Goal: Task Accomplishment & Management: Manage account settings

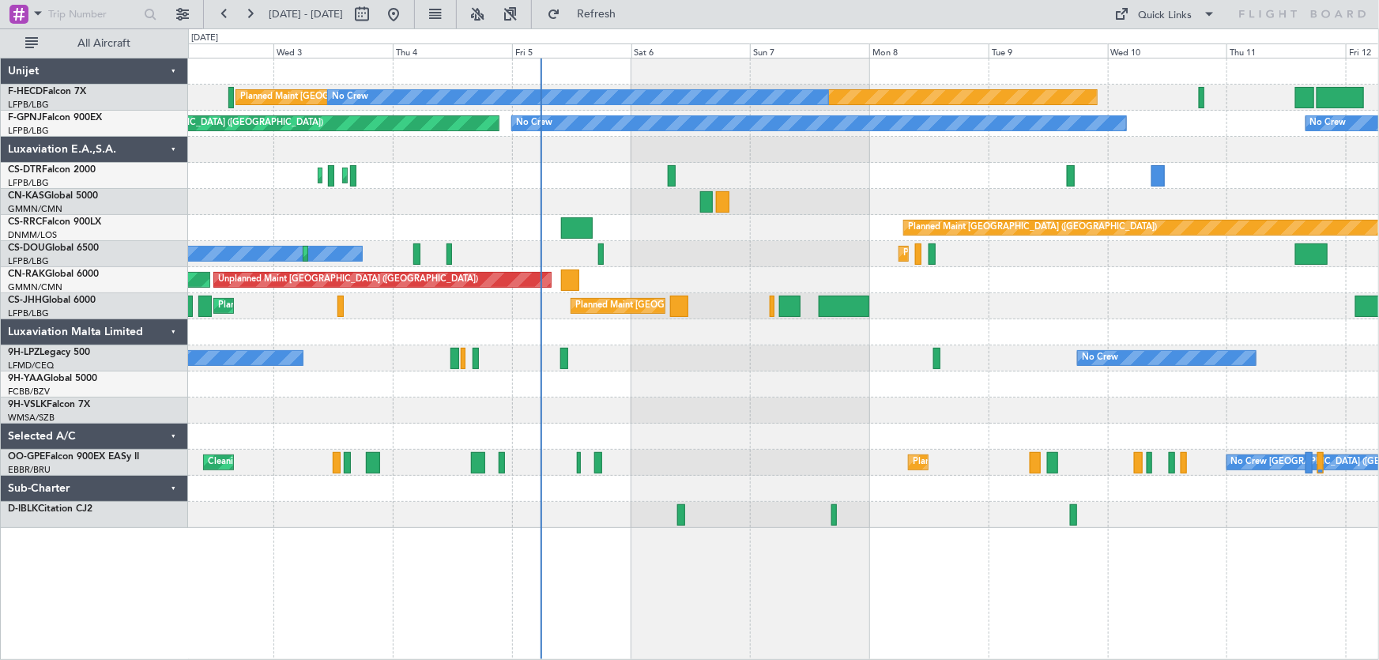
click at [645, 194] on div "Planned Maint Paris (Le Bourget) No Crew No Crew No Crew No Crew Planned Maint …" at bounding box center [783, 292] width 1191 height 469
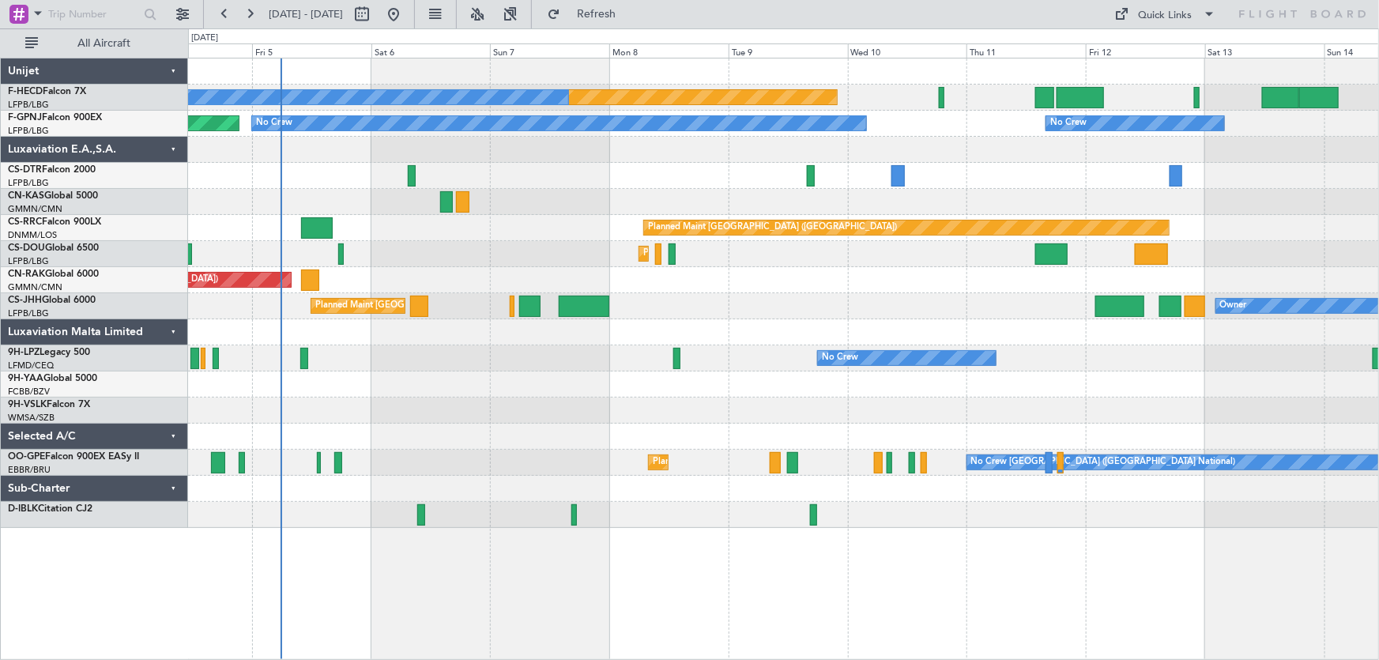
click at [513, 201] on div "Planned Maint Paris (Le Bourget) No Crew No Crew No Crew No Crew Planned Maint …" at bounding box center [783, 292] width 1191 height 469
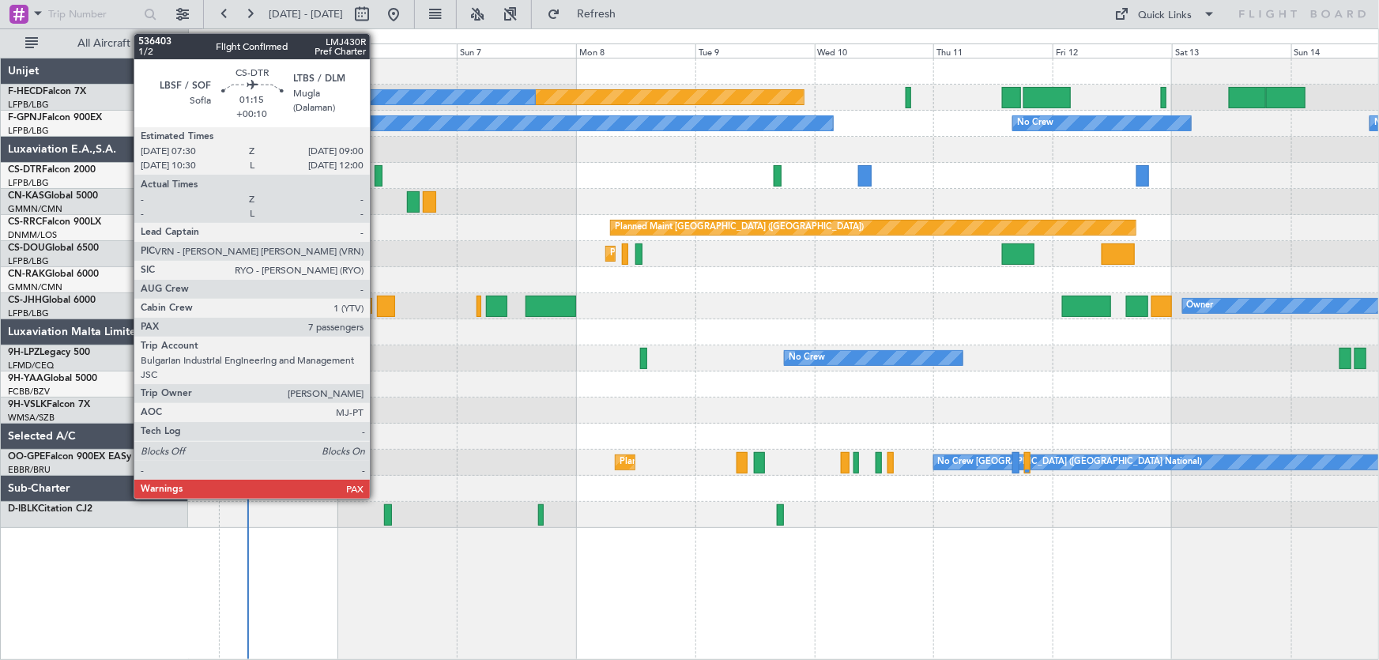
click at [377, 175] on div at bounding box center [379, 175] width 8 height 21
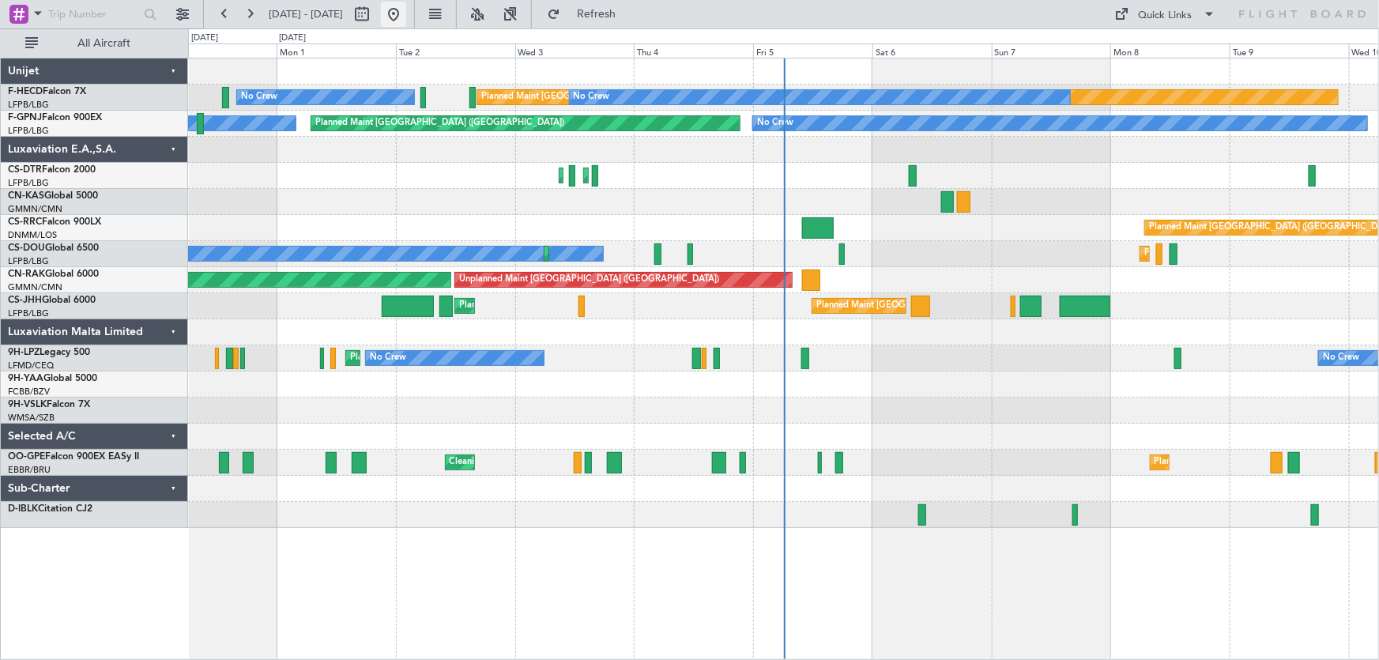
click at [406, 18] on button at bounding box center [393, 14] width 25 height 25
click at [631, 460] on div "Planned Maint Paris (Le Bourget) No Crew No Crew Planned Maint Paris (Le Bourge…" at bounding box center [783, 292] width 1191 height 469
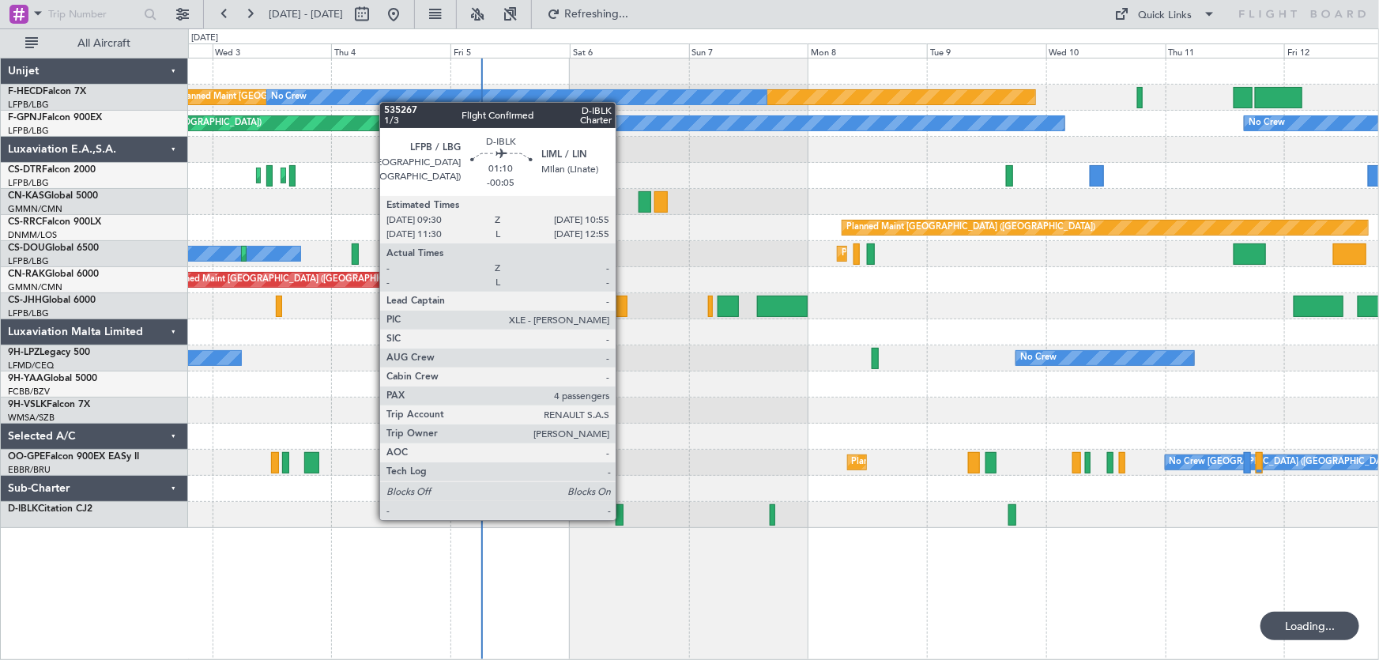
click at [623, 518] on div at bounding box center [619, 514] width 7 height 21
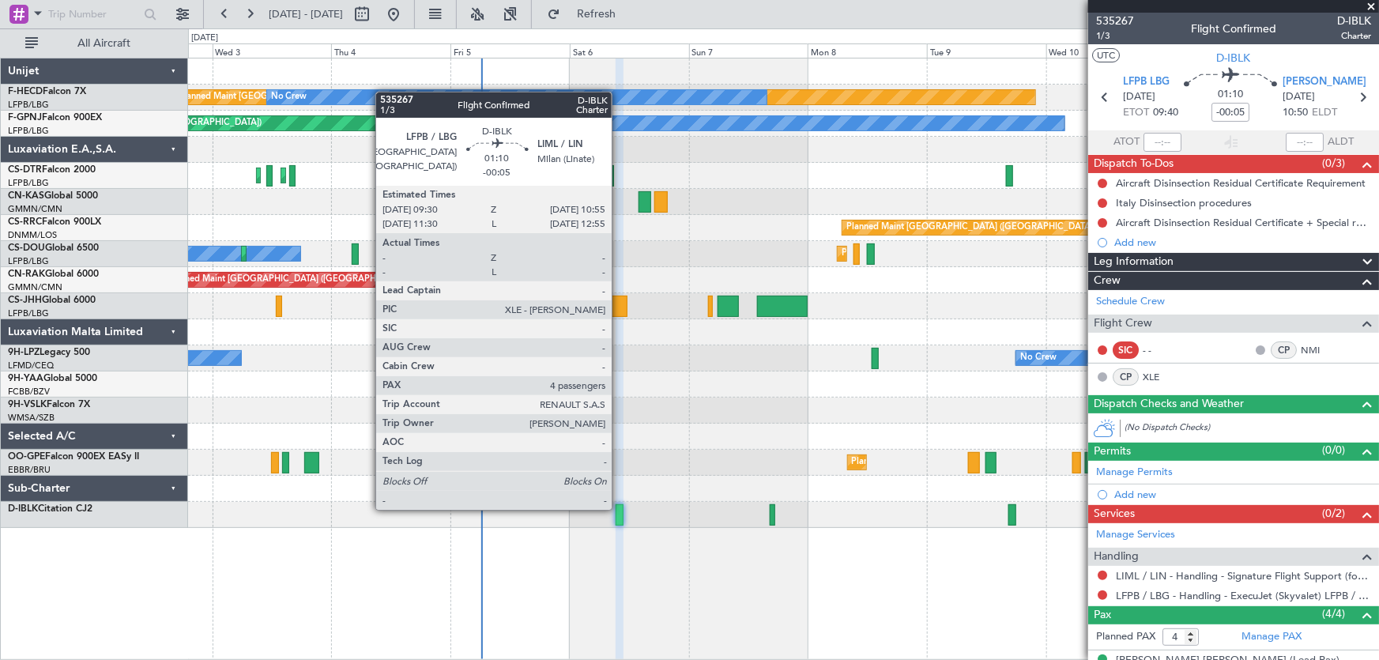
click at [619, 508] on div at bounding box center [619, 514] width 7 height 21
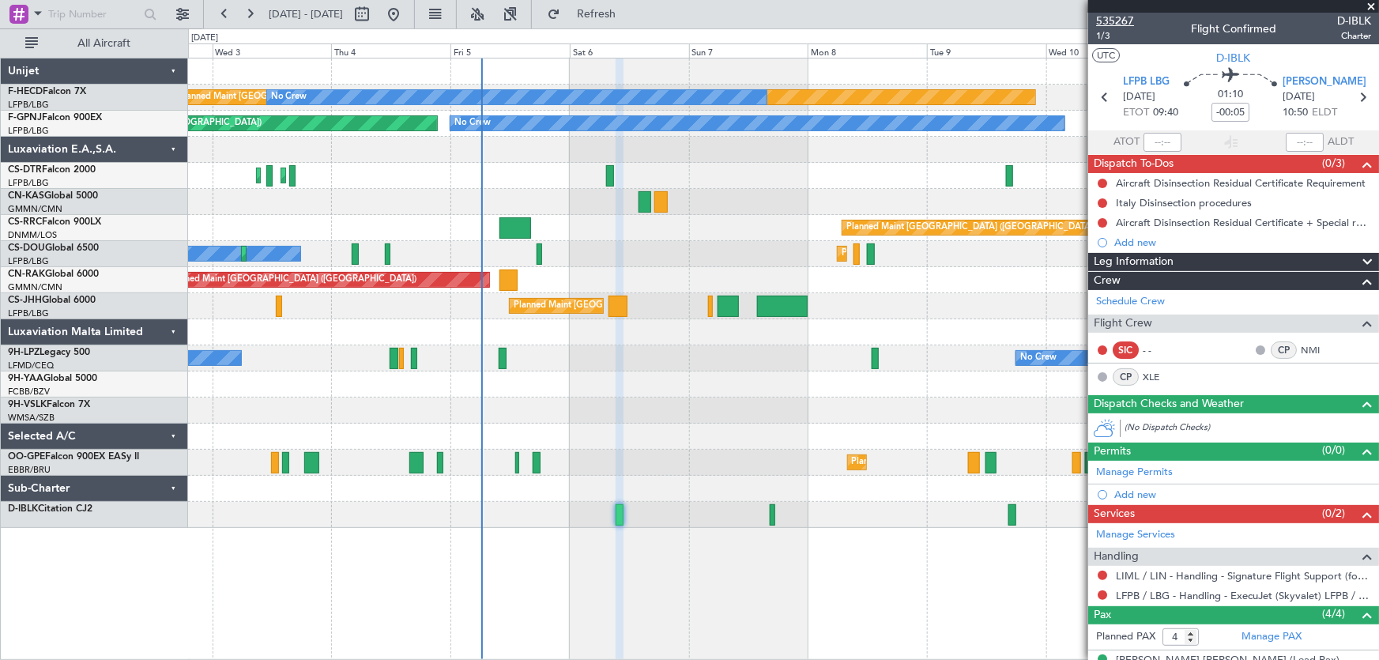
click at [1118, 13] on span "535267" at bounding box center [1115, 21] width 38 height 17
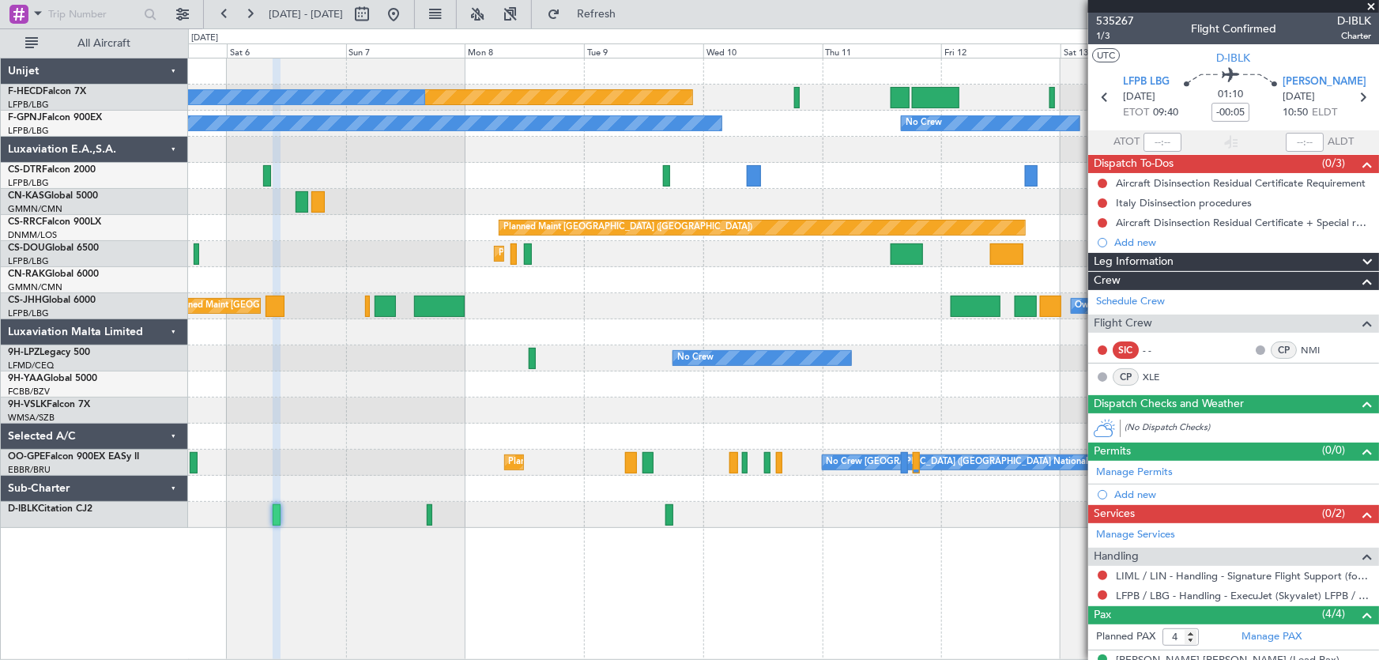
click at [529, 305] on div "Planned Maint Paris (Le Bourget) No Crew No Crew No Crew No Crew No Crew Planne…" at bounding box center [783, 292] width 1191 height 469
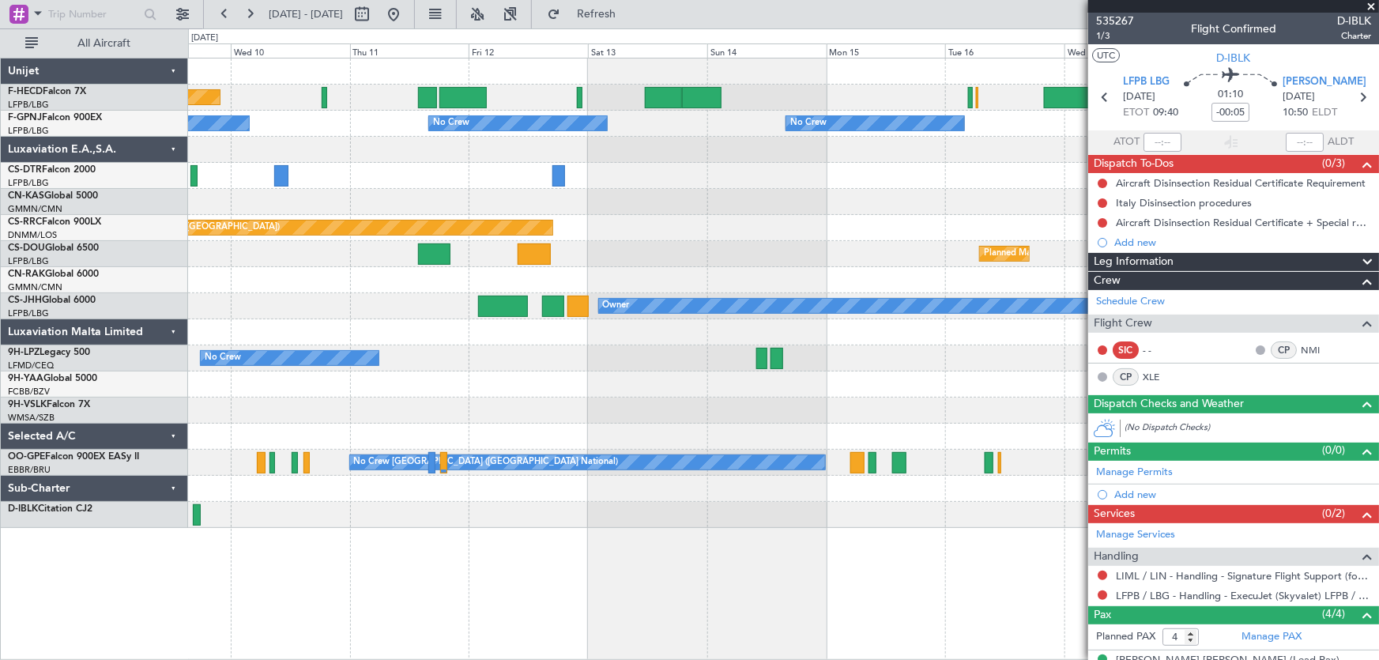
click at [412, 210] on div "Planned Maint Paris (Le Bourget) No Crew No Crew No Crew No Crew No Crew No Cre…" at bounding box center [783, 292] width 1191 height 469
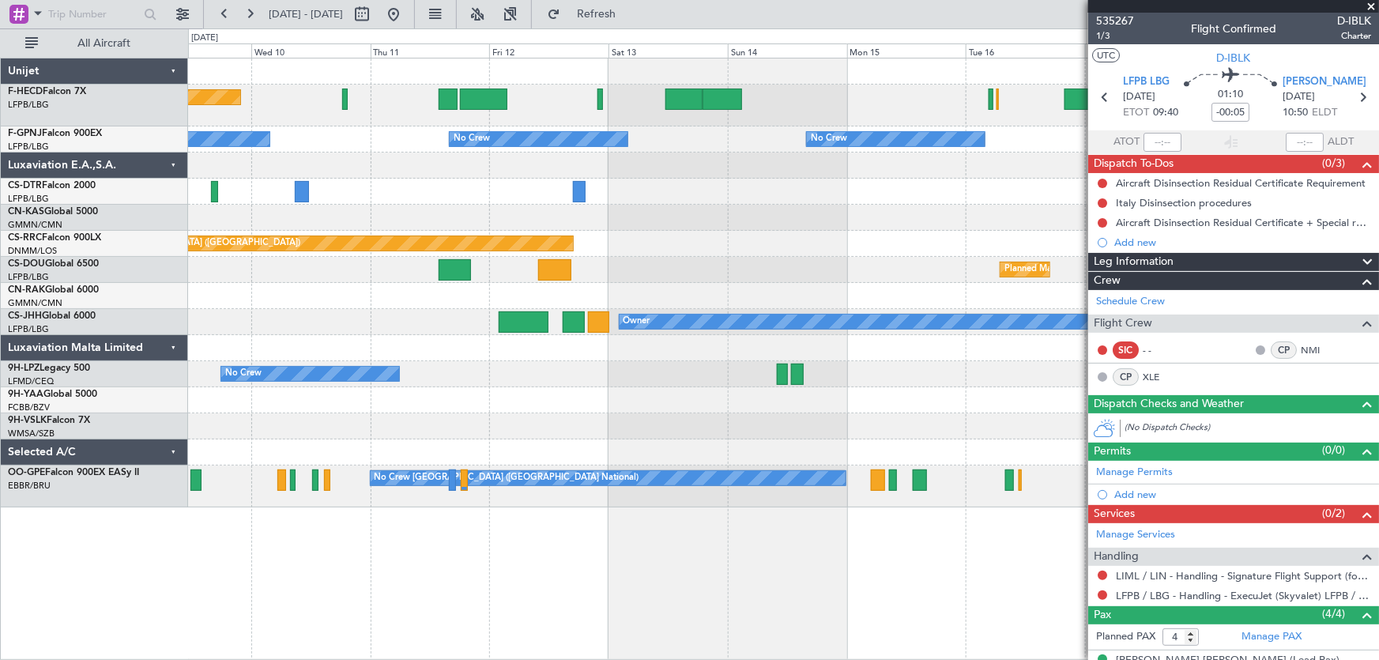
click at [778, 257] on div "Planned Maint Paris (Le Bourget) No Crew No Crew No Crew No Crew No Crew No Cre…" at bounding box center [783, 282] width 1191 height 449
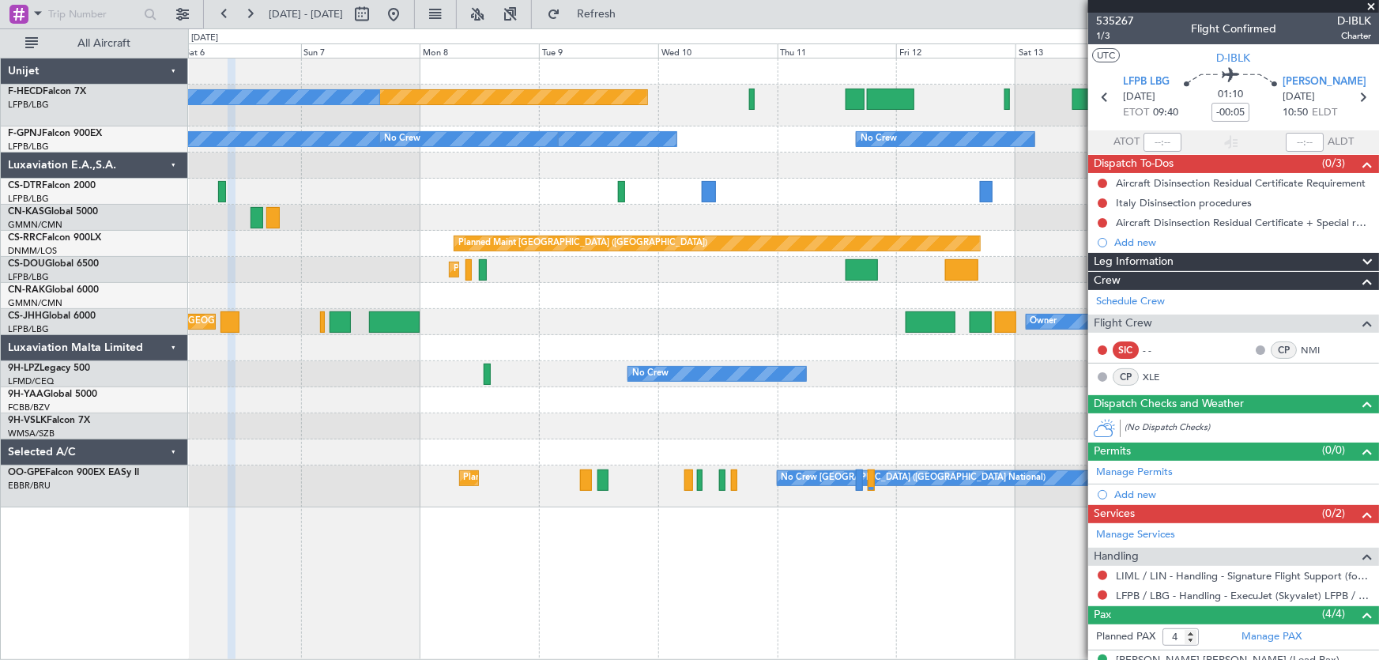
click at [816, 349] on div "Planned Maint Paris (Le Bourget) No Crew No Crew No Crew No Crew No Crew Planne…" at bounding box center [783, 282] width 1191 height 449
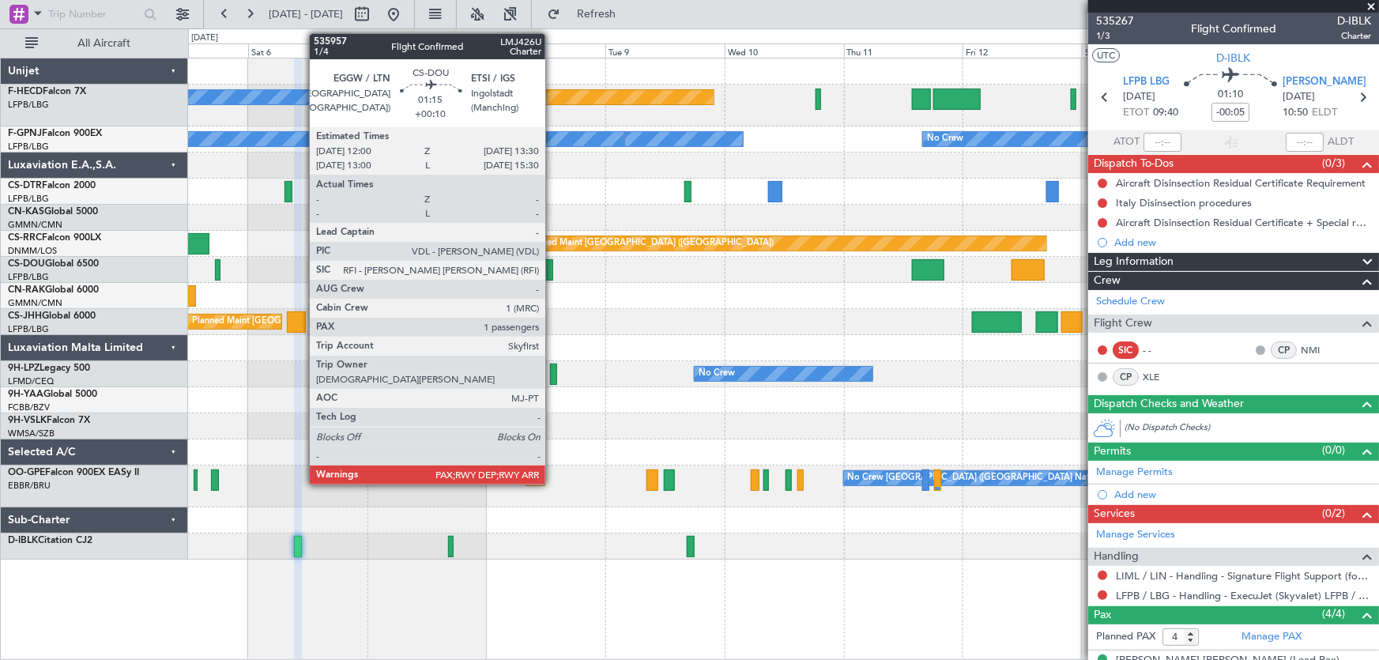
click at [552, 273] on div at bounding box center [549, 269] width 8 height 21
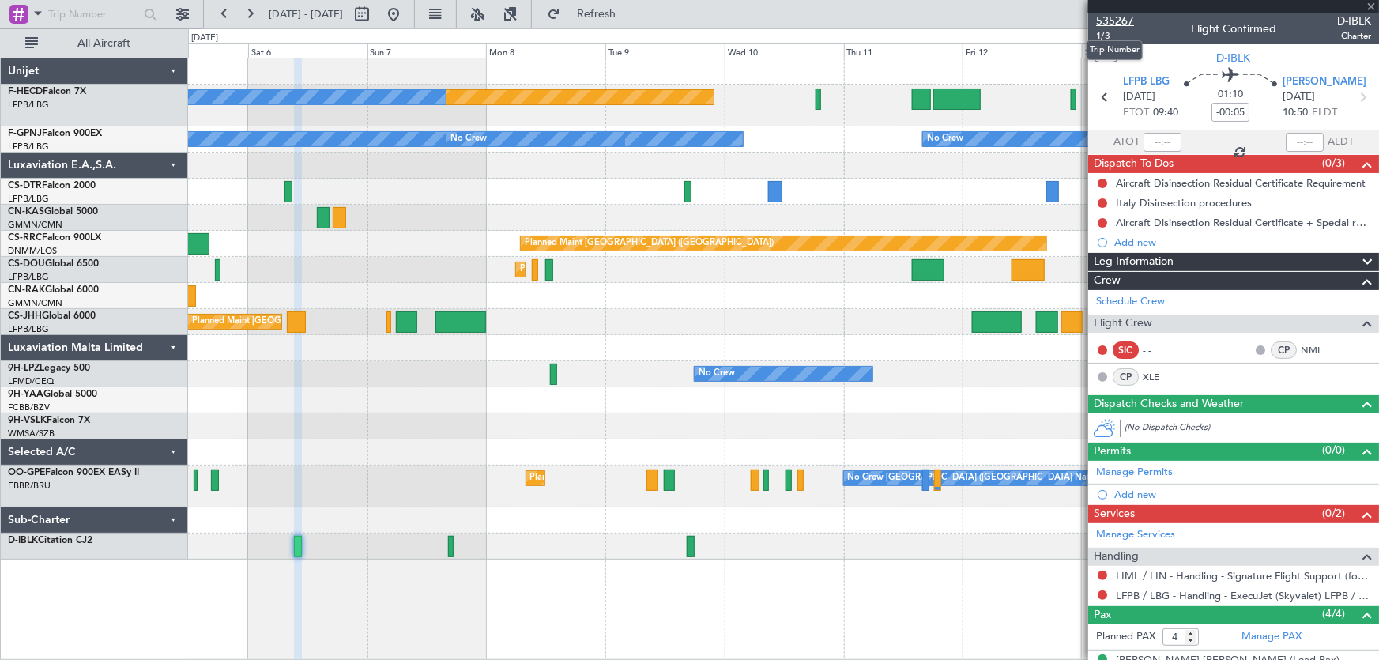
type input "+00:10"
type input "6"
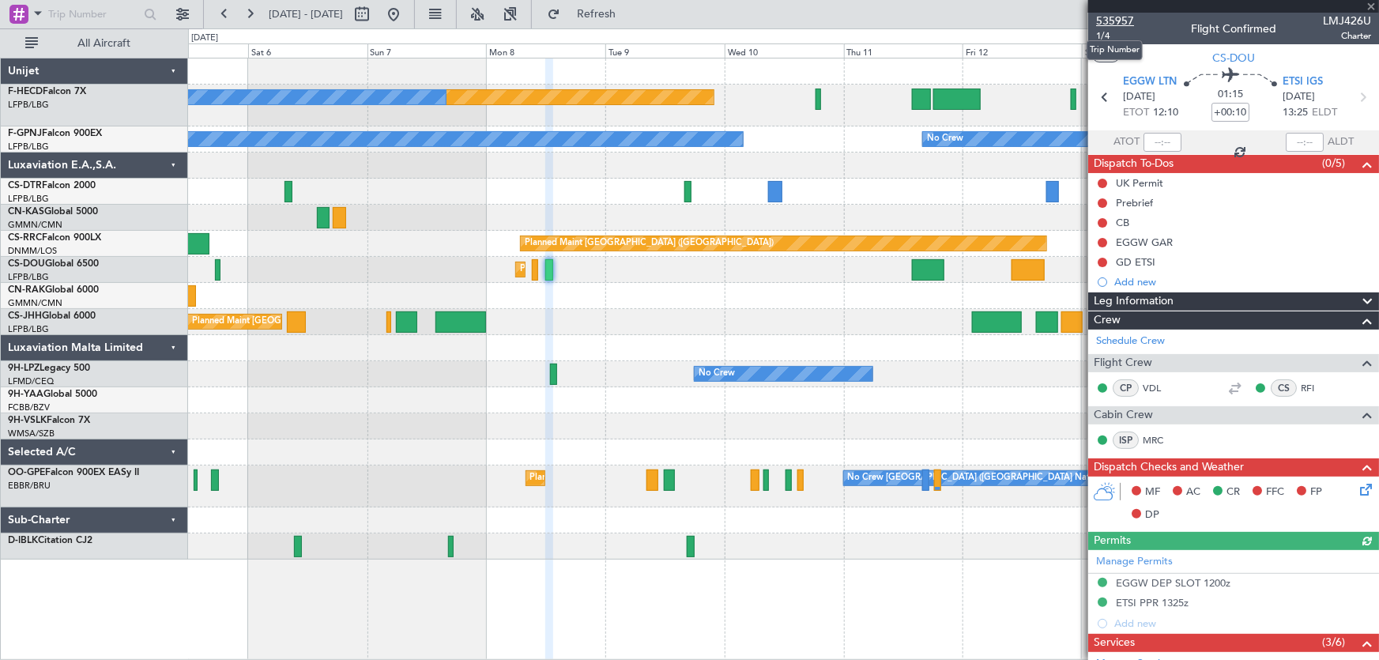
click at [1119, 21] on span "535957" at bounding box center [1115, 21] width 38 height 17
click at [417, 166] on div "Planned Maint Paris (Le Bourget) No Crew No Crew No Crew No Crew No Crew Planne…" at bounding box center [783, 308] width 1191 height 501
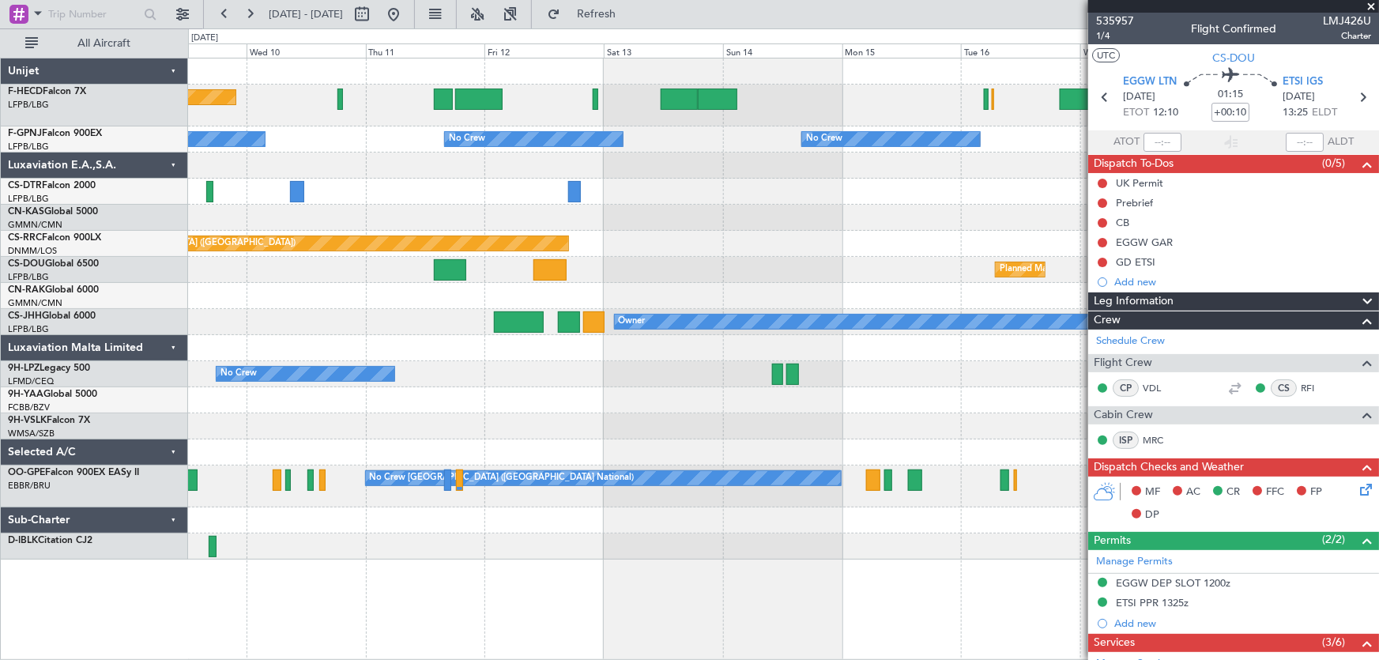
click at [361, 145] on div "No Crew No Crew No Crew No Crew No Crew" at bounding box center [783, 139] width 1191 height 26
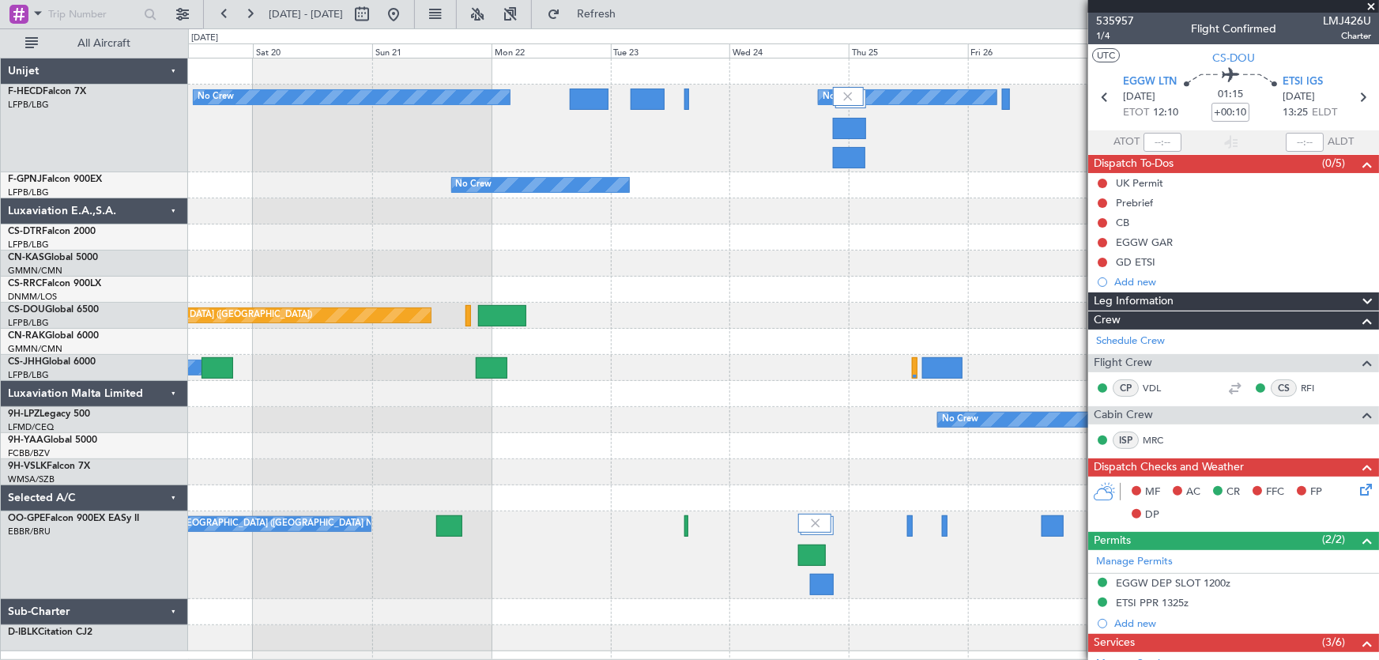
click at [134, 176] on div "No Crew No Crew No Crew Planned Maint Paris (Le Bourget) Owner Planned Maint Pa…" at bounding box center [689, 343] width 1379 height 631
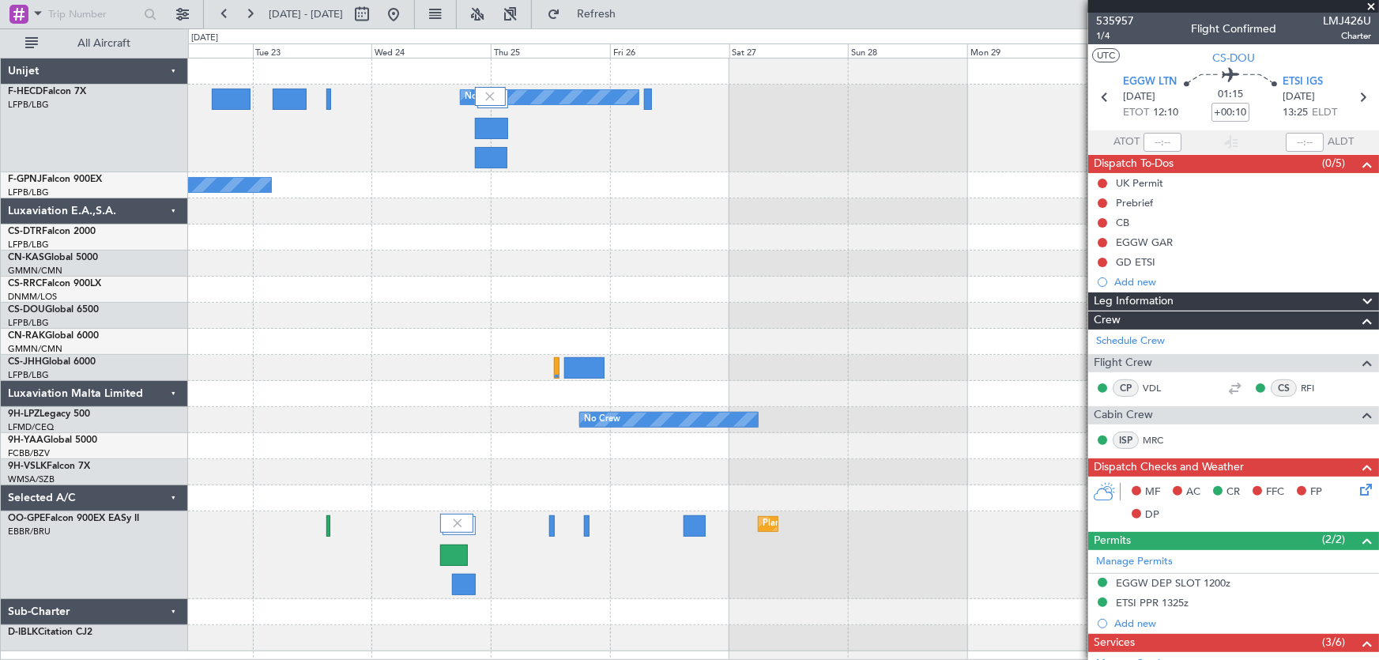
click at [119, 198] on div "No Crew No Crew No Crew Planned Maint Paris (Le Bourget) No Crew Planned Maint …" at bounding box center [689, 343] width 1379 height 631
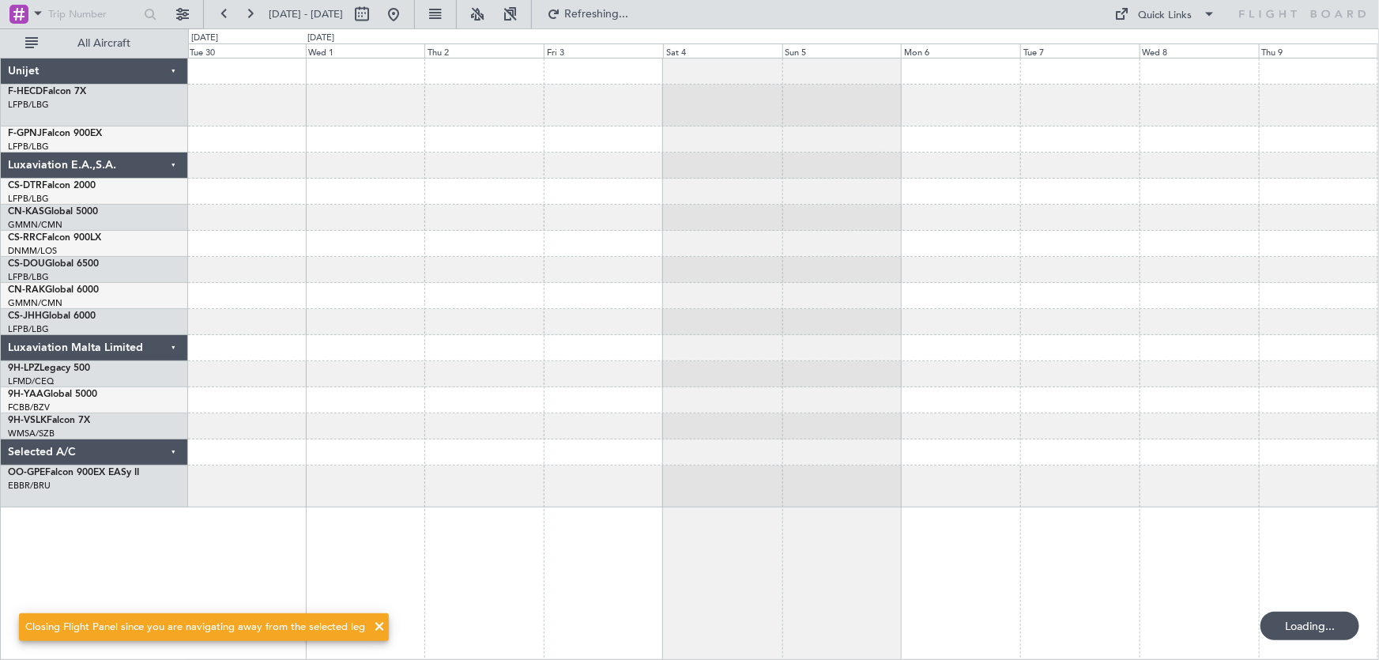
click at [358, 207] on div at bounding box center [783, 282] width 1191 height 449
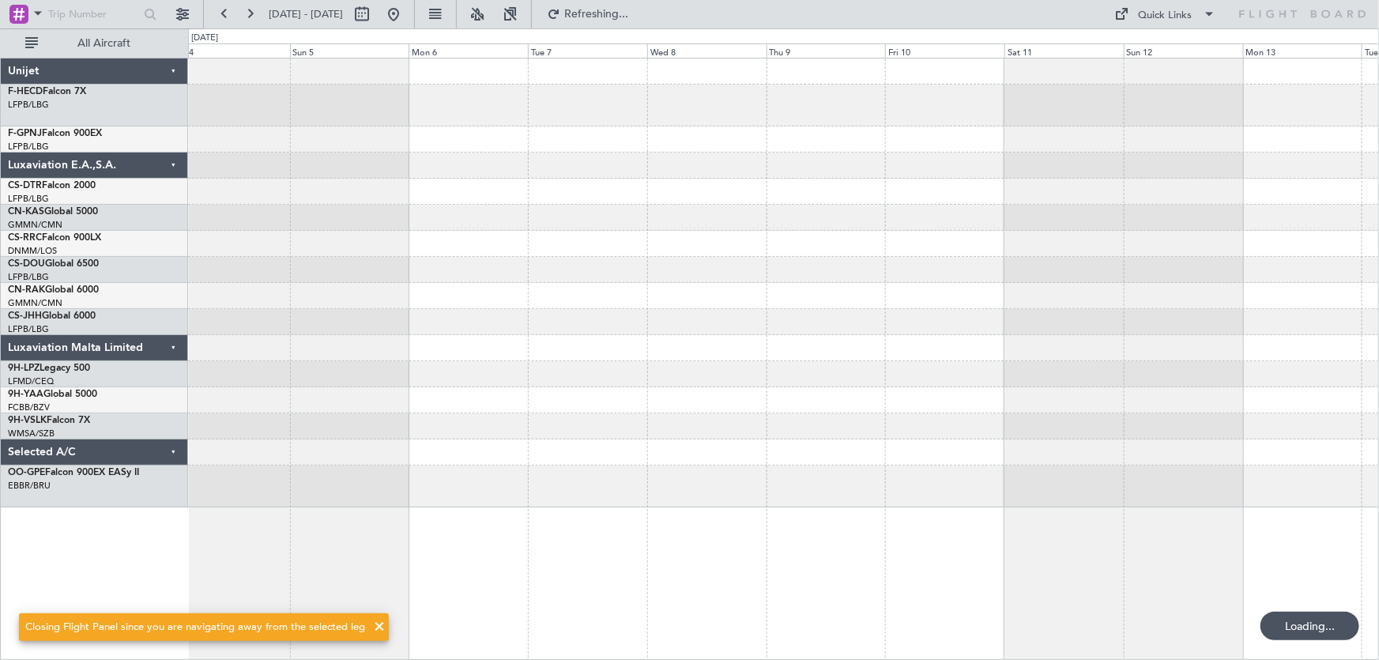
click at [308, 173] on div at bounding box center [783, 282] width 1191 height 449
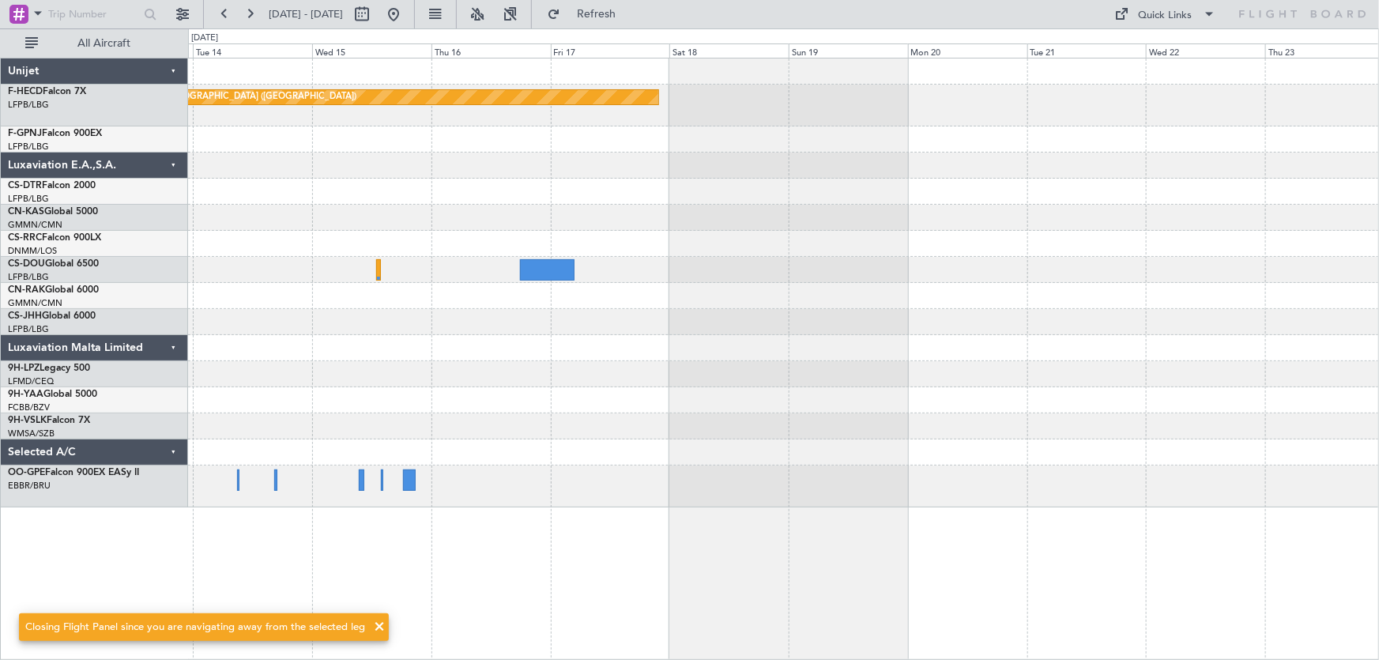
click at [249, 189] on div "Planned Maint Paris (Le Bourget) No Crew" at bounding box center [783, 282] width 1191 height 449
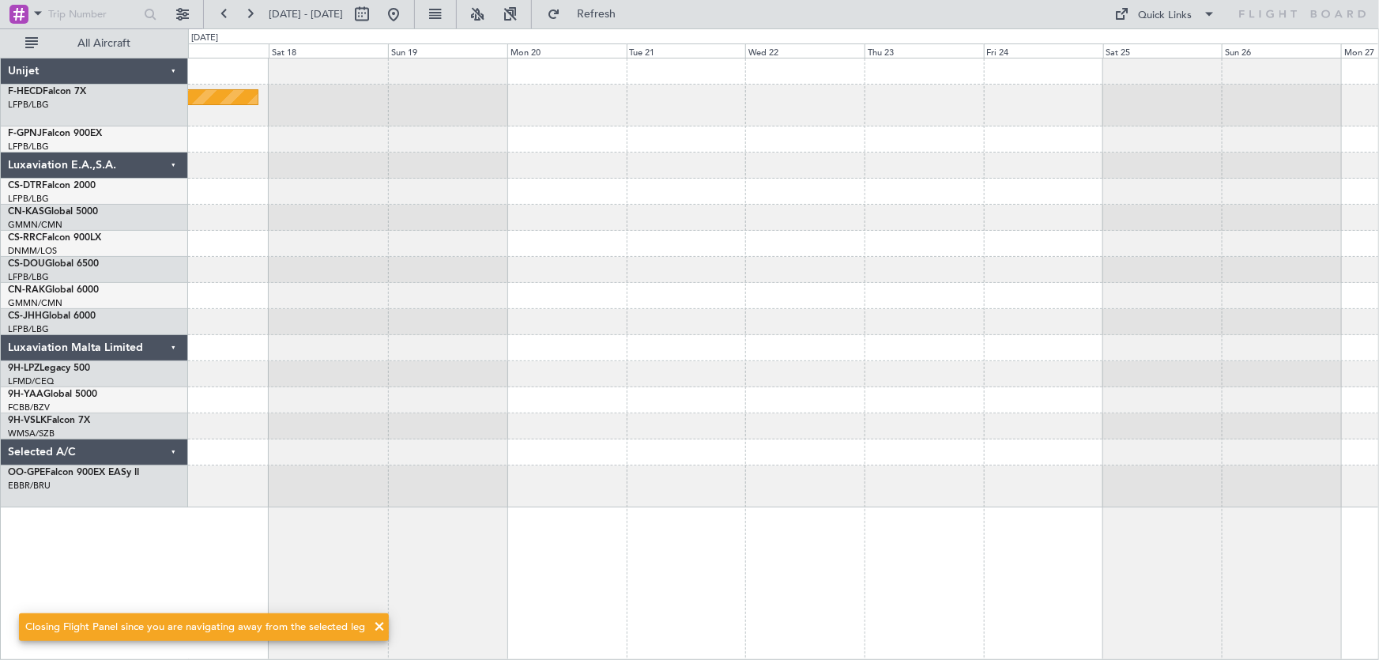
click at [141, 190] on div "Planned Maint Paris (Le Bourget) Unijet F-HECD Falcon 7X LFPB/LBG Paris (Le Bou…" at bounding box center [689, 343] width 1379 height 631
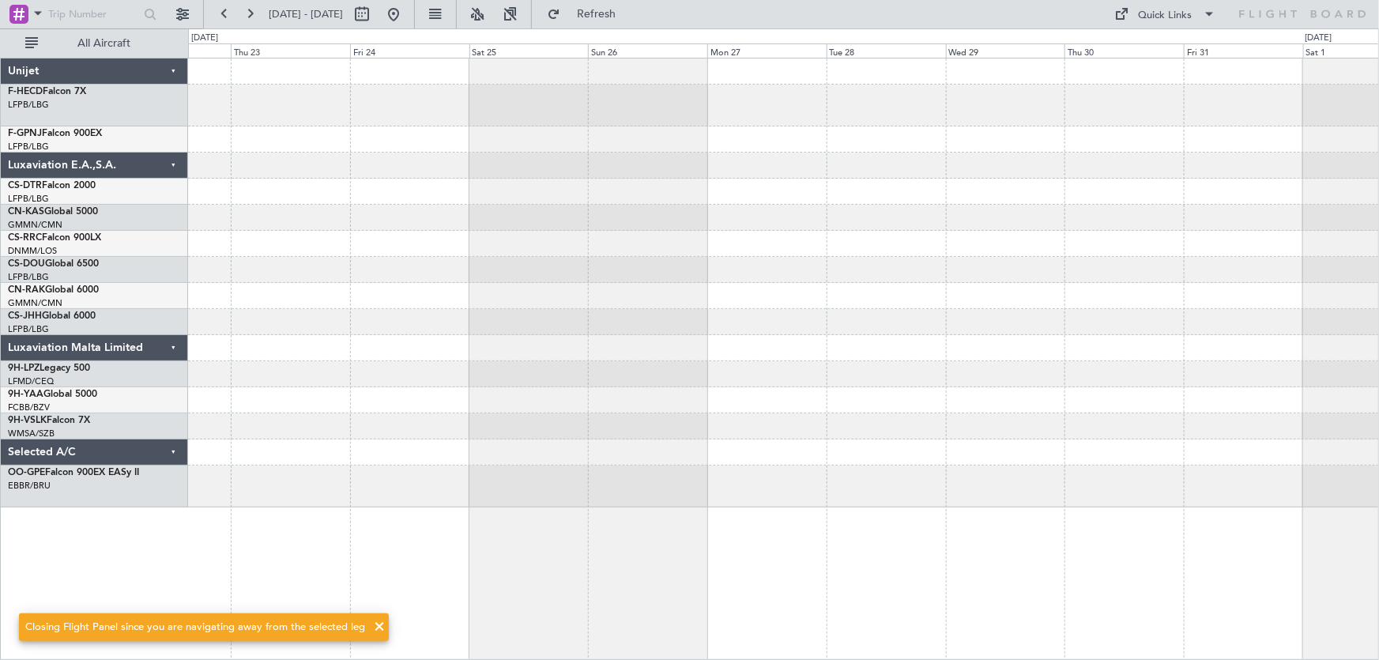
click at [349, 180] on div at bounding box center [783, 192] width 1191 height 26
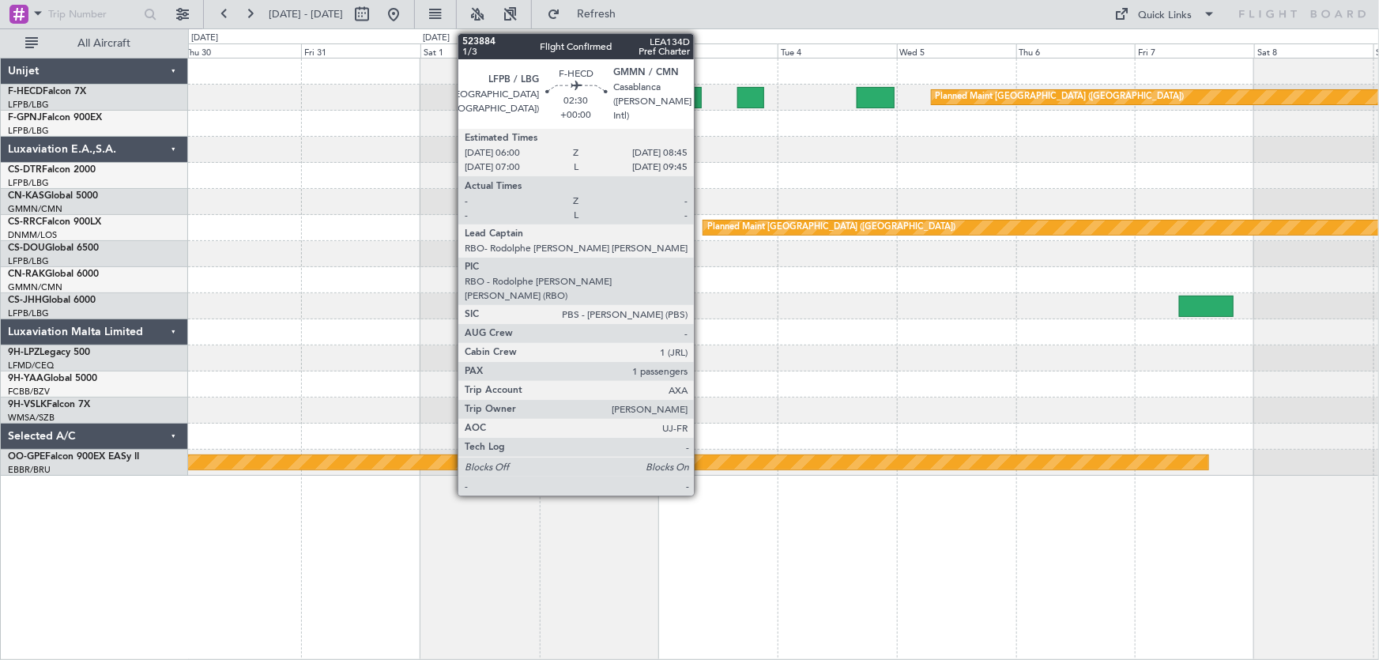
click at [700, 103] on div at bounding box center [694, 97] width 14 height 21
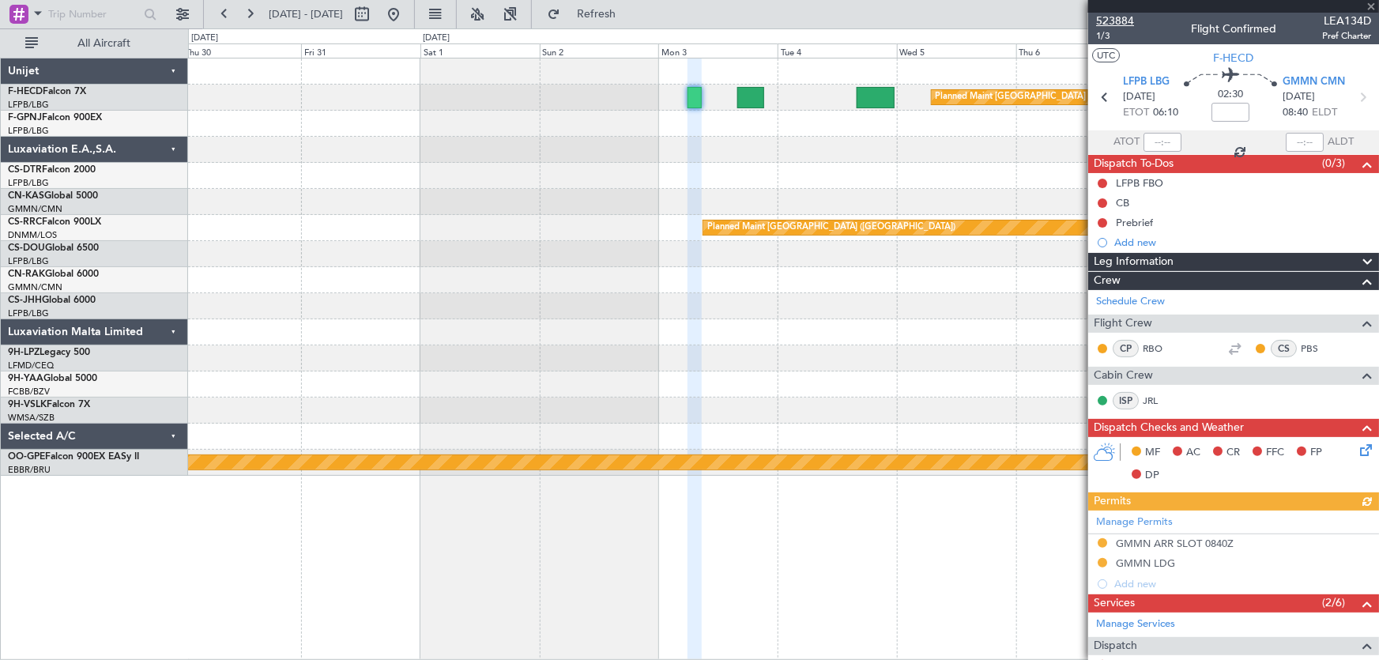
click at [1122, 23] on span "523884" at bounding box center [1115, 21] width 38 height 17
click at [406, 23] on button at bounding box center [393, 14] width 25 height 25
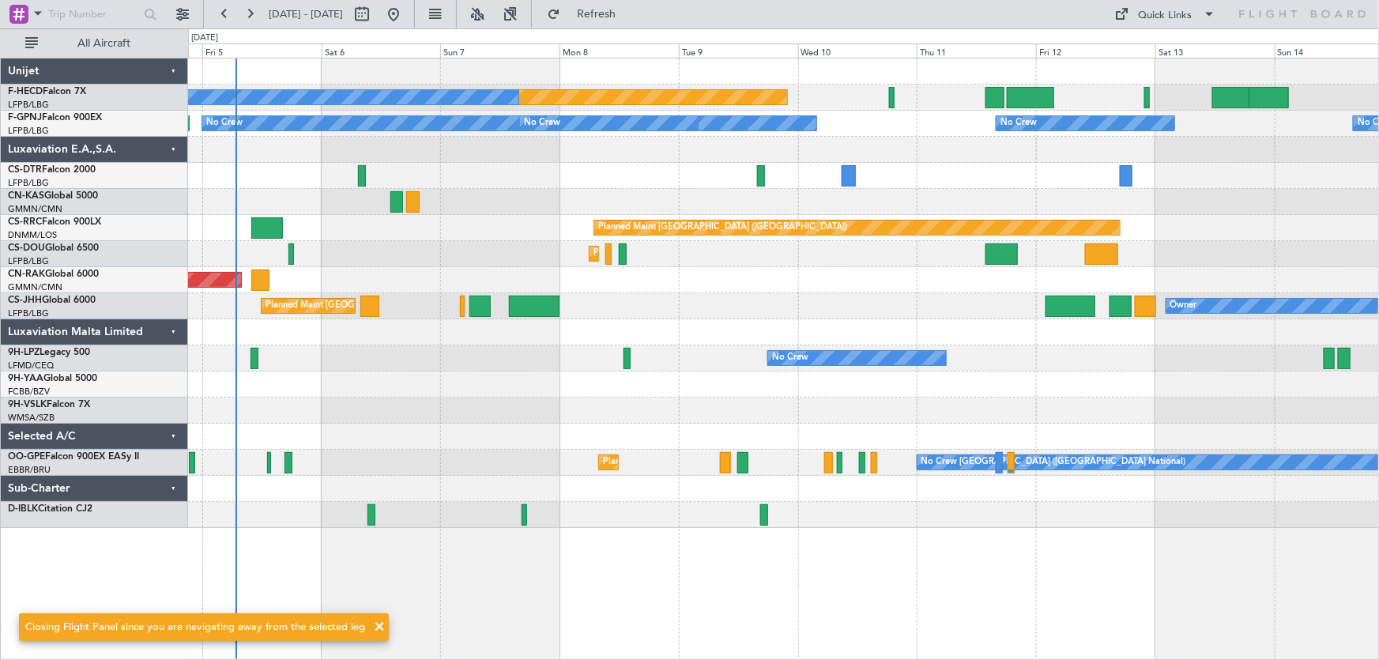
click at [367, 227] on div "Planned Maint Paris (Le Bourget) No Crew No Crew Planned Maint Paris (Le Bourge…" at bounding box center [783, 292] width 1191 height 469
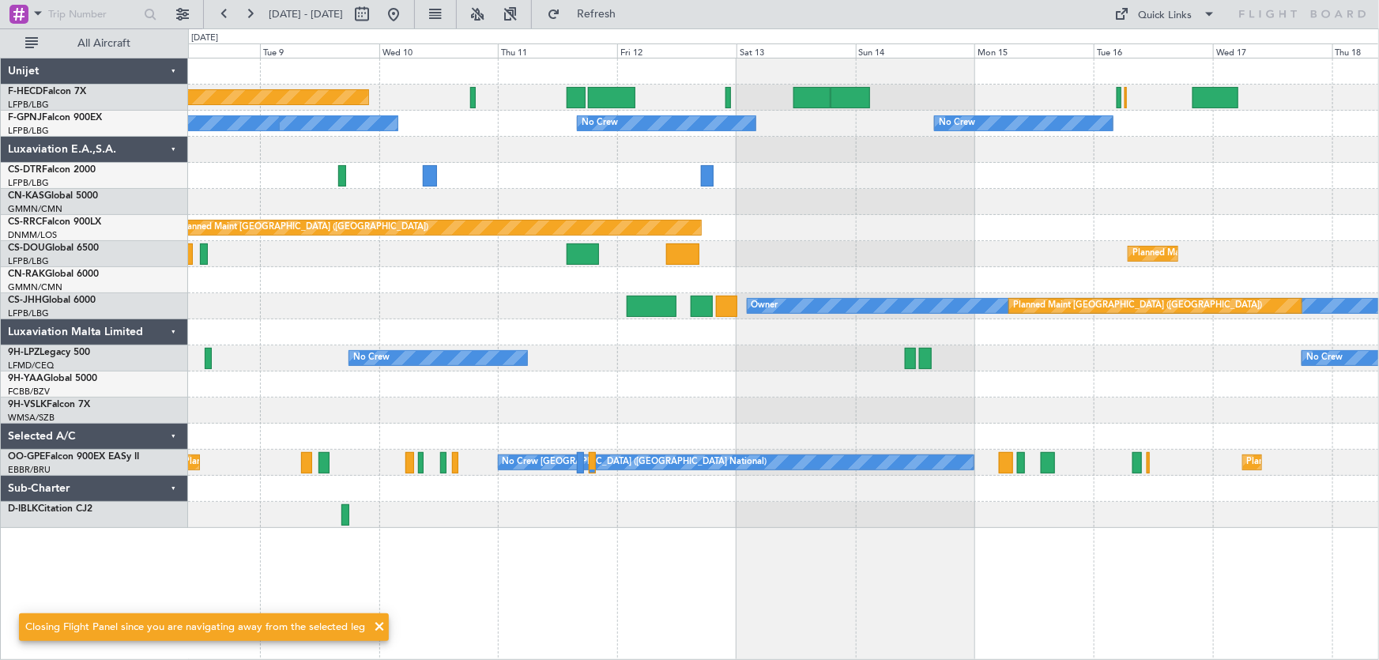
click at [447, 243] on div "Planned Maint Paris (Le Bourget) No Crew No Crew No Crew No Crew No Crew Planne…" at bounding box center [783, 292] width 1191 height 469
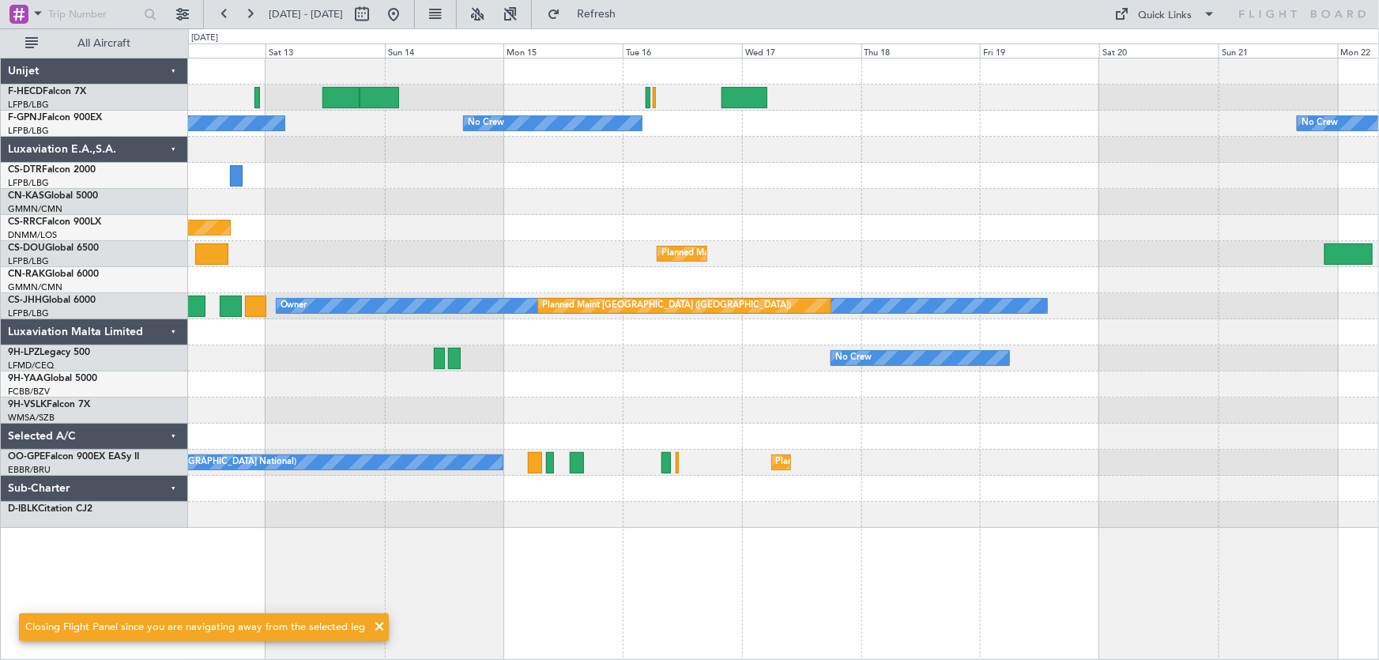
click at [359, 216] on div "Planned Maint Paris (Le Bourget) No Crew No Crew No Crew No Crew Planned Maint …" at bounding box center [783, 292] width 1191 height 469
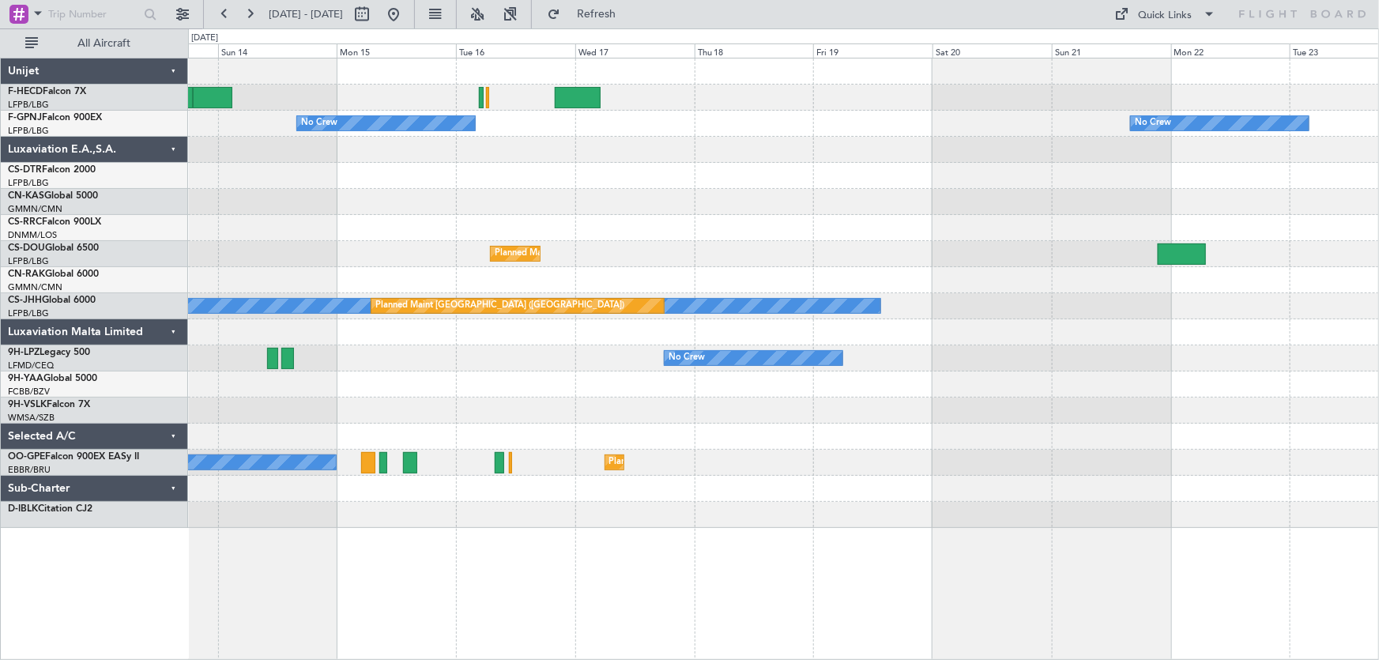
click at [456, 213] on div at bounding box center [783, 202] width 1191 height 26
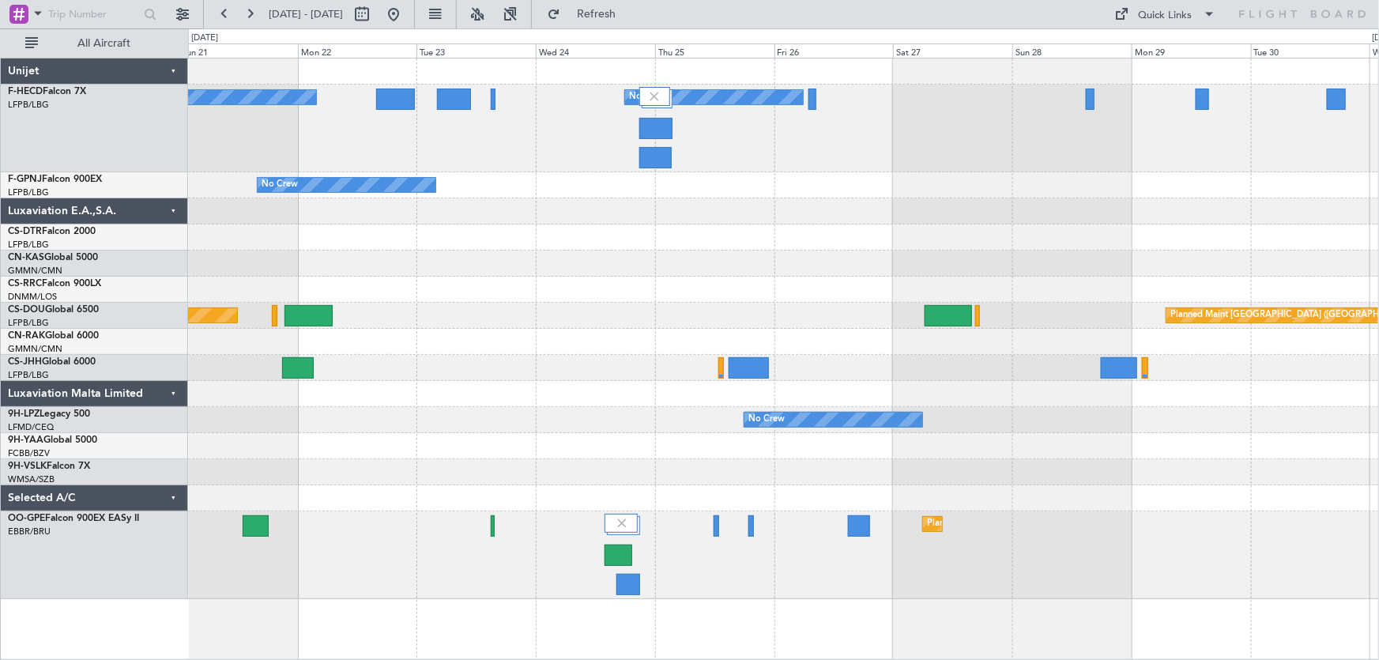
click at [490, 215] on div "No Crew No Crew No Crew No Crew Planned Maint Paris (Le Bourget) Planned Maint …" at bounding box center [783, 328] width 1191 height 540
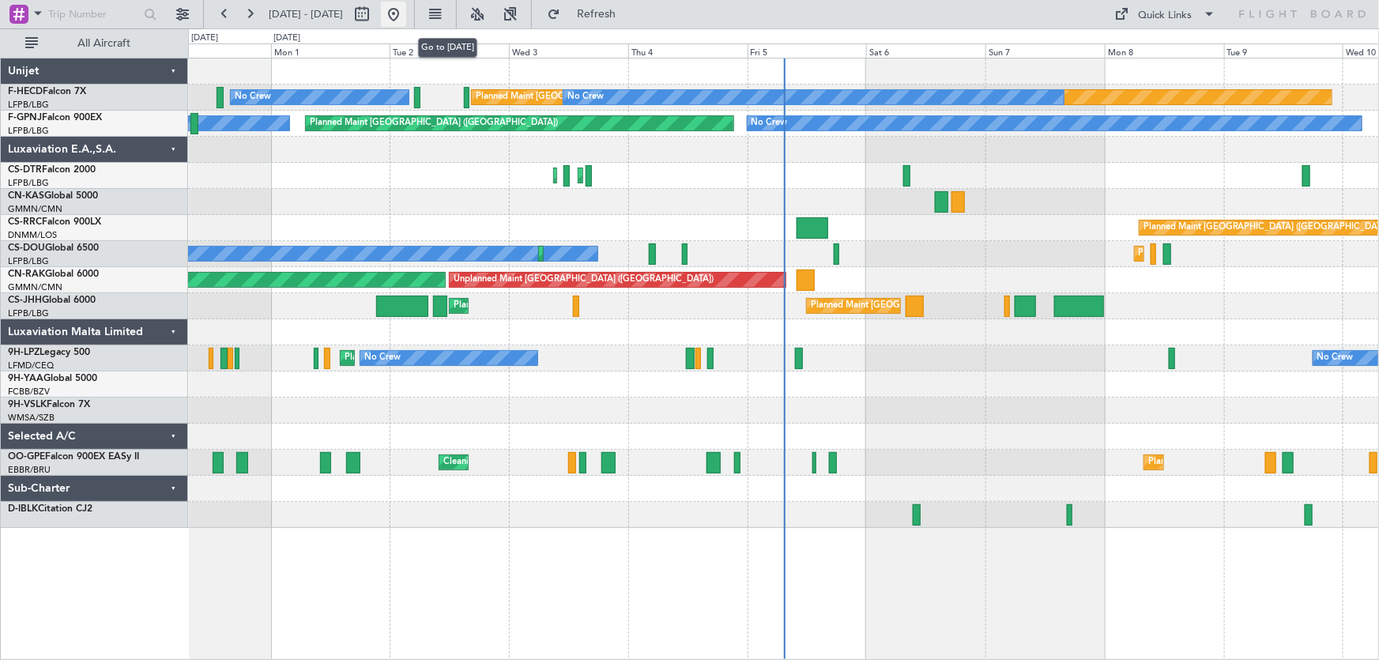
click at [406, 20] on button at bounding box center [393, 14] width 25 height 25
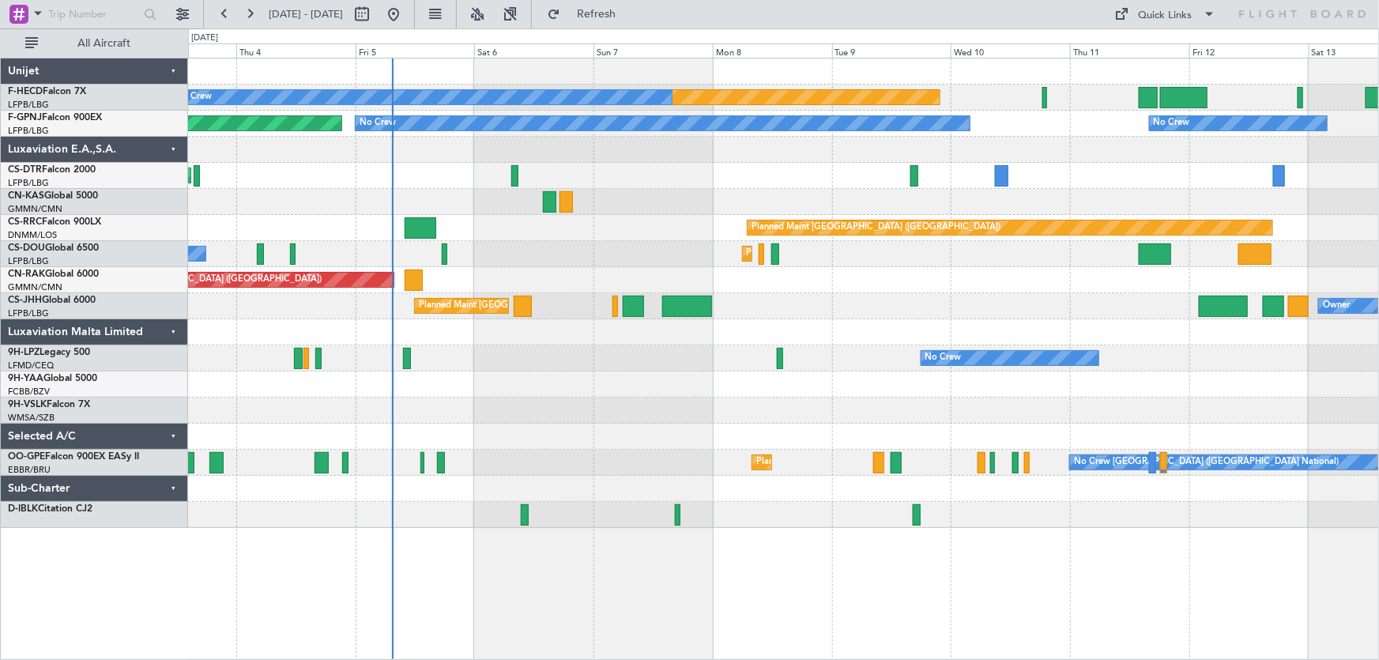
click at [544, 189] on div "Planned Maint [GEOGRAPHIC_DATA] ([GEOGRAPHIC_DATA]) No Crew No Crew No Crew No …" at bounding box center [783, 292] width 1191 height 469
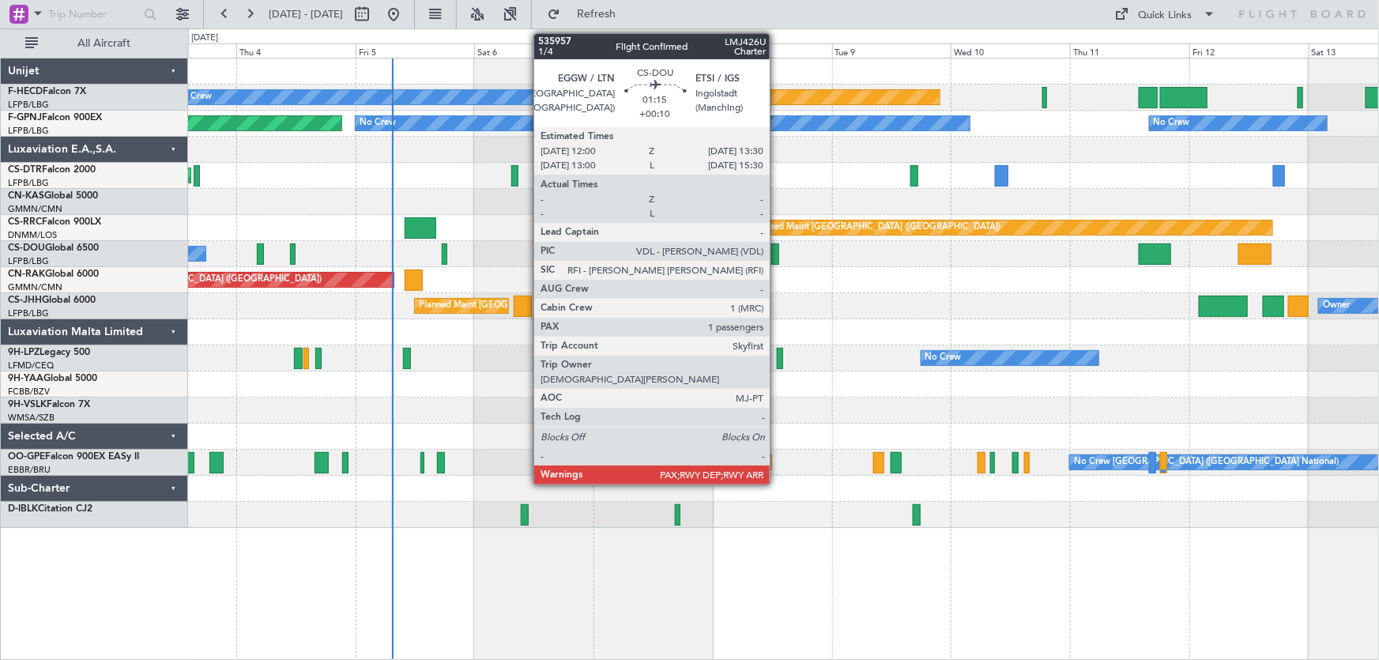
click at [777, 254] on div at bounding box center [775, 253] width 8 height 21
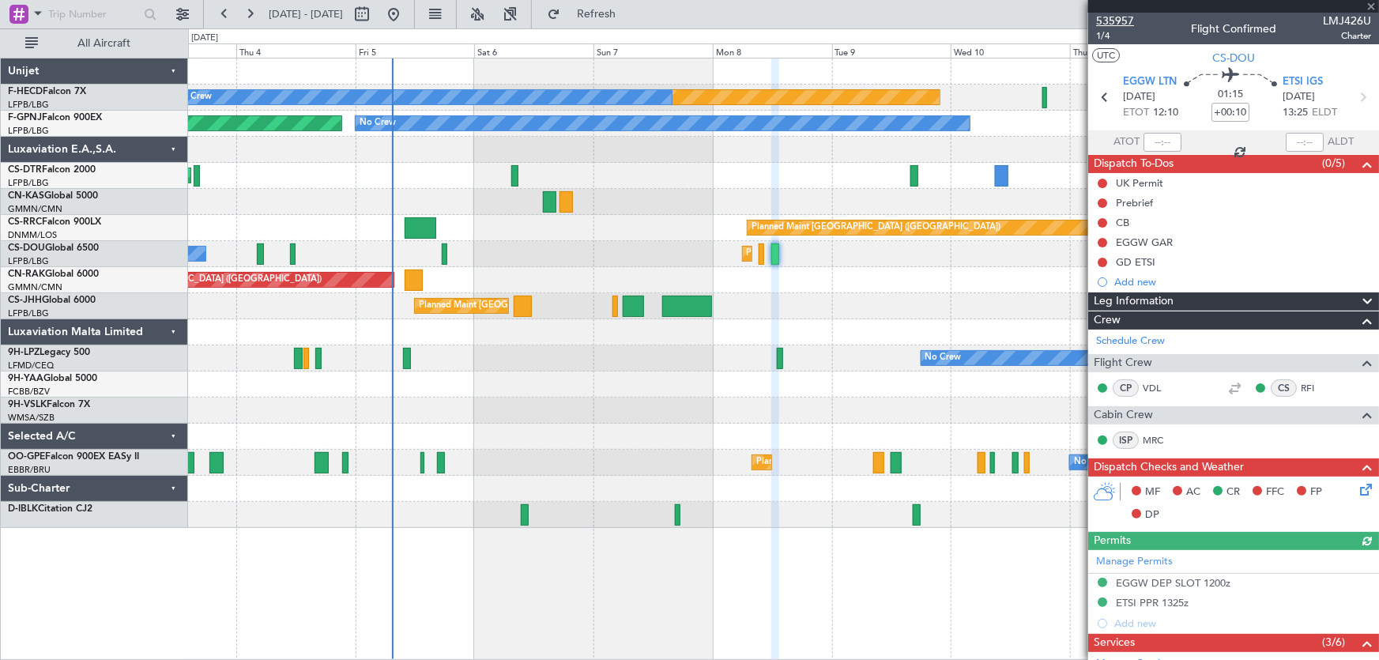
click at [1121, 24] on span "535957" at bounding box center [1115, 21] width 38 height 17
click at [406, 13] on button at bounding box center [393, 14] width 25 height 25
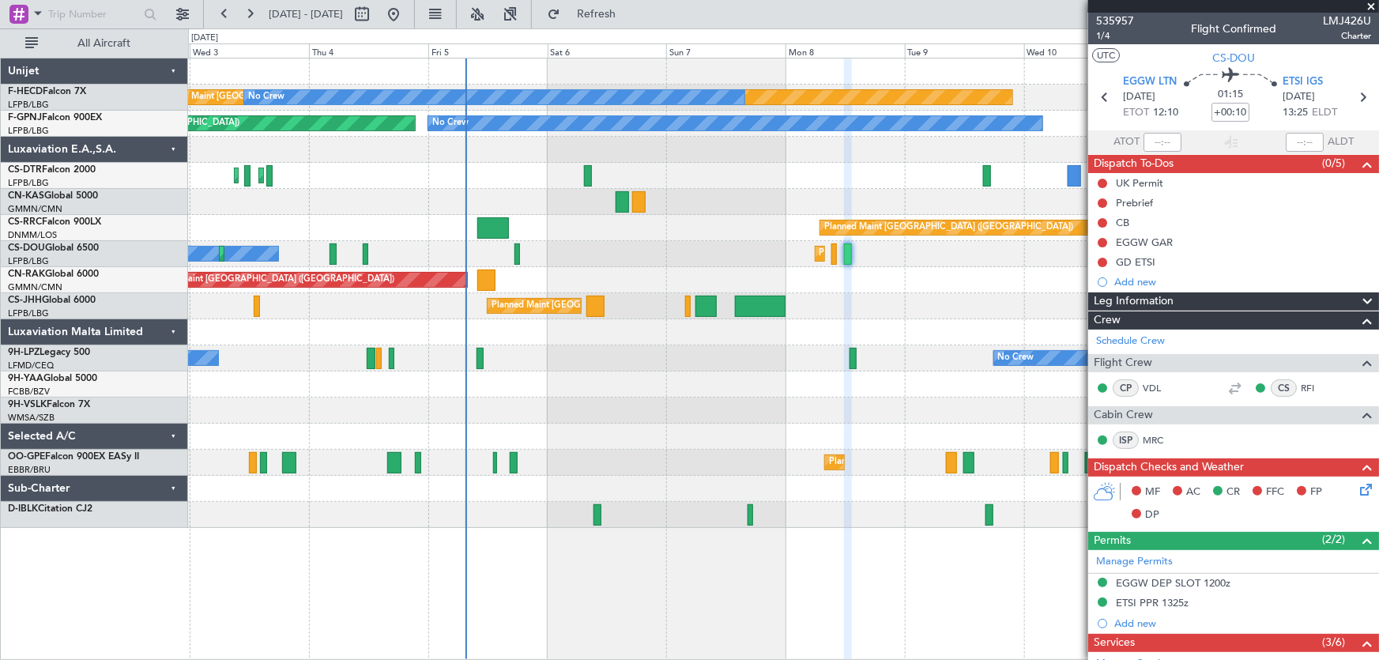
click at [557, 235] on div "Planned Maint [GEOGRAPHIC_DATA] ([GEOGRAPHIC_DATA])" at bounding box center [783, 228] width 1191 height 26
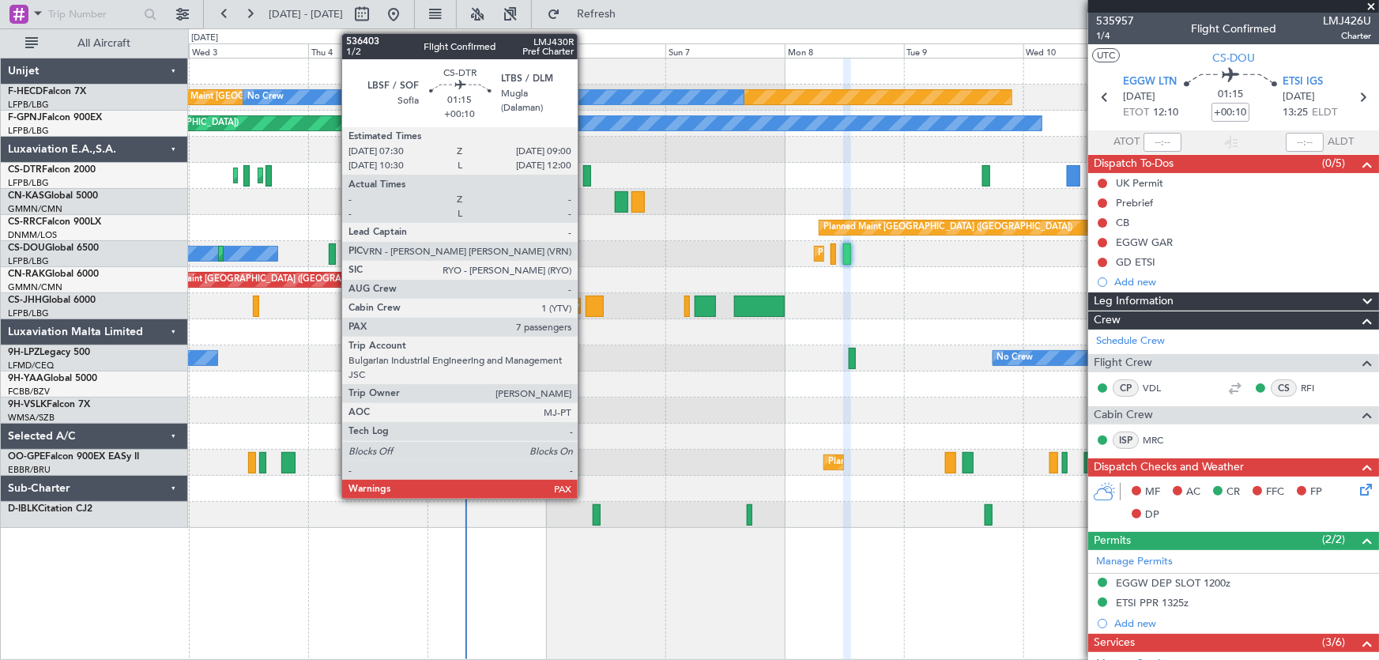
click at [585, 171] on div at bounding box center [587, 175] width 8 height 21
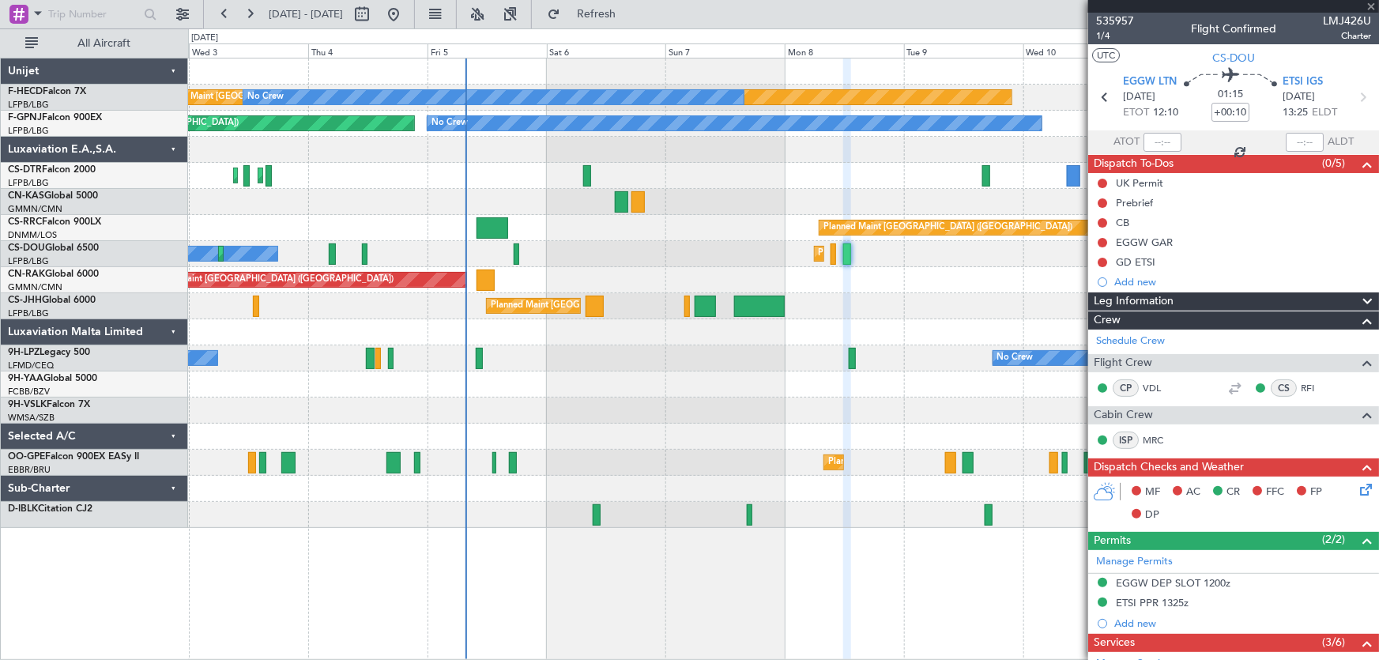
type input "7"
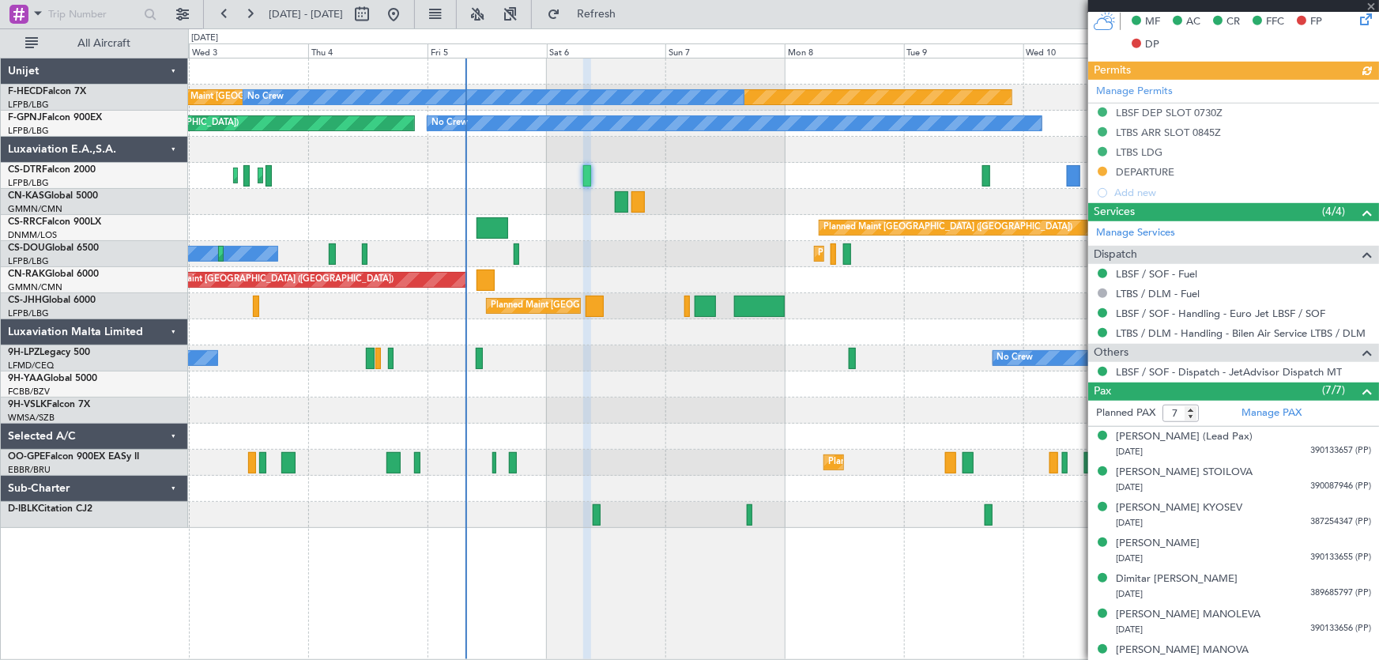
scroll to position [443, 0]
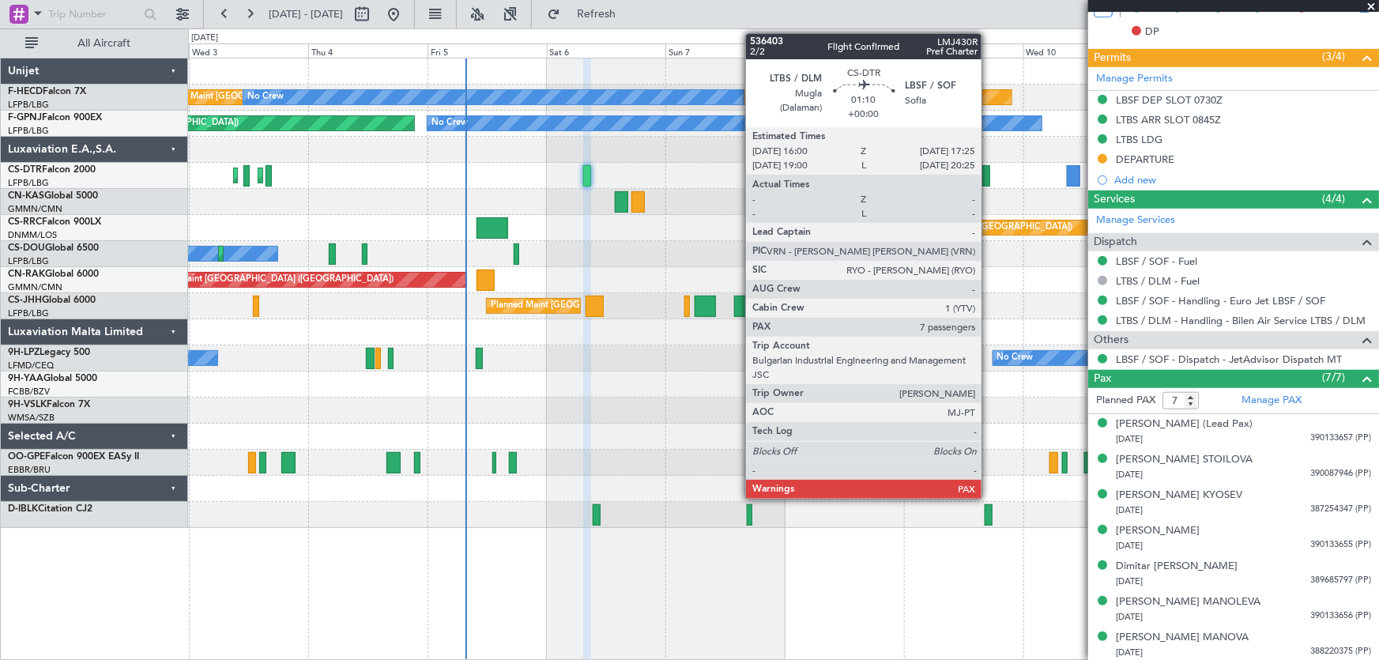
click at [988, 175] on div at bounding box center [985, 175] width 7 height 21
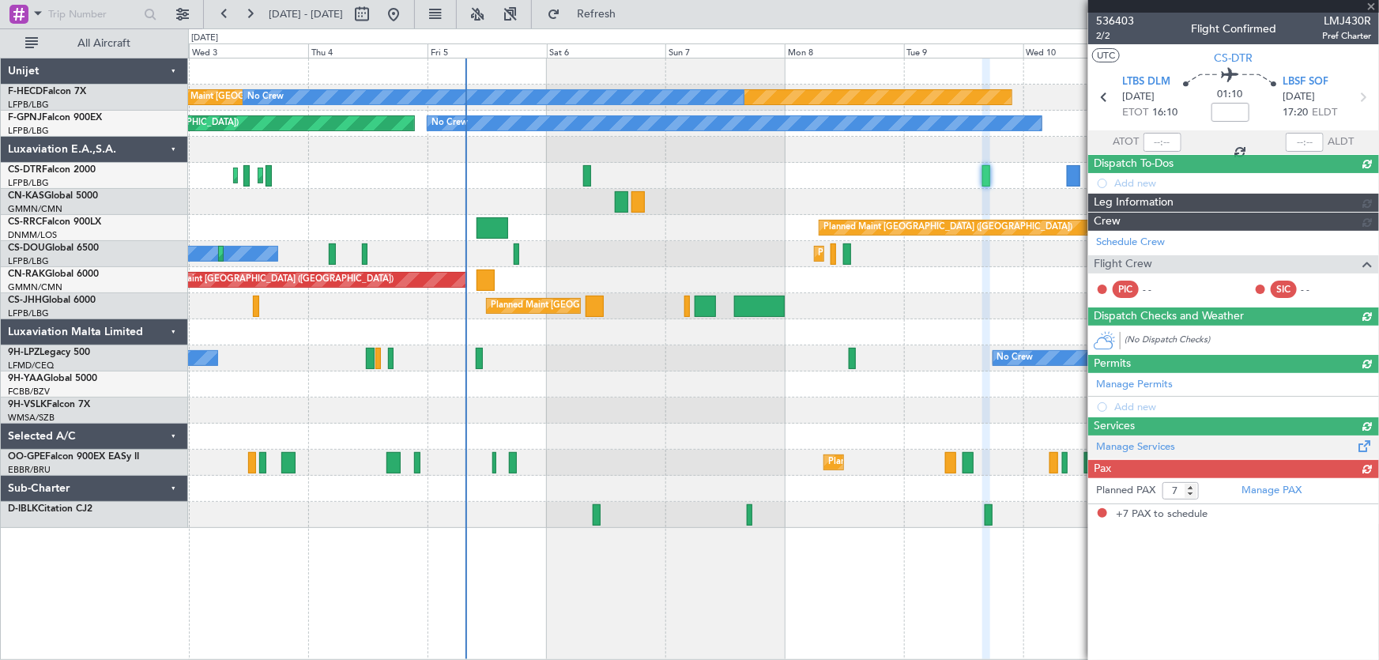
scroll to position [0, 0]
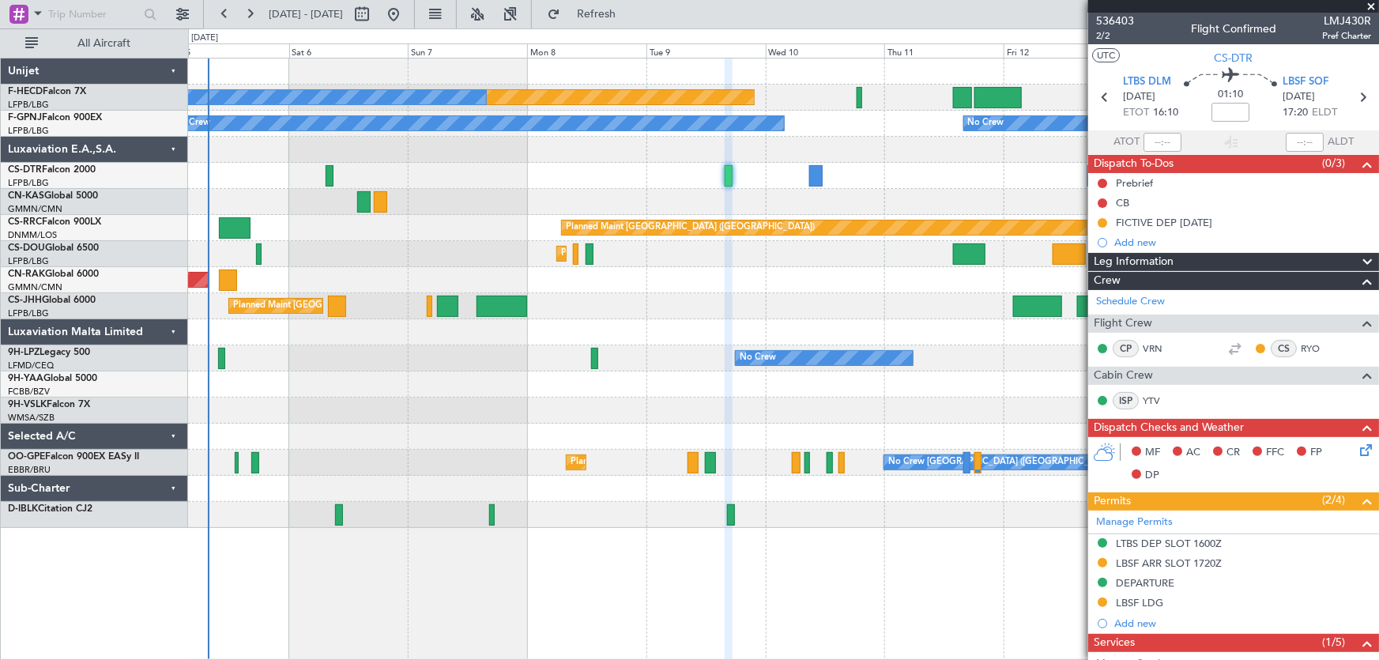
click at [646, 300] on div "Planned Maint Paris (Le Bourget) No Crew No Crew No Crew No Crew No Crew Planne…" at bounding box center [783, 292] width 1191 height 469
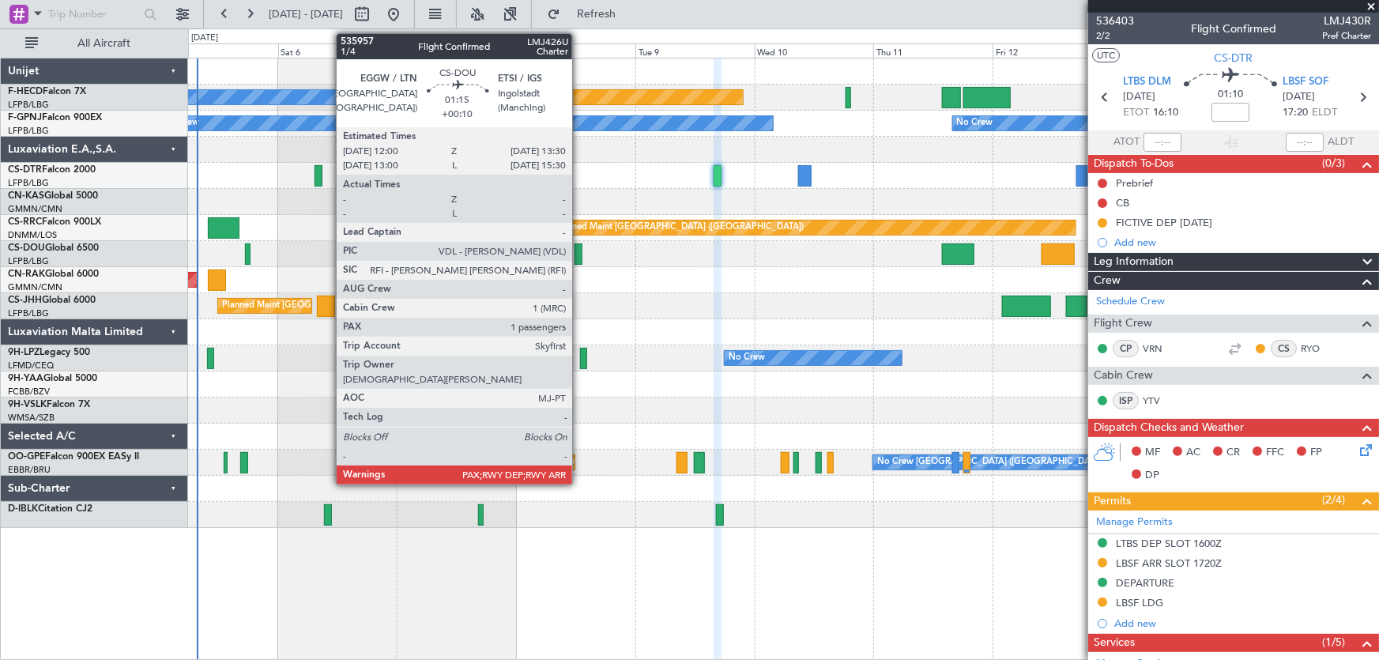
click at [579, 259] on div at bounding box center [578, 253] width 8 height 21
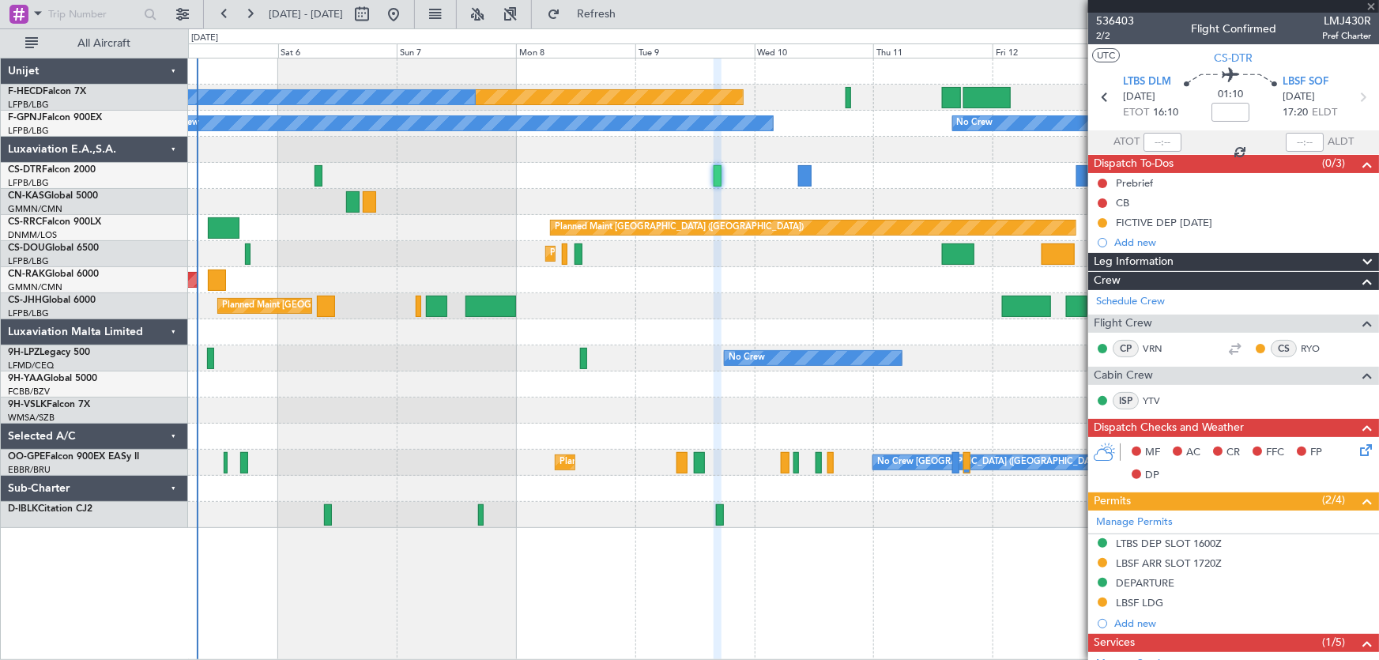
type input "+00:10"
type input "6"
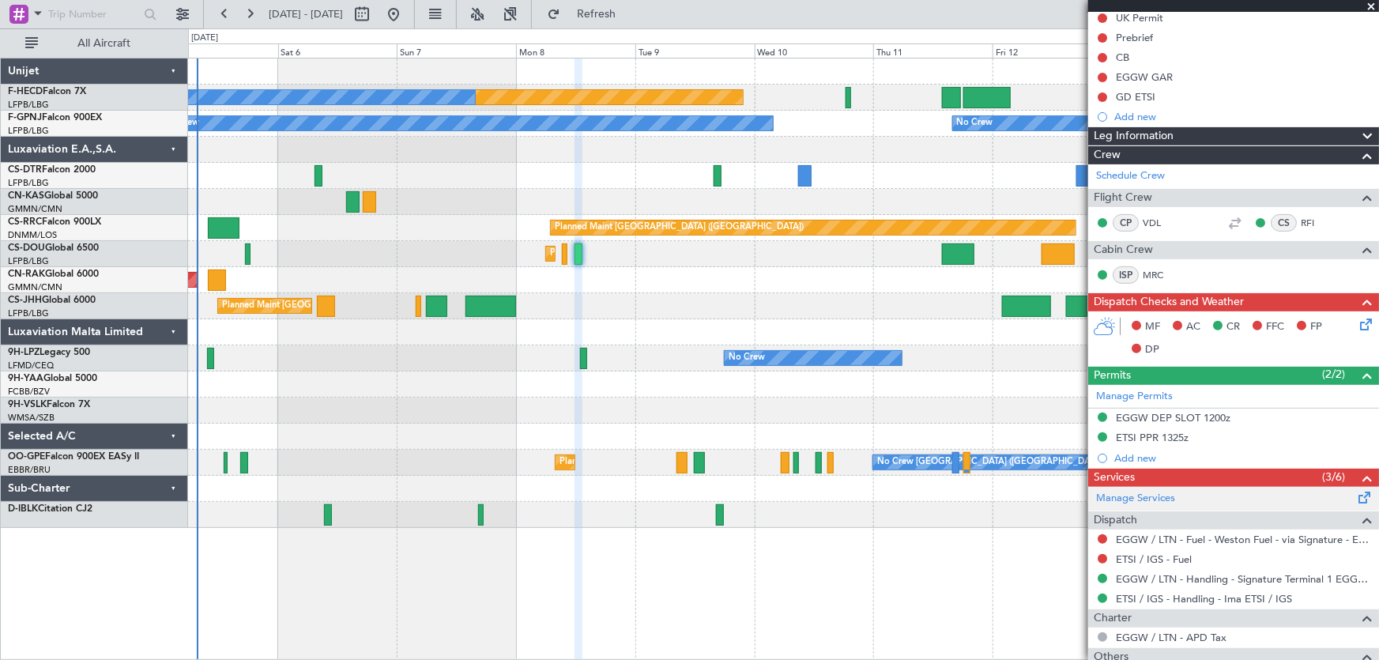
scroll to position [93, 0]
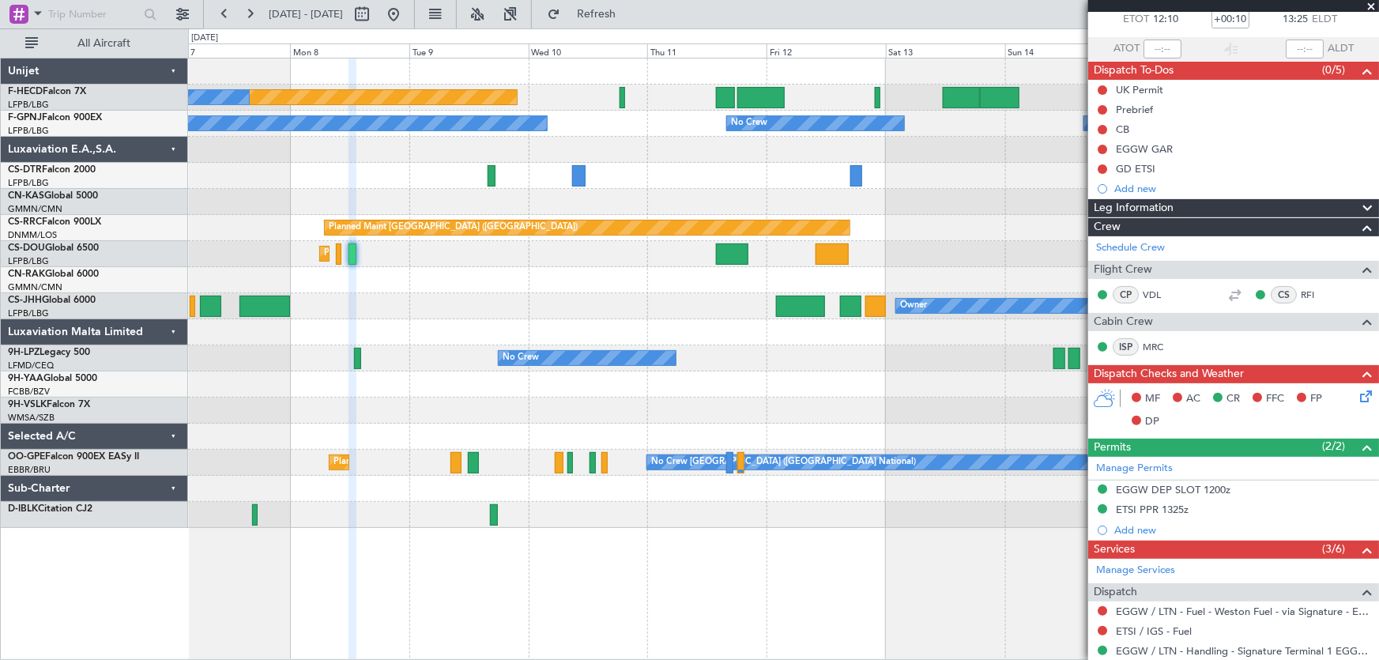
click at [464, 305] on div "Planned Maint Paris (Le Bourget) No Crew No Crew No Crew No Crew No Crew No Cre…" at bounding box center [783, 292] width 1191 height 469
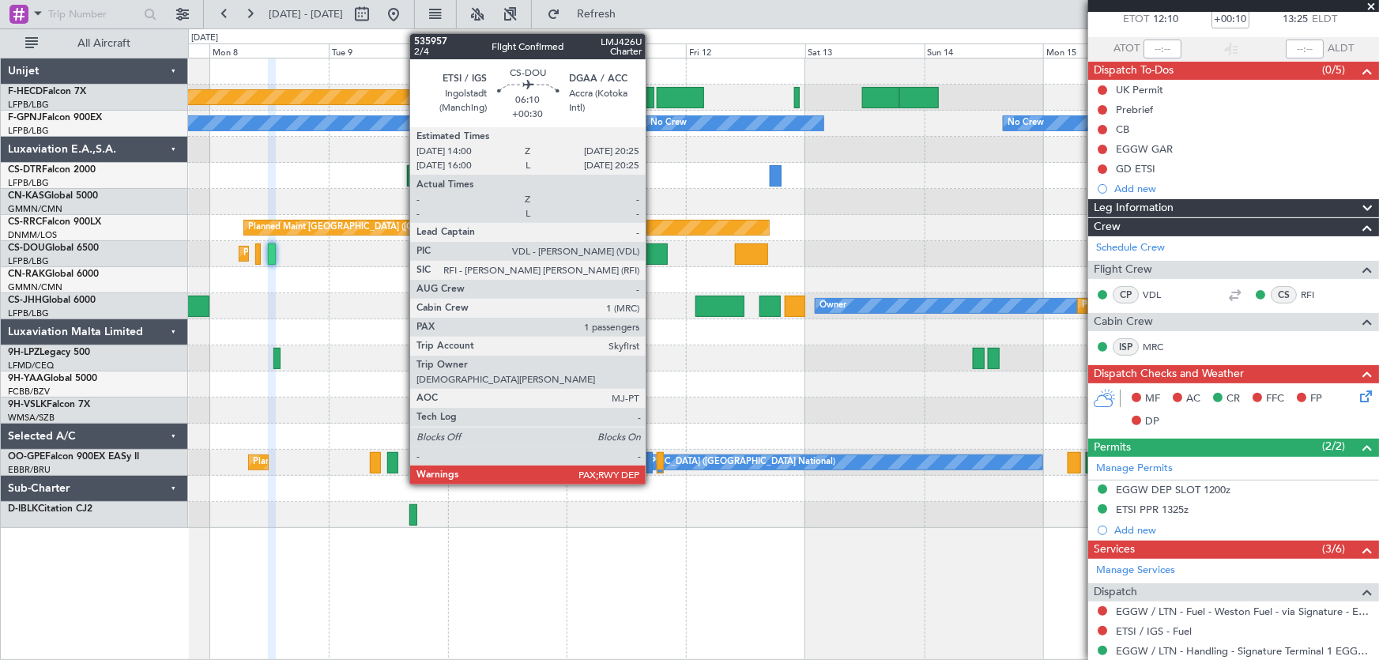
click at [653, 255] on div at bounding box center [651, 253] width 32 height 21
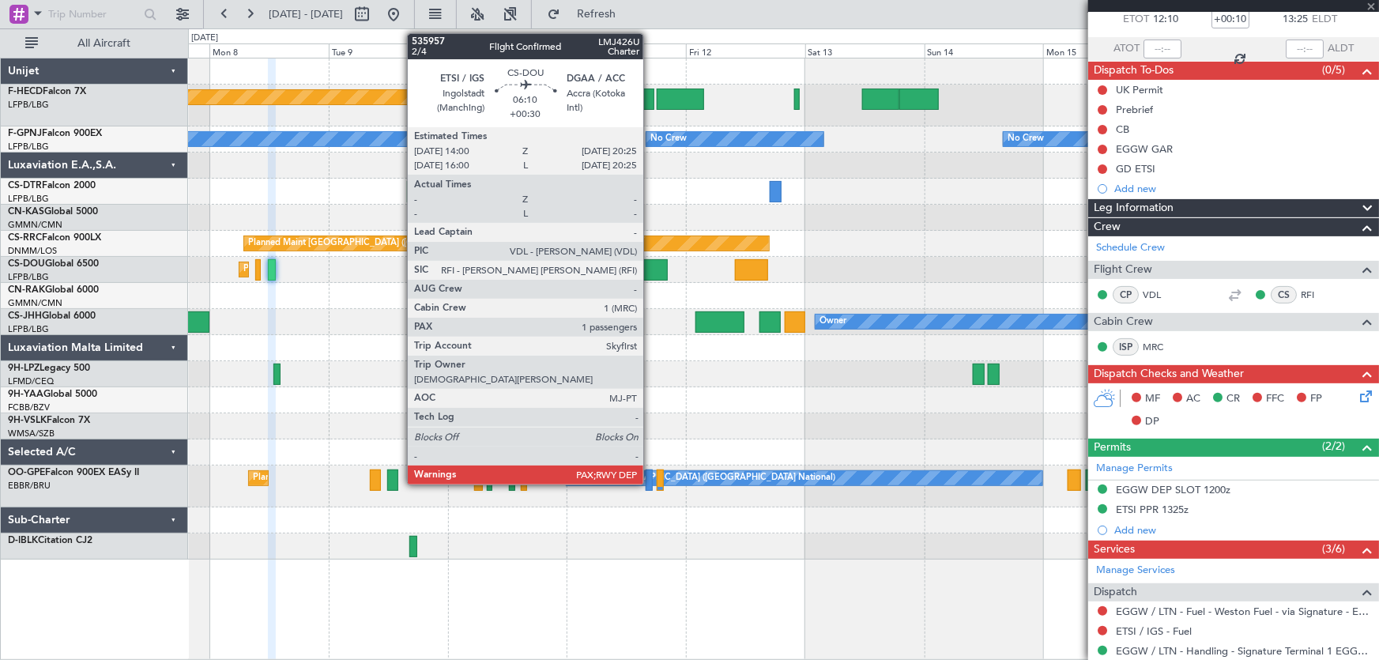
click at [650, 262] on div at bounding box center [651, 269] width 32 height 21
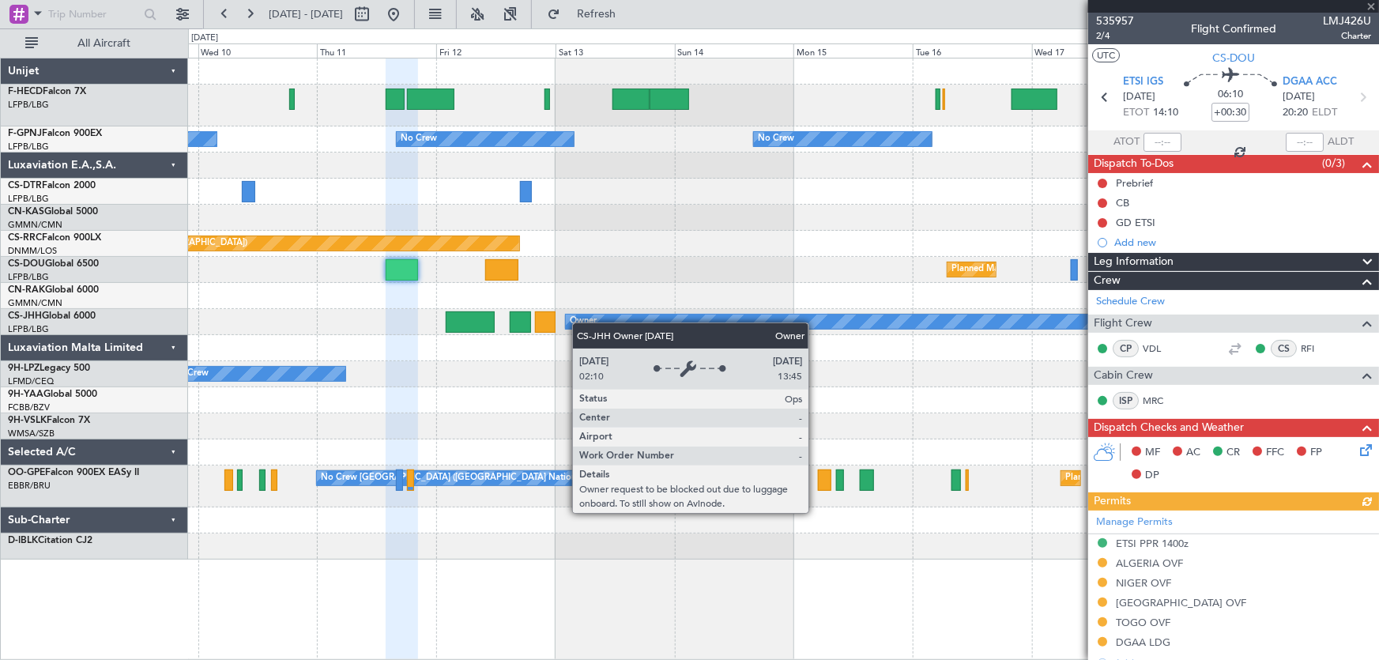
click at [575, 323] on div "No Crew Planned Maint Paris (Le Bourget) No Crew No Crew No Crew No Crew No Cre…" at bounding box center [783, 308] width 1191 height 501
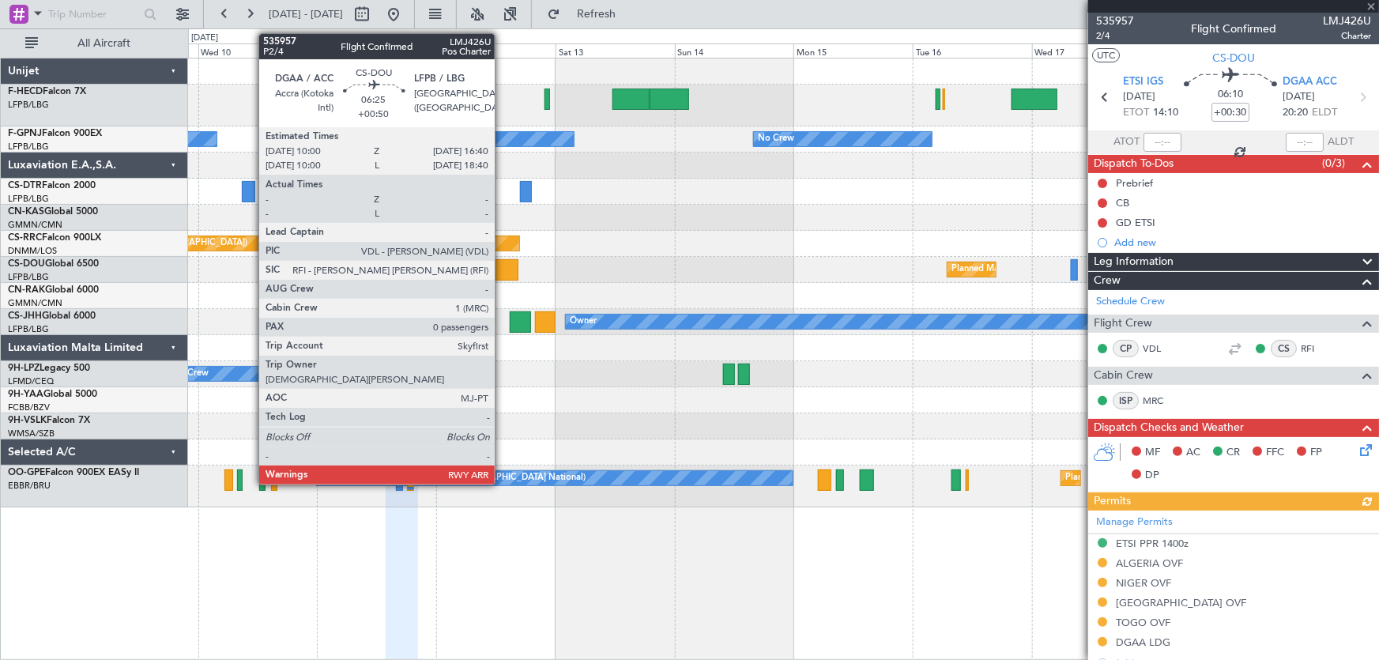
click at [502, 269] on div at bounding box center [501, 269] width 33 height 21
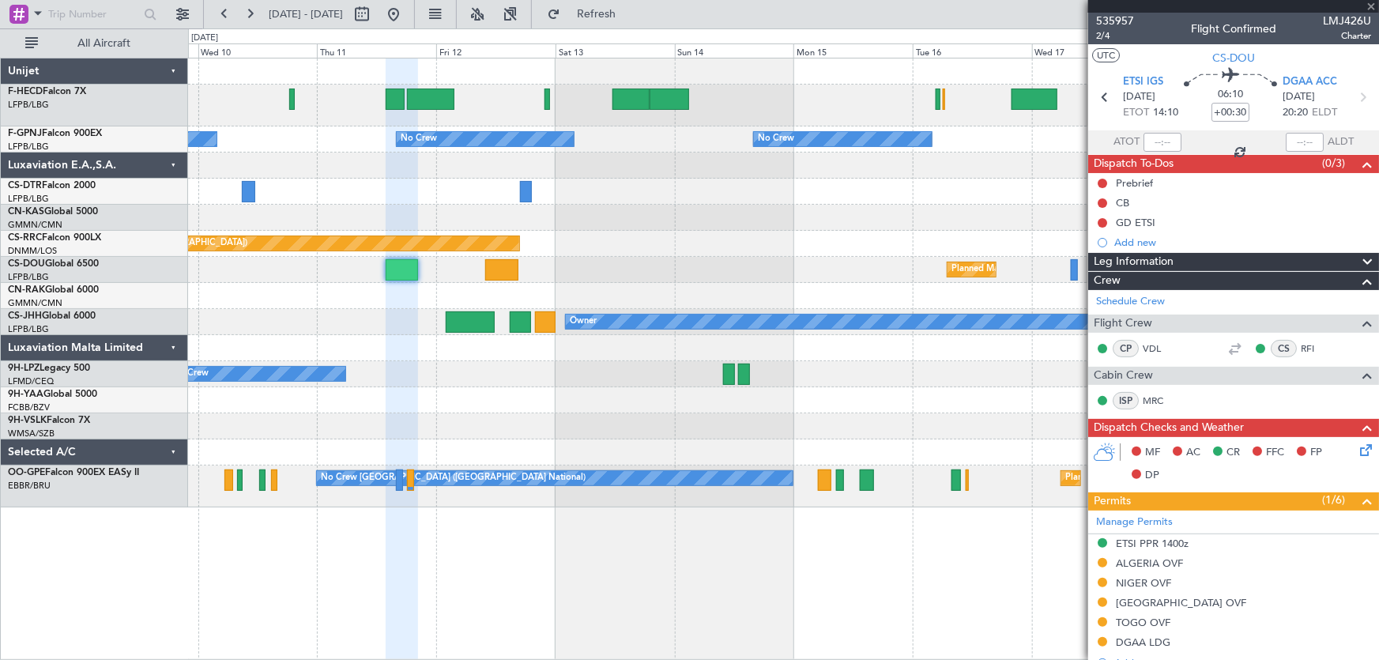
type input "+00:50"
type input "0"
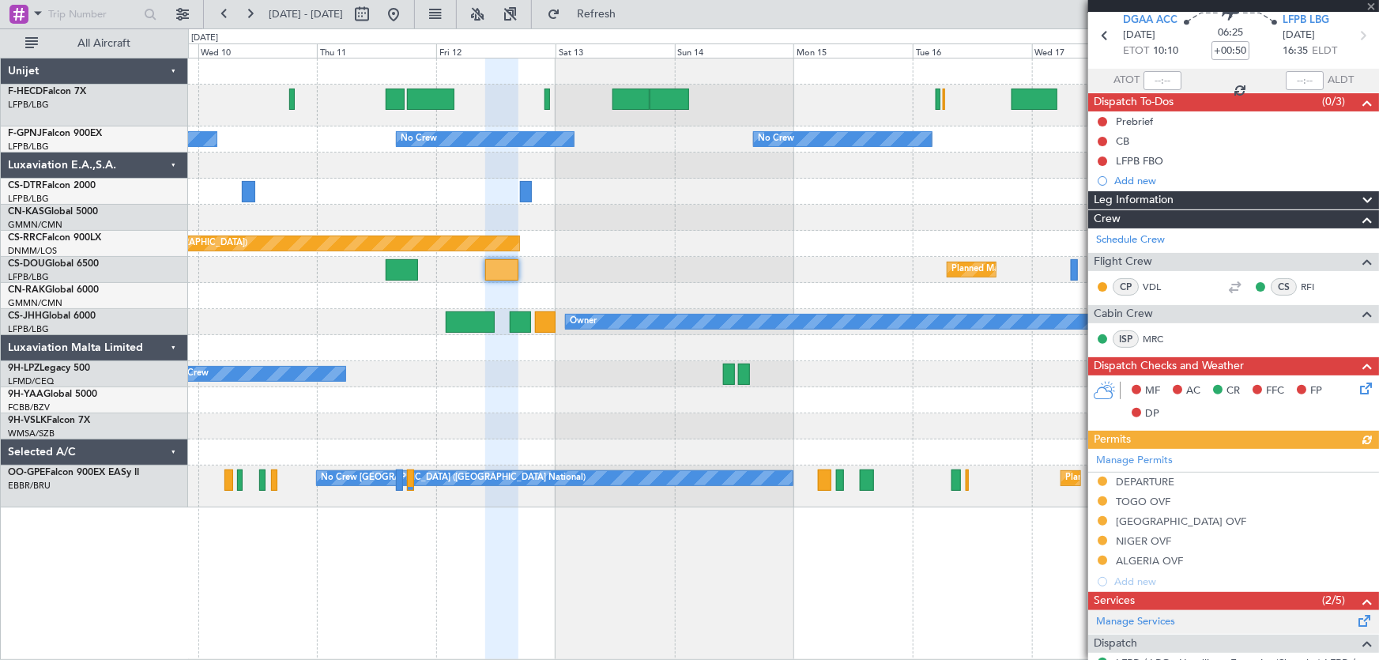
scroll to position [215, 0]
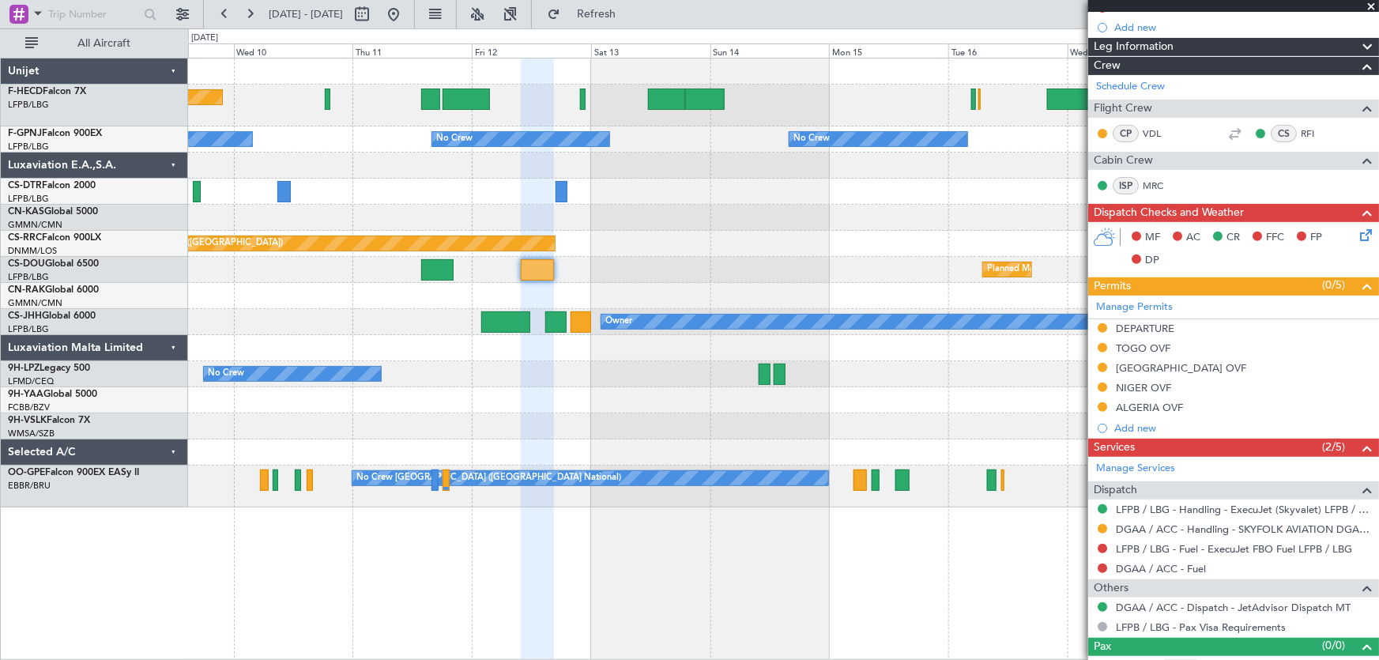
click at [765, 224] on div "No Crew Planned Maint Paris (Le Bourget) No Crew No Crew No Crew No Crew No Cre…" at bounding box center [783, 282] width 1191 height 449
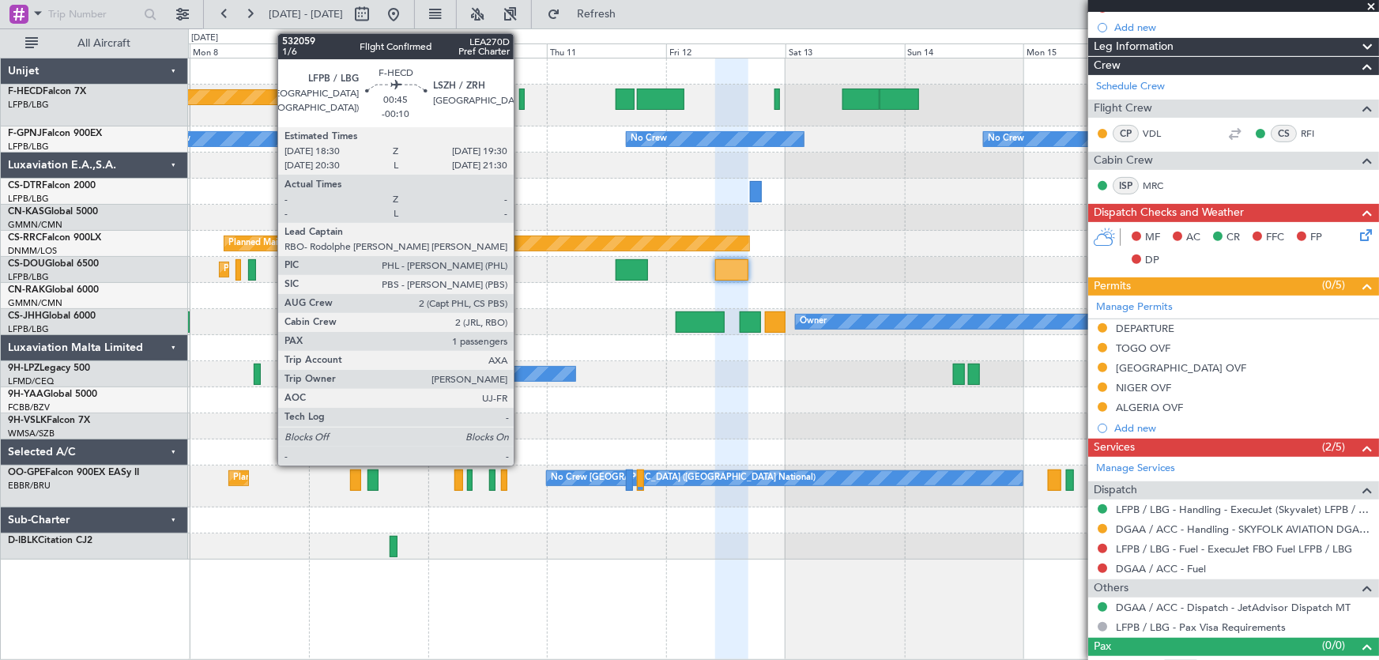
click at [521, 102] on div at bounding box center [522, 98] width 6 height 21
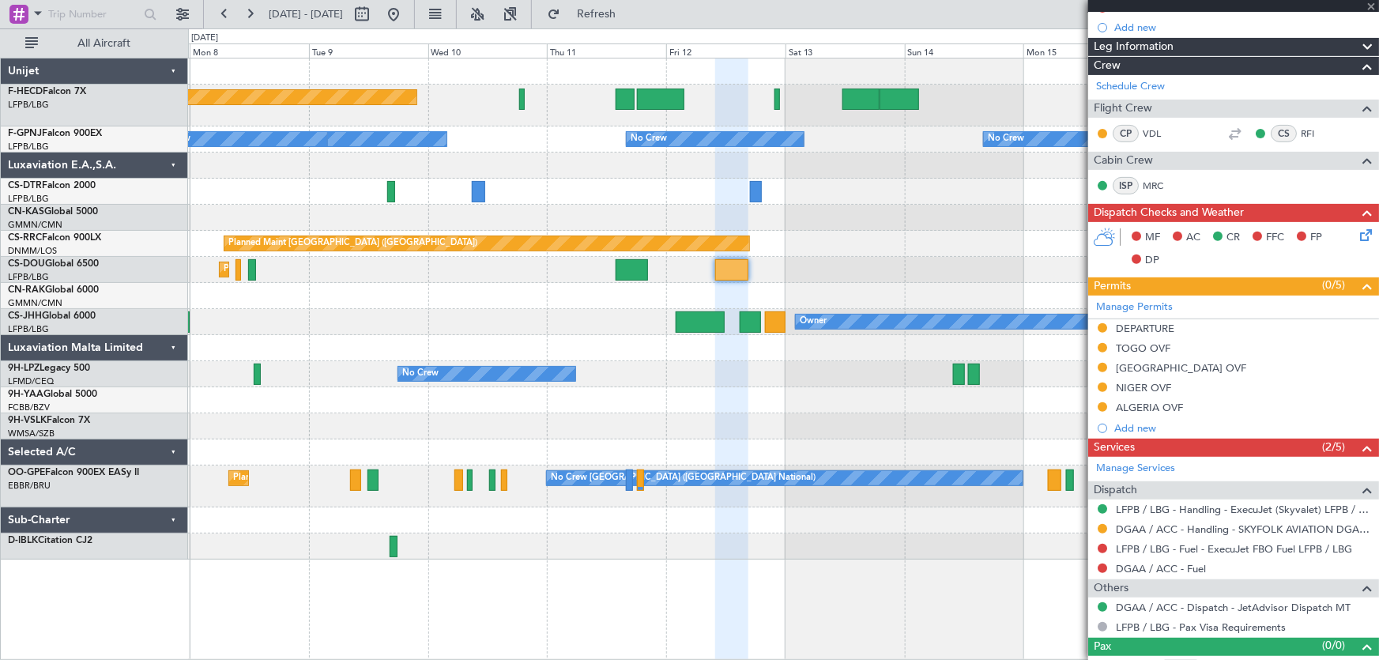
type input "-00:10"
type input "1"
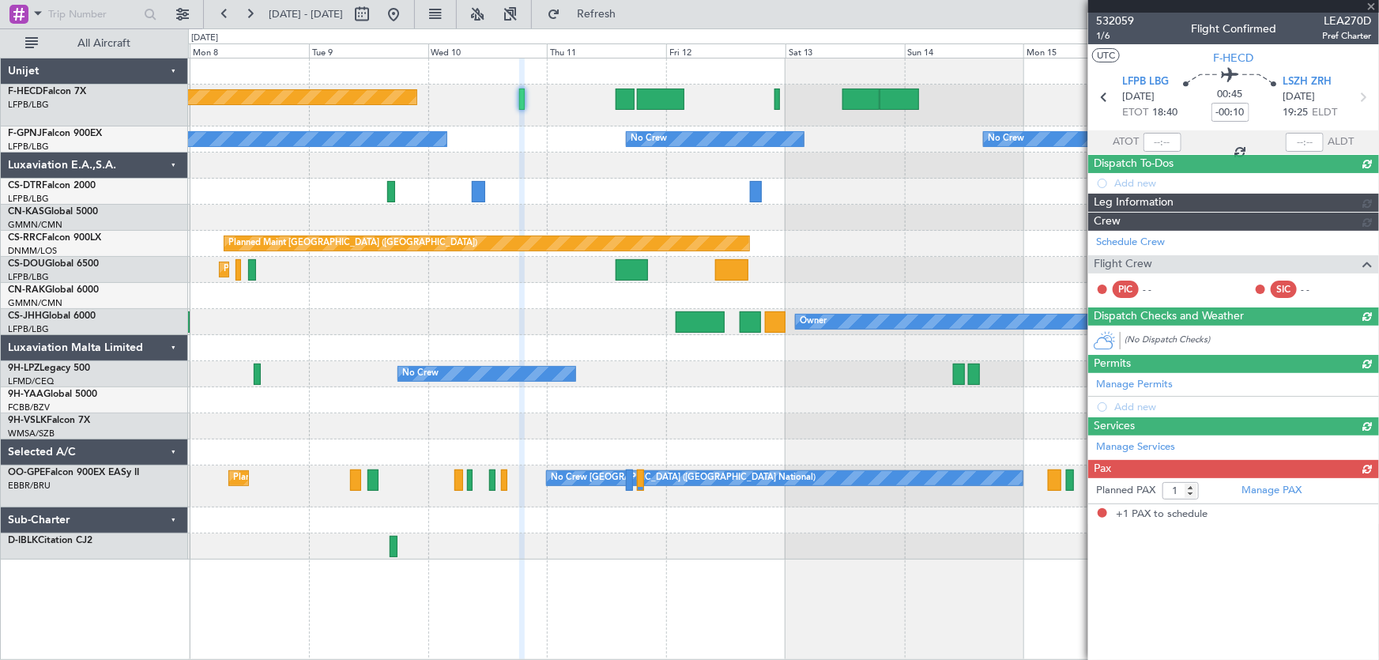
scroll to position [0, 0]
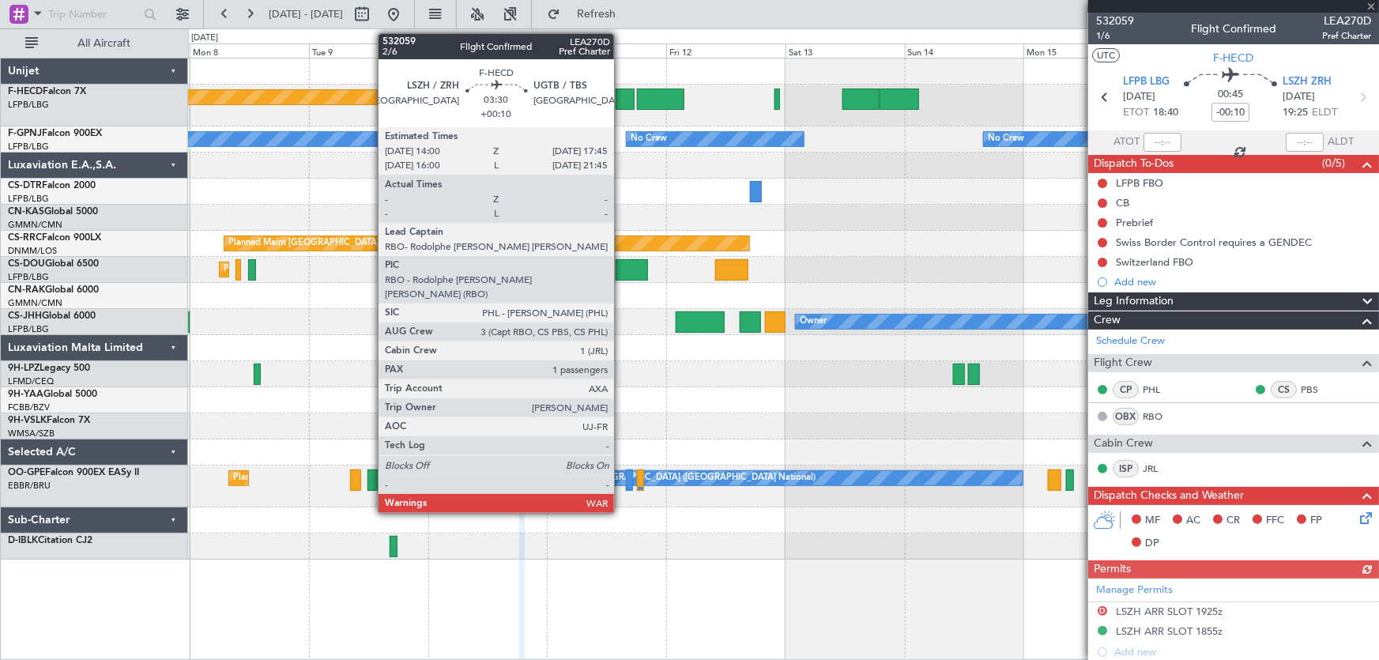
click at [621, 104] on div at bounding box center [625, 98] width 19 height 21
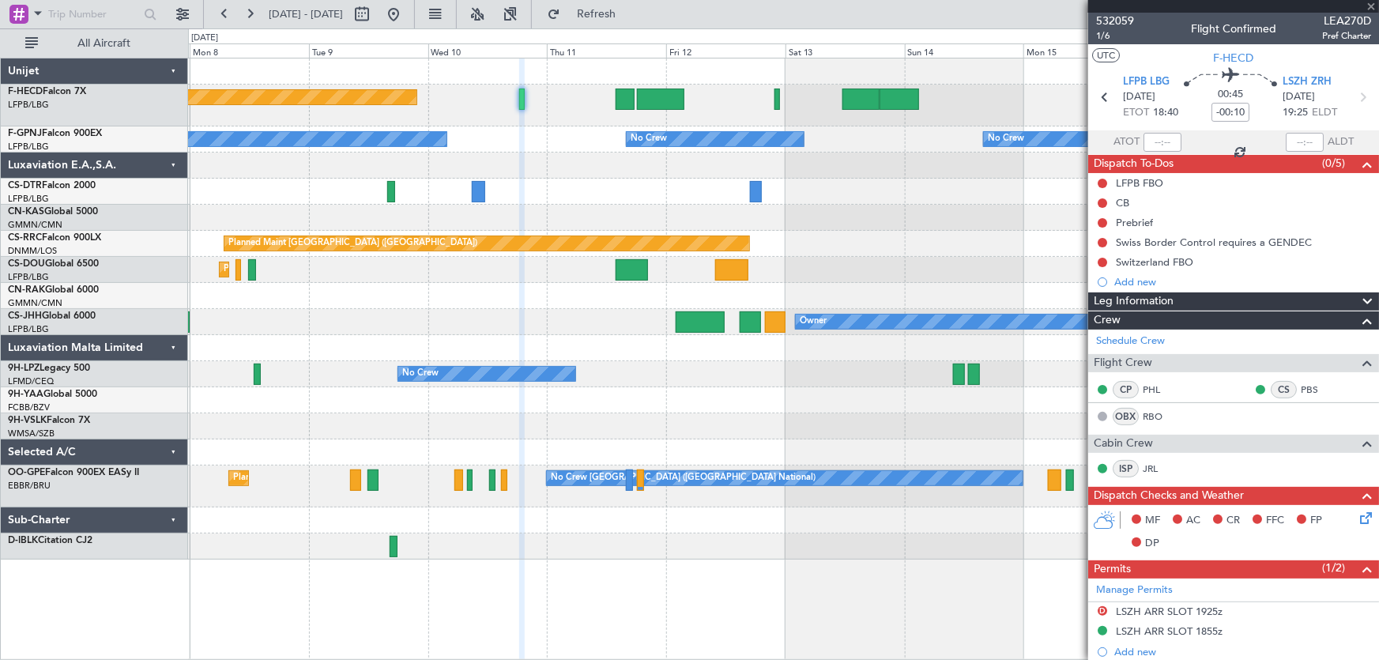
type input "+00:10"
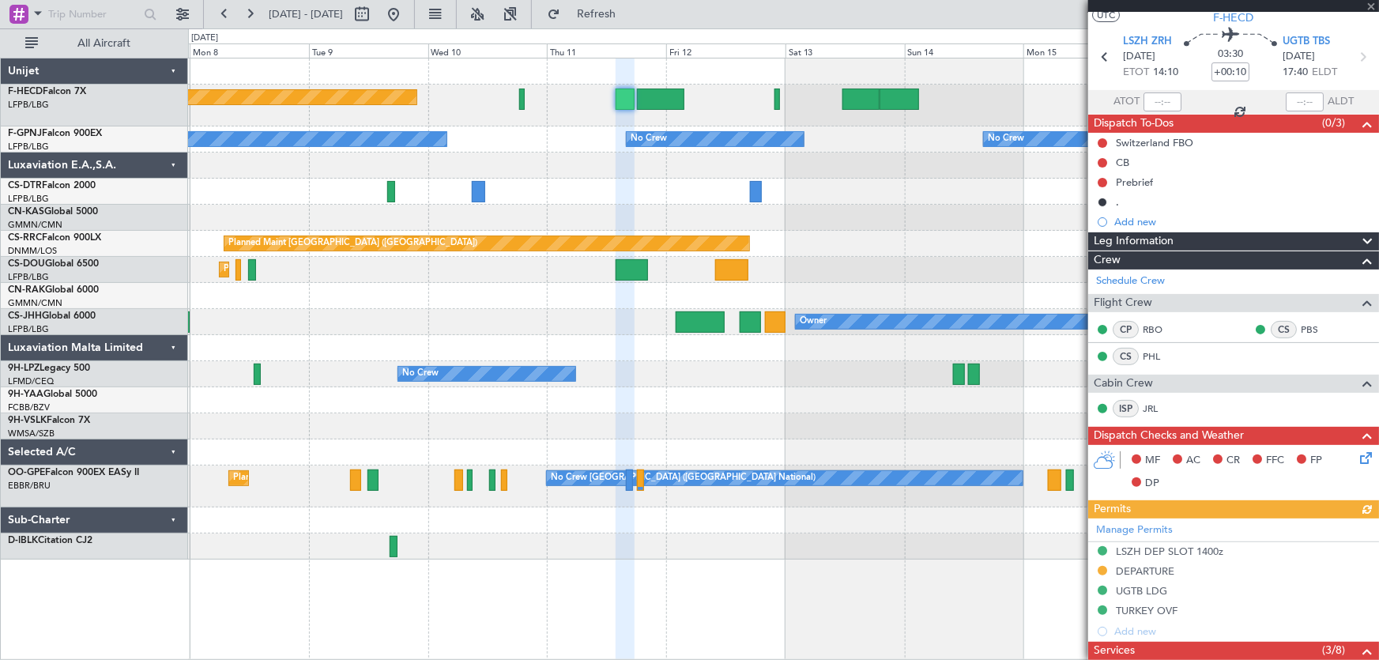
scroll to position [71, 0]
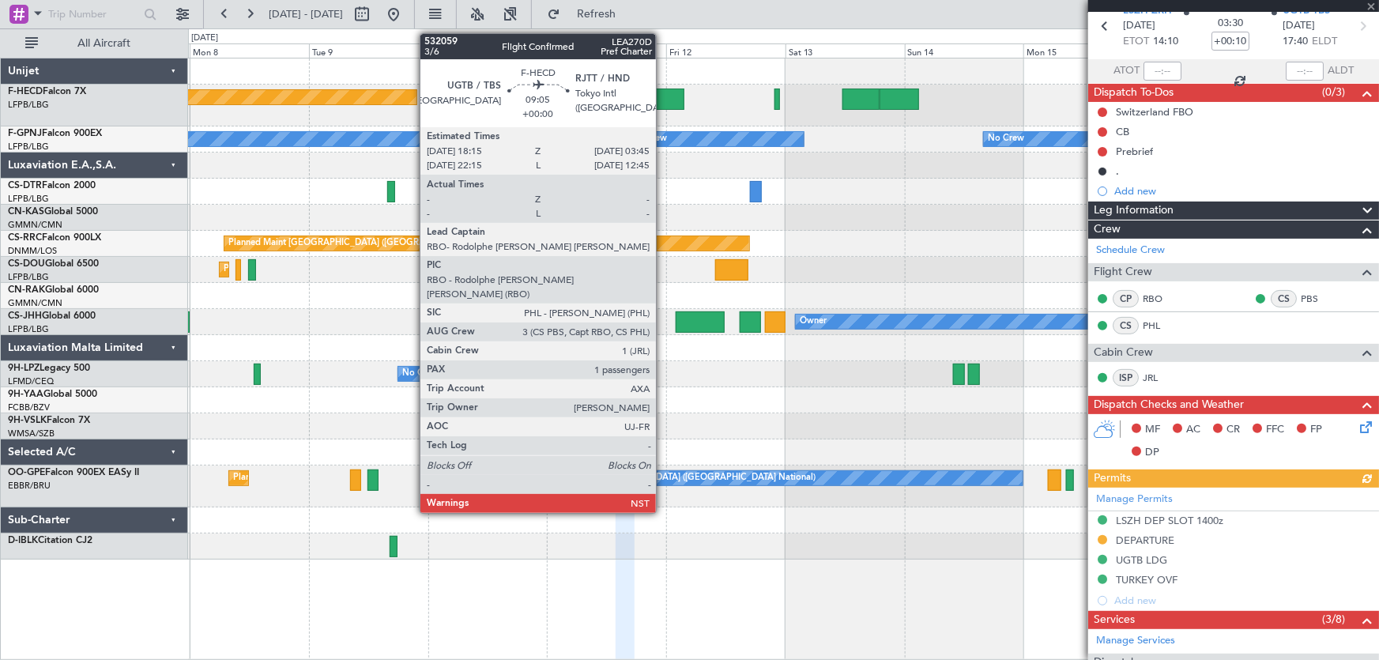
click at [663, 90] on div at bounding box center [660, 98] width 47 height 21
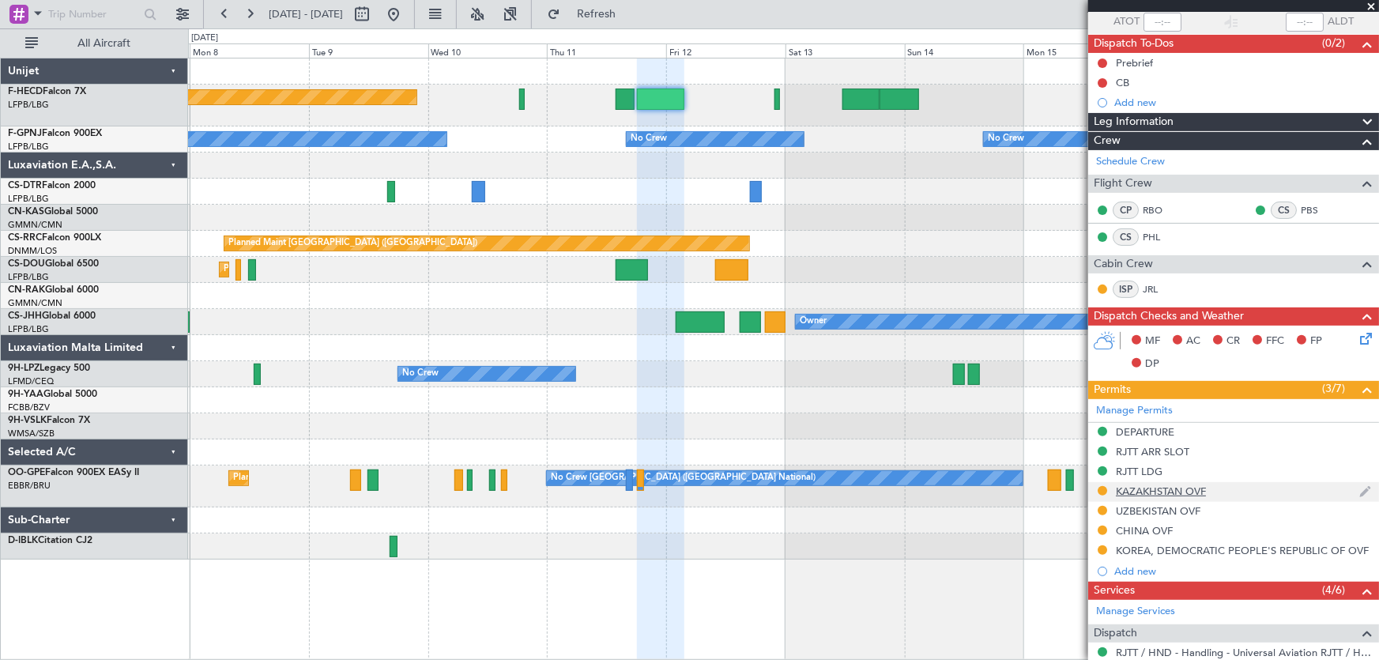
scroll to position [143, 0]
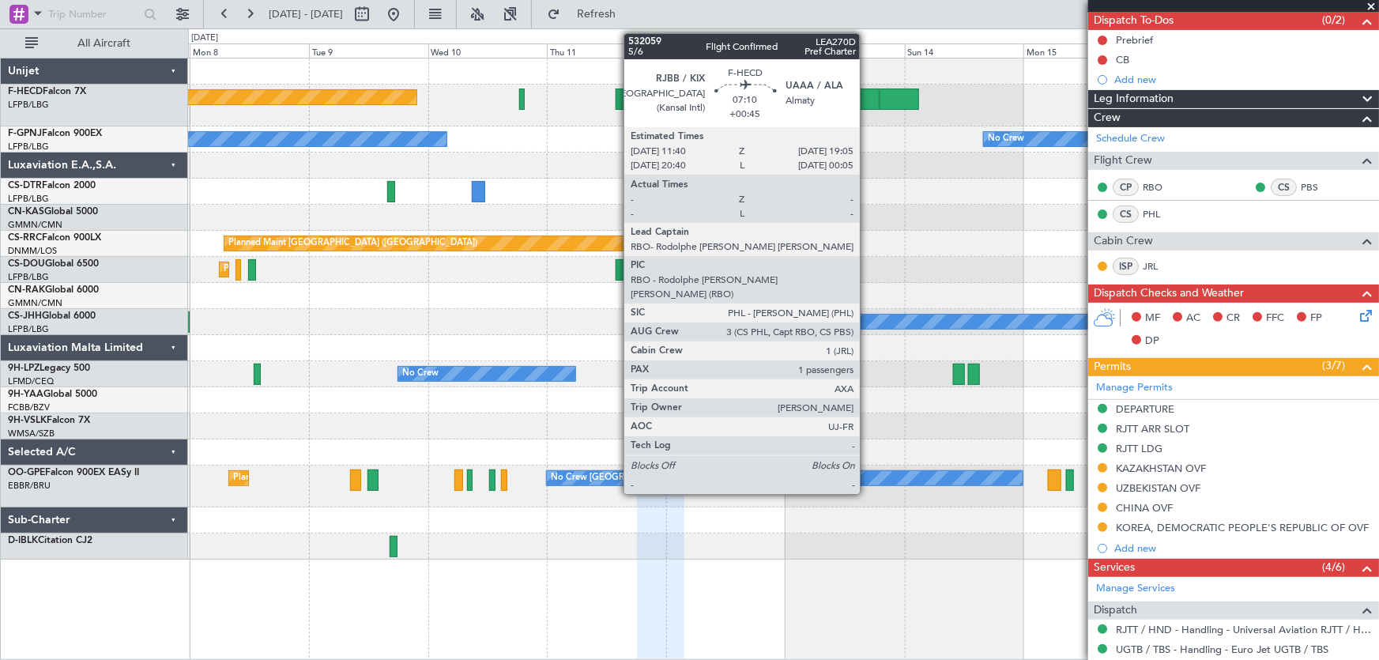
click at [867, 101] on div at bounding box center [860, 98] width 37 height 21
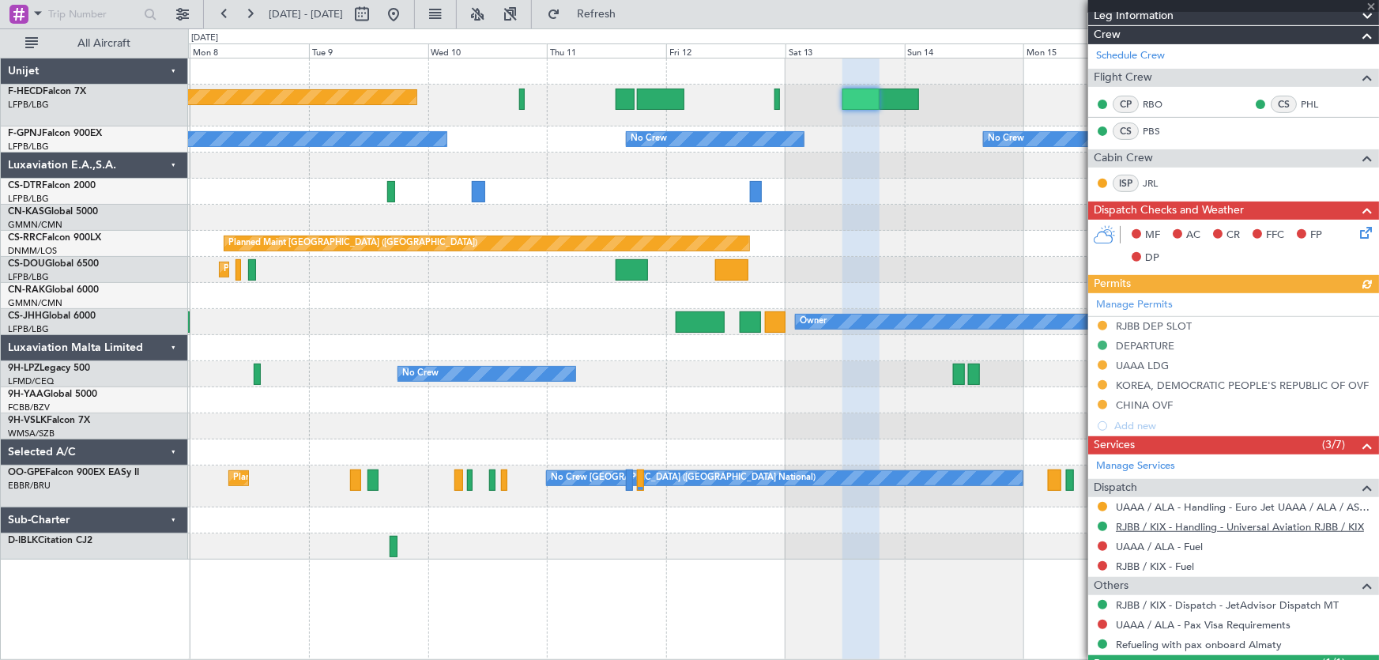
scroll to position [318, 0]
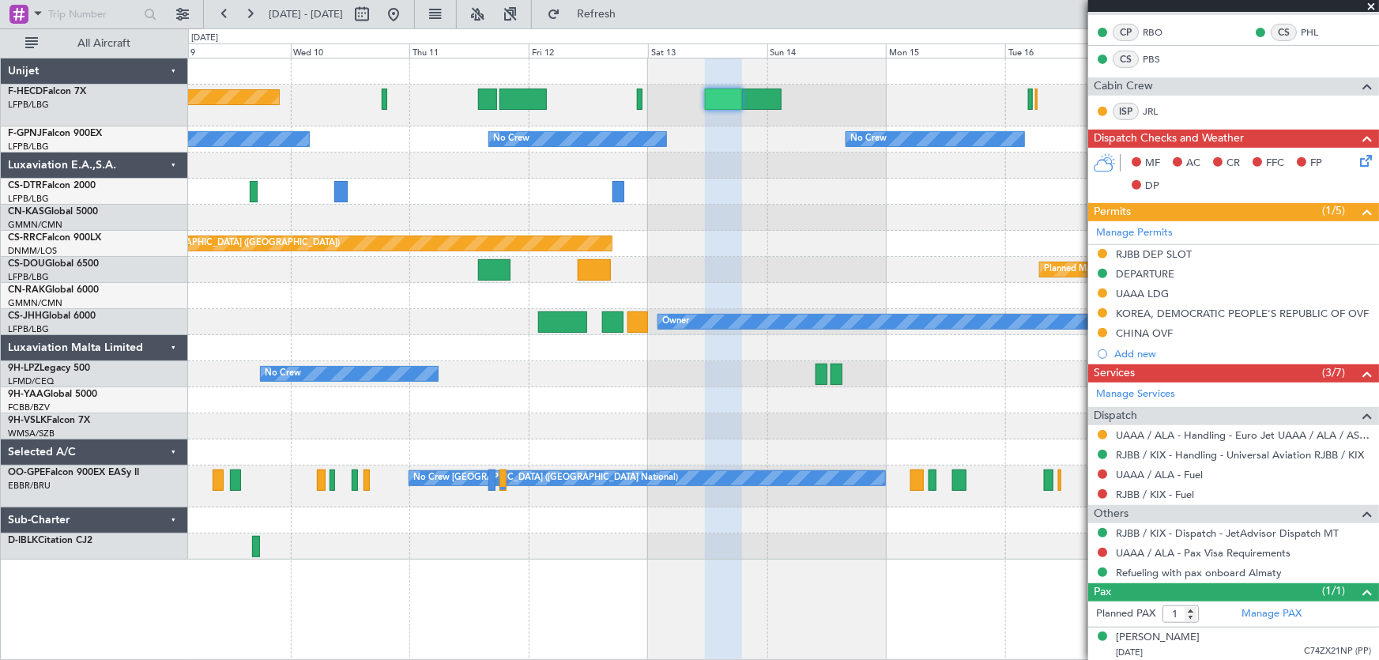
click at [625, 195] on div "Planned Maint Paris (Le Bourget) No Crew No Crew No Crew No Crew No Crew No Cre…" at bounding box center [783, 308] width 1191 height 501
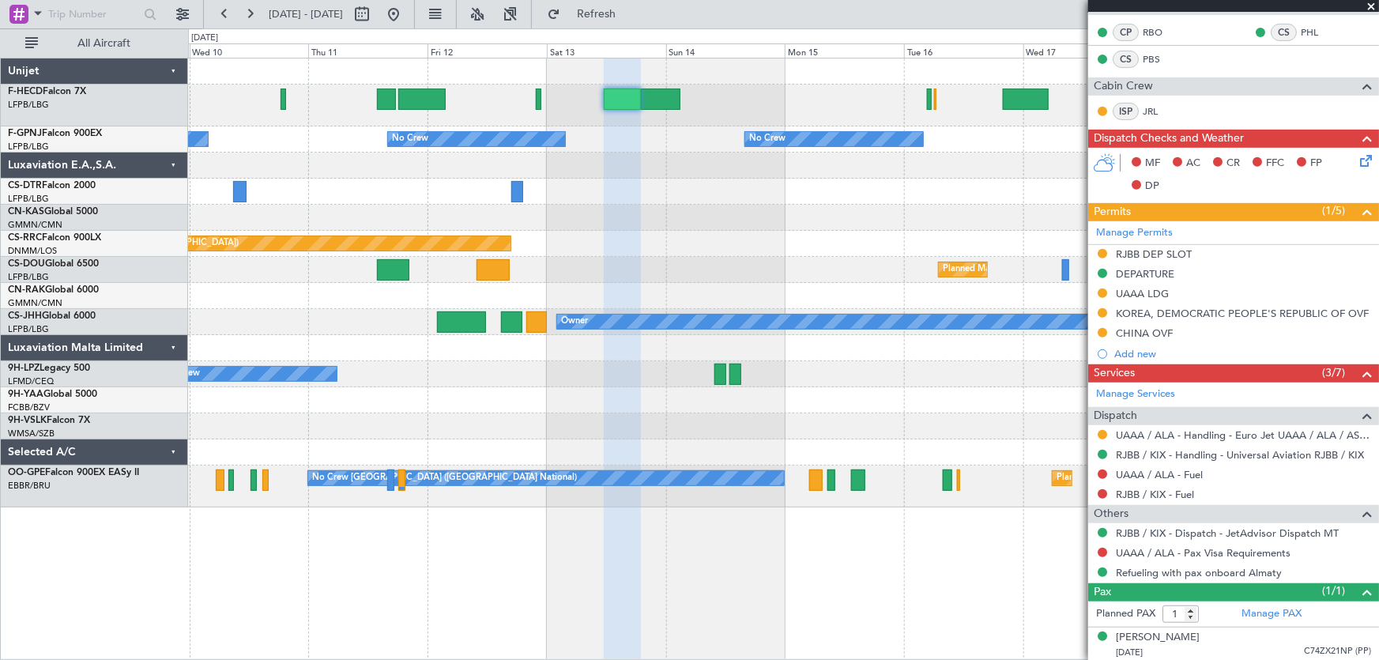
click at [766, 196] on div "No Crew Planned Maint Paris (Le Bourget) No Crew No Crew No Crew No Crew No Cre…" at bounding box center [783, 282] width 1191 height 449
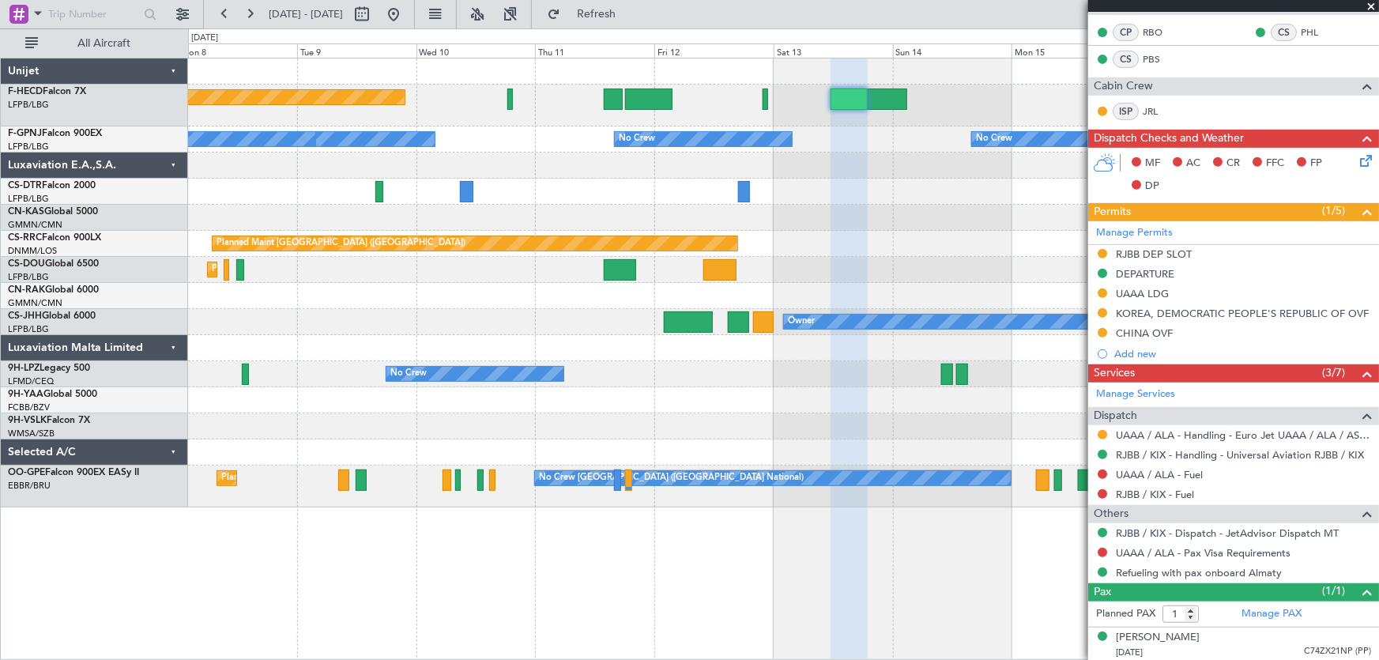
click at [699, 214] on div at bounding box center [783, 218] width 1191 height 26
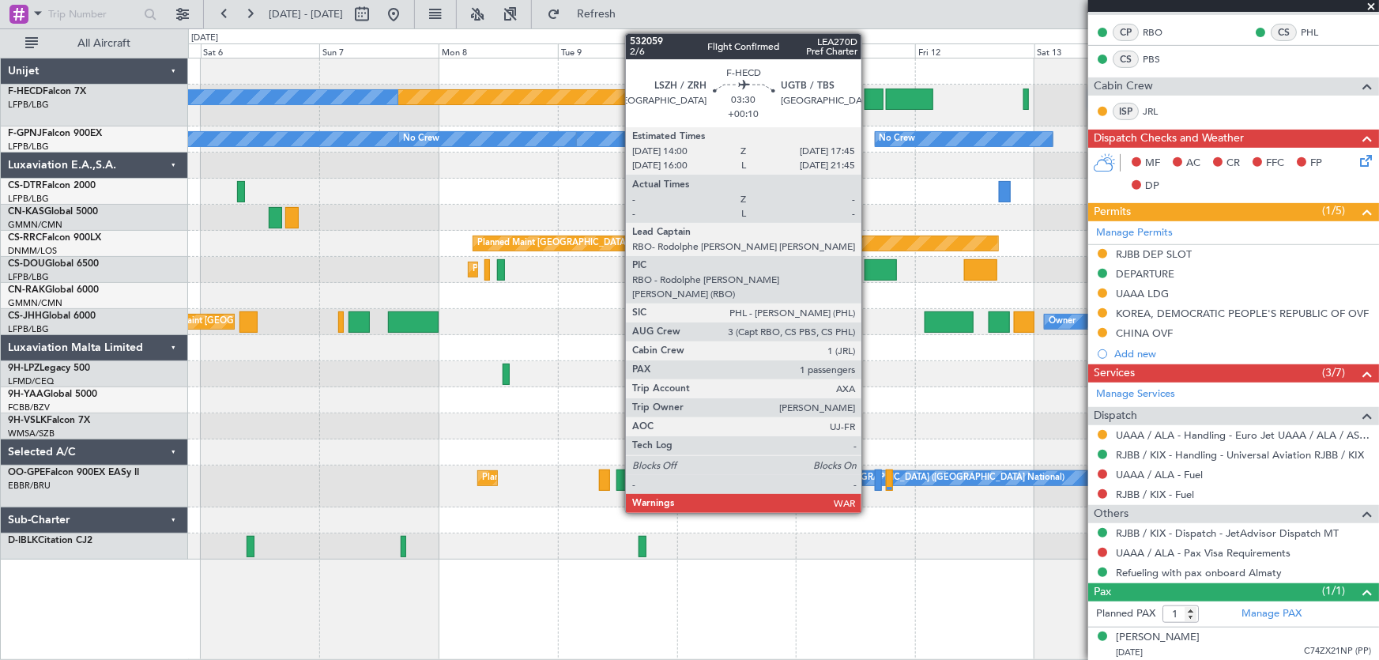
click at [868, 107] on div at bounding box center [873, 98] width 19 height 21
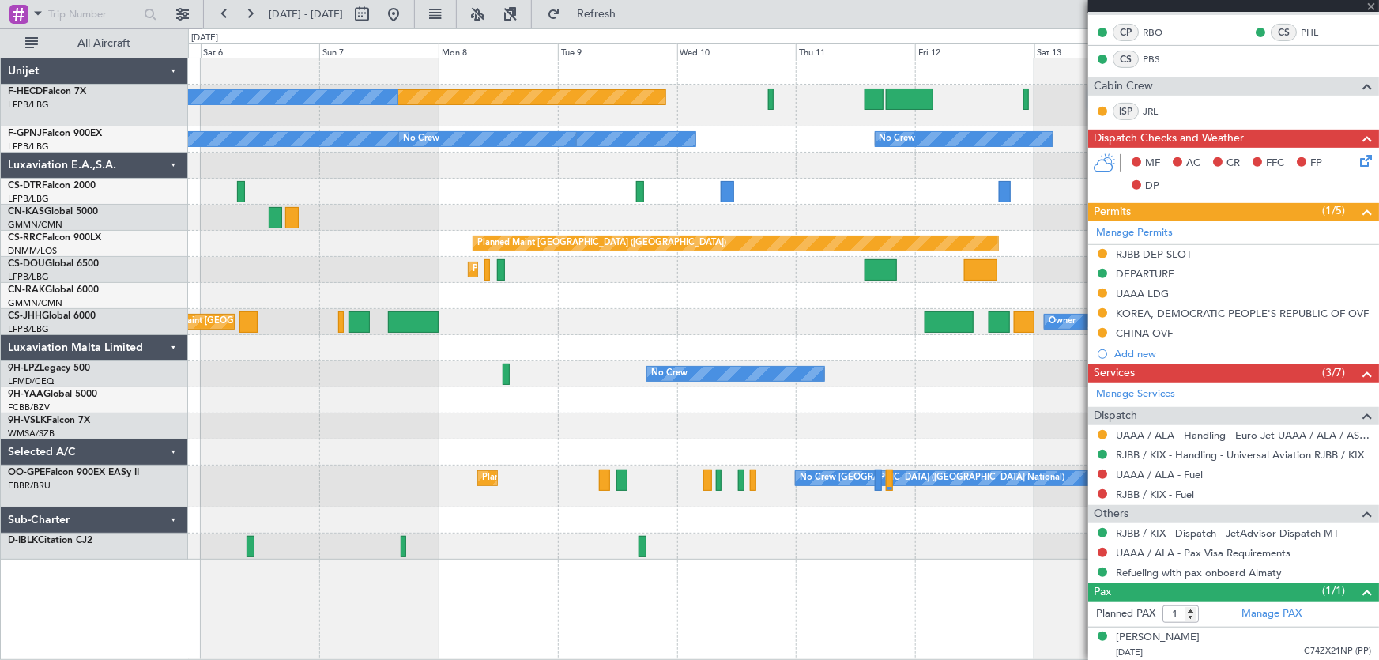
type input "+00:10"
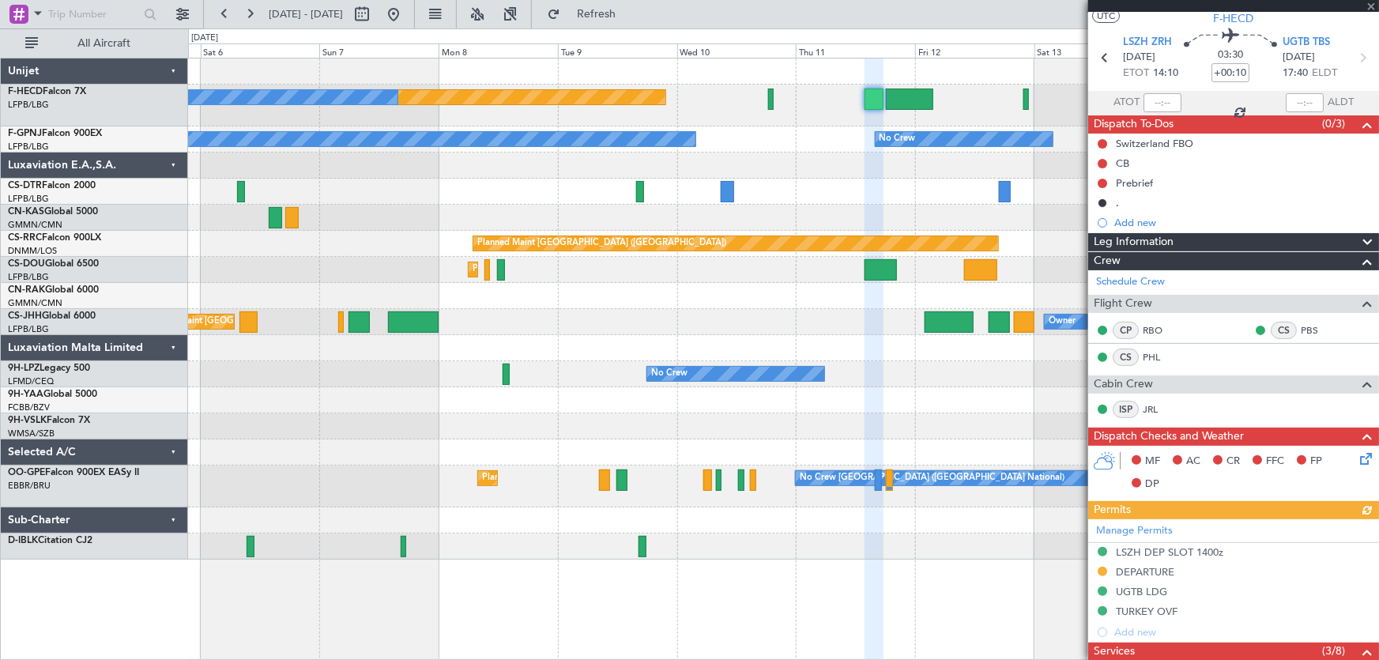
scroll to position [71, 0]
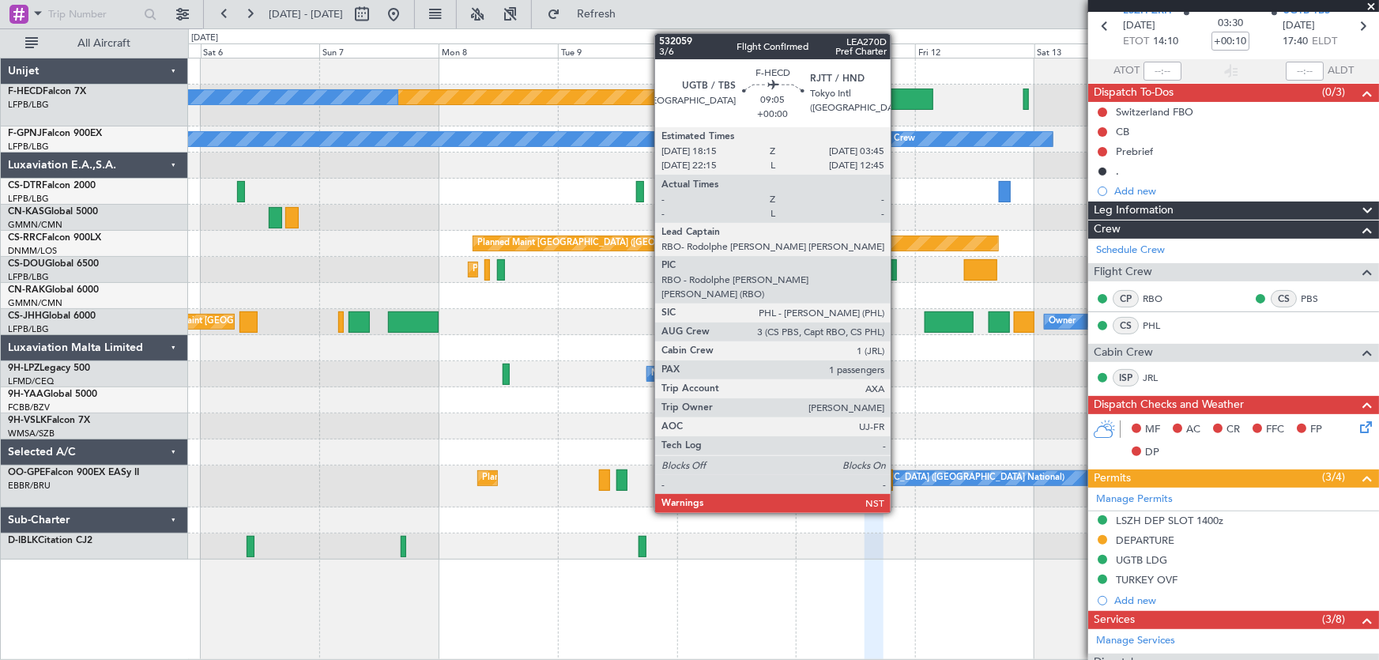
click at [907, 104] on div at bounding box center [909, 98] width 47 height 21
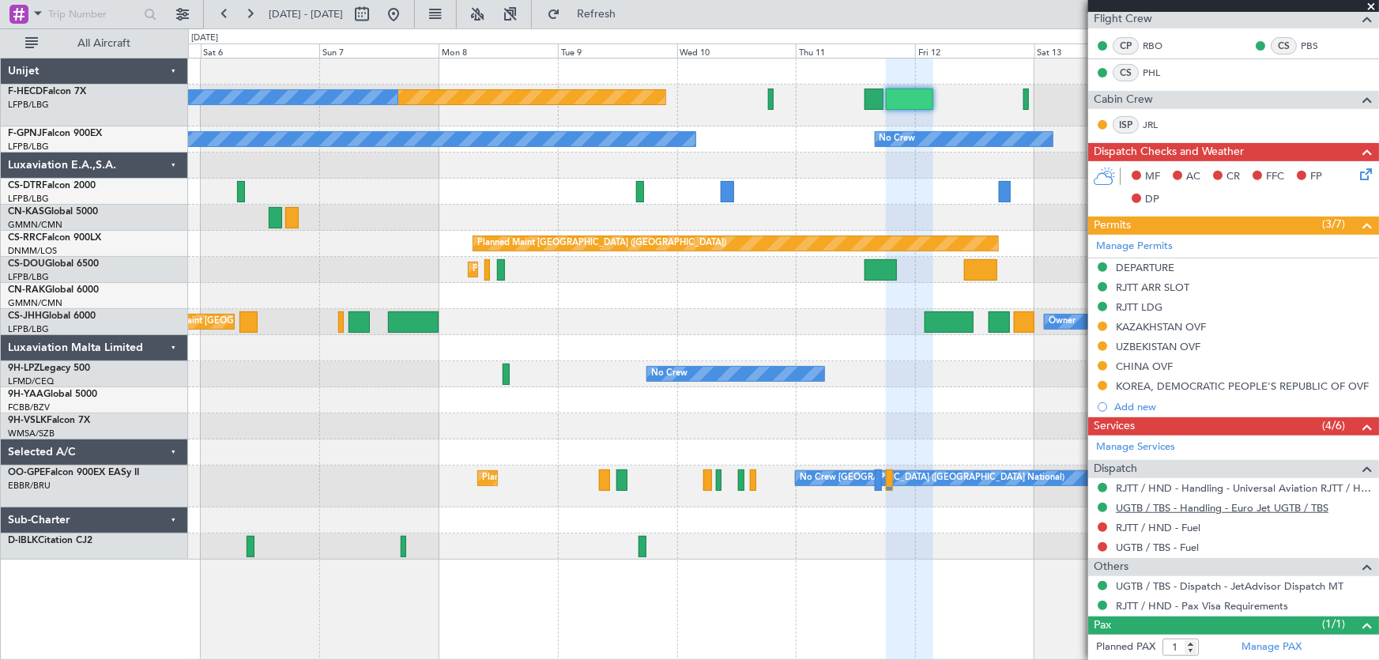
scroll to position [318, 0]
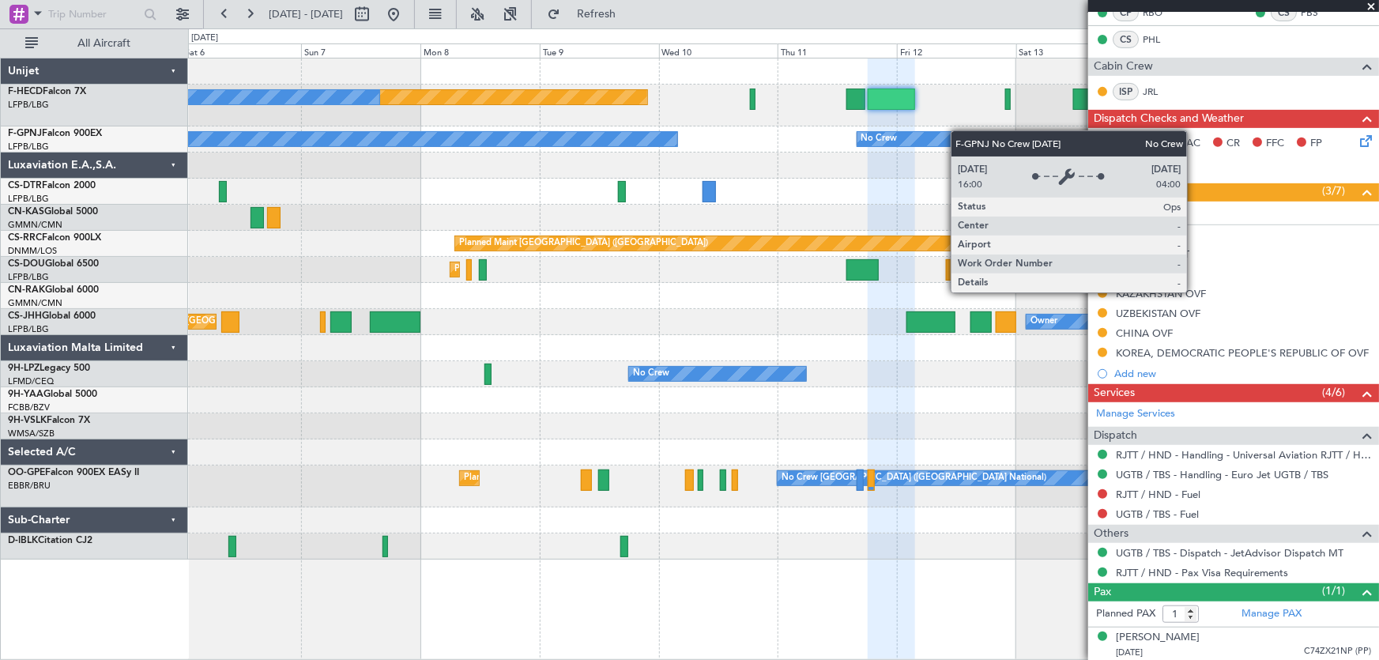
click at [729, 171] on div "Planned Maint Paris (Le Bourget) No Crew No Crew No Crew No Crew No Crew Planne…" at bounding box center [783, 308] width 1191 height 501
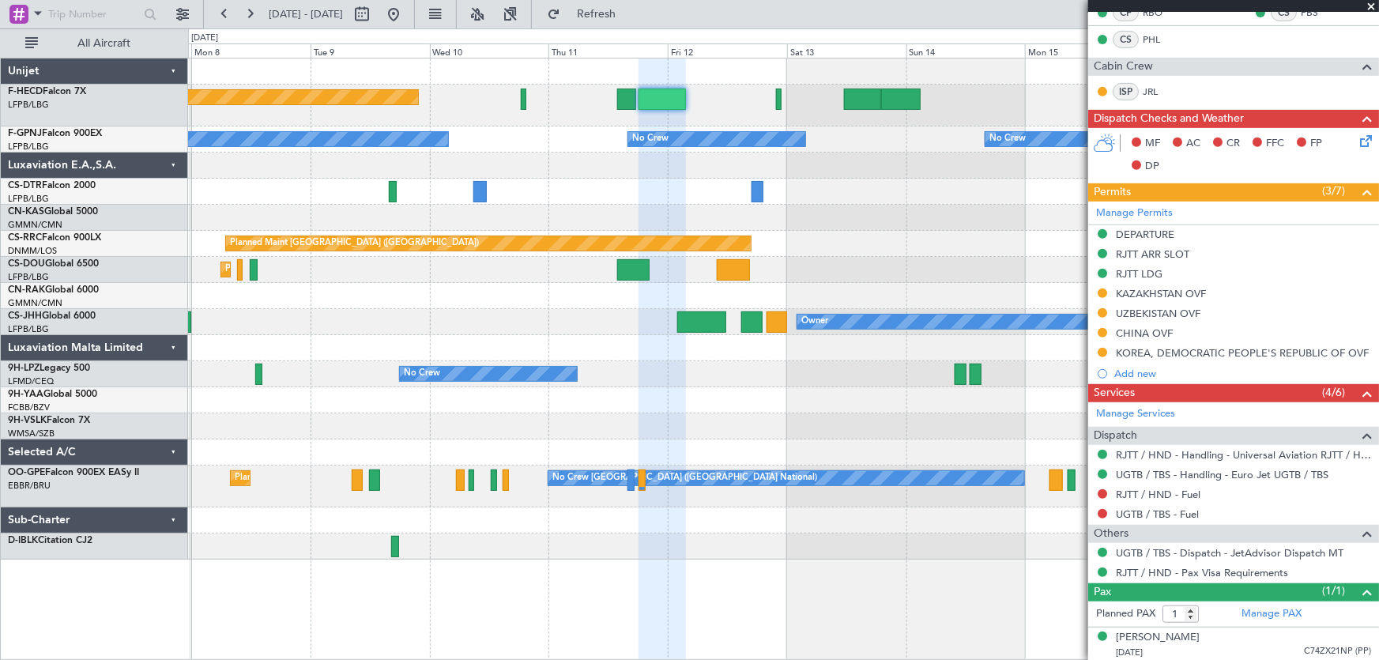
click at [849, 198] on div at bounding box center [783, 192] width 1191 height 26
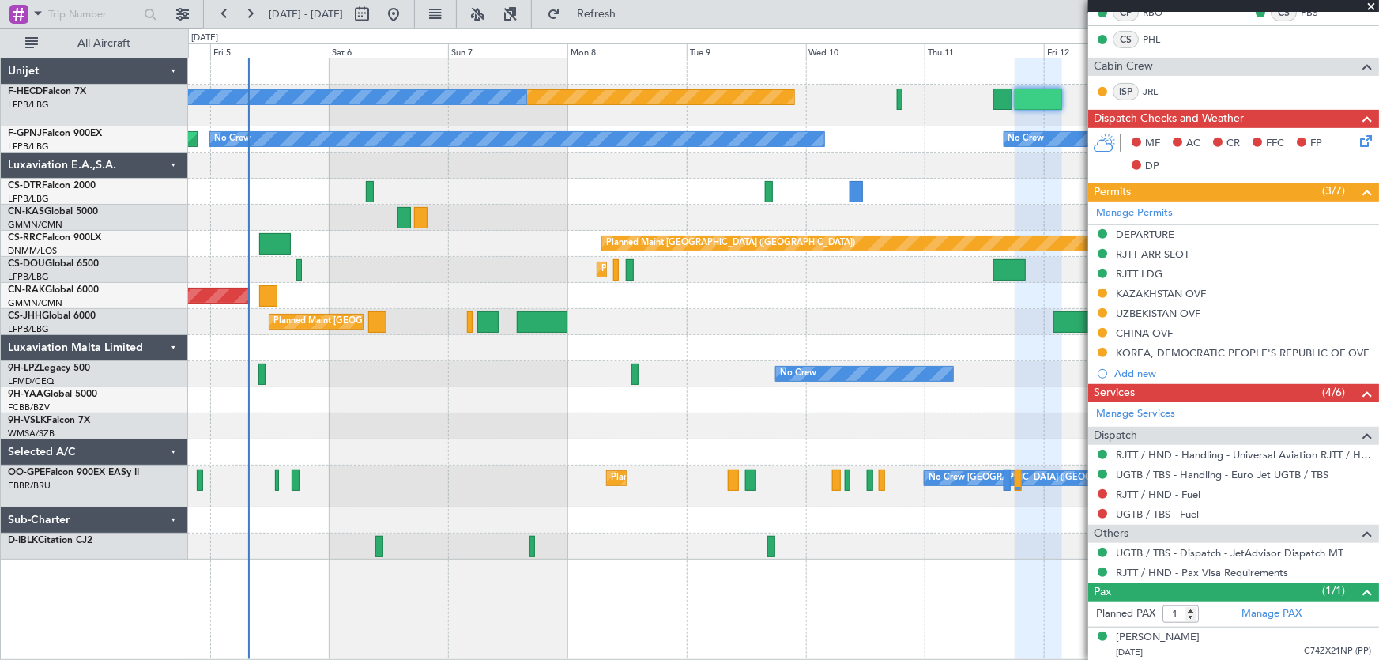
click at [684, 275] on div "Planned Maint Paris (Le Bourget) Planned Maint Paris (Le Bourget) Planned Maint…" at bounding box center [783, 270] width 1191 height 26
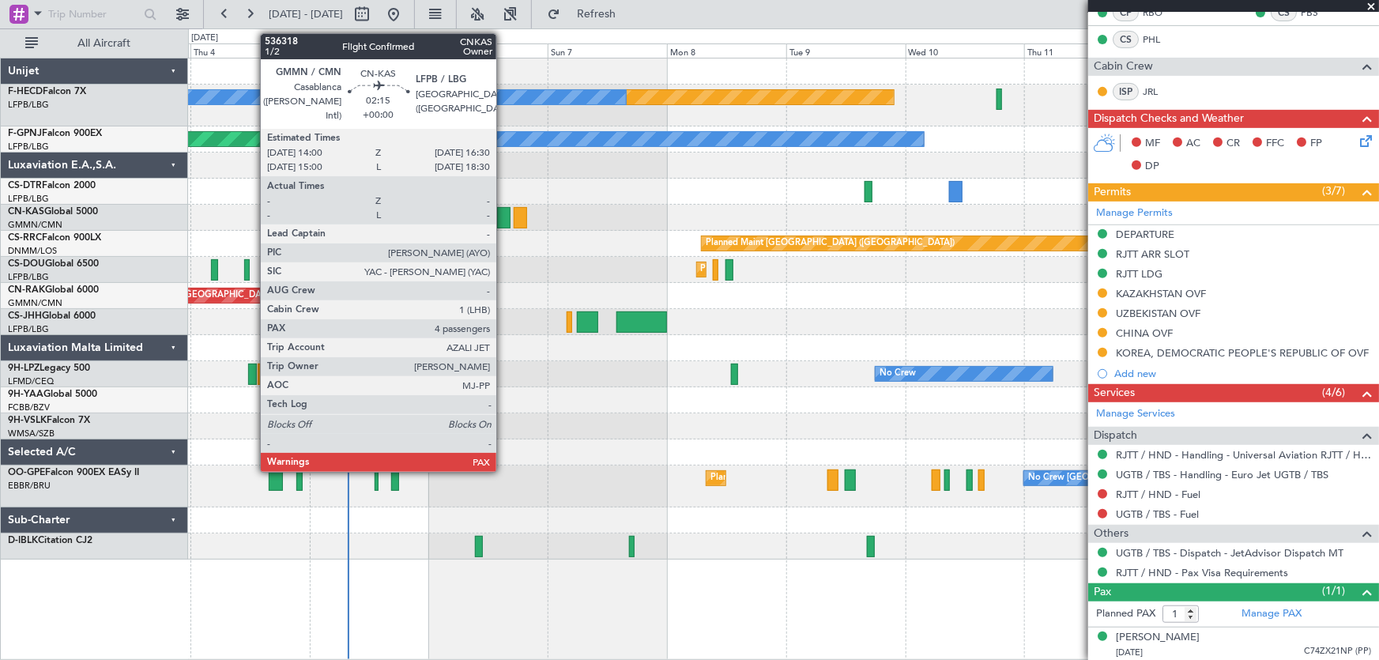
click at [503, 214] on div at bounding box center [503, 217] width 13 height 21
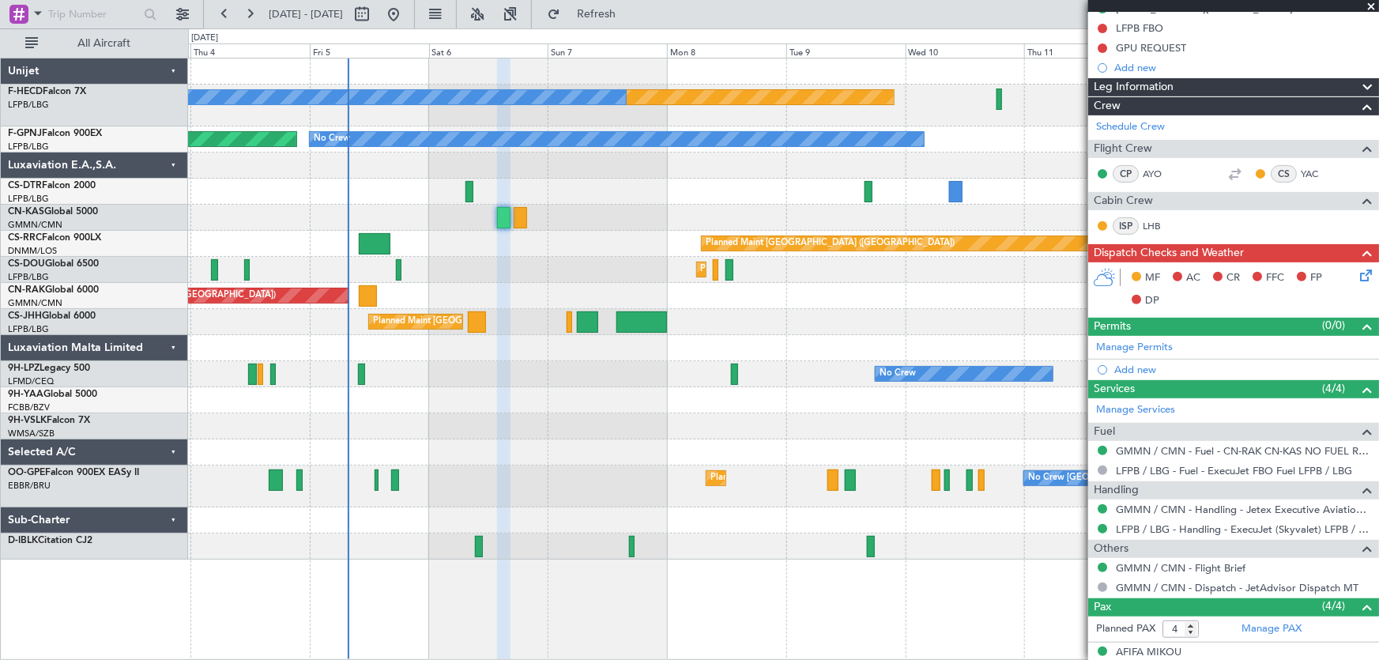
scroll to position [101, 0]
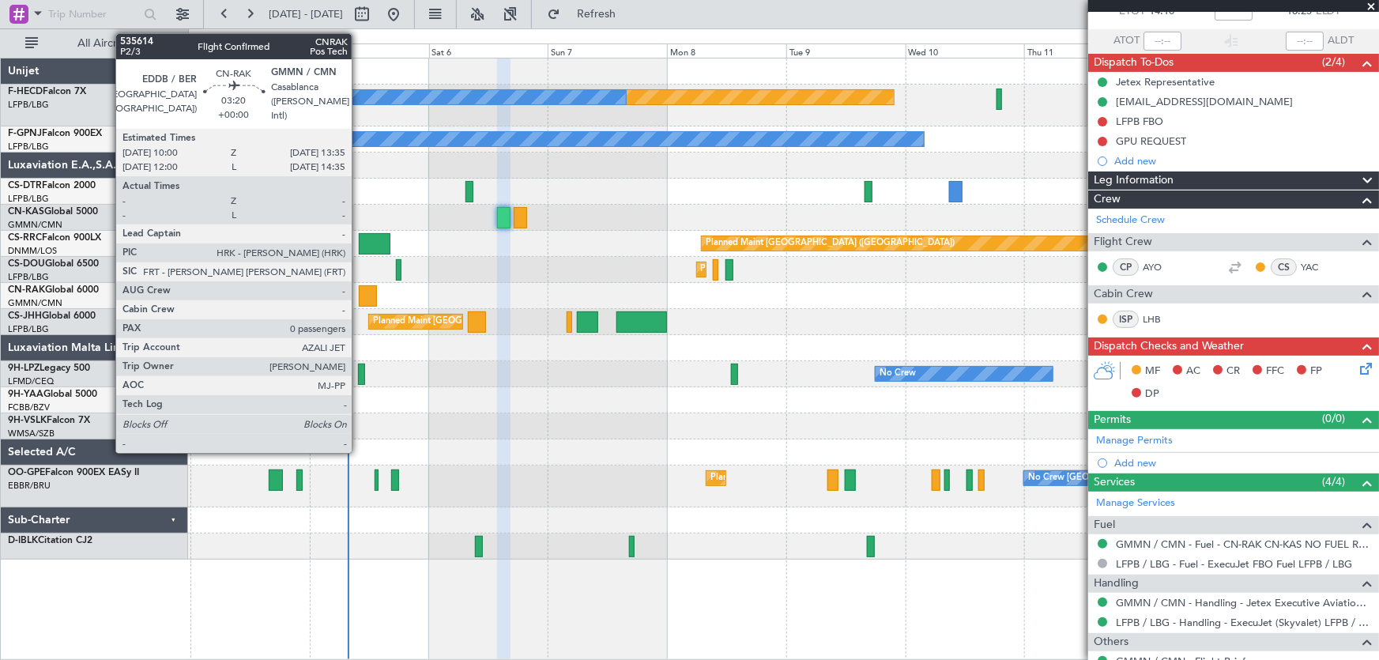
click at [359, 293] on div at bounding box center [368, 295] width 18 height 21
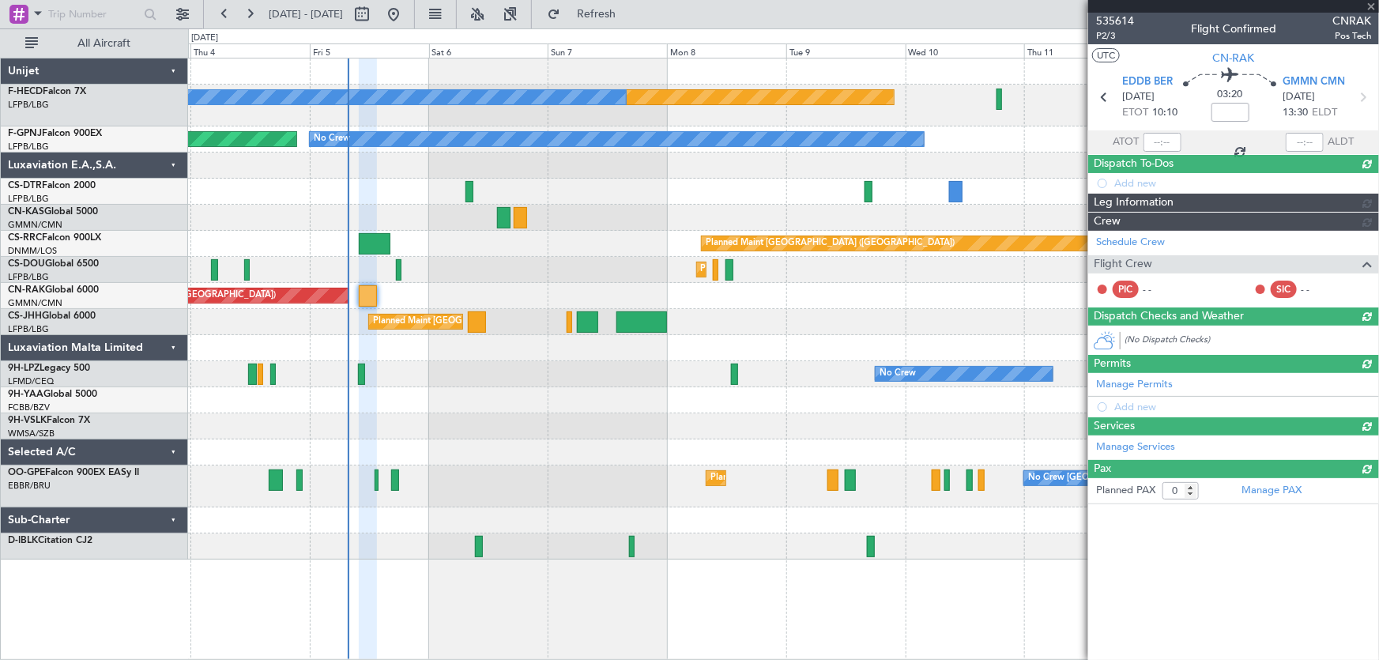
scroll to position [0, 0]
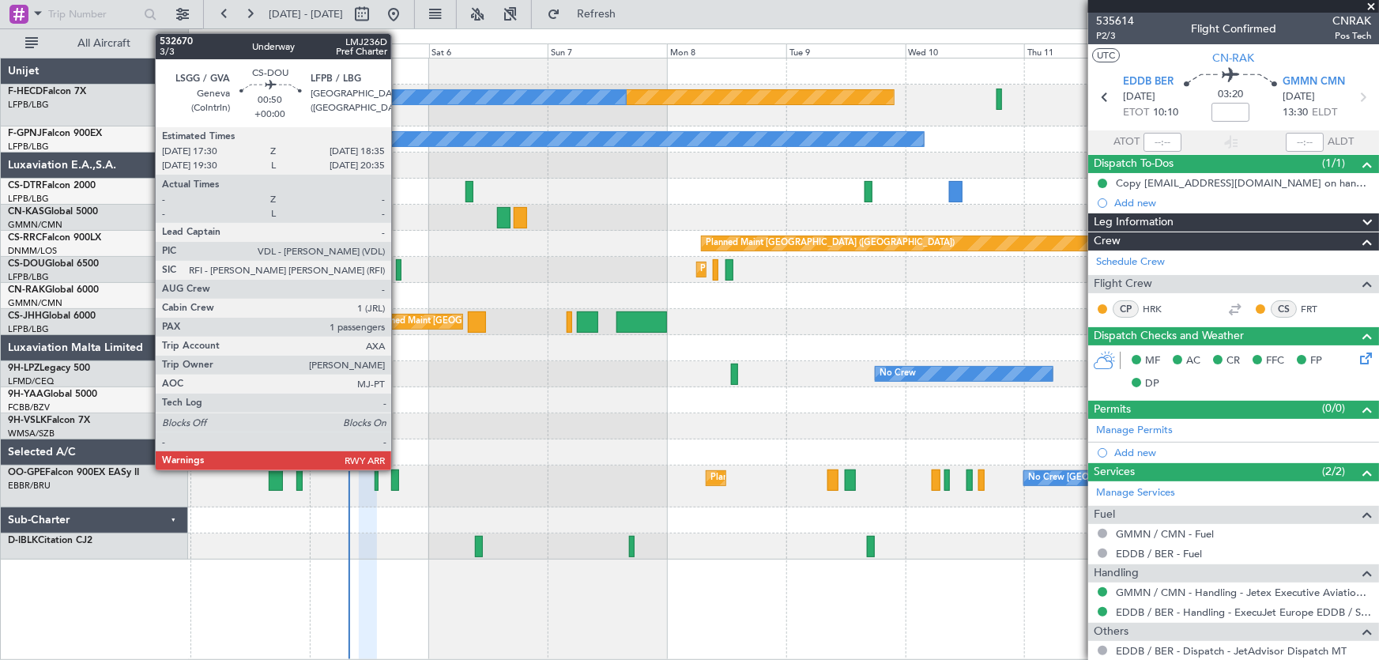
click at [398, 273] on div at bounding box center [399, 269] width 6 height 21
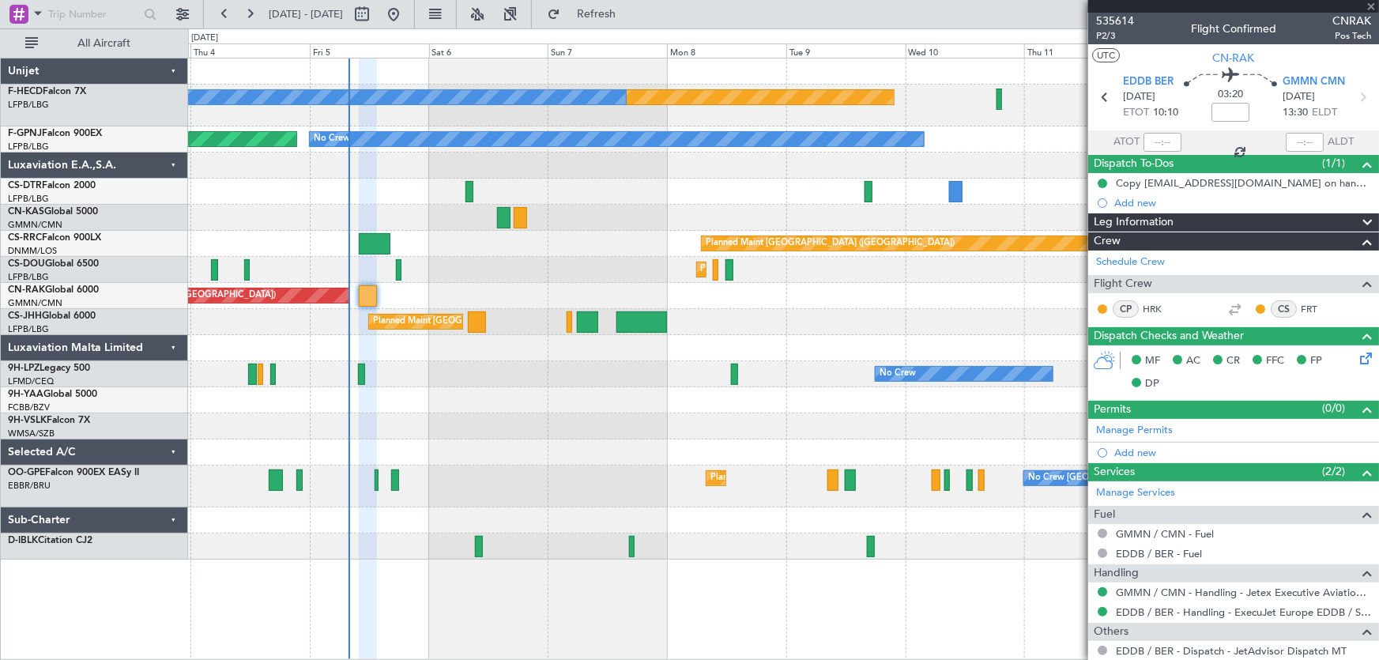
type input "1"
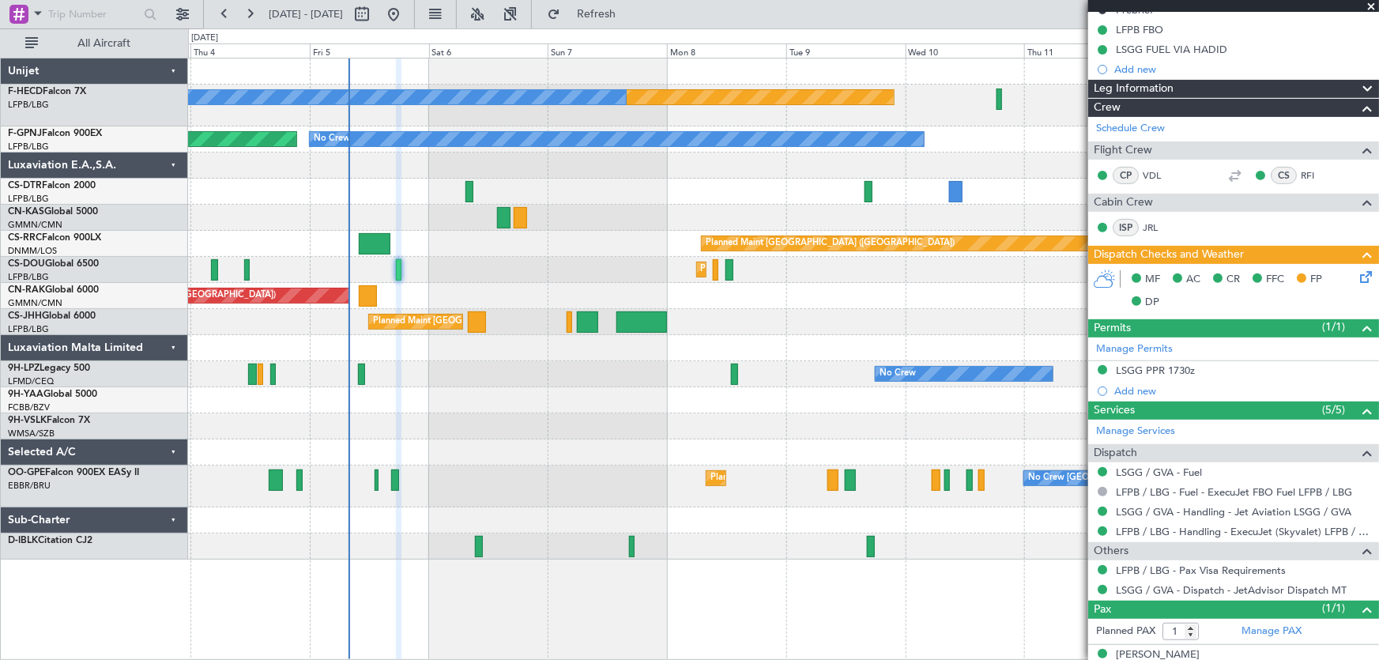
scroll to position [215, 0]
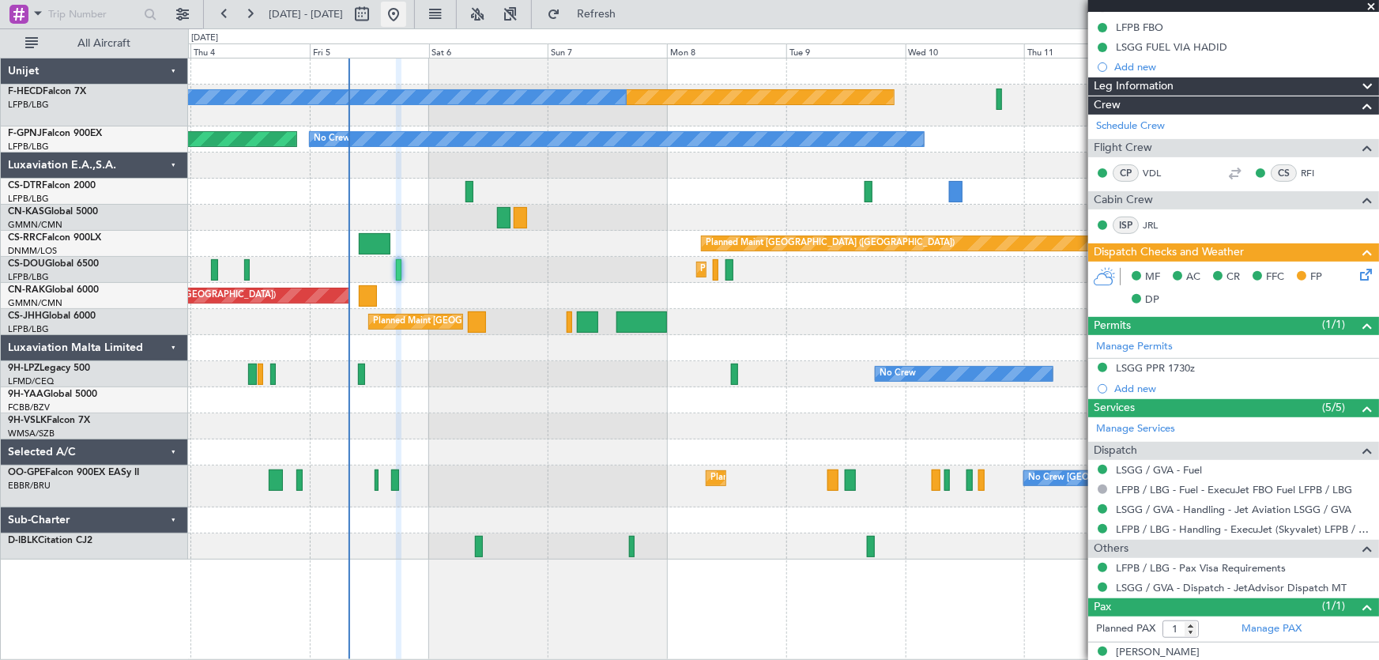
click at [406, 24] on button at bounding box center [393, 14] width 25 height 25
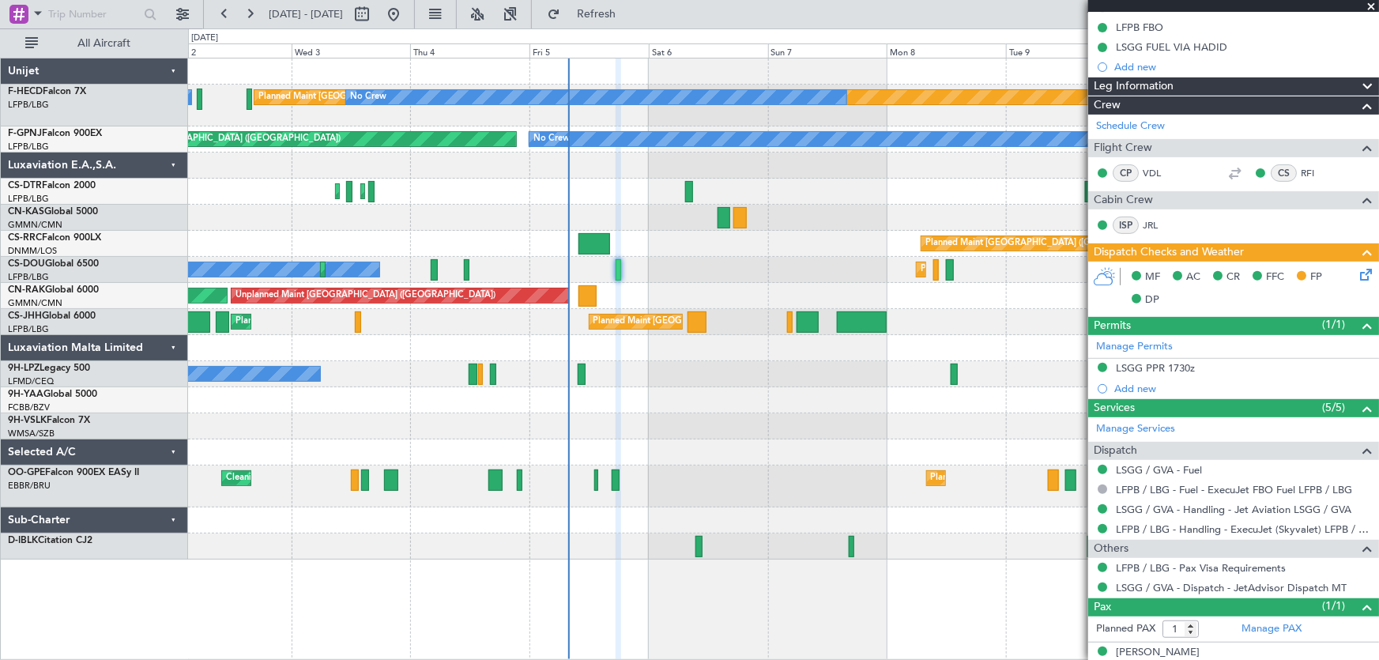
click at [663, 384] on div "No Crew No Crew [GEOGRAPHIC_DATA] ([GEOGRAPHIC_DATA])" at bounding box center [783, 374] width 1191 height 26
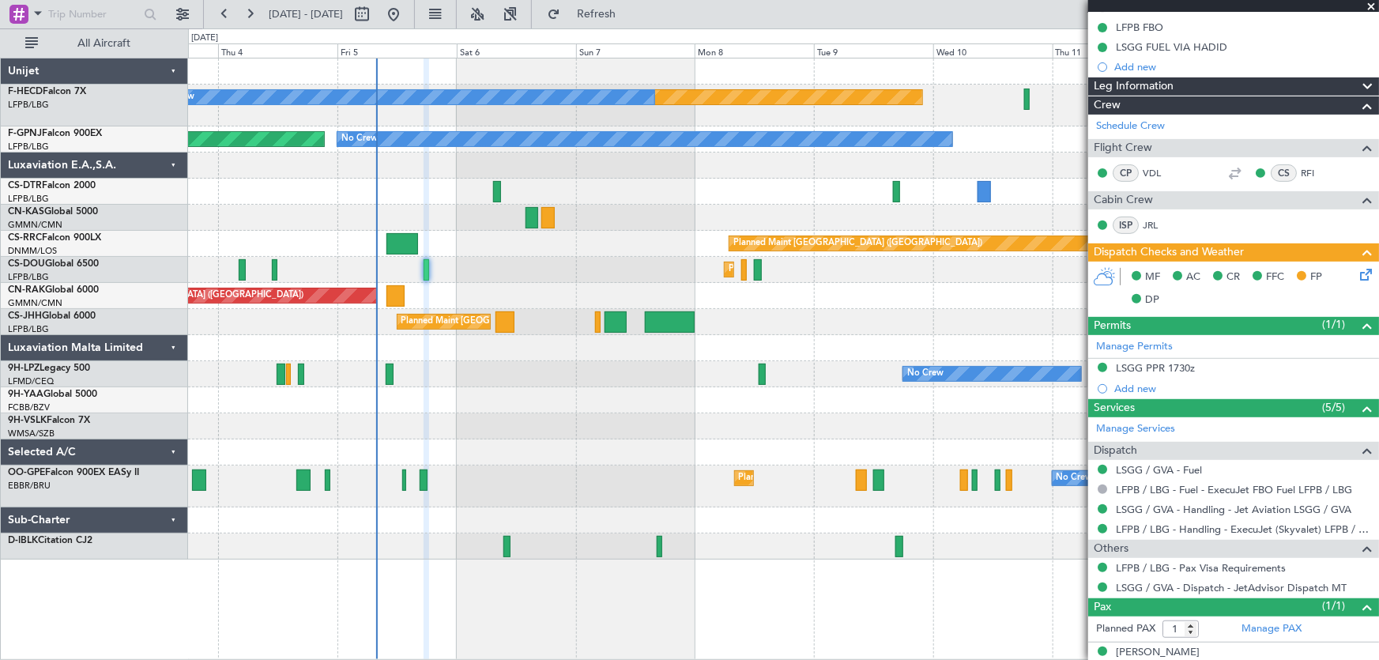
click at [533, 371] on div "No Crew No Crew [GEOGRAPHIC_DATA] ([GEOGRAPHIC_DATA])" at bounding box center [783, 374] width 1191 height 26
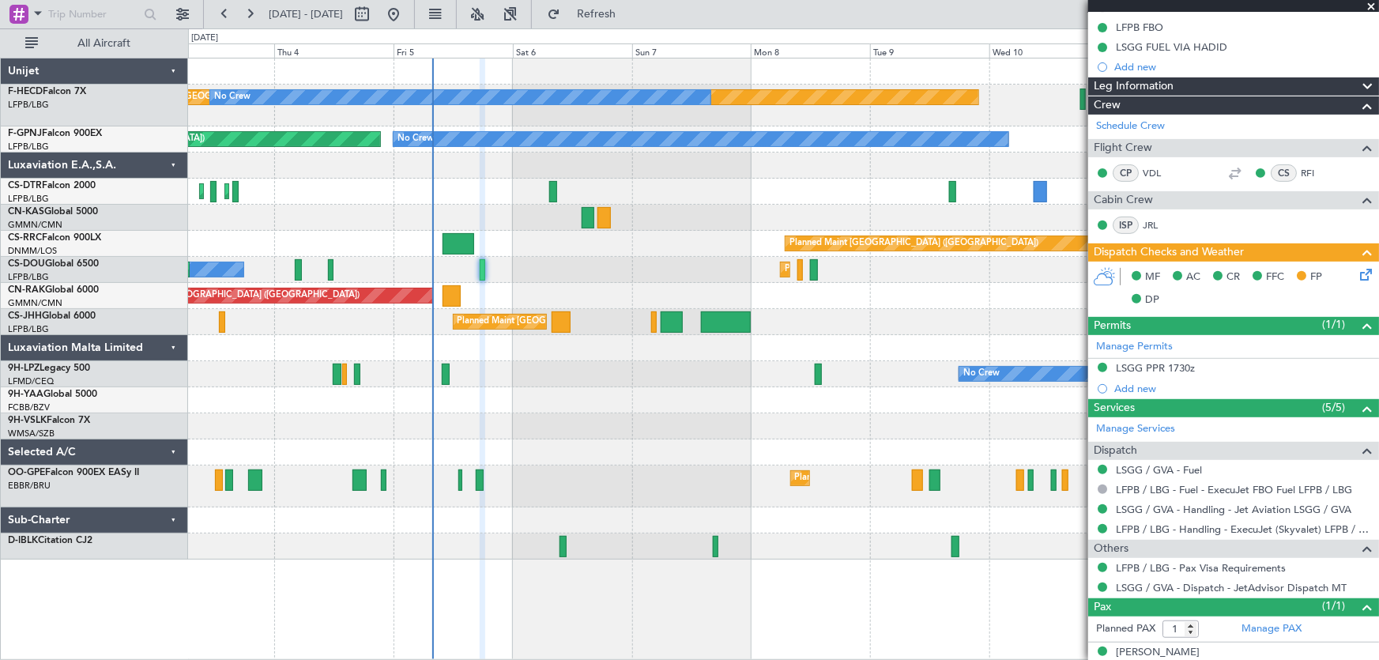
click at [601, 378] on div "No Crew No Crew [GEOGRAPHIC_DATA] ([GEOGRAPHIC_DATA])" at bounding box center [783, 374] width 1191 height 26
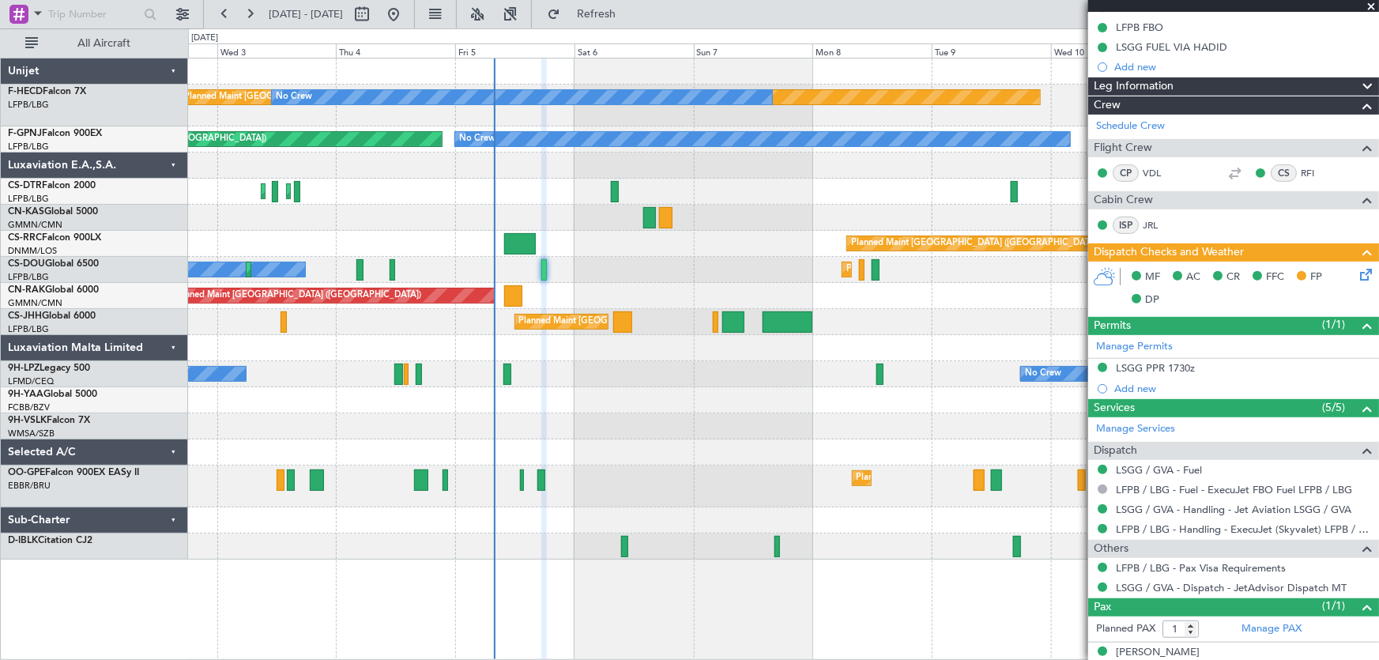
click at [830, 404] on div at bounding box center [783, 400] width 1191 height 26
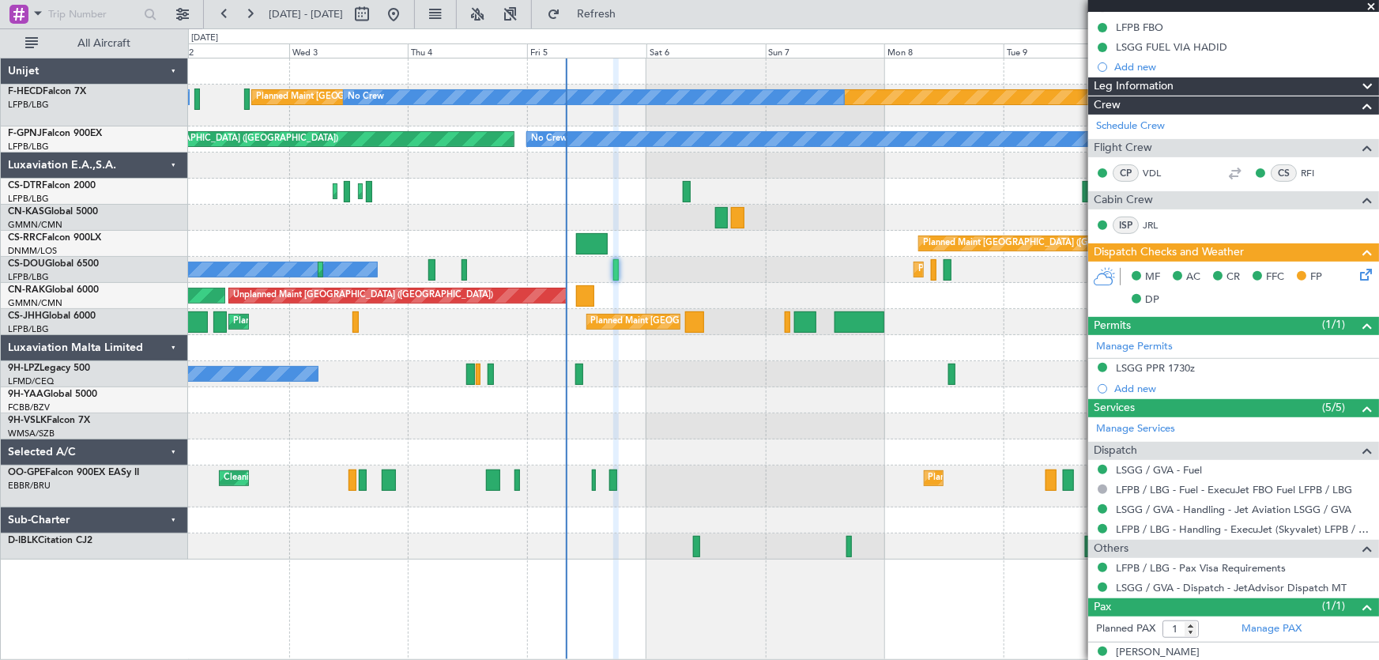
click at [650, 450] on div at bounding box center [783, 452] width 1191 height 26
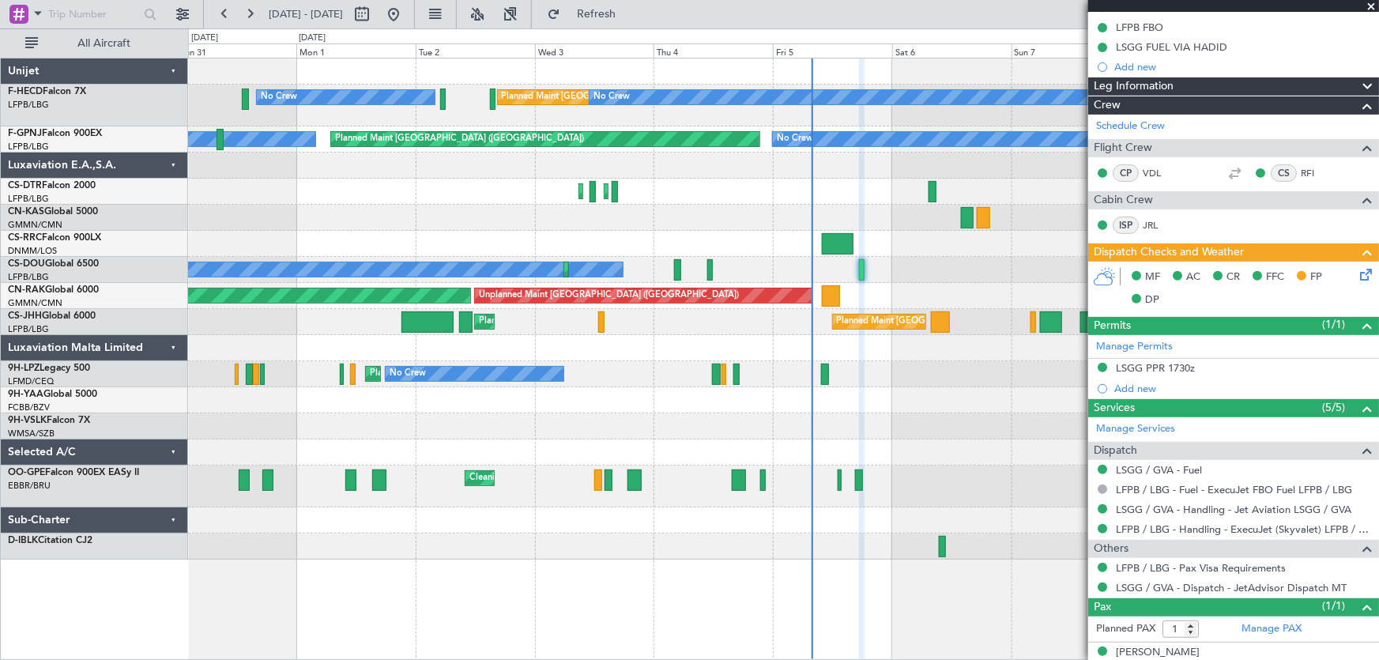
click at [604, 466] on div "Planned Maint Paris (Le Bourget) No Crew No Crew No Crew No Crew Planned Maint …" at bounding box center [783, 308] width 1191 height 501
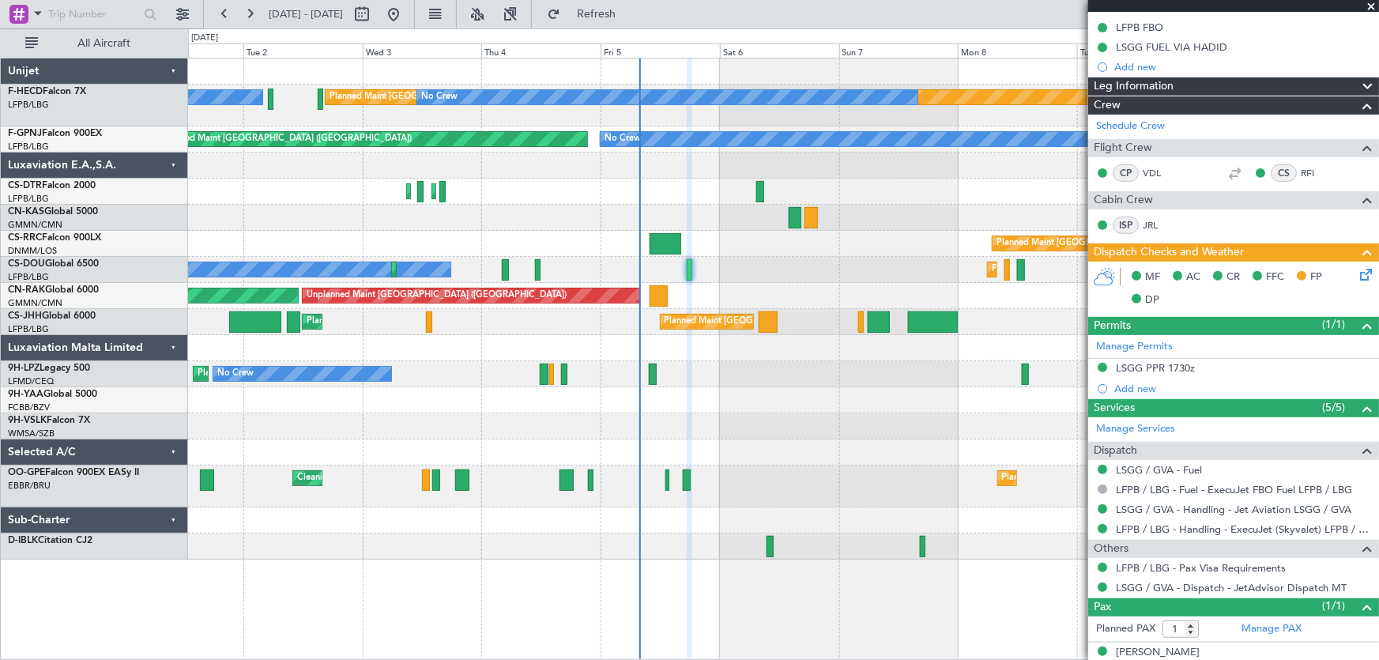
click at [653, 415] on div "Planned Maint Paris (Le Bourget) No Crew No Crew No Crew No Crew Planned Maint …" at bounding box center [783, 308] width 1191 height 501
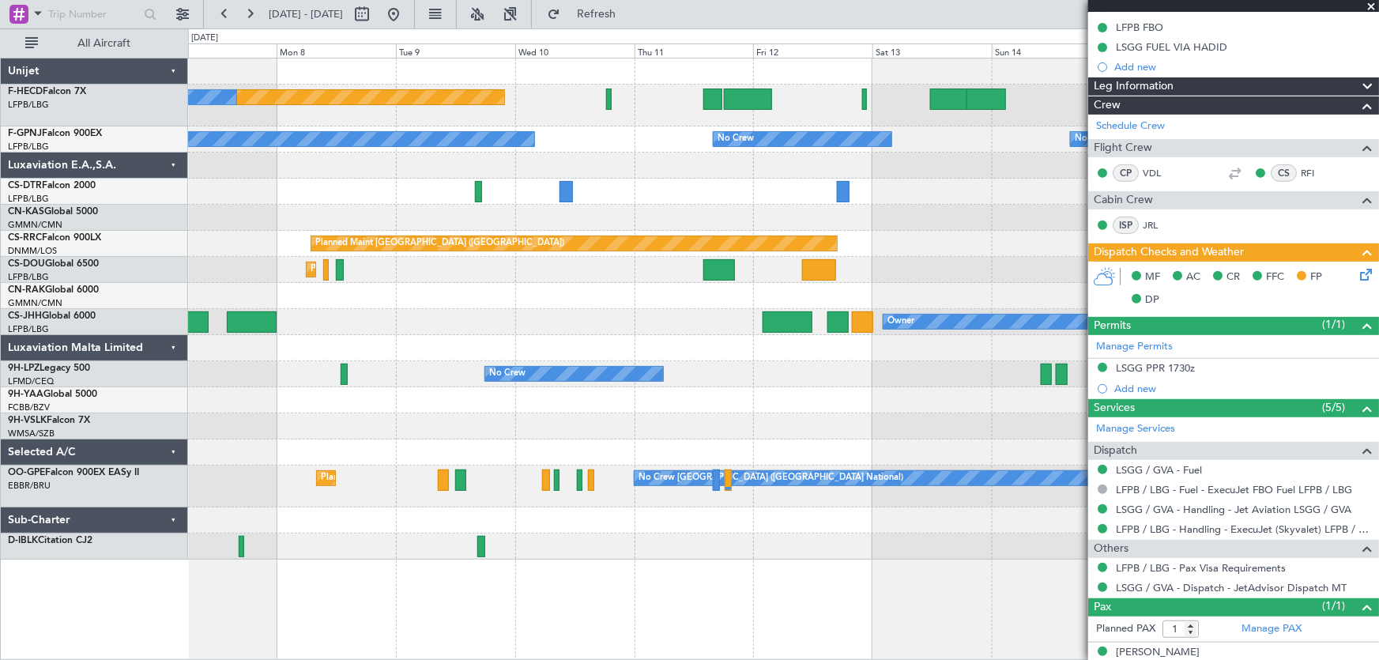
click at [217, 189] on div at bounding box center [783, 192] width 1191 height 26
click at [284, 212] on div at bounding box center [783, 218] width 1191 height 26
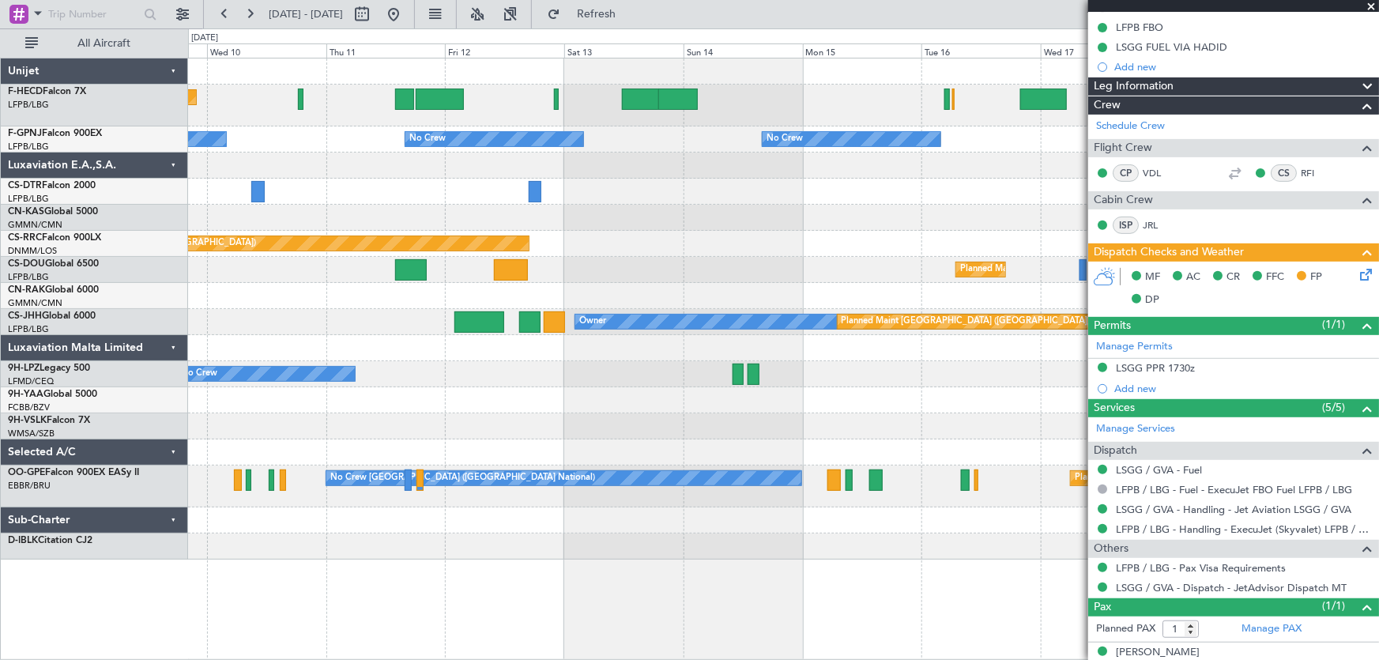
click at [617, 229] on div at bounding box center [783, 218] width 1191 height 26
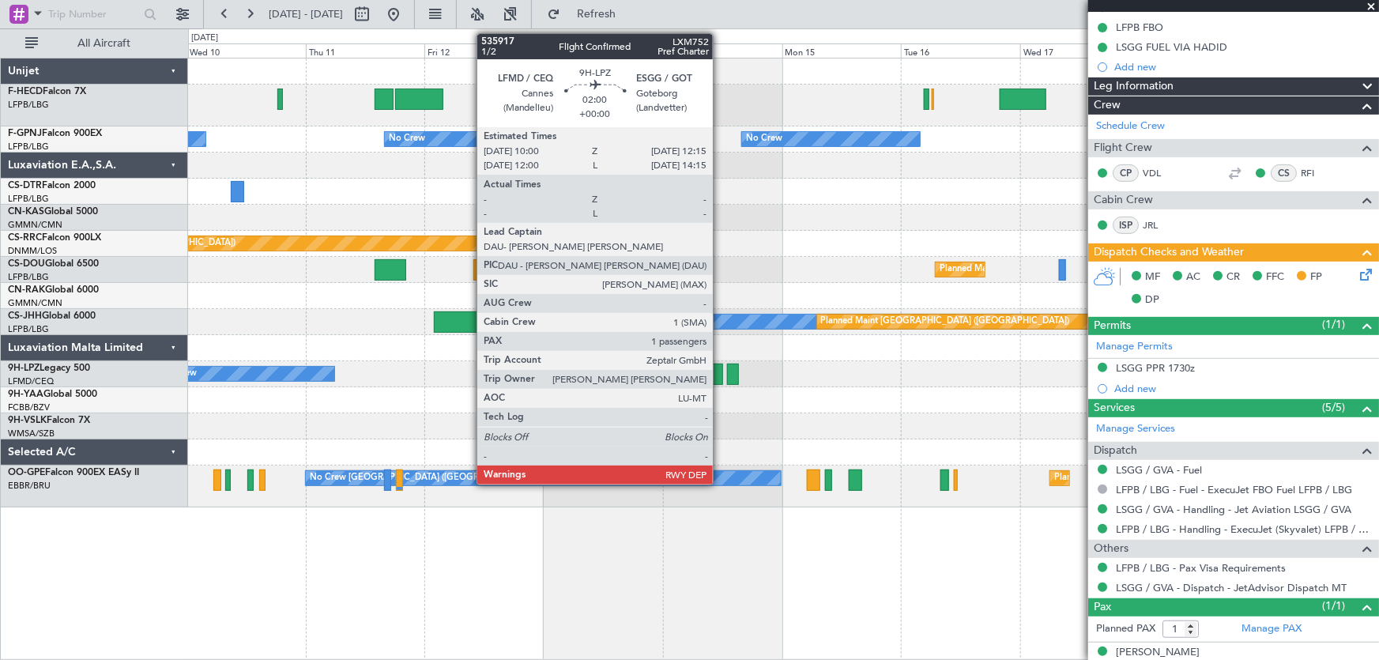
click at [720, 376] on div at bounding box center [718, 373] width 12 height 21
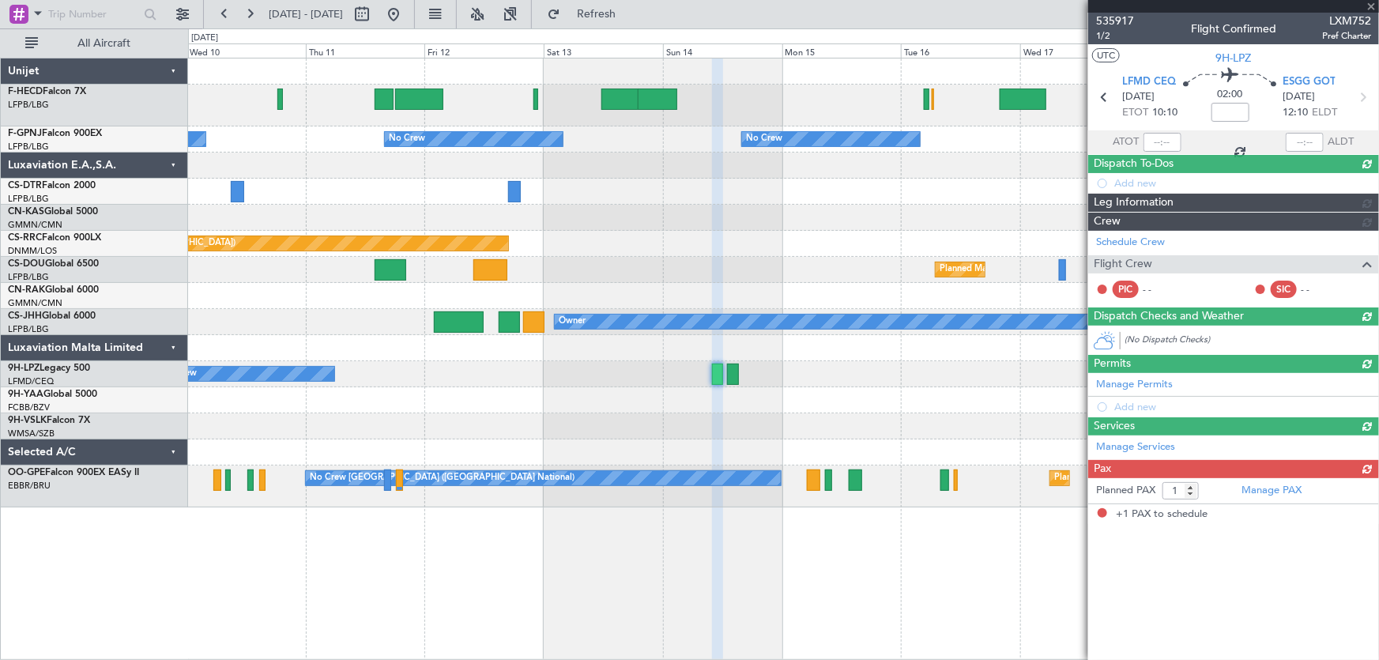
scroll to position [0, 0]
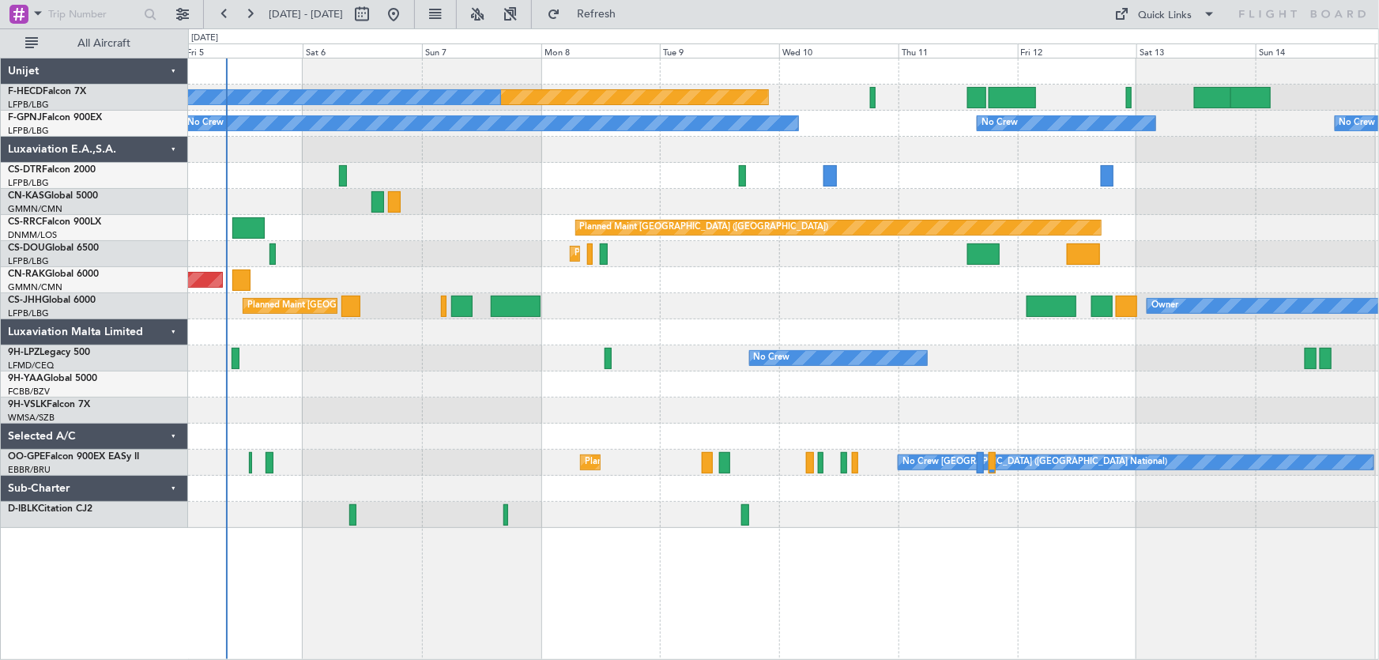
click at [411, 244] on div "Planned Maint Paris (Le Bourget) No Crew No Crew No Crew No Crew No Crew Planne…" at bounding box center [783, 292] width 1191 height 469
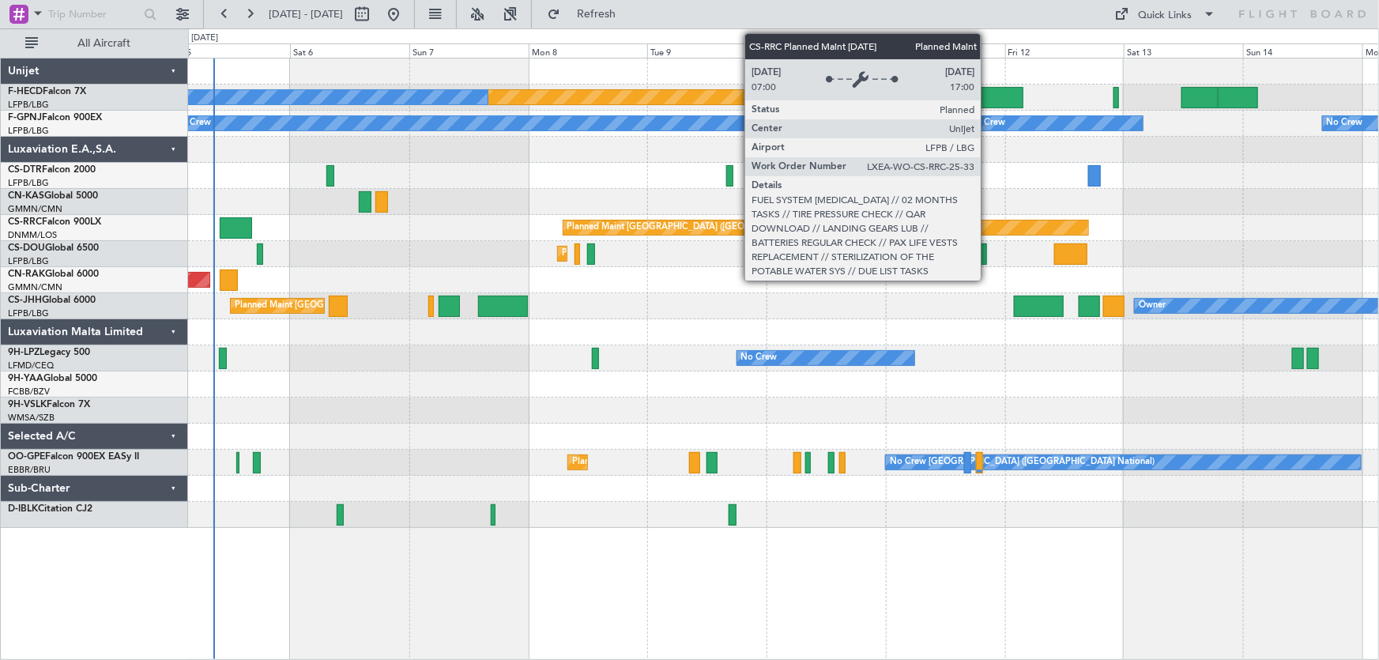
click at [422, 245] on div "Planned Maint Paris (Le Bourget) No Crew No Crew No Crew No Crew No Crew Planne…" at bounding box center [783, 292] width 1191 height 469
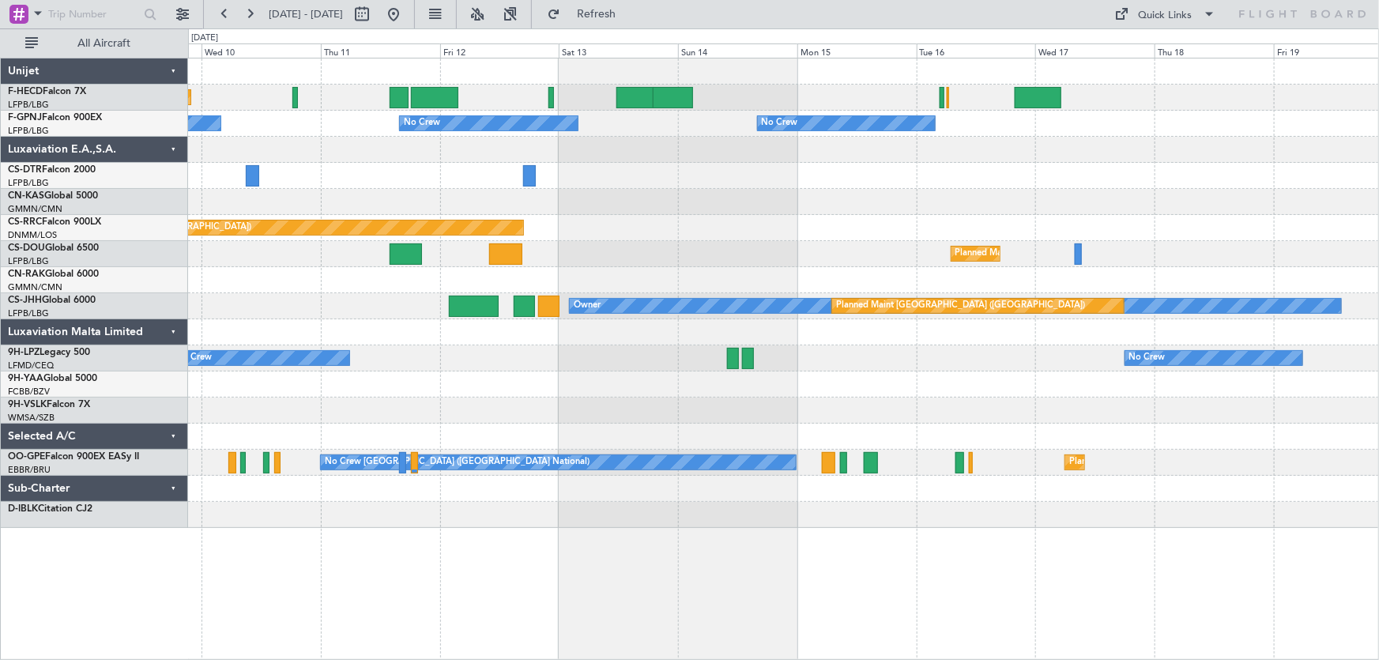
click at [531, 238] on div "Planned Maint [GEOGRAPHIC_DATA] ([GEOGRAPHIC_DATA])" at bounding box center [783, 228] width 1191 height 26
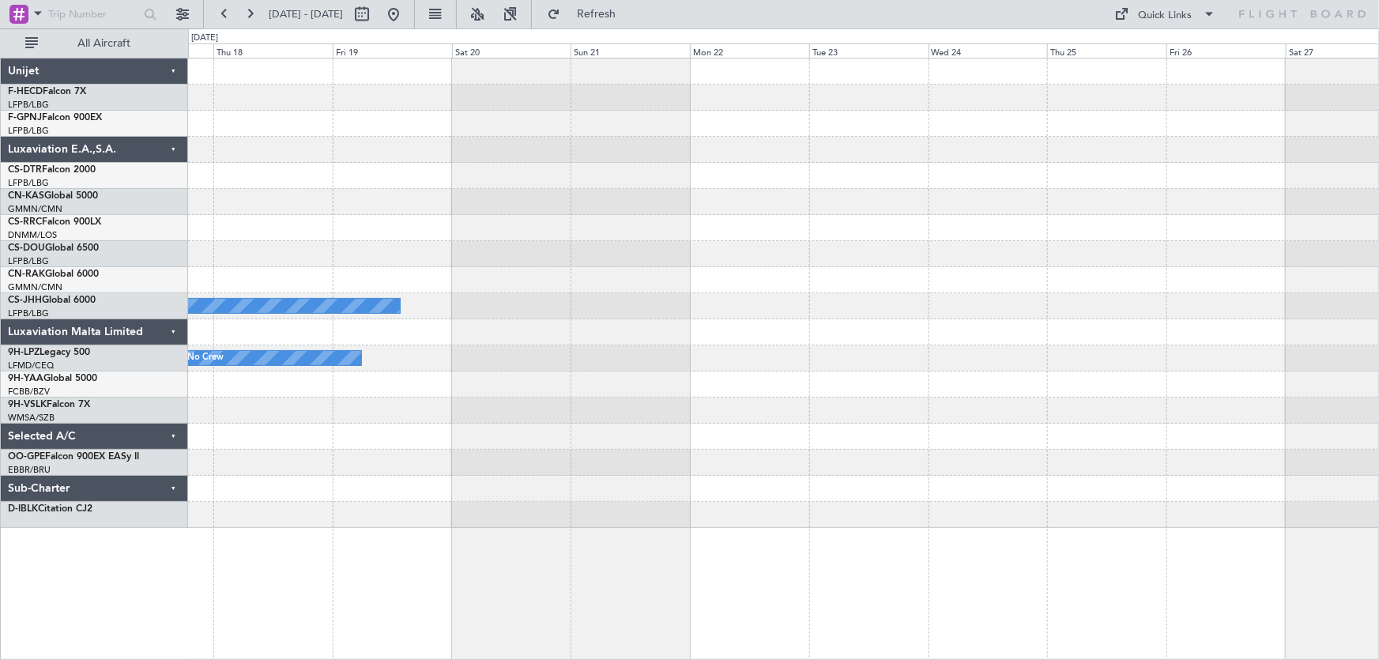
click at [473, 205] on div at bounding box center [783, 202] width 1191 height 26
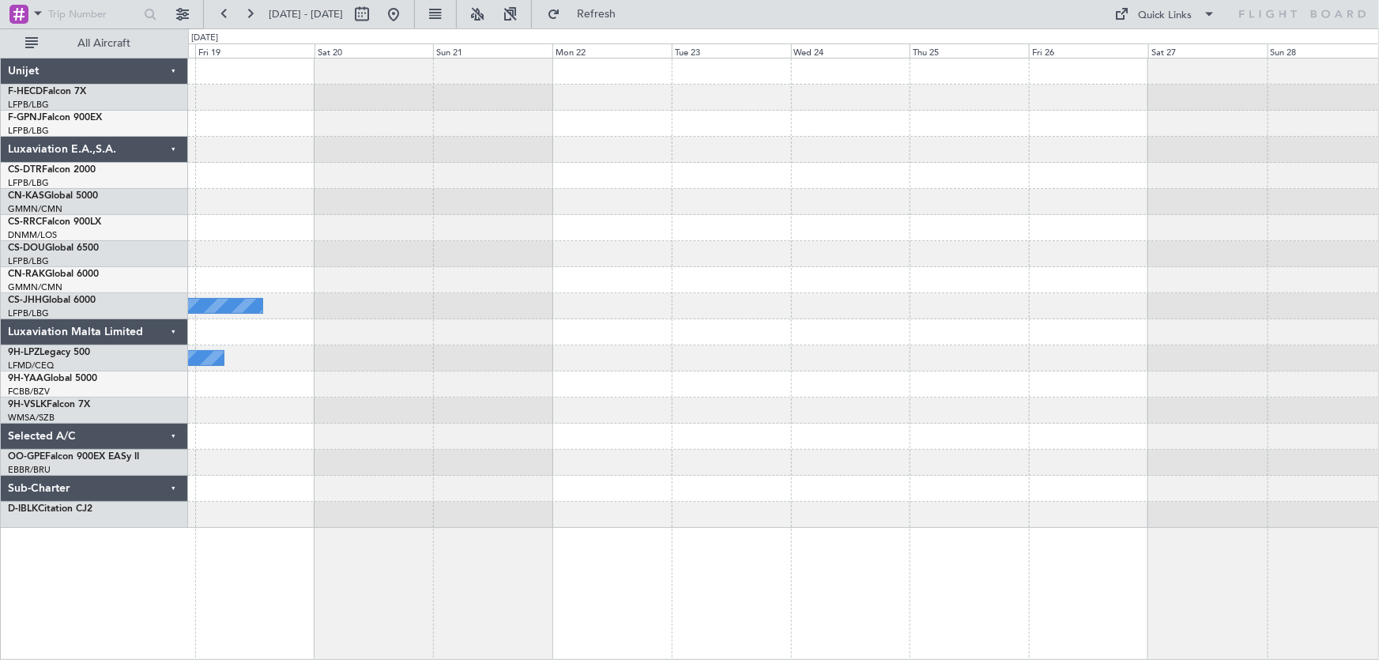
click at [436, 216] on div "Planned Maint Paris (Le Bourget) Owner Planned Maint Paris (Le Bourget) No Crew…" at bounding box center [783, 292] width 1191 height 469
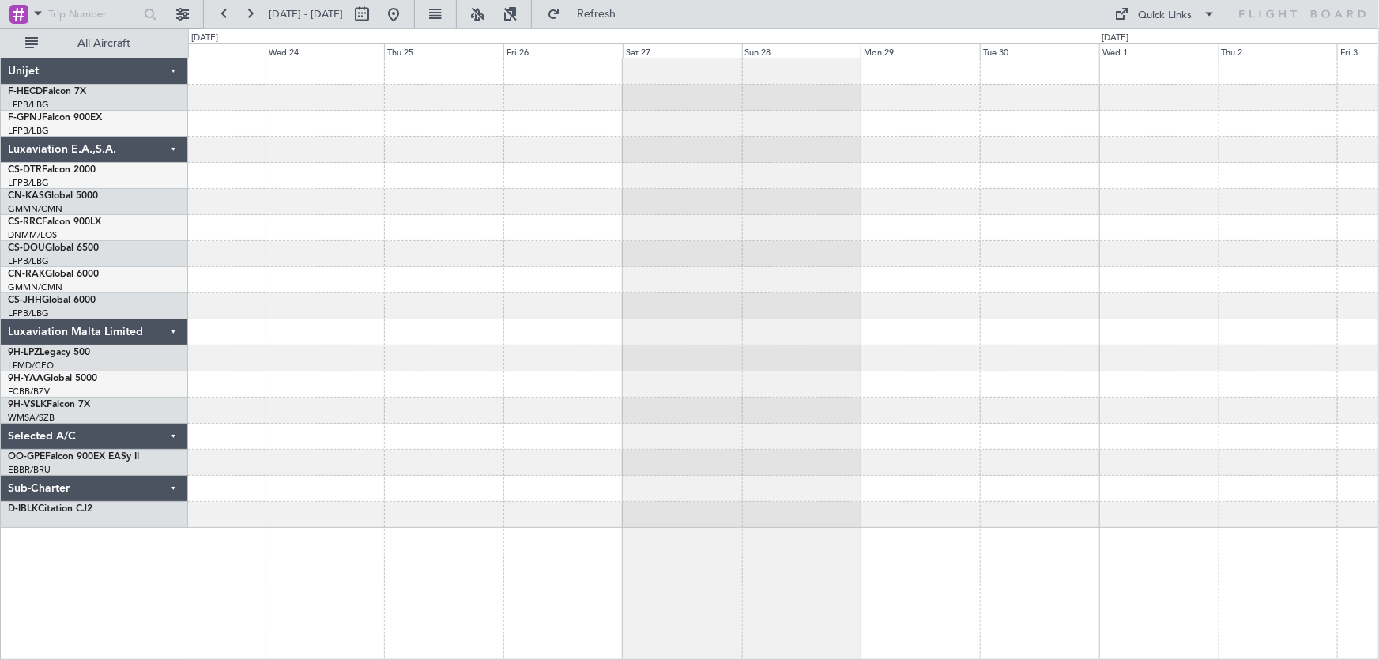
click at [352, 232] on div at bounding box center [783, 292] width 1191 height 469
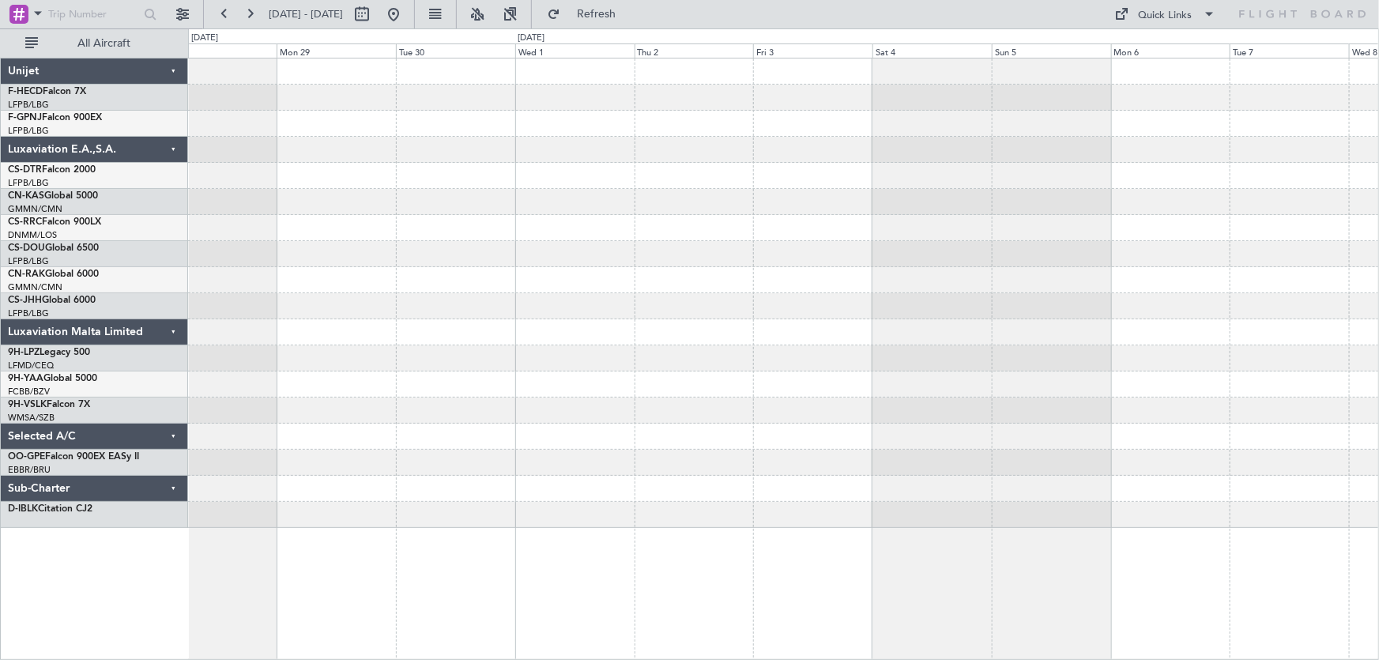
click at [492, 237] on div at bounding box center [783, 292] width 1191 height 469
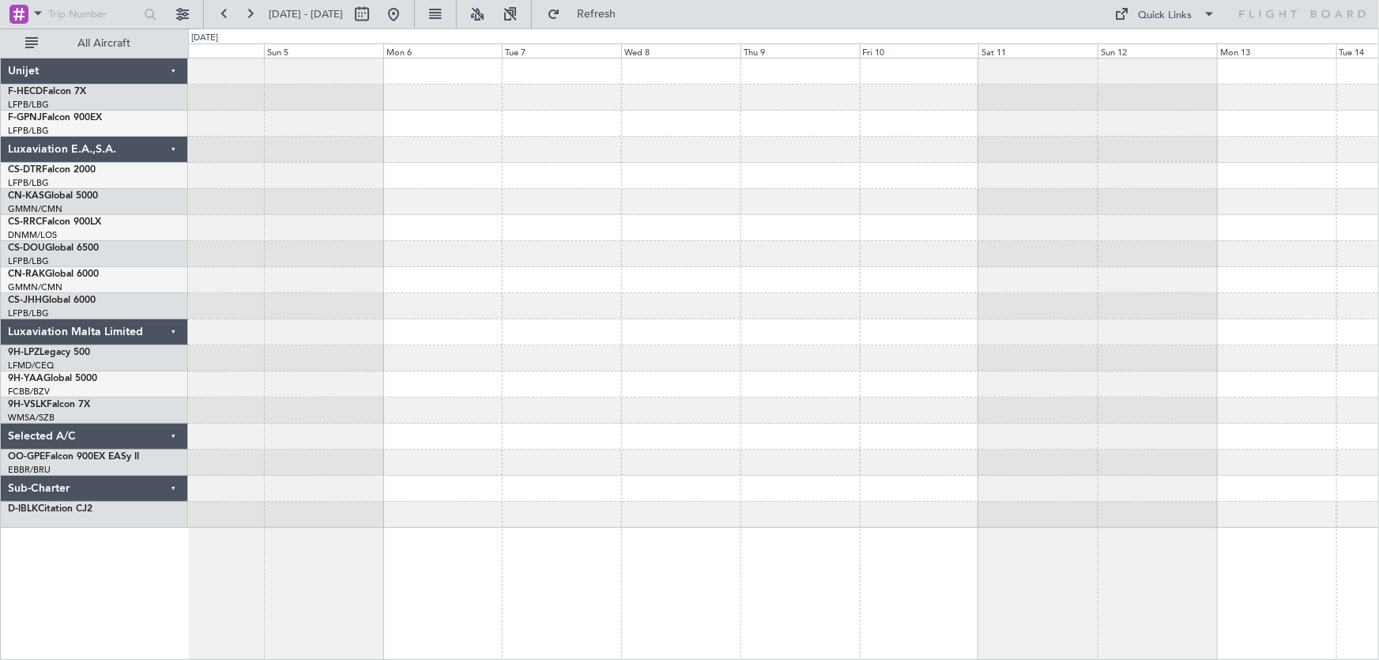
click at [390, 229] on div at bounding box center [783, 292] width 1191 height 469
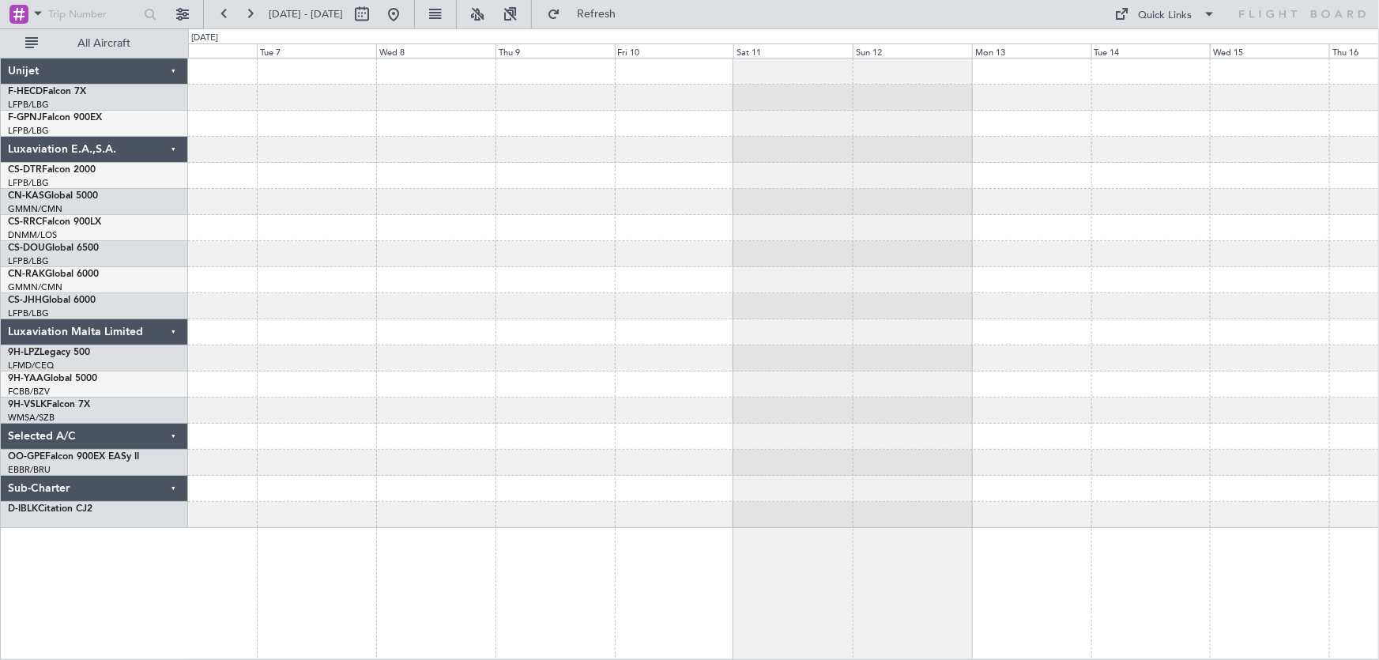
click at [491, 251] on div at bounding box center [783, 292] width 1191 height 469
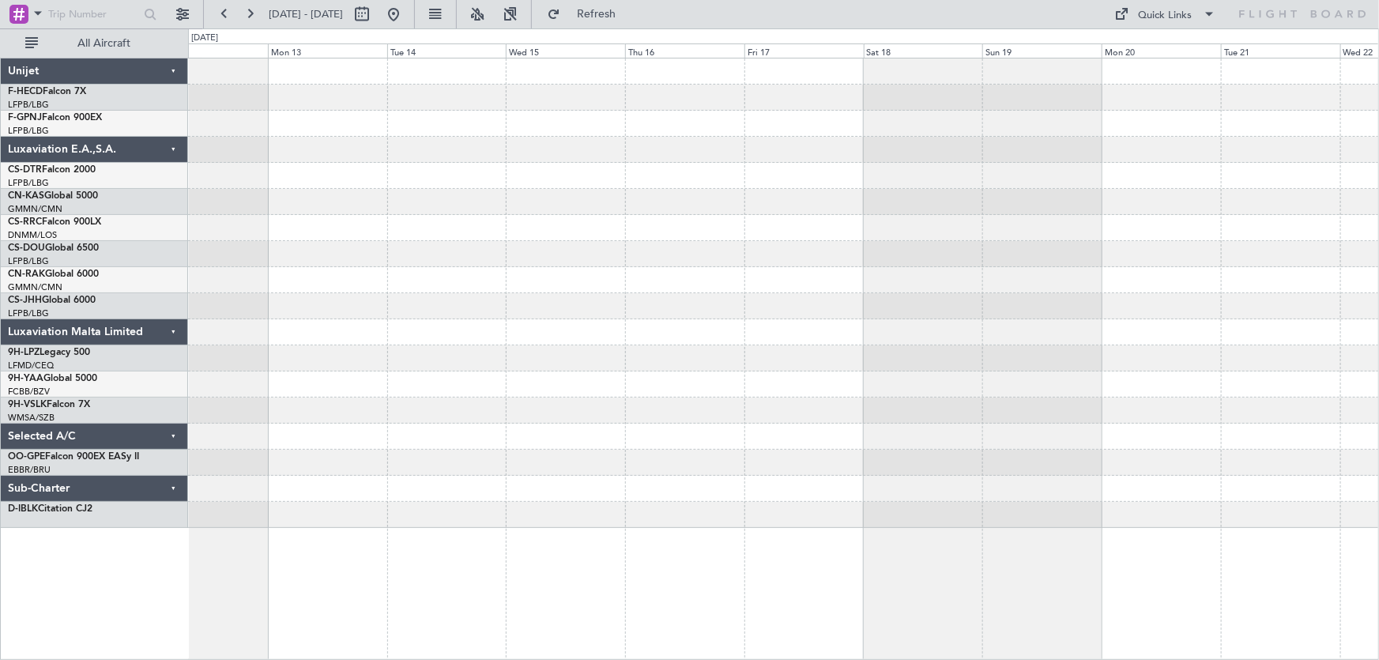
click at [385, 227] on div at bounding box center [783, 292] width 1191 height 469
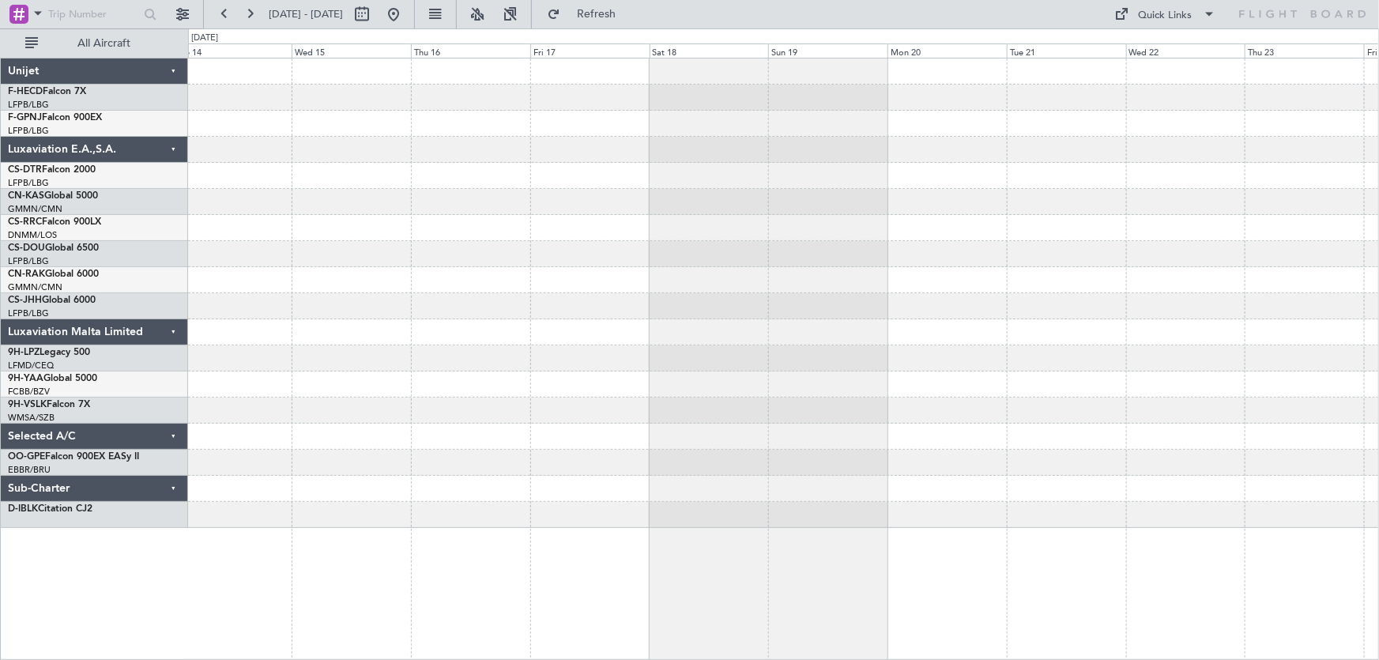
click at [376, 175] on div at bounding box center [783, 292] width 1191 height 469
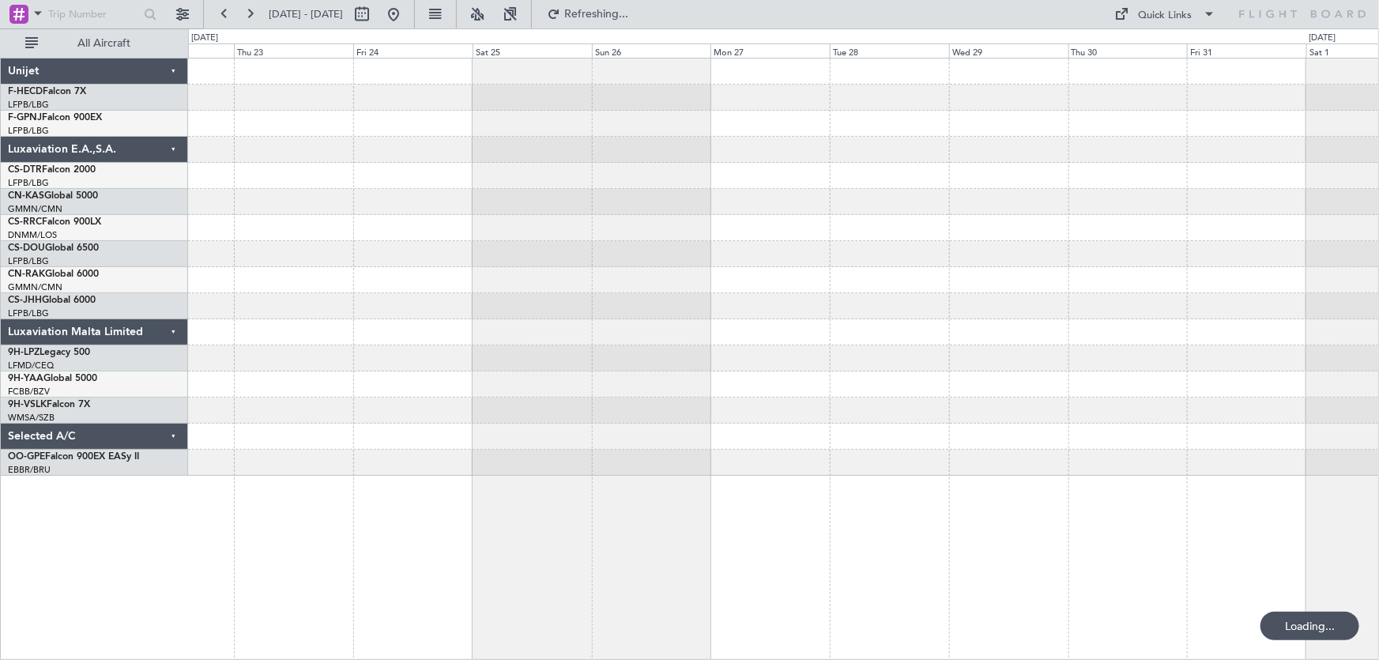
click at [433, 226] on div at bounding box center [783, 266] width 1191 height 417
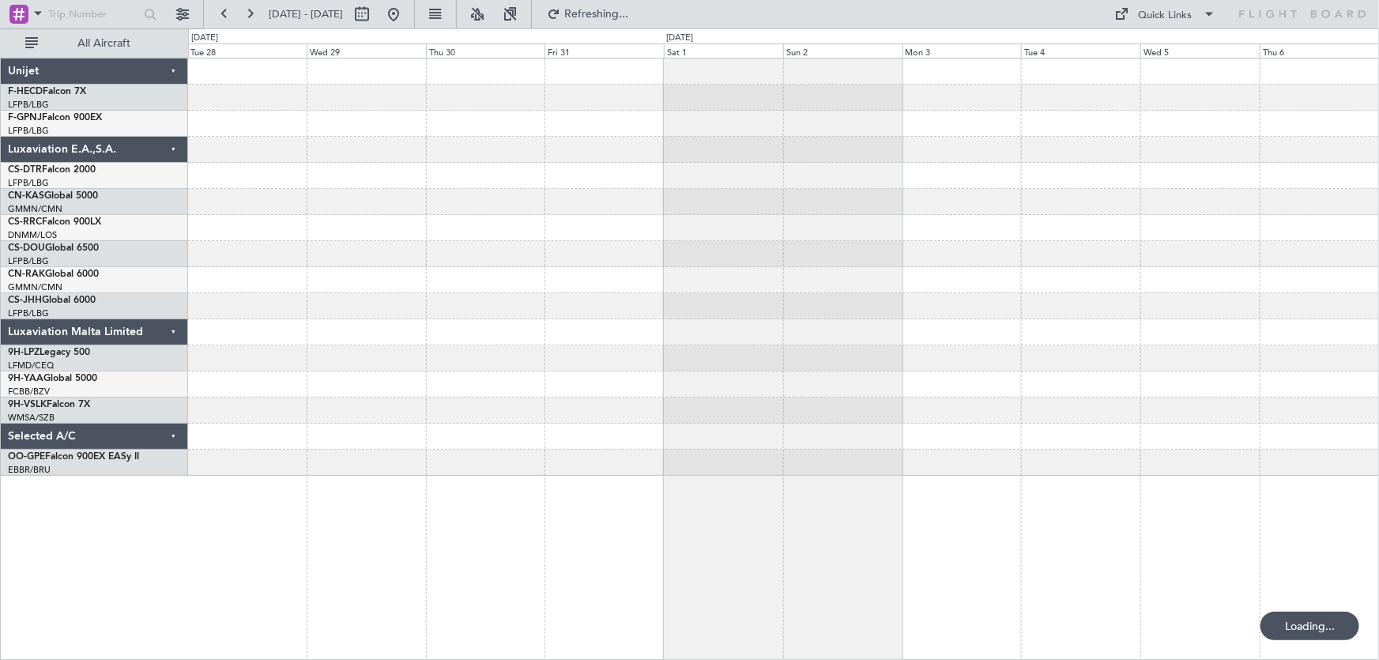
click at [687, 235] on div at bounding box center [783, 266] width 1191 height 417
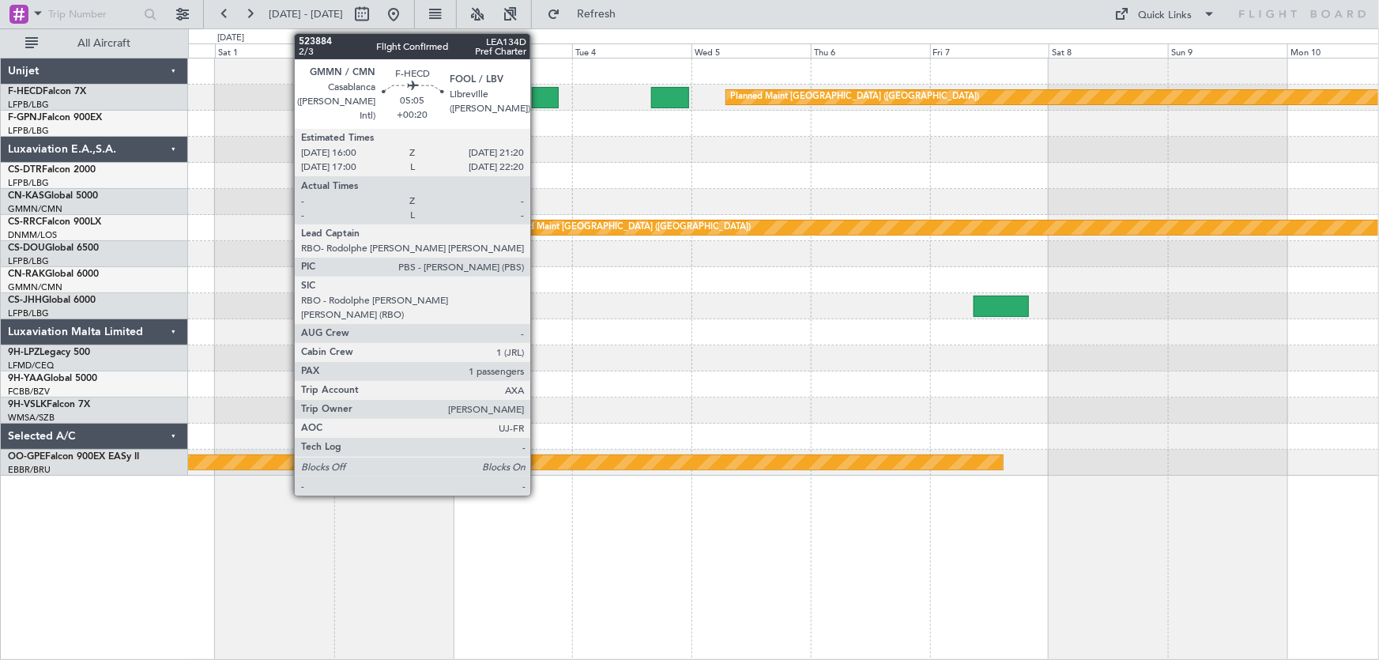
click at [537, 99] on div at bounding box center [545, 97] width 27 height 21
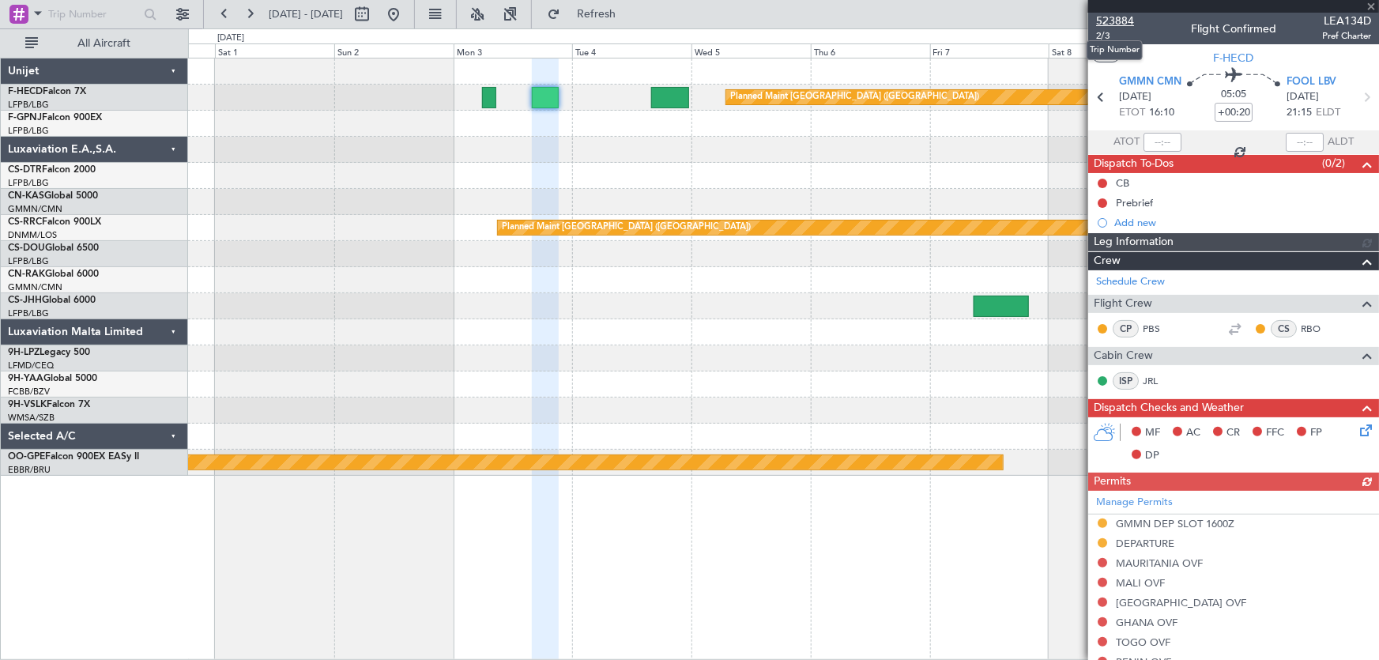
click at [1109, 24] on span "523884" at bounding box center [1115, 21] width 38 height 17
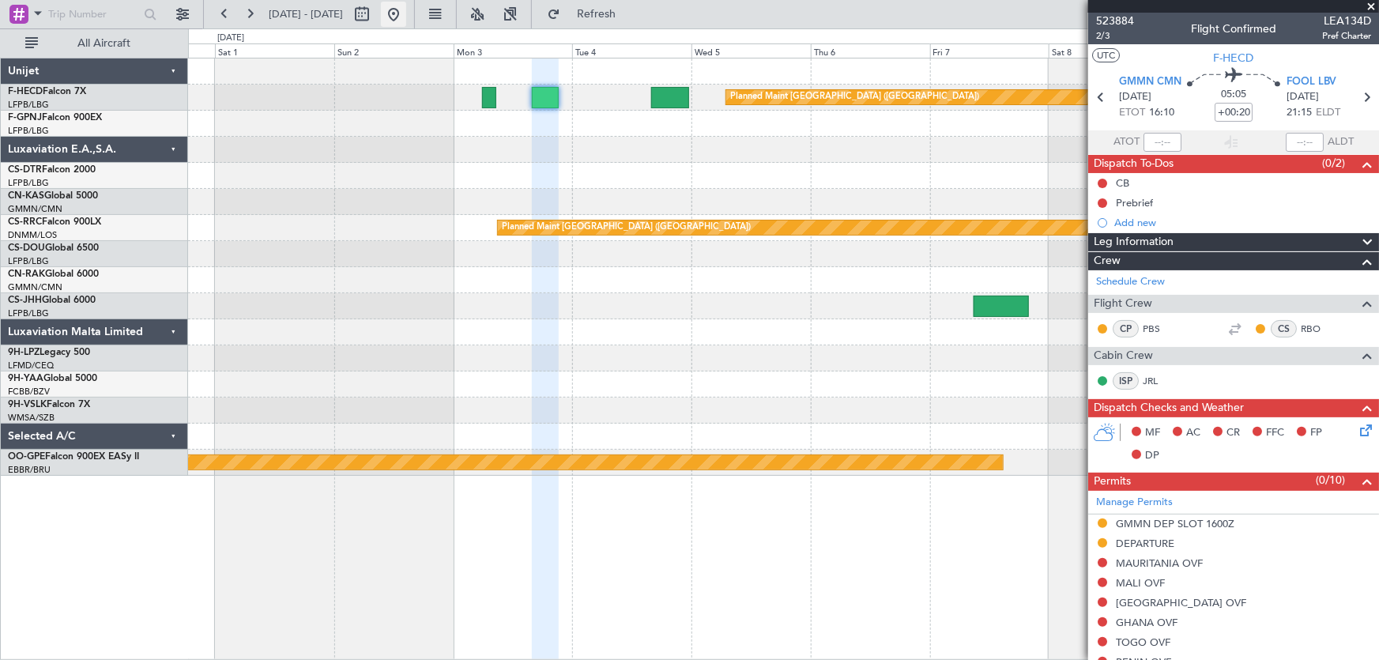
click at [406, 18] on button at bounding box center [393, 14] width 25 height 25
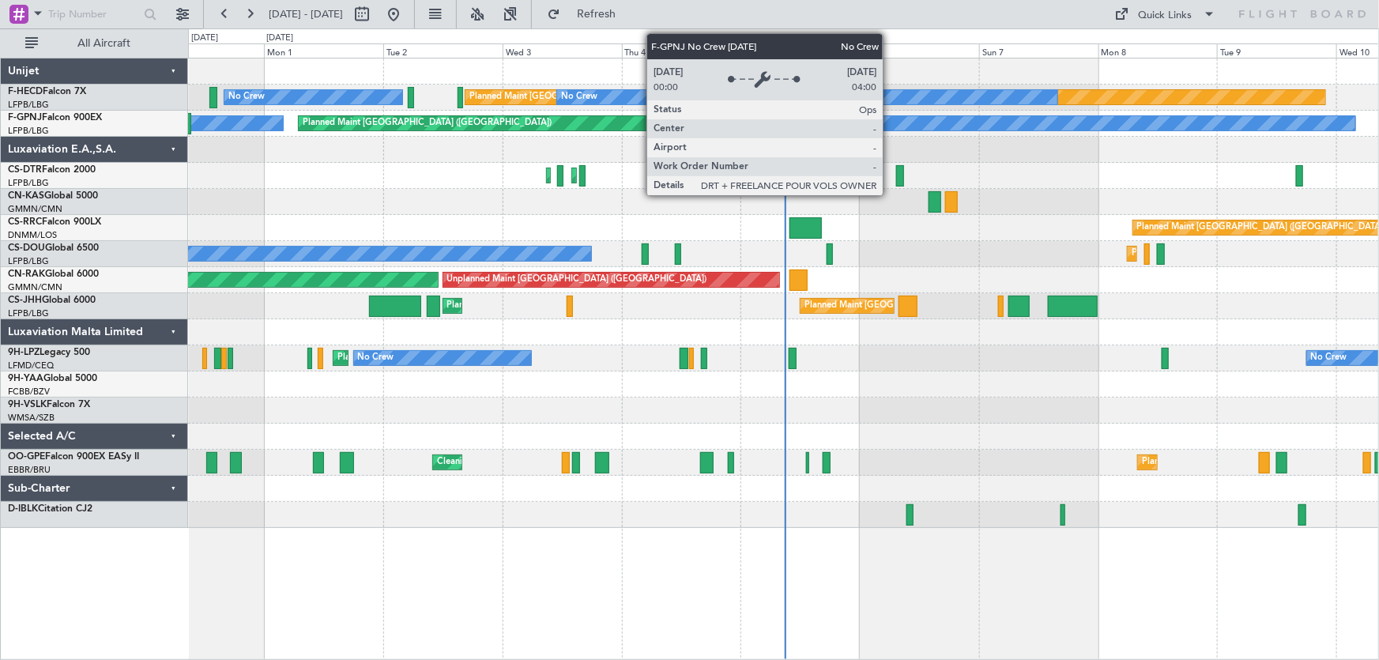
click at [565, 221] on div "Planned Maint Paris (Le Bourget) No Crew No Crew Planned Maint Paris (Le Bourge…" at bounding box center [783, 292] width 1191 height 469
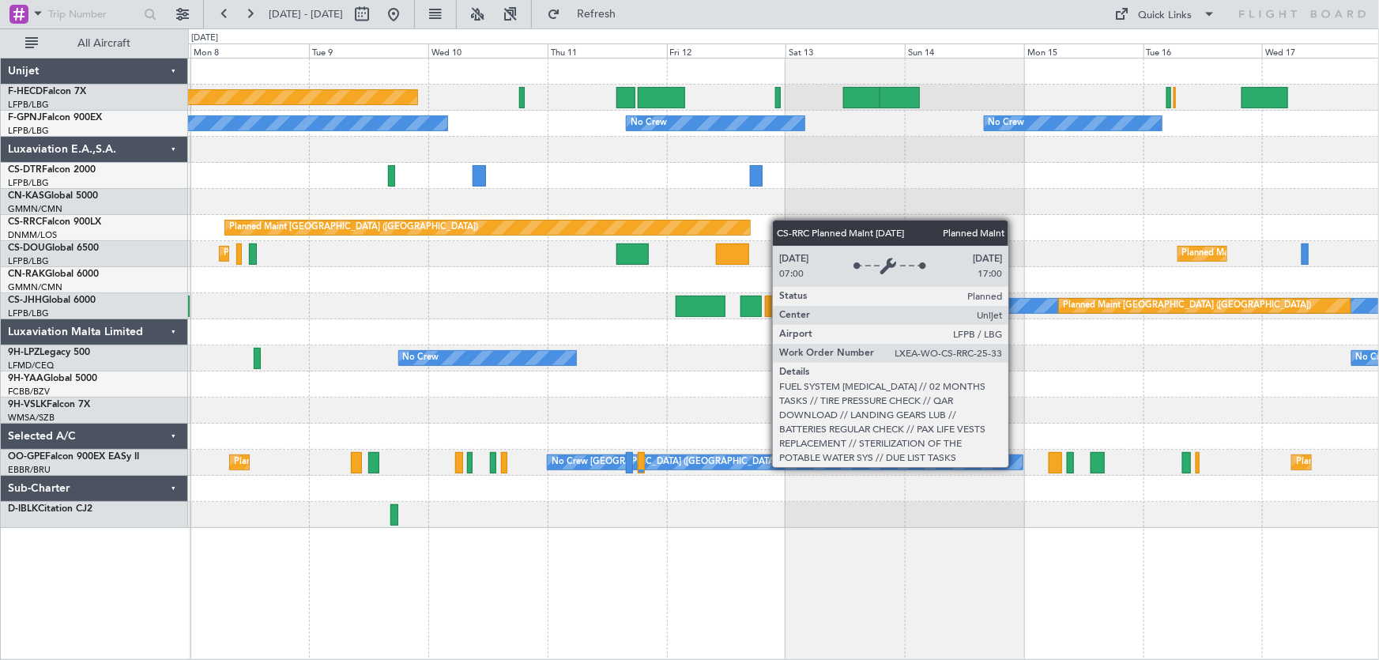
click at [465, 239] on div "Planned Maint Paris (Le Bourget) No Crew No Crew No Crew No Crew No Crew Planne…" at bounding box center [783, 292] width 1191 height 469
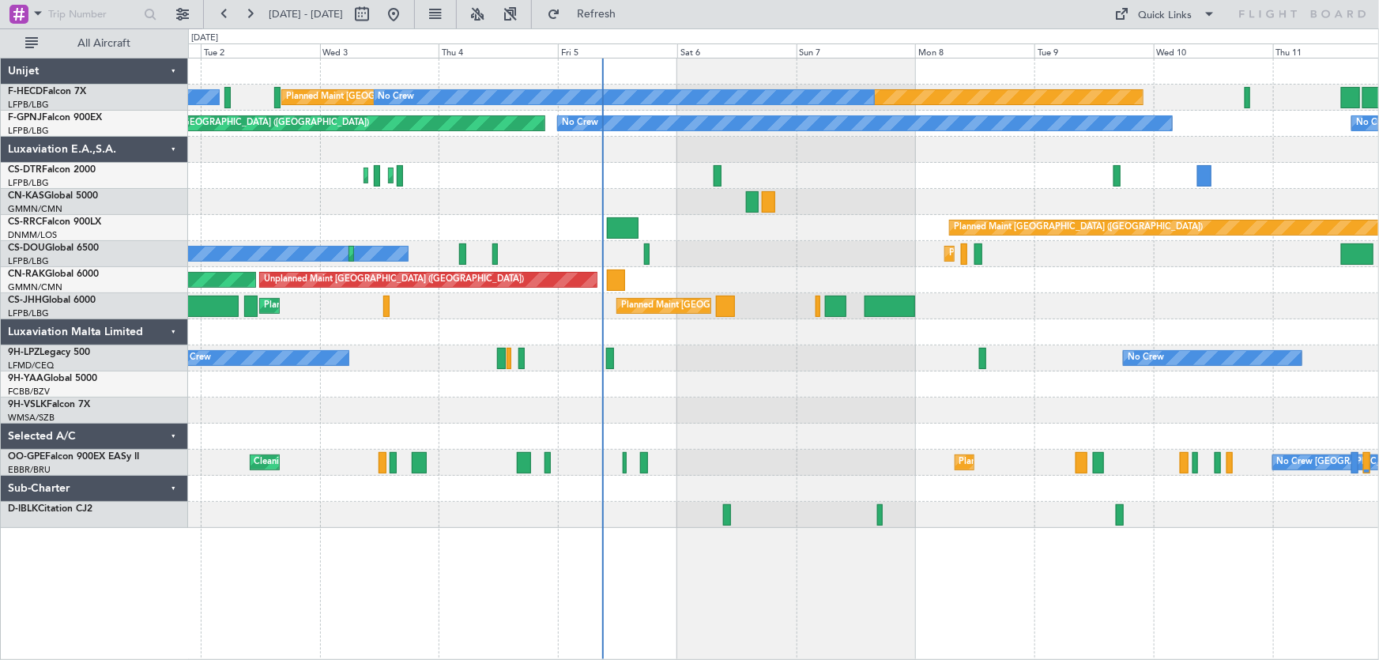
click at [498, 347] on div "No Crew No Crew [GEOGRAPHIC_DATA] ([GEOGRAPHIC_DATA])" at bounding box center [783, 358] width 1191 height 26
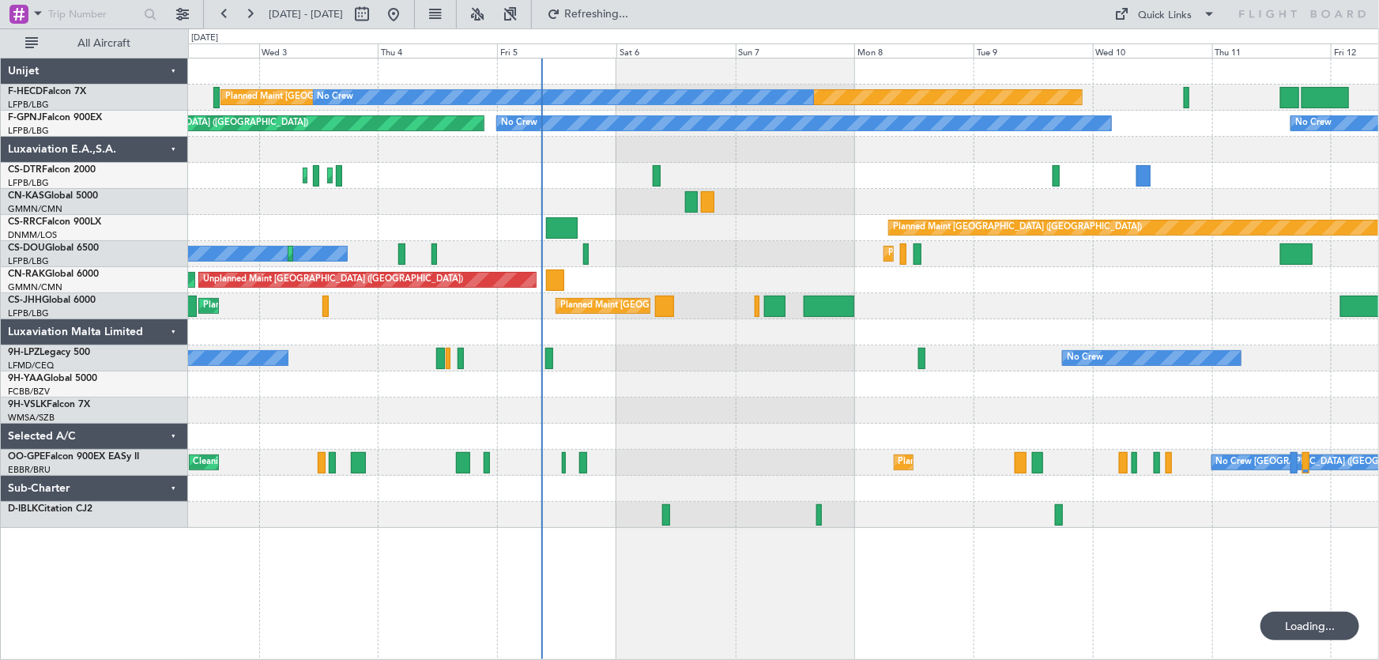
click at [432, 193] on div at bounding box center [783, 202] width 1191 height 26
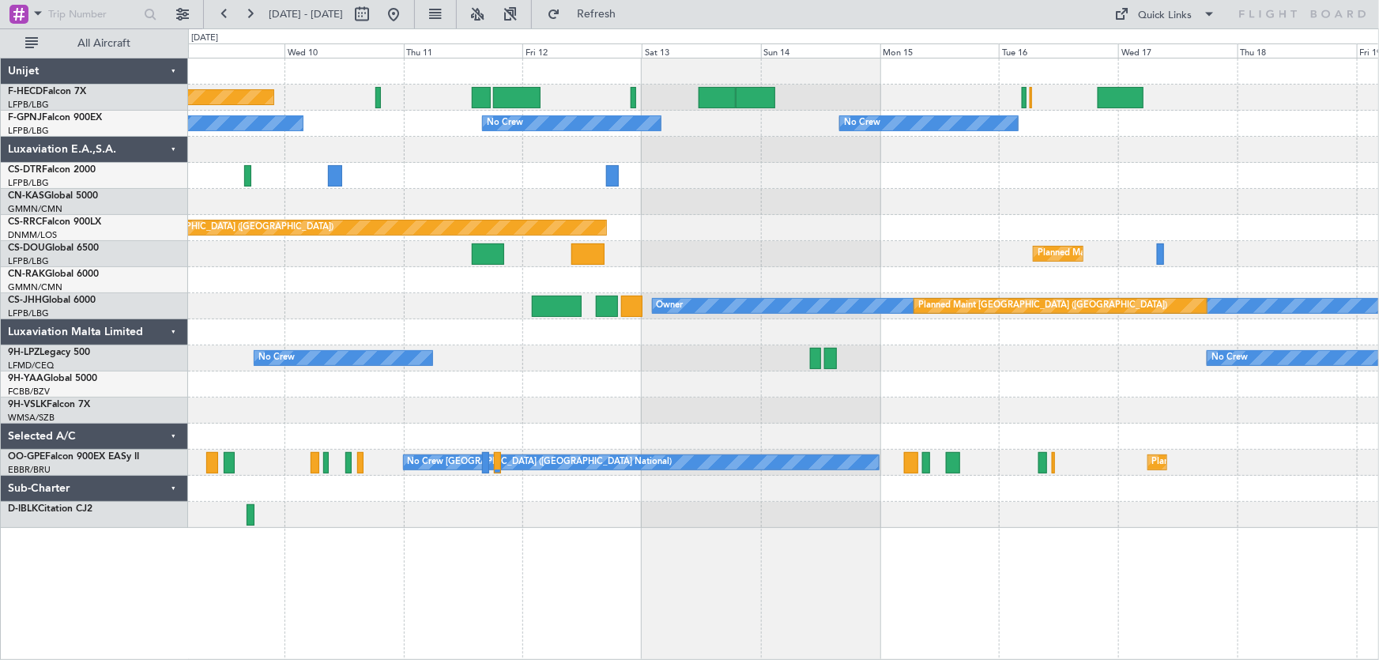
click at [454, 164] on div "Planned Maint [GEOGRAPHIC_DATA] ([GEOGRAPHIC_DATA]) No Crew No Crew No Crew No …" at bounding box center [783, 292] width 1191 height 469
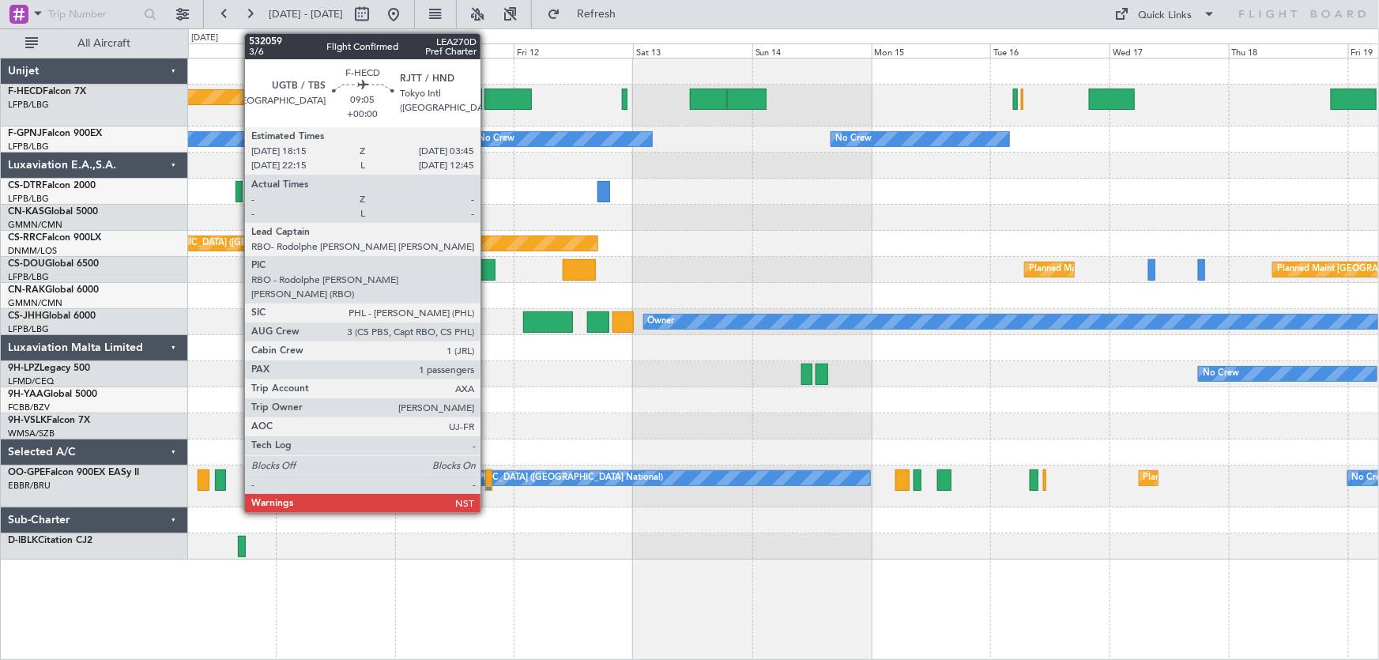
click at [488, 99] on div at bounding box center [507, 98] width 47 height 21
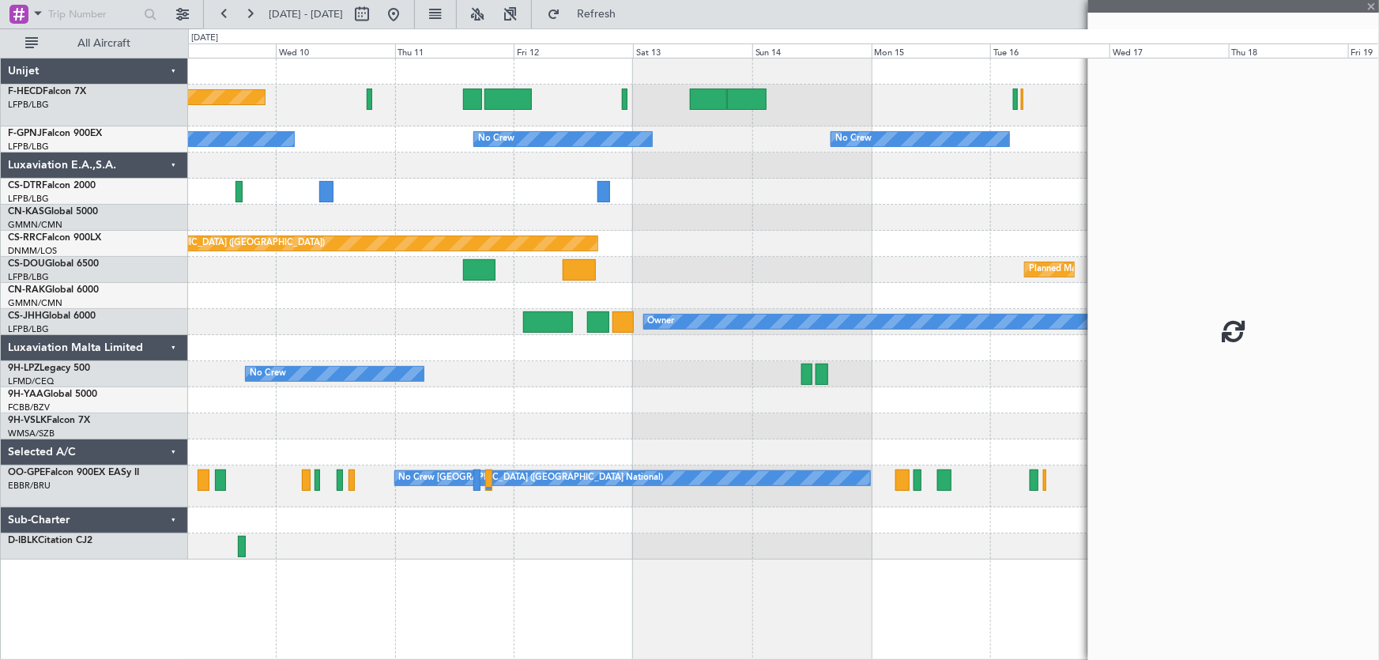
click at [505, 99] on div at bounding box center [507, 98] width 47 height 21
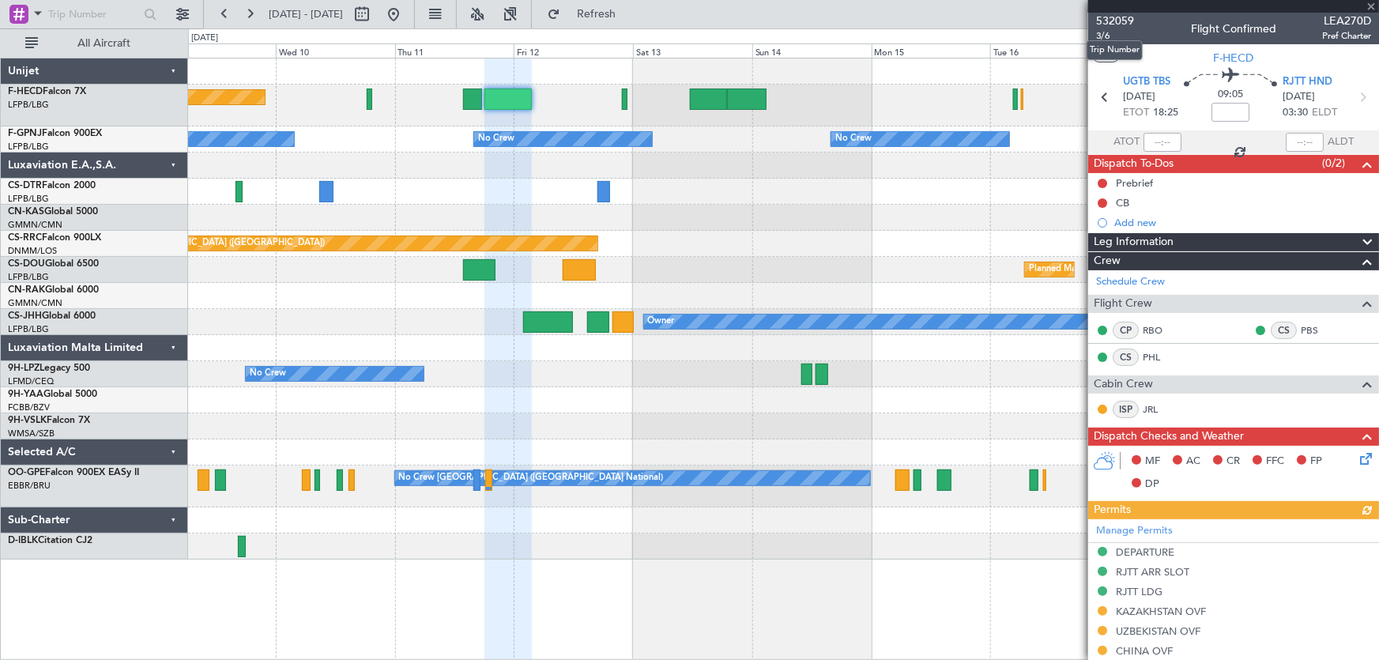
click at [1111, 23] on span "532059" at bounding box center [1115, 21] width 38 height 17
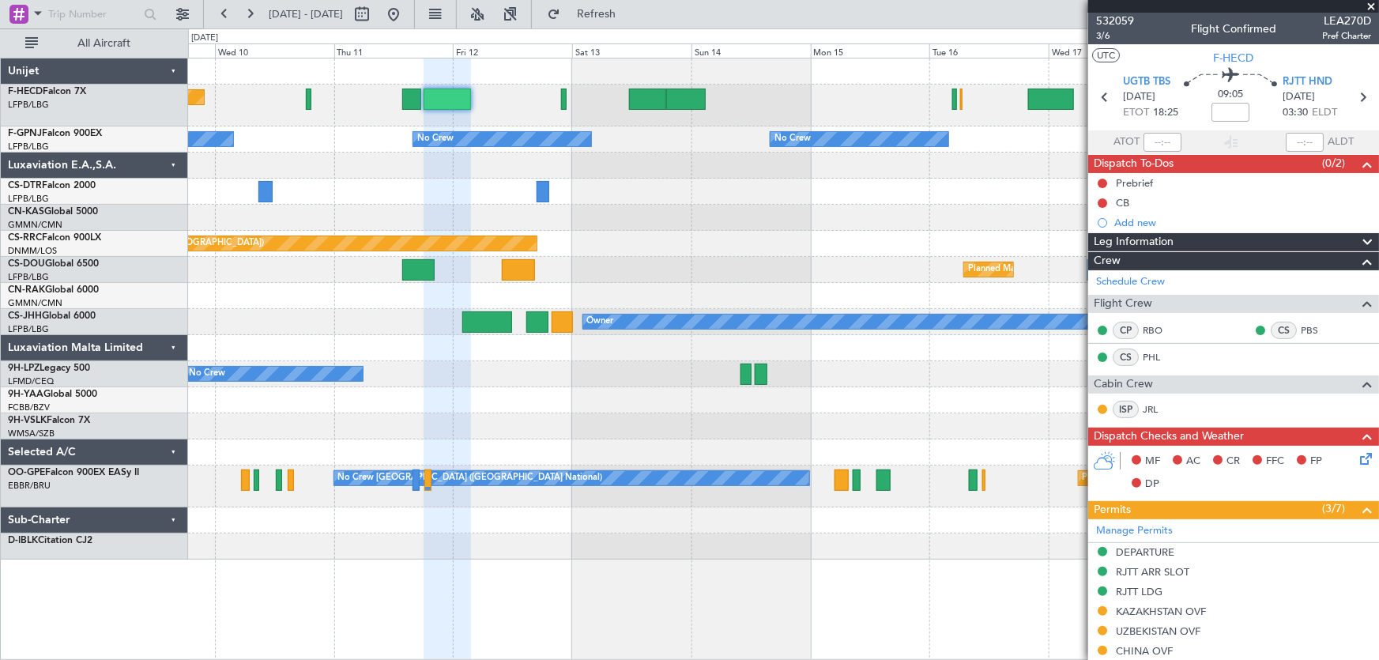
click at [221, 162] on div "Planned Maint [GEOGRAPHIC_DATA] ([GEOGRAPHIC_DATA]) No Crew No Crew No Crew No …" at bounding box center [783, 308] width 1191 height 501
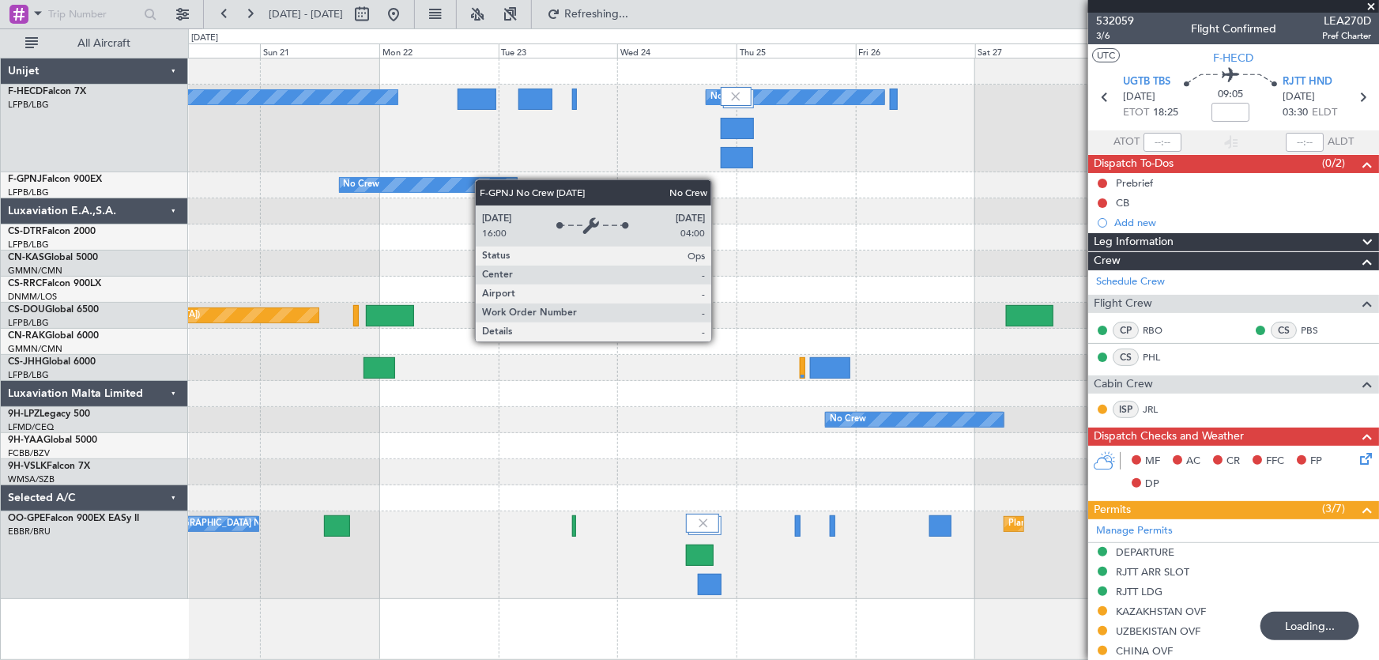
click at [470, 181] on div "No Crew No Crew No Crew Planned Maint [GEOGRAPHIC_DATA] ([GEOGRAPHIC_DATA]) Own…" at bounding box center [783, 328] width 1191 height 540
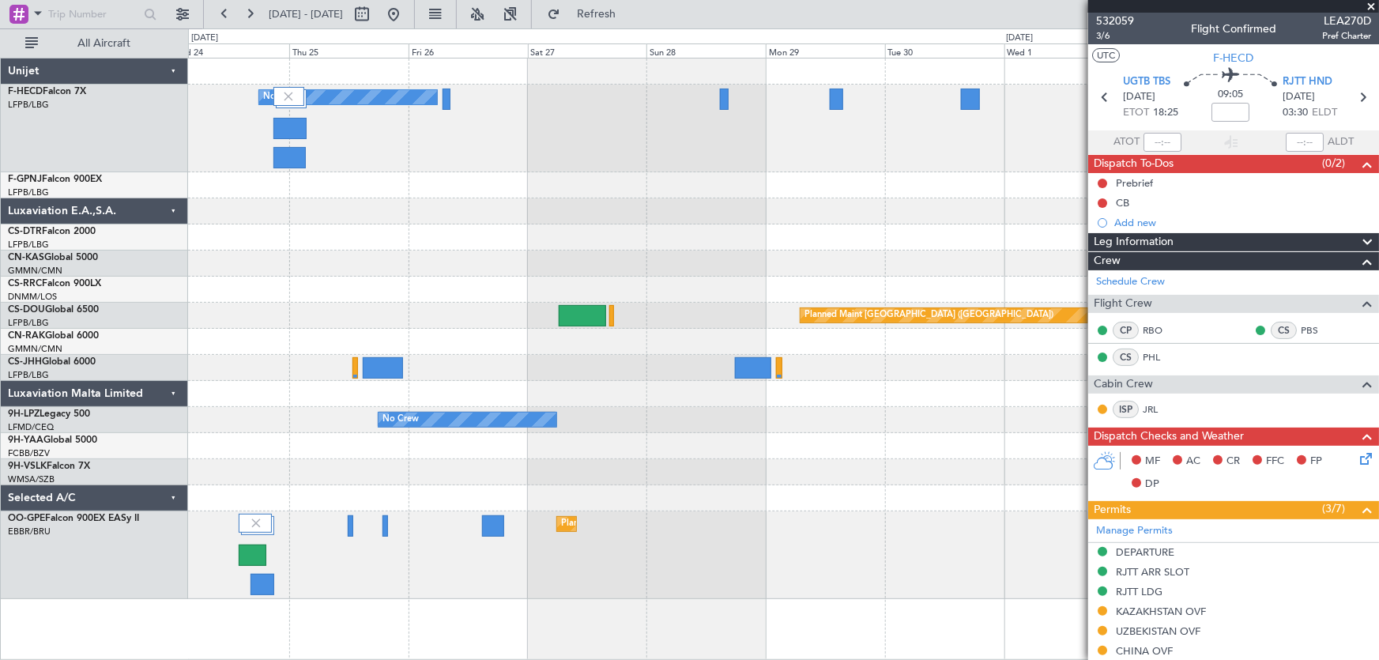
click at [356, 181] on div "No Crew No Crew No Crew No Crew Planned Maint [GEOGRAPHIC_DATA] ([GEOGRAPHIC_DA…" at bounding box center [783, 328] width 1191 height 540
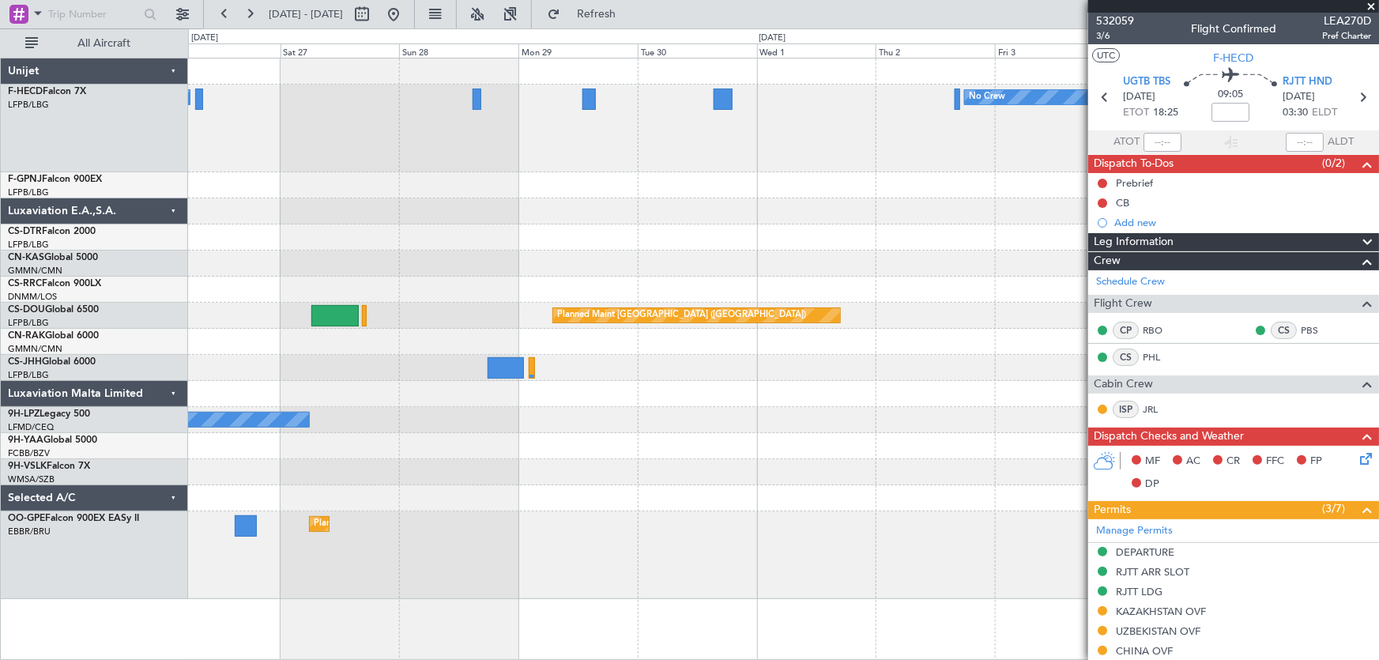
click at [472, 184] on div "No Crew No Crew Planned Maint [GEOGRAPHIC_DATA] ([GEOGRAPHIC_DATA]) Planned Mai…" at bounding box center [783, 328] width 1191 height 540
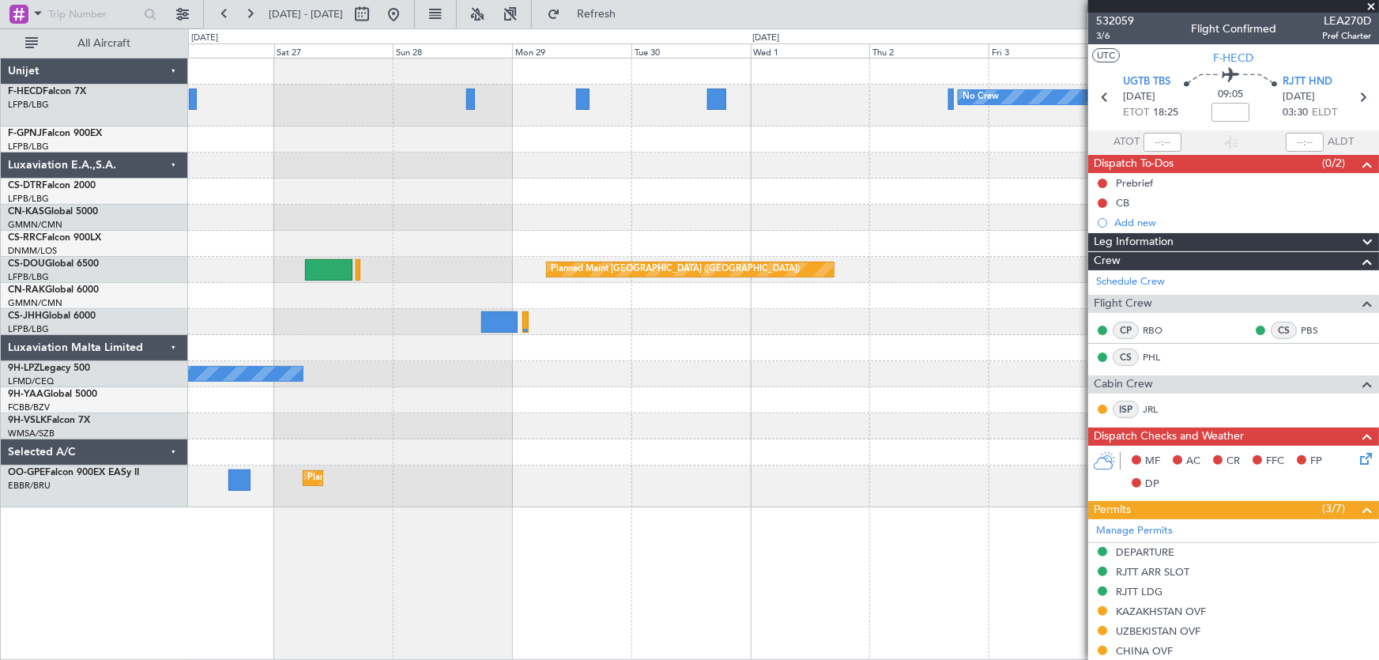
click at [644, 142] on div "No Crew No Crew Planned Maint [GEOGRAPHIC_DATA] ([GEOGRAPHIC_DATA]) Planned Mai…" at bounding box center [783, 282] width 1191 height 449
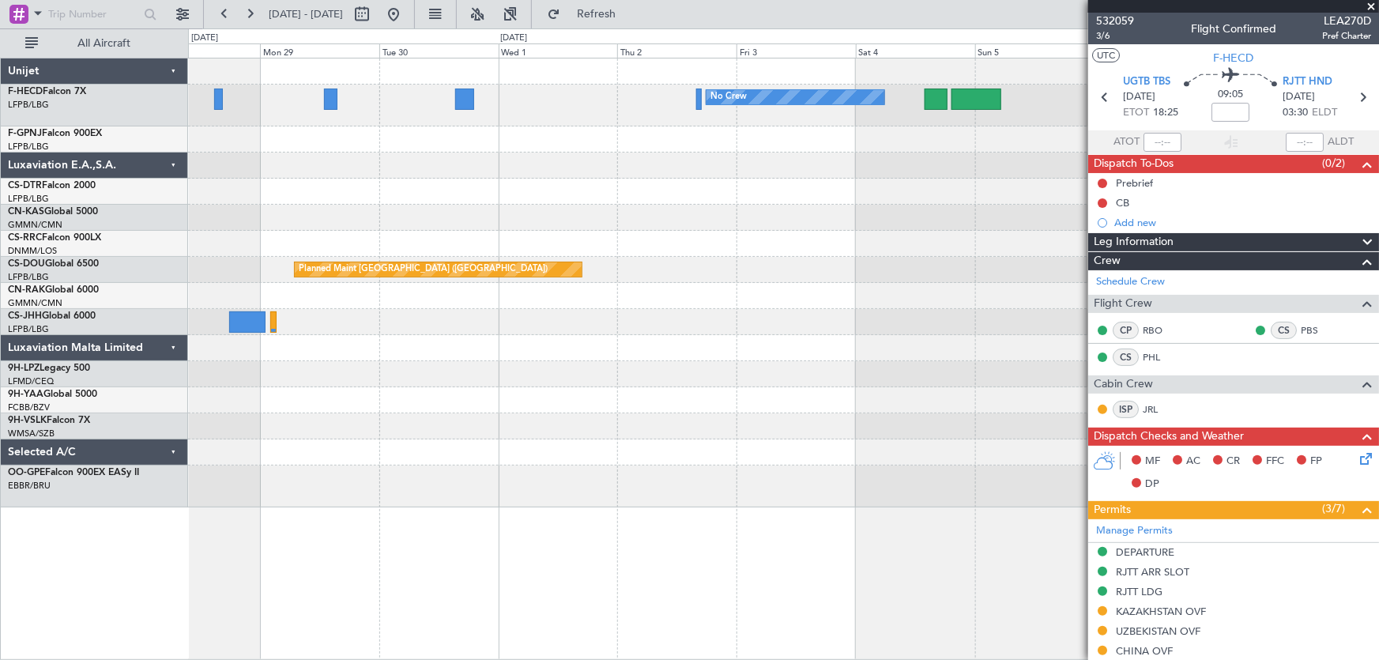
click at [466, 214] on div "No Crew No Crew No Crew Planned Maint [GEOGRAPHIC_DATA] ([GEOGRAPHIC_DATA]) Pla…" at bounding box center [783, 282] width 1191 height 449
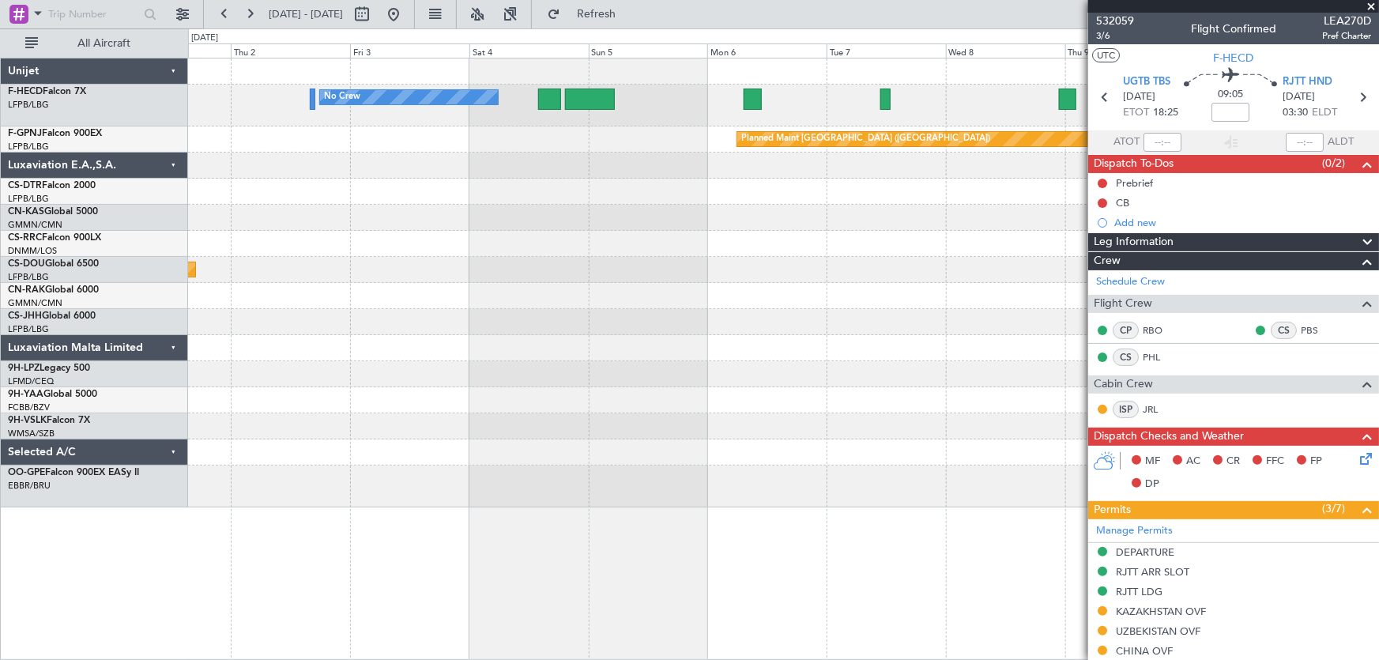
click at [409, 220] on div "No Crew No Crew Planned Maint [GEOGRAPHIC_DATA] ([GEOGRAPHIC_DATA]) Planned Mai…" at bounding box center [783, 282] width 1191 height 449
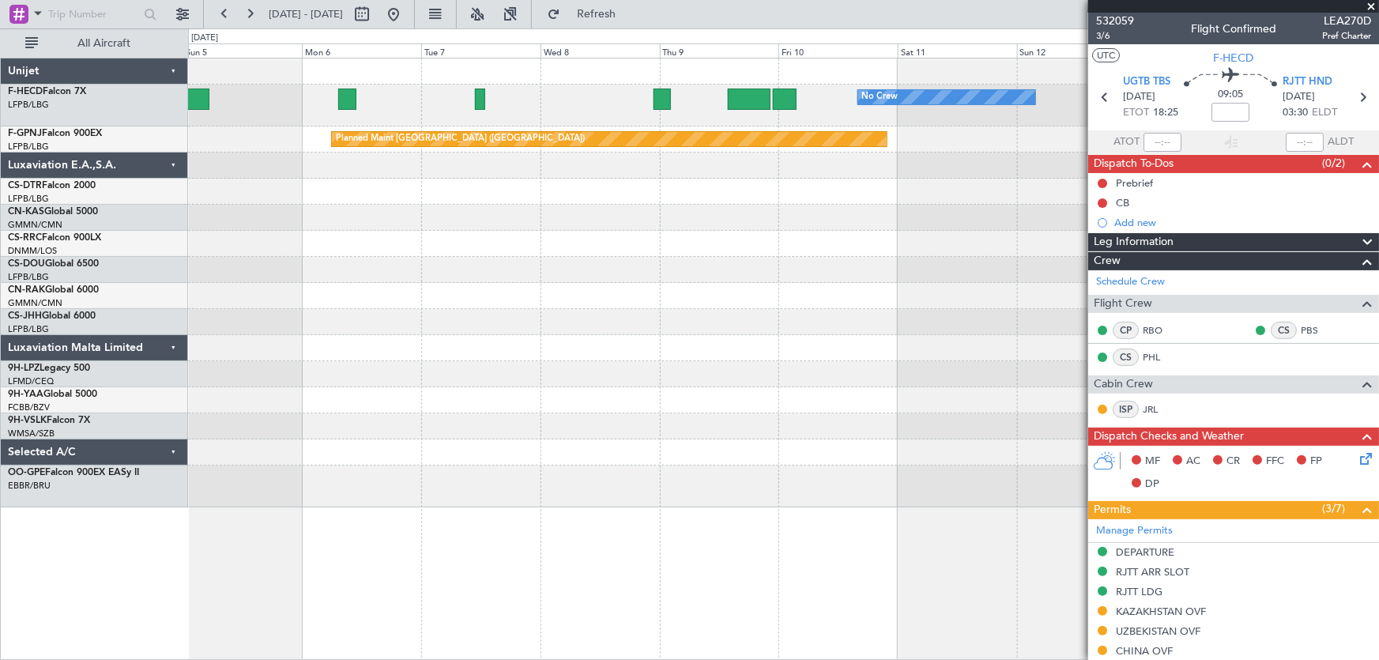
click at [537, 200] on div at bounding box center [783, 192] width 1191 height 26
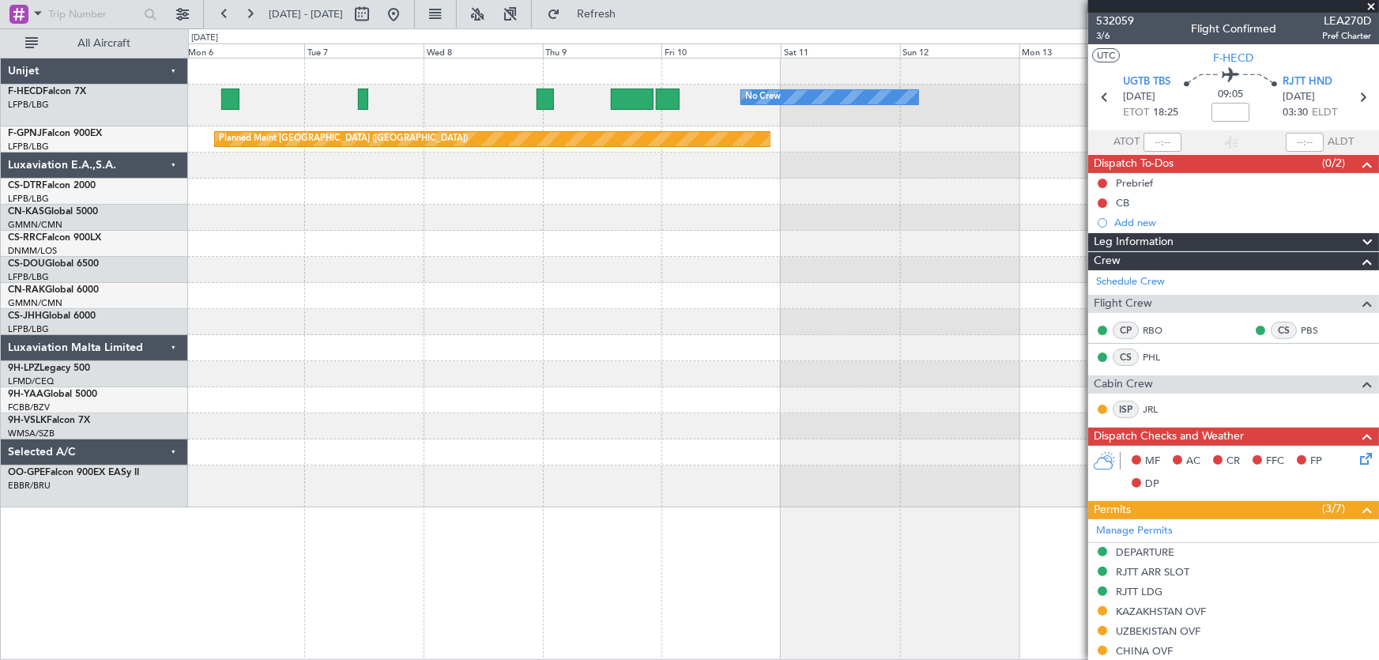
click at [494, 213] on div "No Crew No Crew Planned Maint [GEOGRAPHIC_DATA] ([GEOGRAPHIC_DATA])" at bounding box center [783, 282] width 1191 height 449
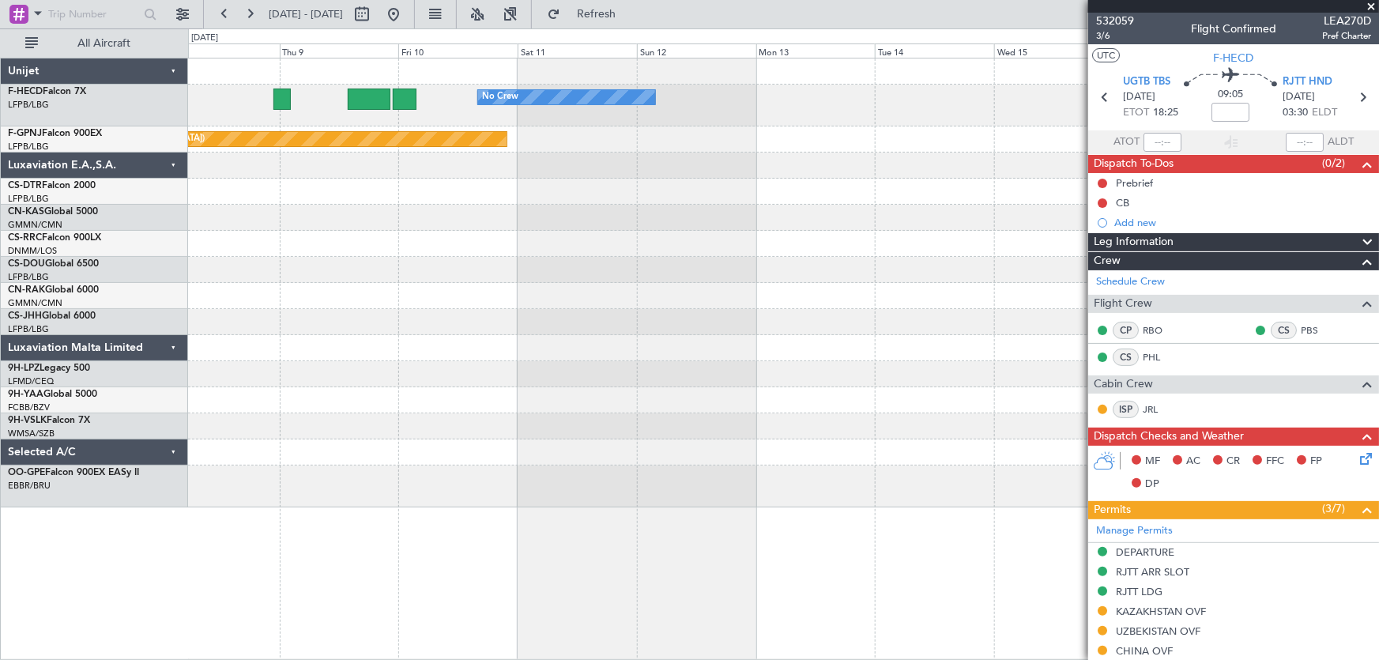
click at [536, 243] on div at bounding box center [783, 244] width 1191 height 26
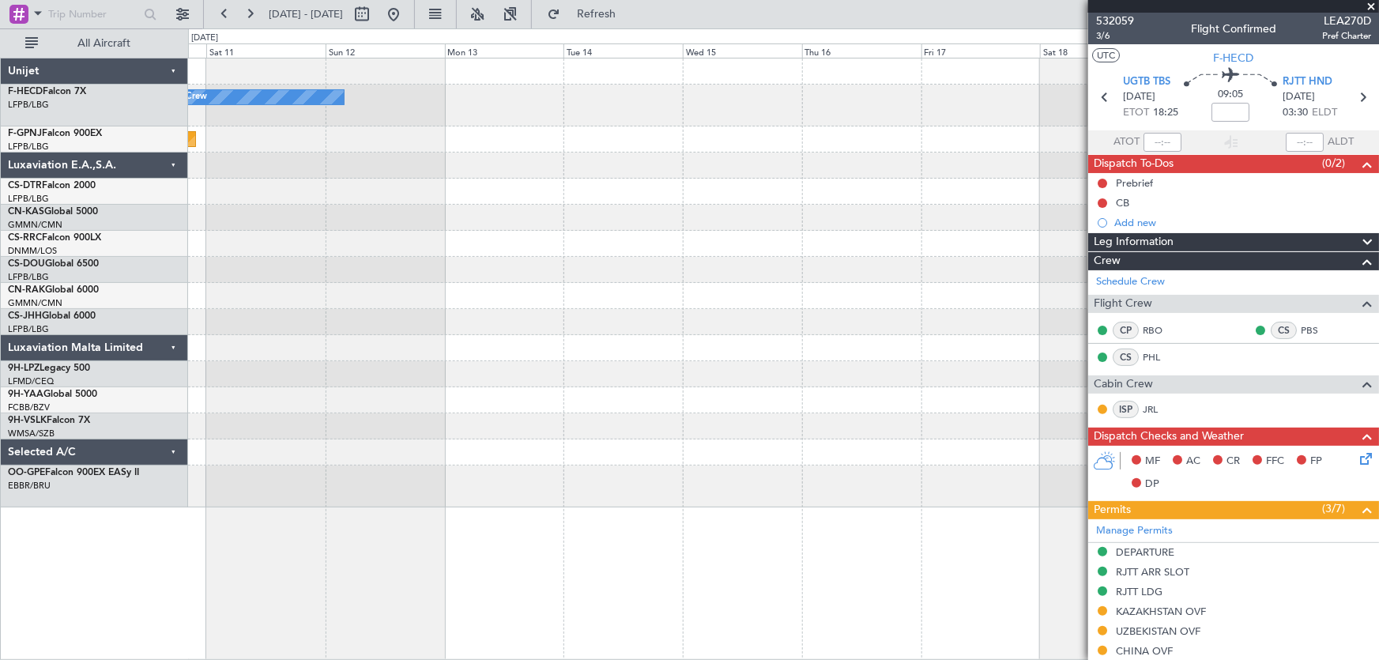
click at [586, 235] on div "No Crew Planned Maint [GEOGRAPHIC_DATA] ([GEOGRAPHIC_DATA])" at bounding box center [783, 282] width 1191 height 449
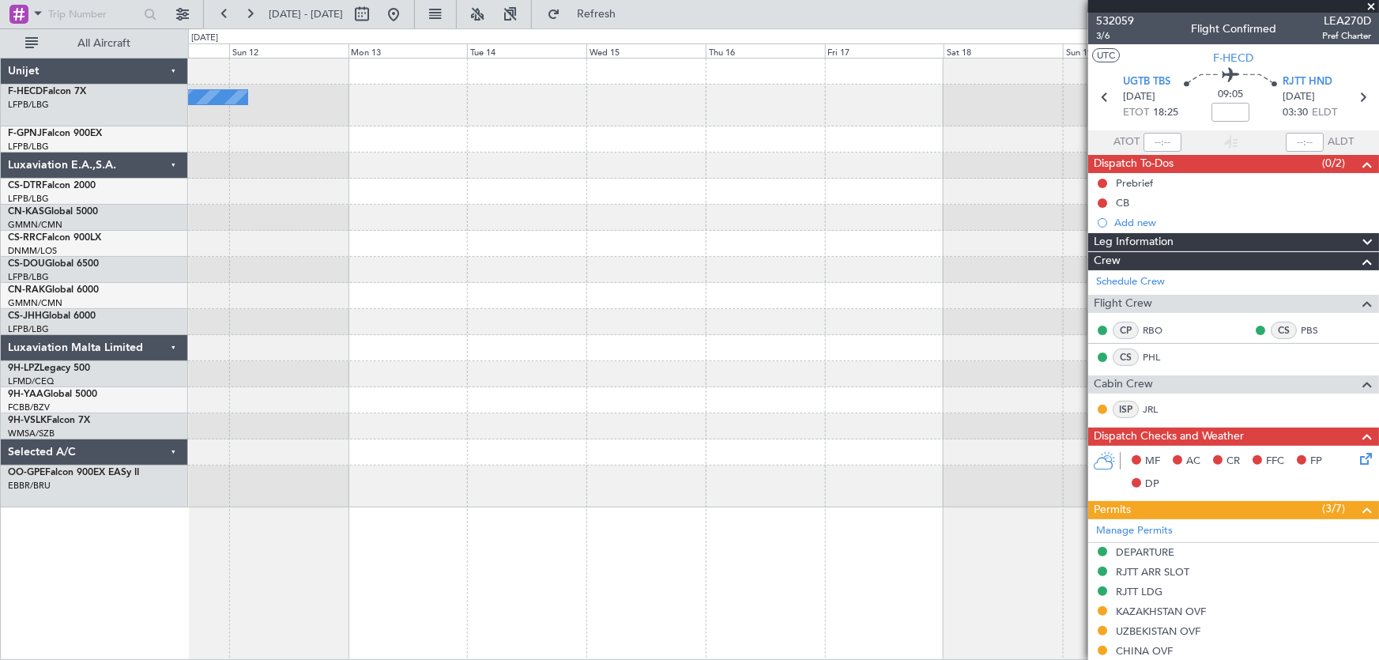
click at [820, 201] on div at bounding box center [783, 192] width 1191 height 26
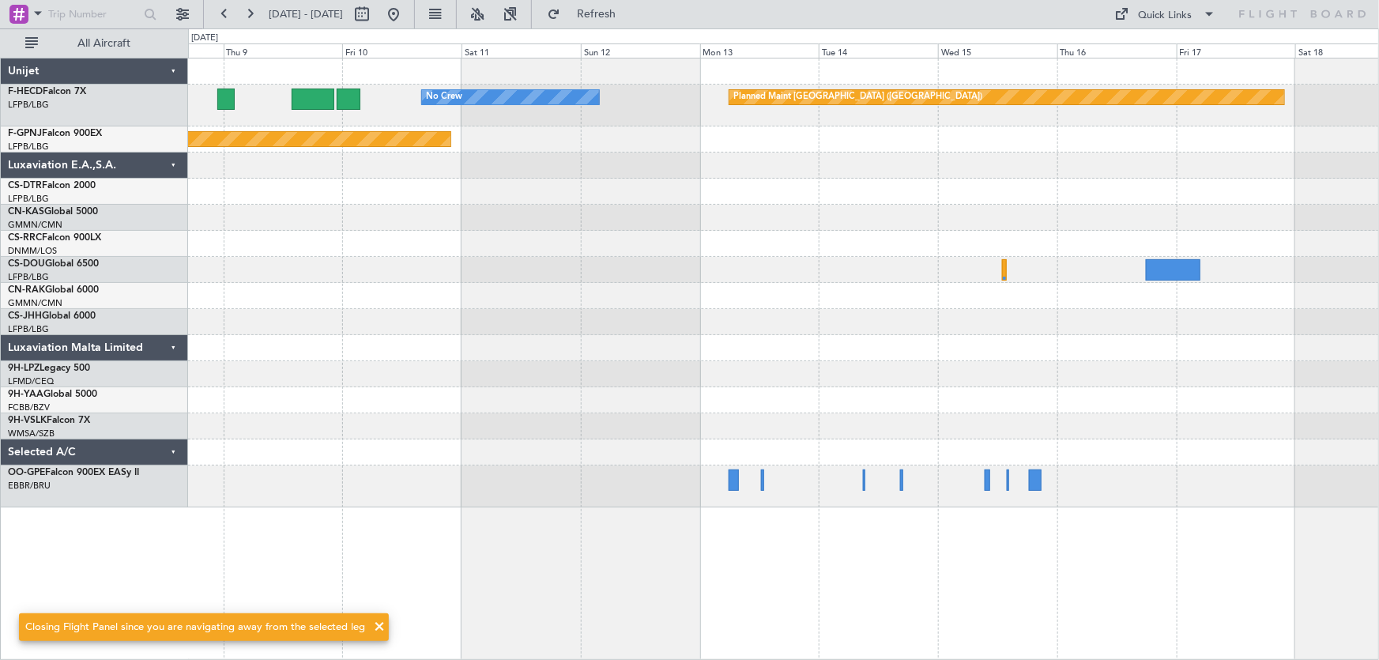
click at [536, 203] on div "No Crew Planned Maint [GEOGRAPHIC_DATA] ([GEOGRAPHIC_DATA]) Planned Maint [GEOG…" at bounding box center [783, 282] width 1191 height 449
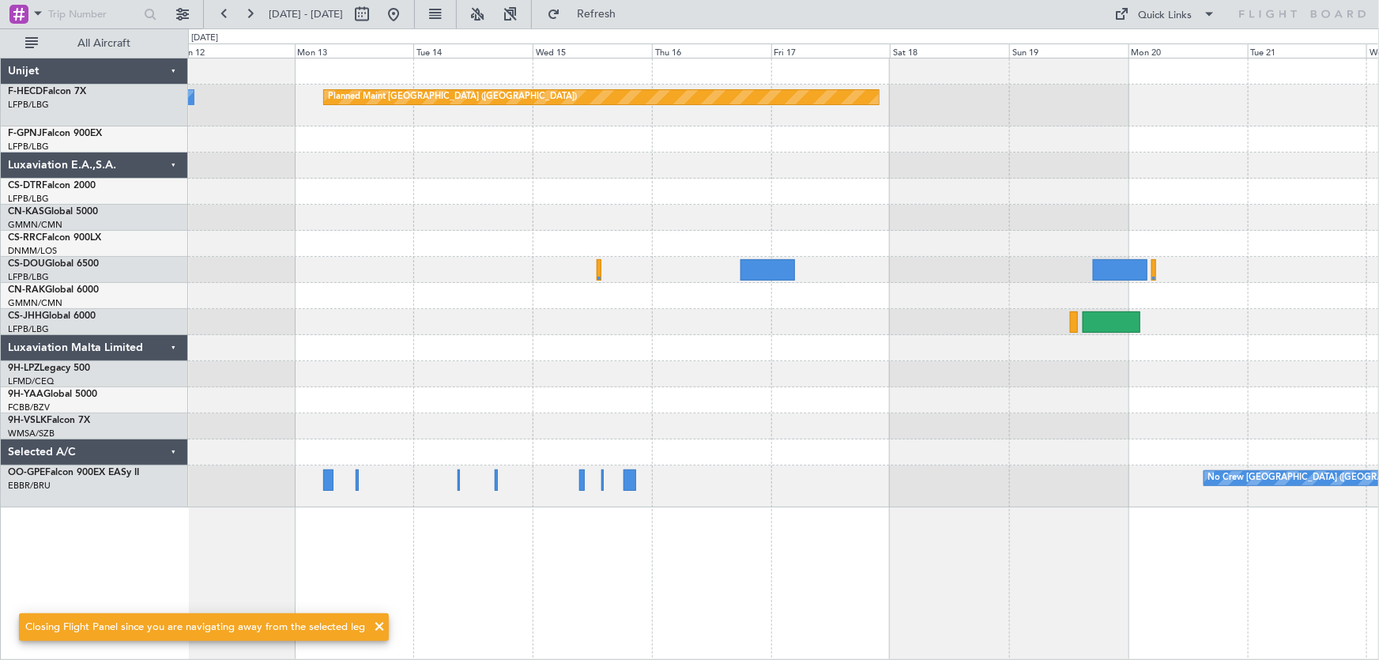
click at [662, 217] on div "No Crew Planned Maint [GEOGRAPHIC_DATA] ([GEOGRAPHIC_DATA]) Planned Maint [GEOG…" at bounding box center [783, 282] width 1191 height 449
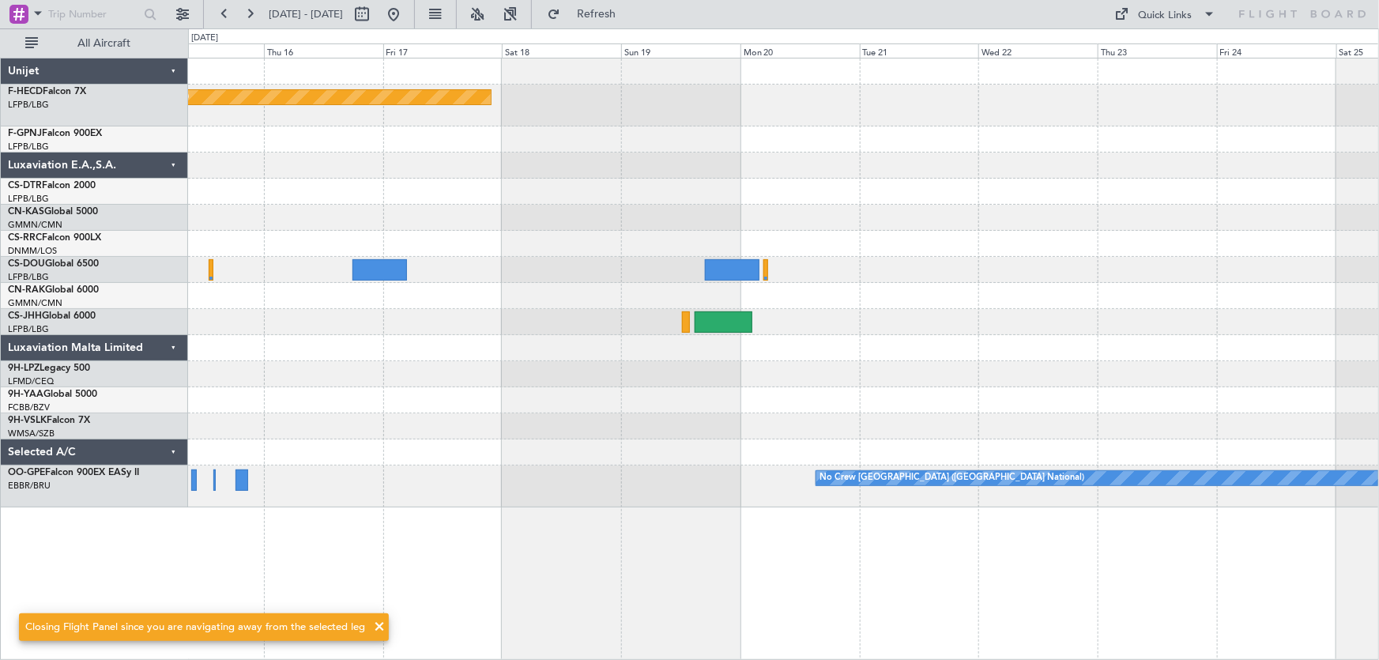
click at [630, 213] on div "Planned Maint [GEOGRAPHIC_DATA] ([GEOGRAPHIC_DATA]) No Crew [GEOGRAPHIC_DATA] (…" at bounding box center [783, 282] width 1191 height 449
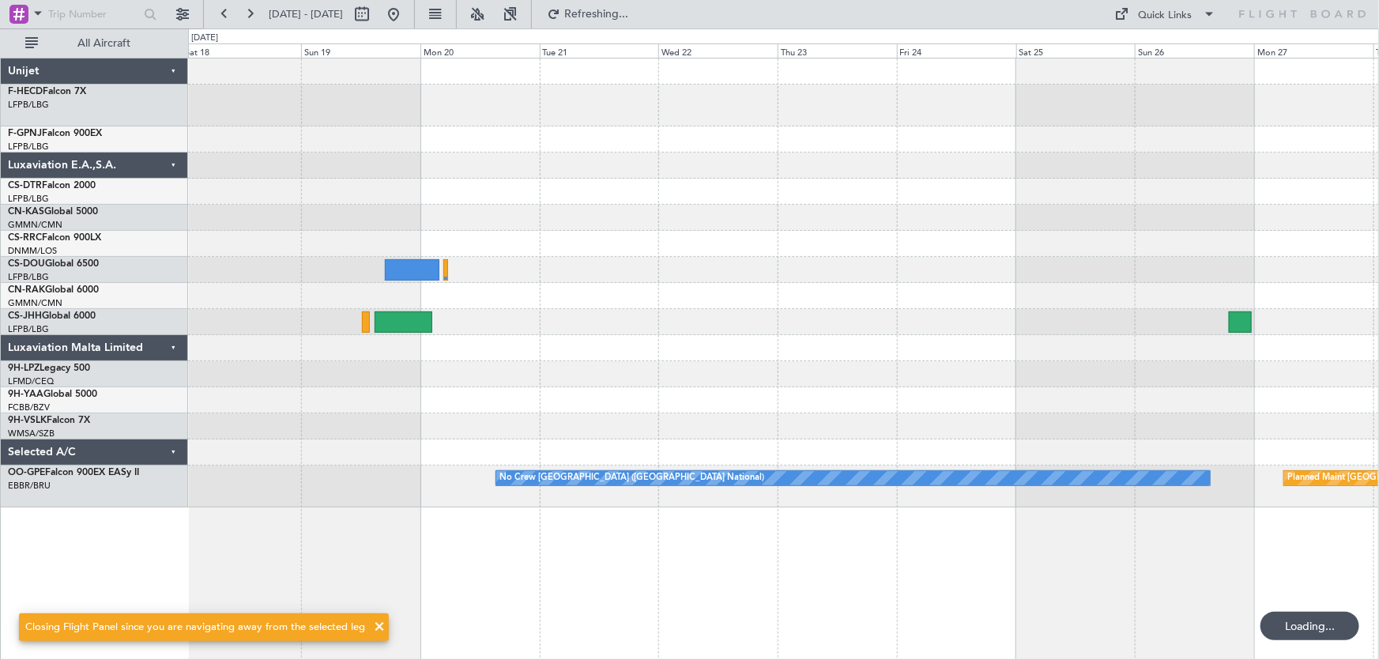
click at [581, 211] on div "Planned Maint [GEOGRAPHIC_DATA] ([GEOGRAPHIC_DATA]) No Crew [GEOGRAPHIC_DATA] (…" at bounding box center [783, 282] width 1191 height 449
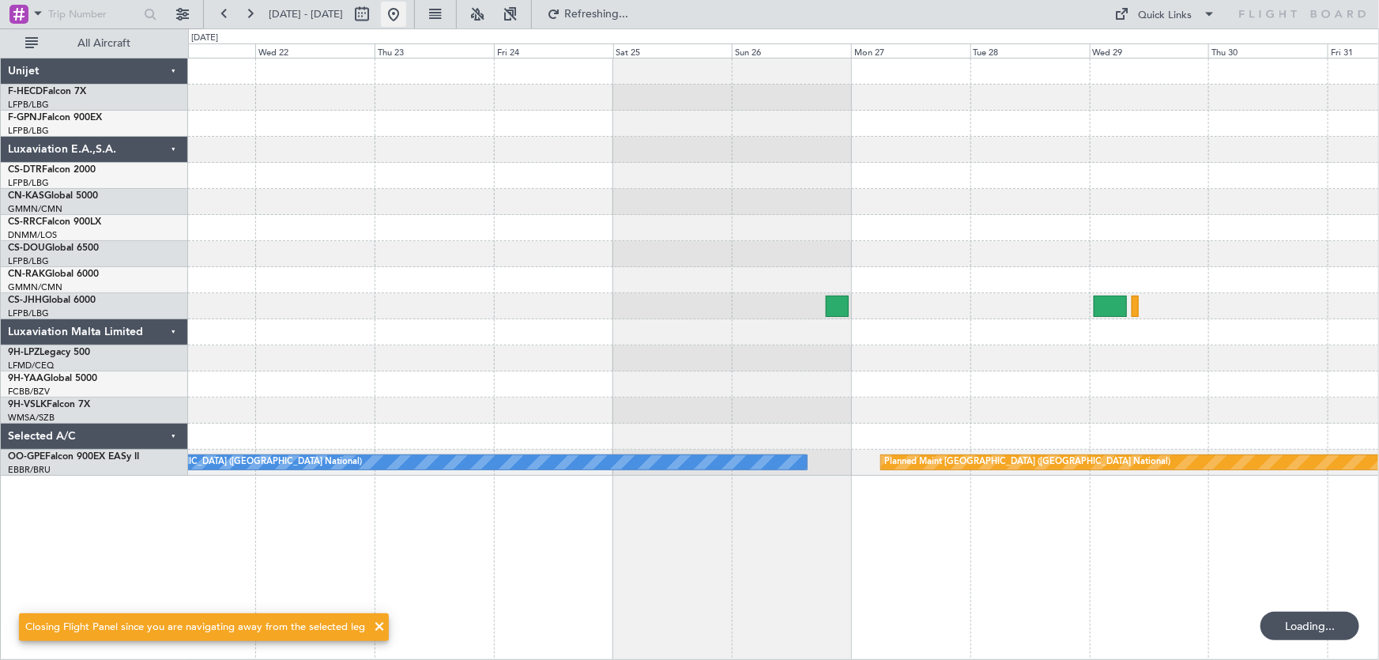
click at [406, 16] on button at bounding box center [393, 14] width 25 height 25
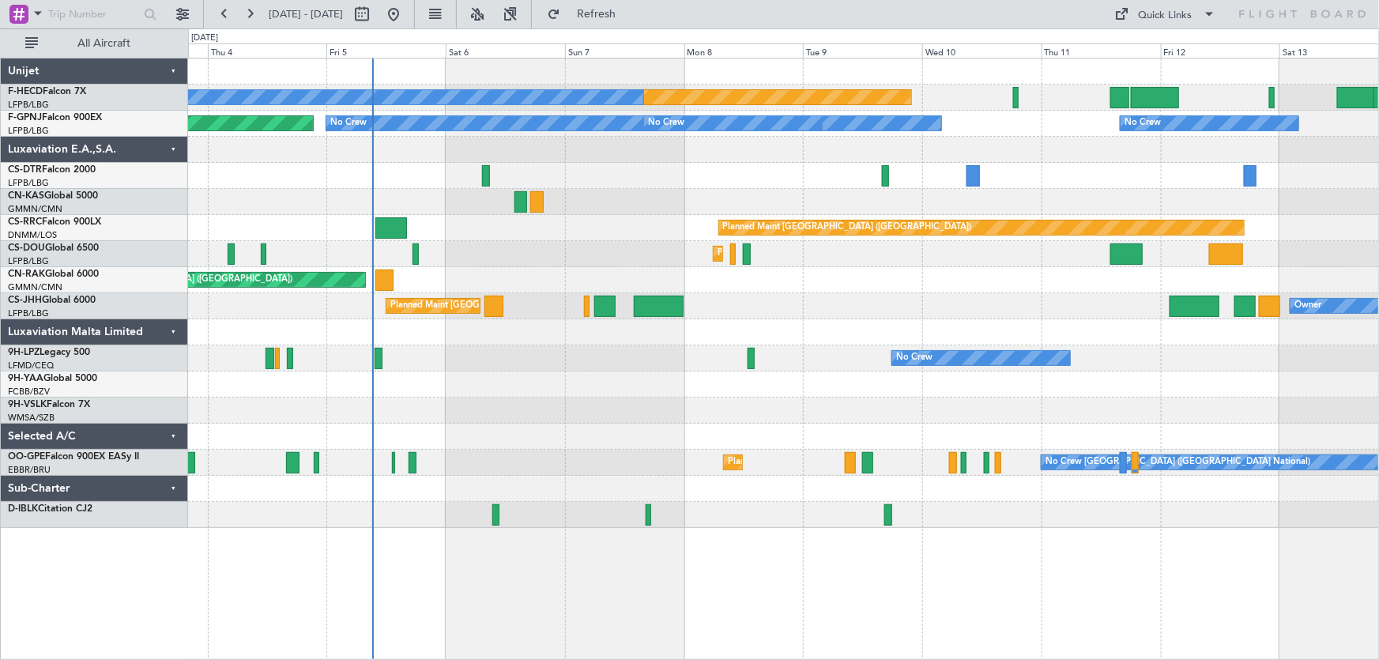
click at [581, 190] on div "Planned Maint [GEOGRAPHIC_DATA] ([GEOGRAPHIC_DATA]) No Crew No Crew No Crew No …" at bounding box center [783, 292] width 1191 height 469
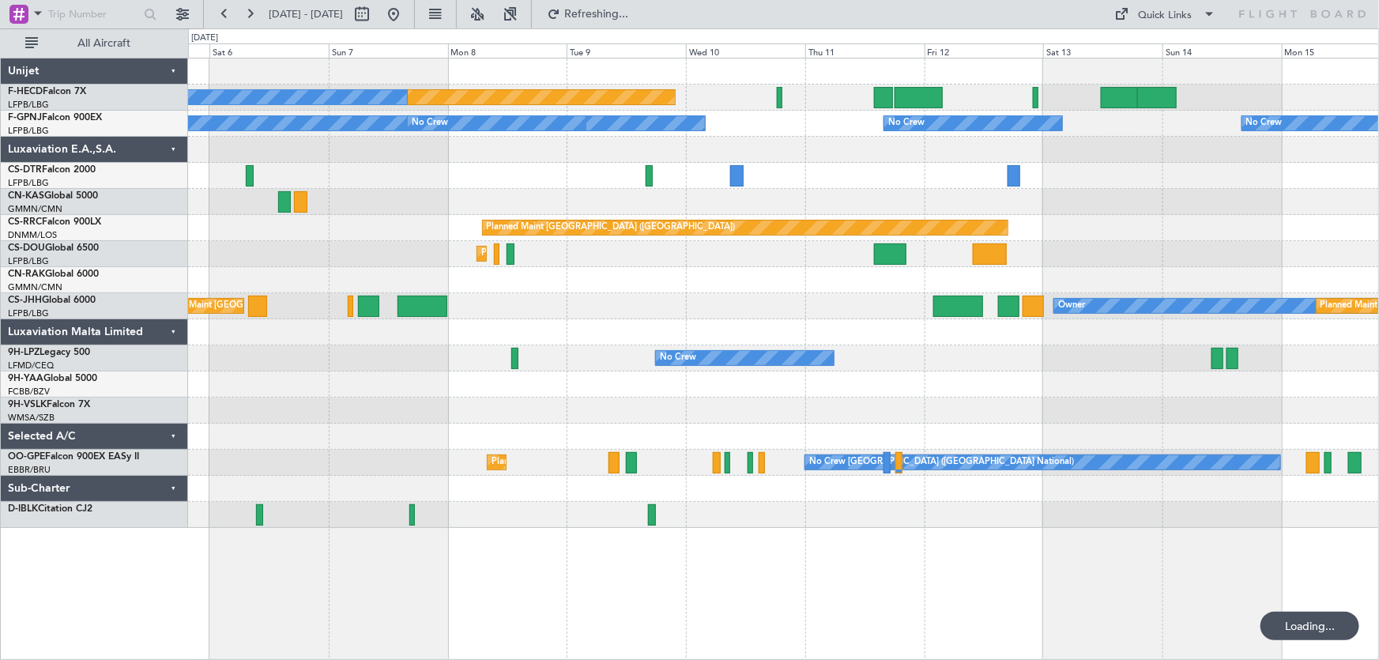
click at [754, 186] on div "Planned Maint [GEOGRAPHIC_DATA] ([GEOGRAPHIC_DATA]) No Crew No Crew No Crew No …" at bounding box center [783, 292] width 1191 height 469
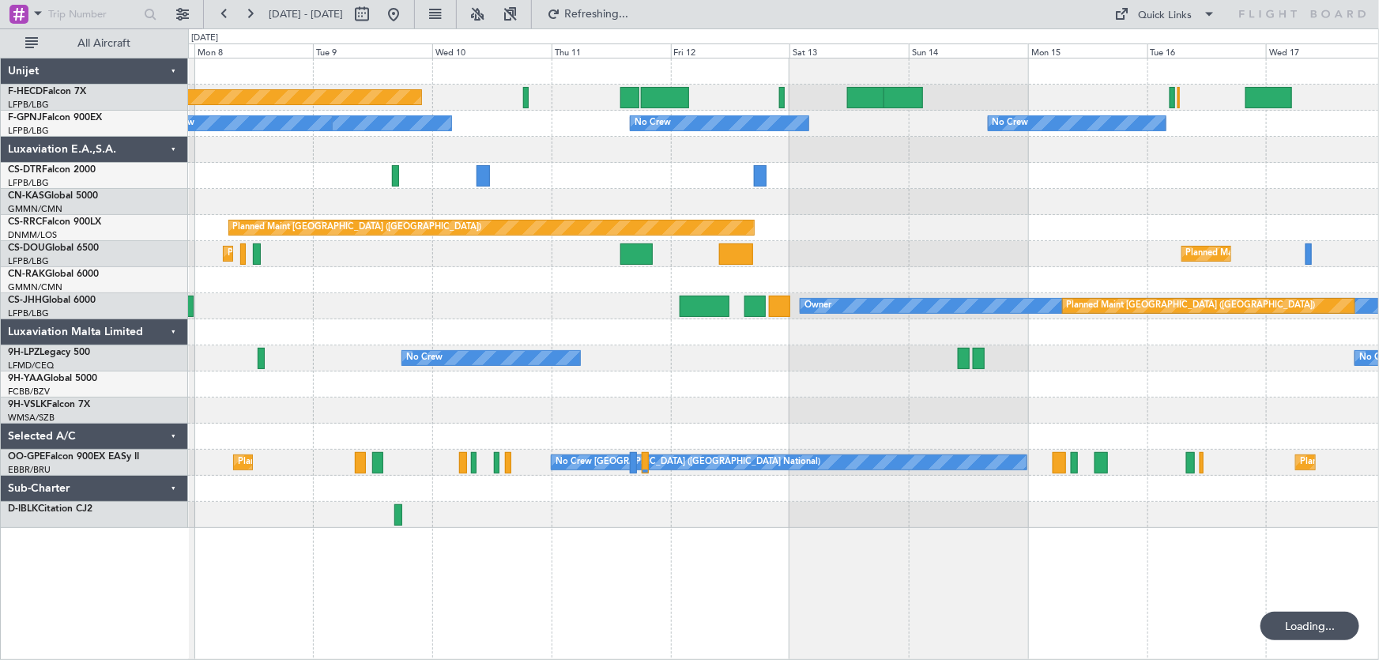
click at [661, 181] on div "Planned Maint [GEOGRAPHIC_DATA] ([GEOGRAPHIC_DATA]) No Crew No Crew No Crew No …" at bounding box center [783, 292] width 1191 height 469
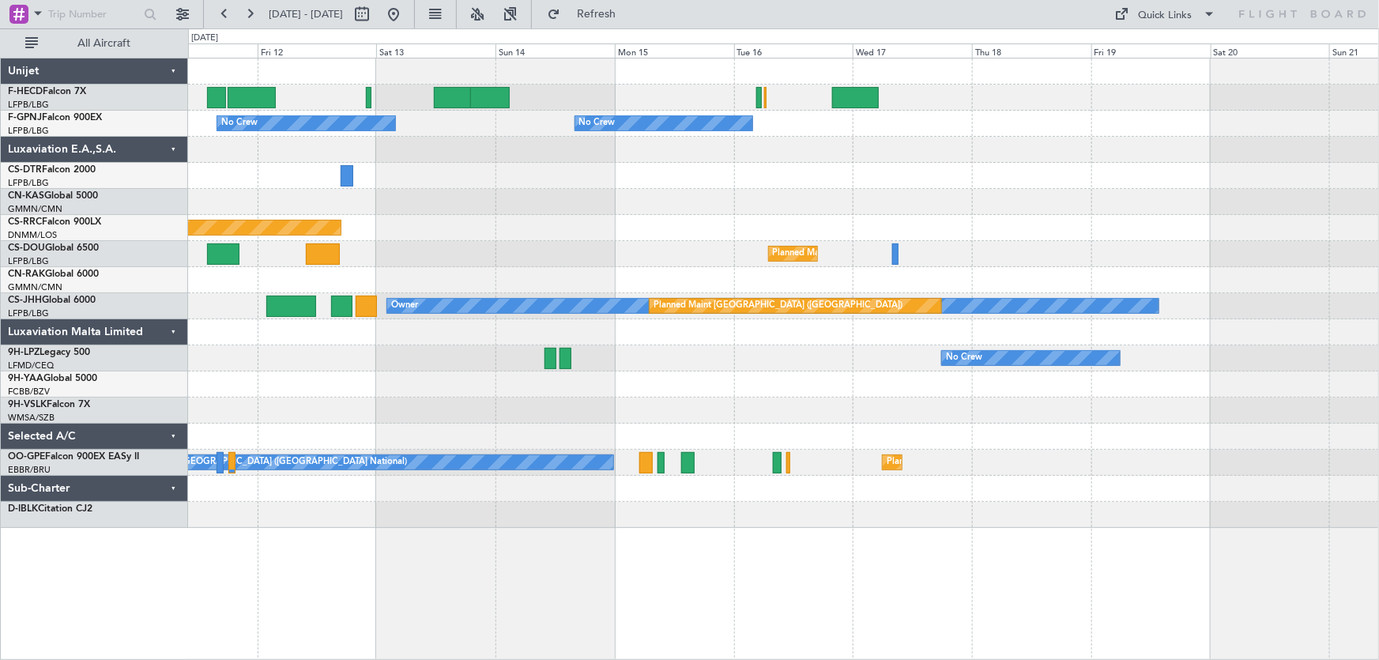
click at [655, 196] on div "Planned Maint [GEOGRAPHIC_DATA] ([GEOGRAPHIC_DATA]) No Crew No Crew No Crew No …" at bounding box center [783, 292] width 1191 height 469
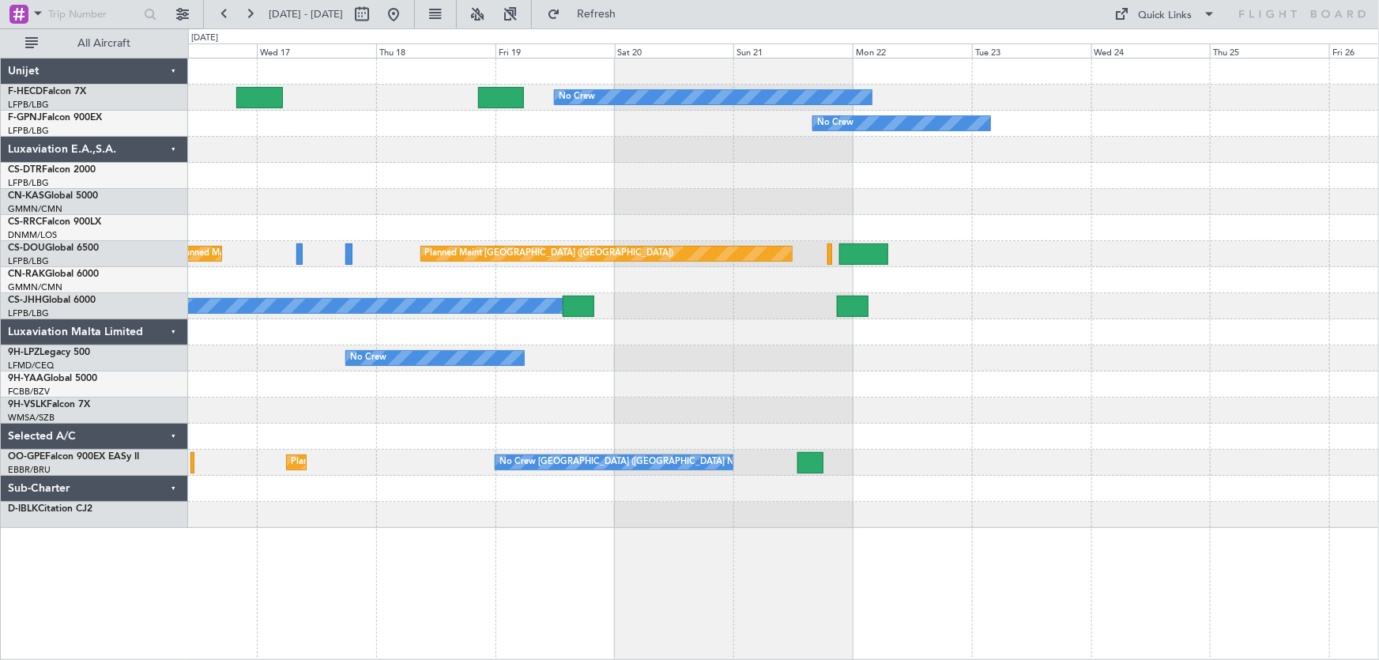
click at [664, 210] on div "No Crew No Crew No Crew Planned Maint [GEOGRAPHIC_DATA] ([GEOGRAPHIC_DATA]) Pla…" at bounding box center [783, 292] width 1191 height 469
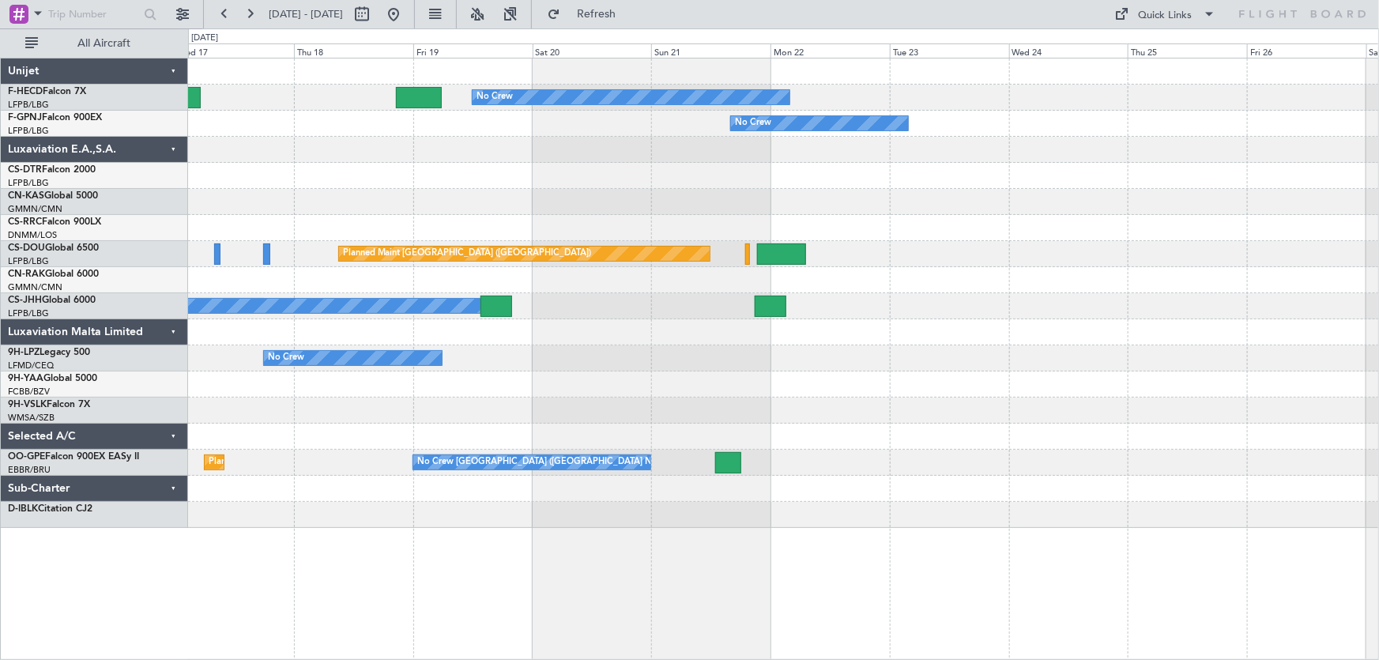
click at [805, 245] on div "No Crew No Crew No Crew Planned Maint [GEOGRAPHIC_DATA] ([GEOGRAPHIC_DATA]) Pla…" at bounding box center [783, 292] width 1191 height 469
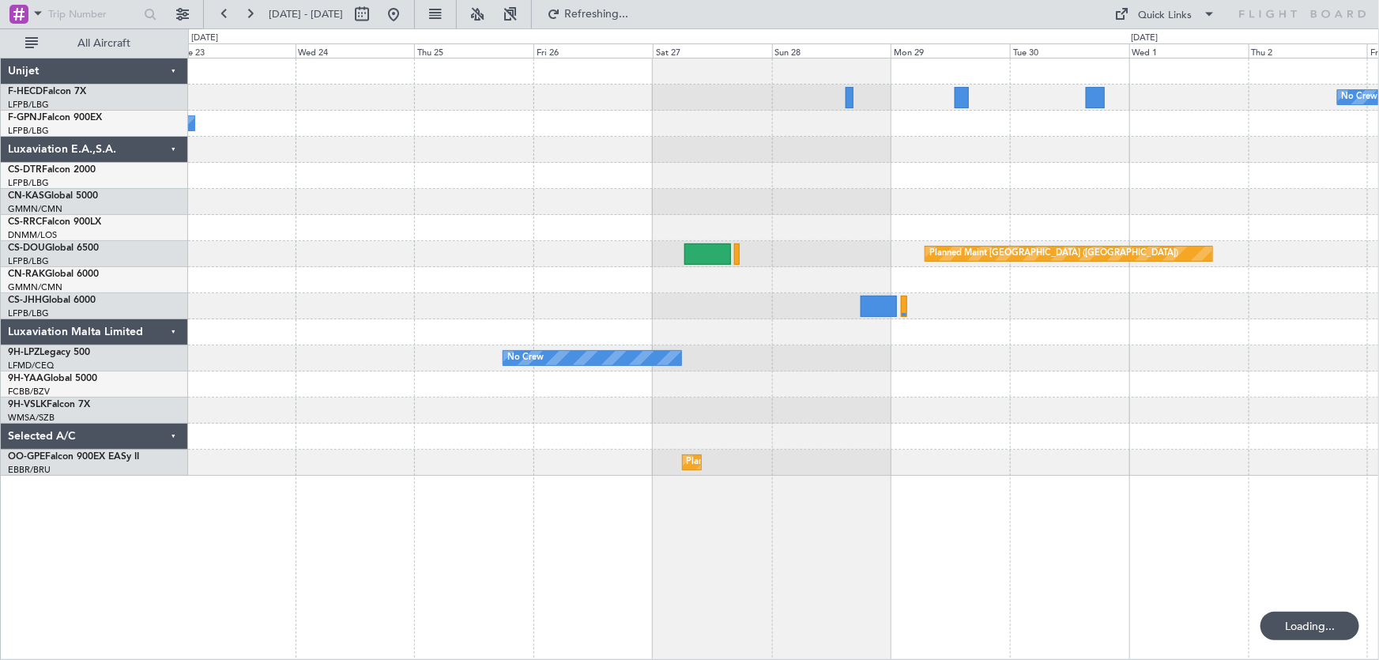
click at [669, 217] on div "No Crew No Crew No Crew Planned Maint [GEOGRAPHIC_DATA] ([GEOGRAPHIC_DATA]) Pla…" at bounding box center [783, 266] width 1191 height 417
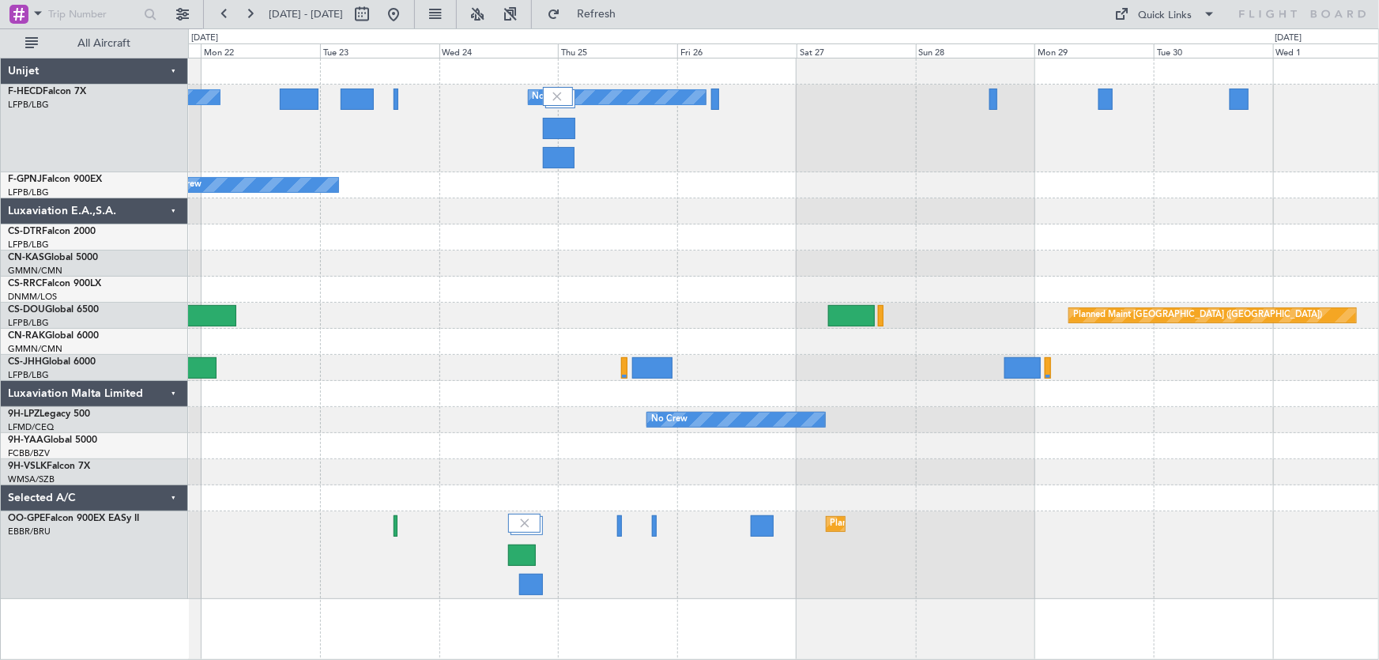
click at [679, 227] on div at bounding box center [783, 237] width 1191 height 26
click at [406, 16] on button at bounding box center [393, 14] width 25 height 25
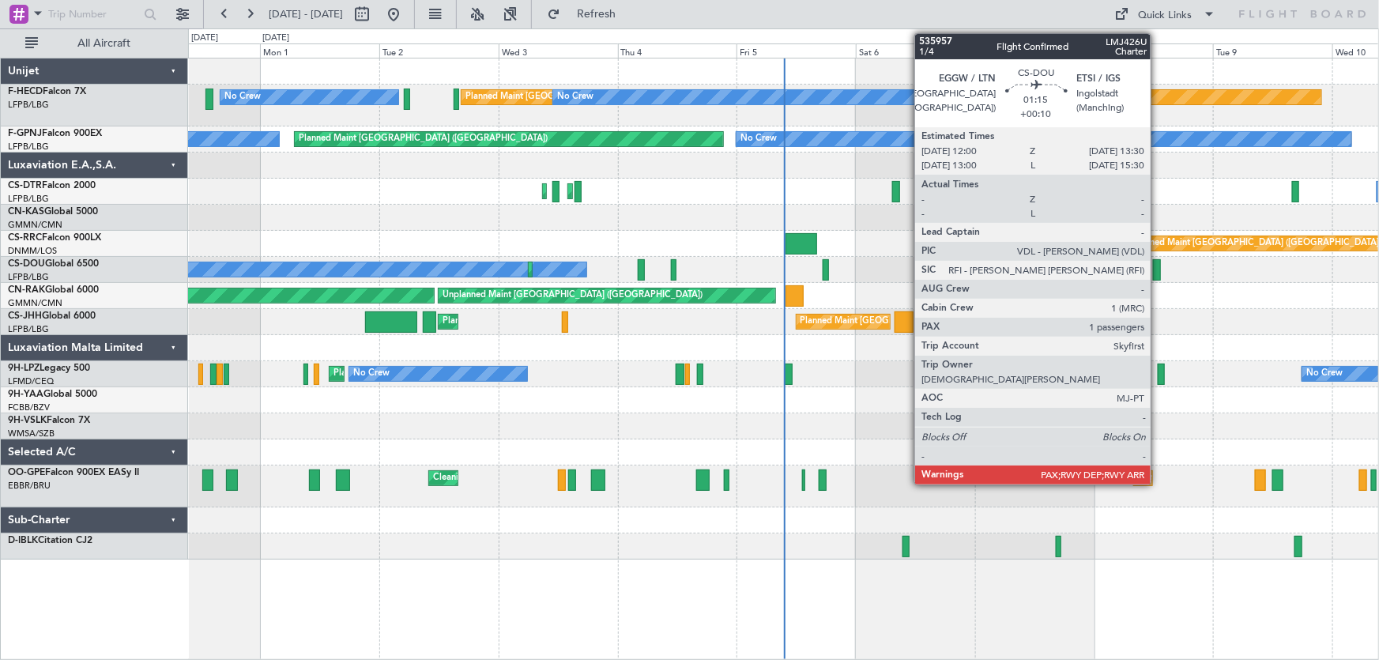
click at [1158, 274] on div at bounding box center [1157, 269] width 8 height 21
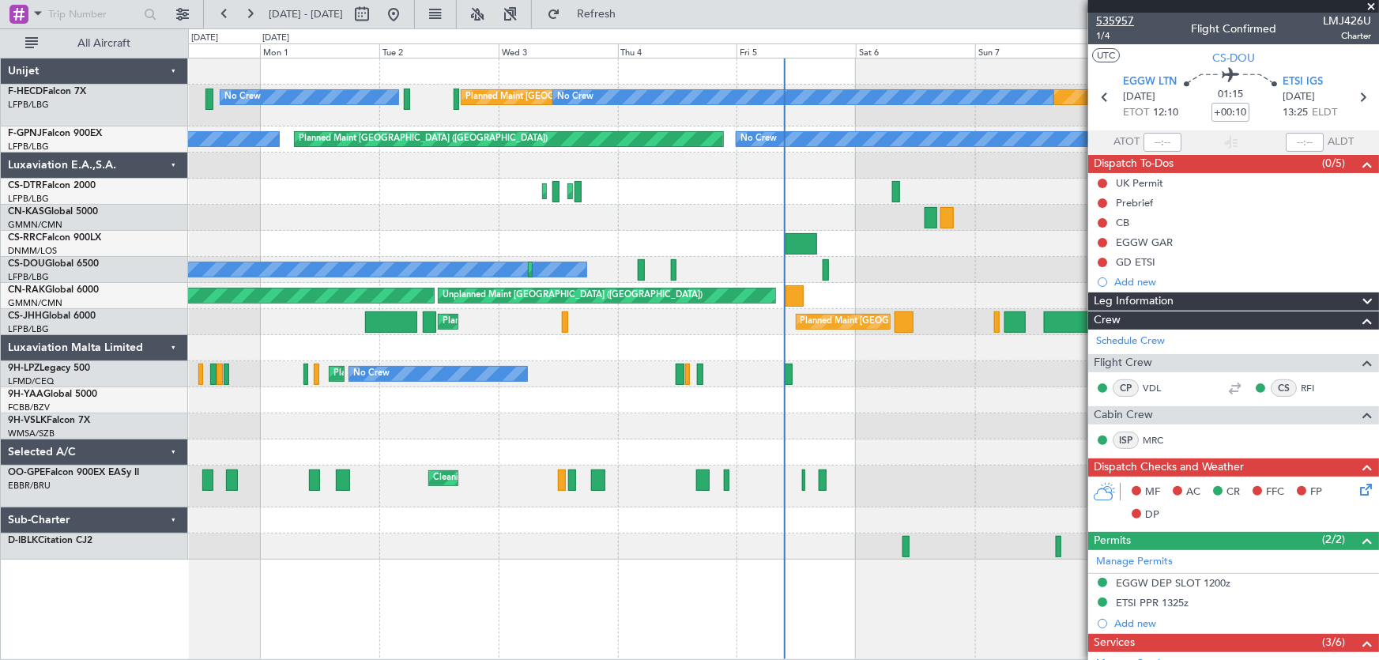
click at [1128, 25] on span "535957" at bounding box center [1115, 21] width 38 height 17
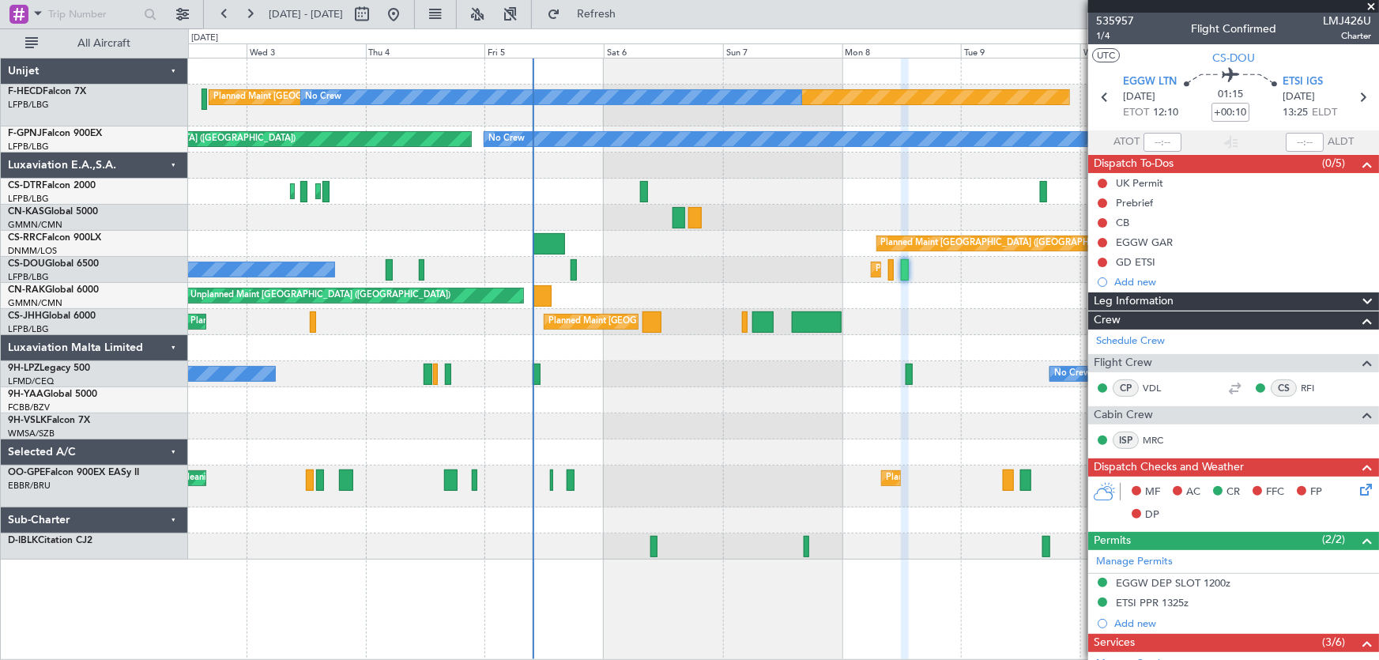
click at [676, 371] on div "No Crew No Crew [GEOGRAPHIC_DATA] ([GEOGRAPHIC_DATA])" at bounding box center [783, 374] width 1191 height 26
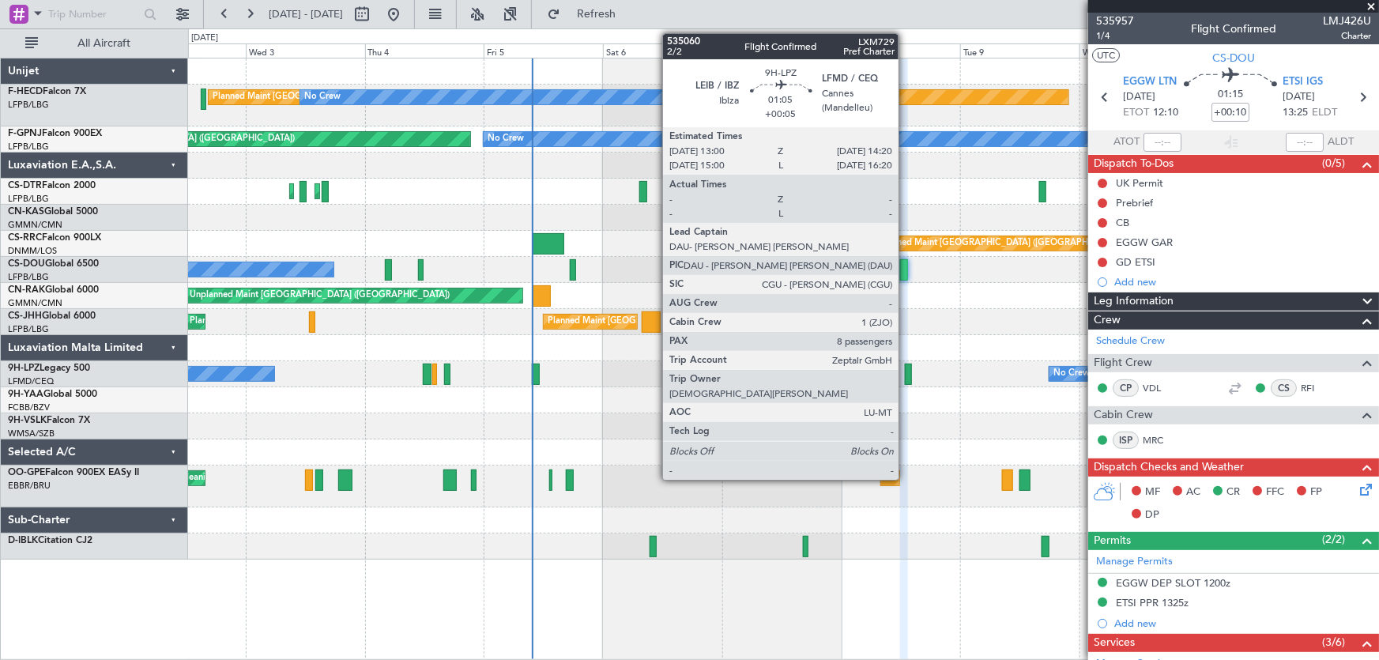
click at [907, 375] on div at bounding box center [908, 373] width 7 height 21
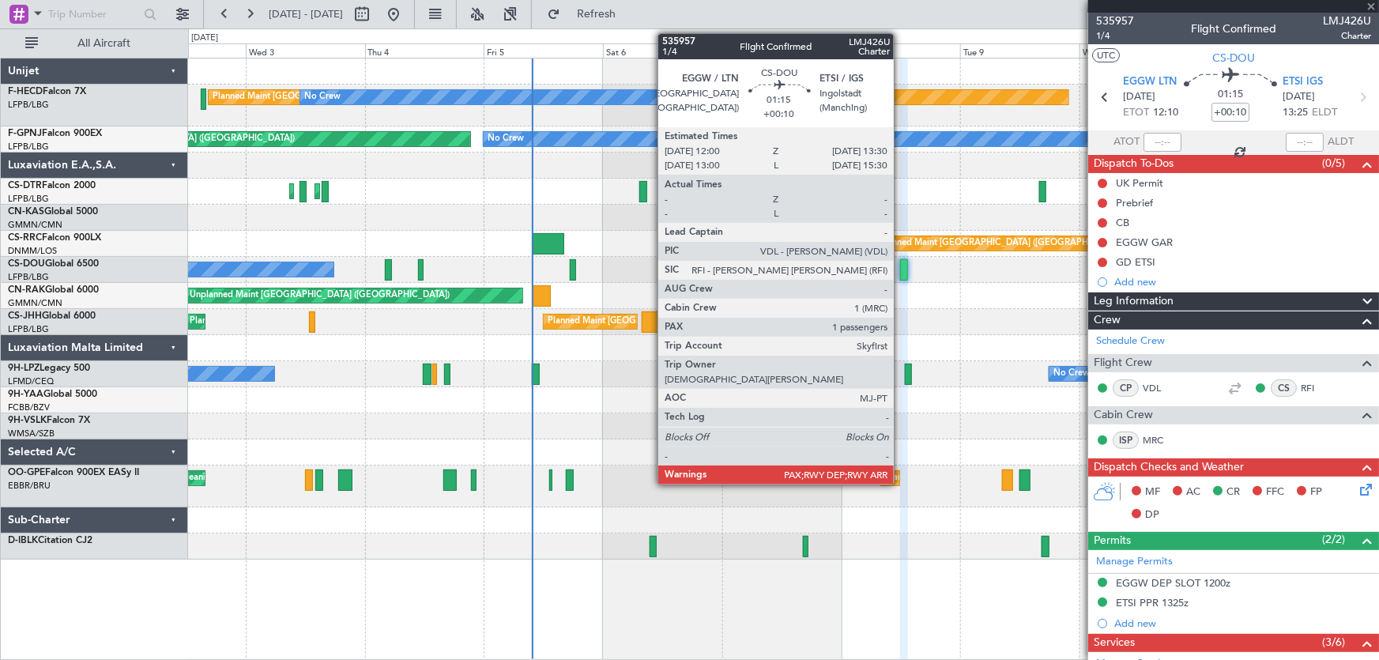
click at [901, 268] on div at bounding box center [904, 269] width 8 height 21
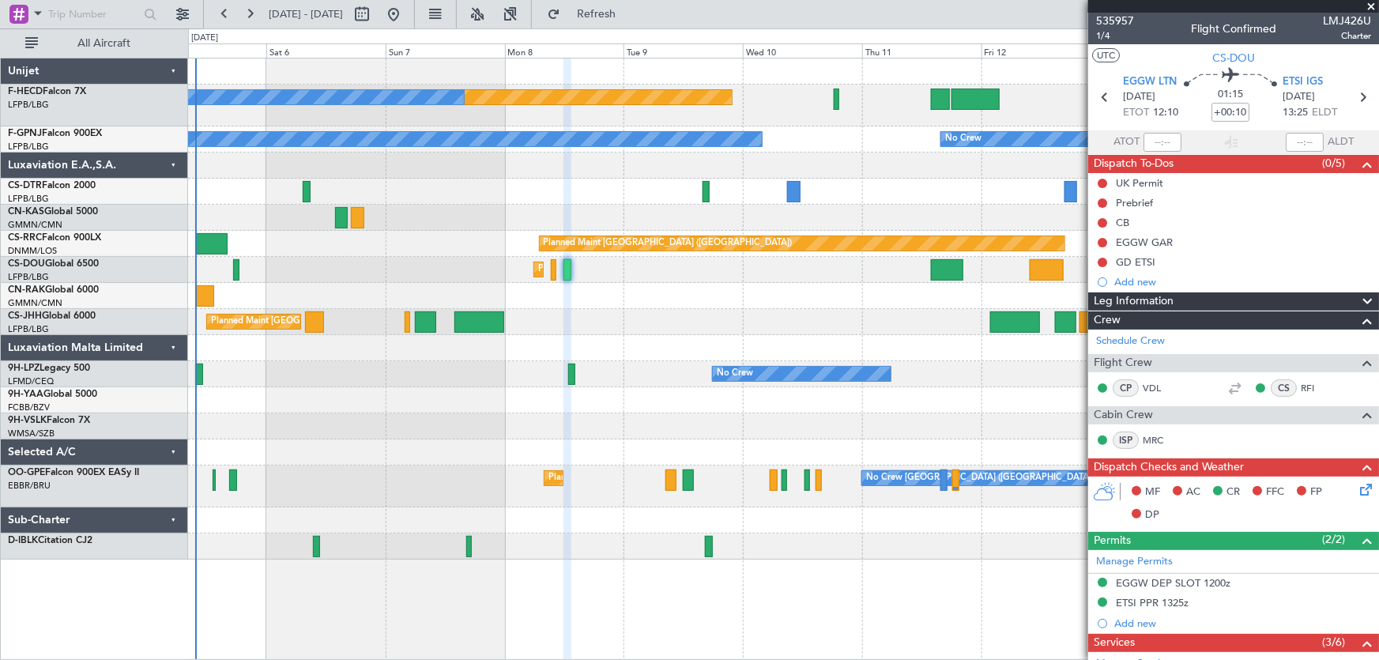
click at [518, 230] on div "Planned Maint [GEOGRAPHIC_DATA] ([GEOGRAPHIC_DATA]) No Crew No Crew No Crew No …" at bounding box center [783, 308] width 1191 height 501
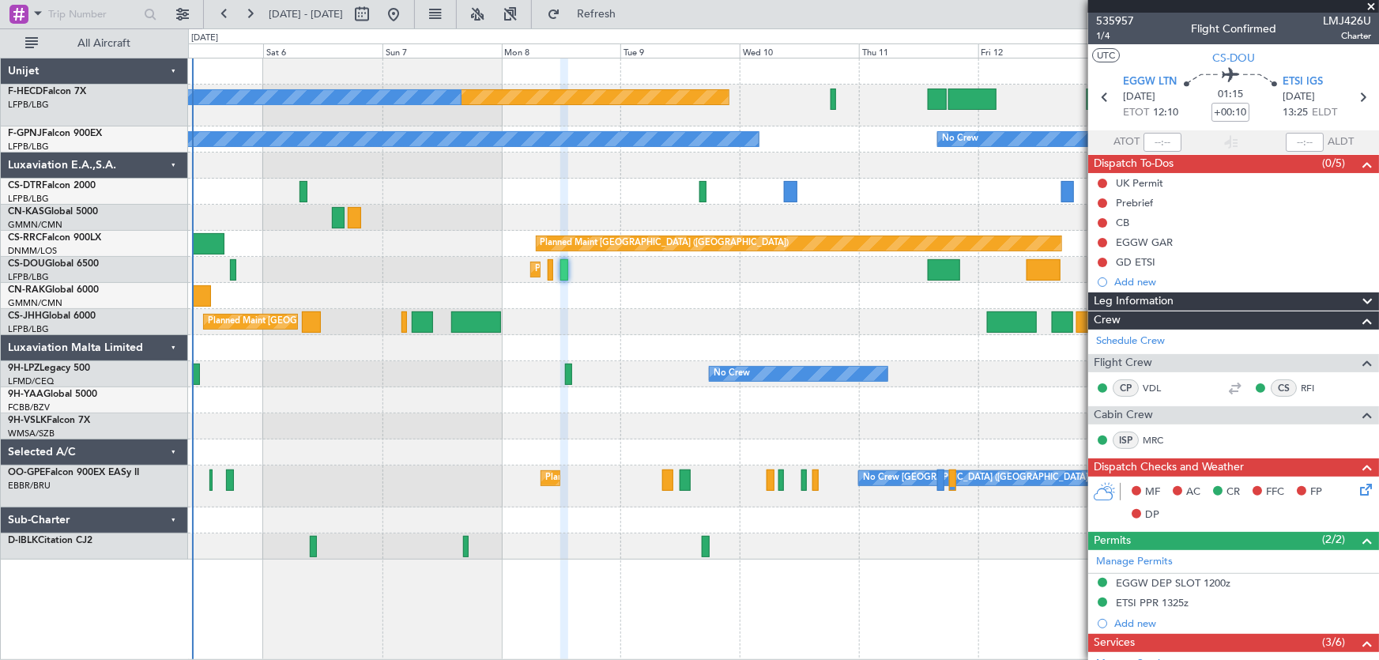
click at [495, 205] on div "Planned Maint [GEOGRAPHIC_DATA] ([GEOGRAPHIC_DATA]) No Crew No Crew No Crew No …" at bounding box center [783, 308] width 1191 height 501
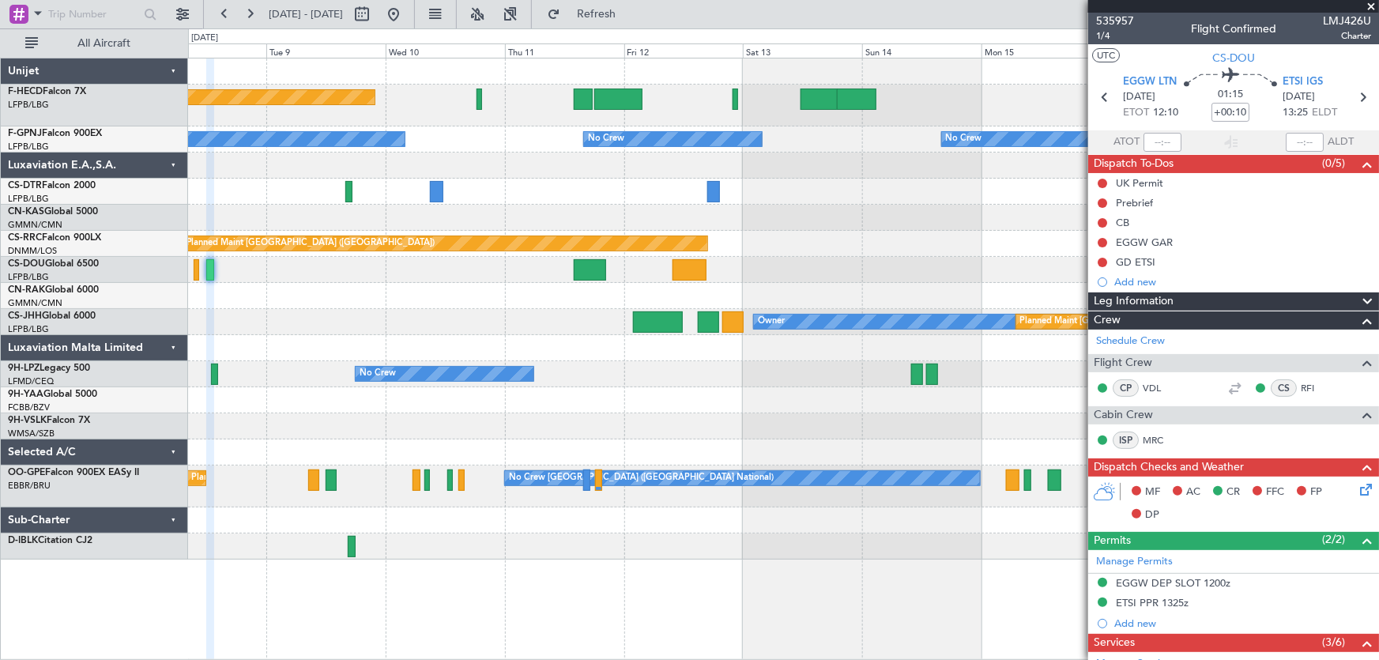
click at [595, 198] on div at bounding box center [783, 192] width 1191 height 26
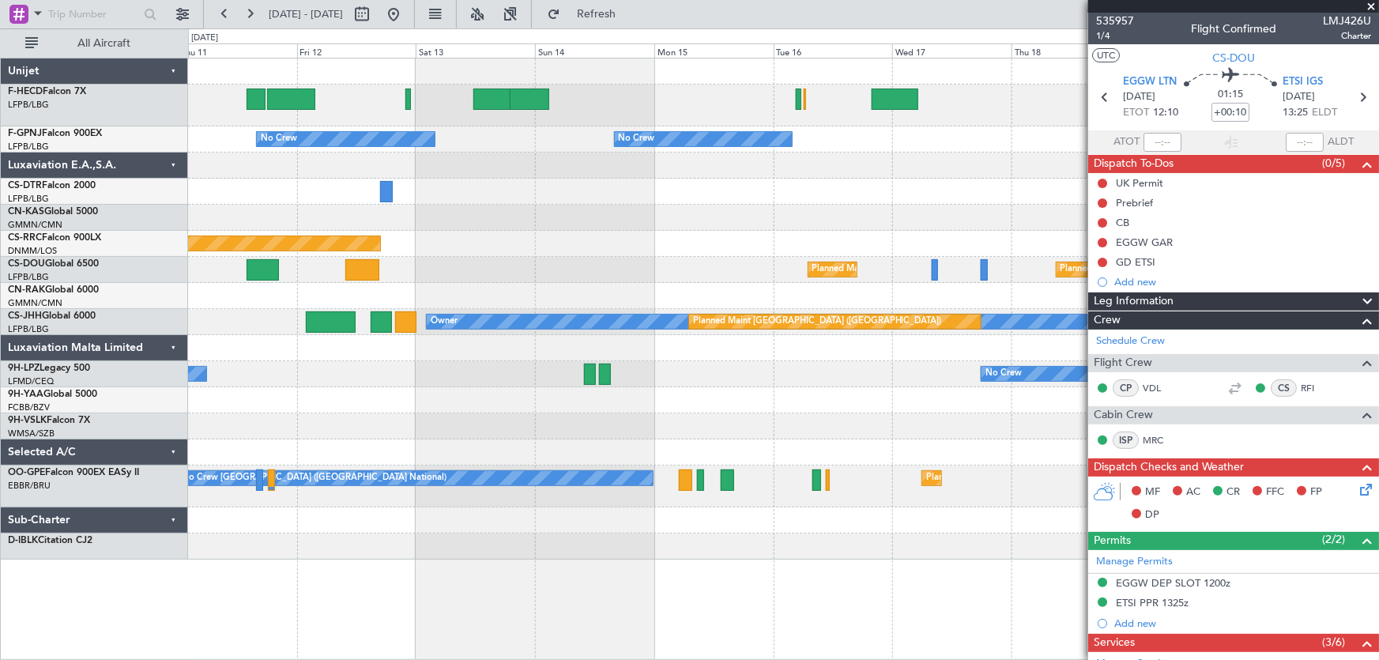
click at [420, 247] on div "Planned Maint [GEOGRAPHIC_DATA] ([GEOGRAPHIC_DATA])" at bounding box center [783, 244] width 1191 height 26
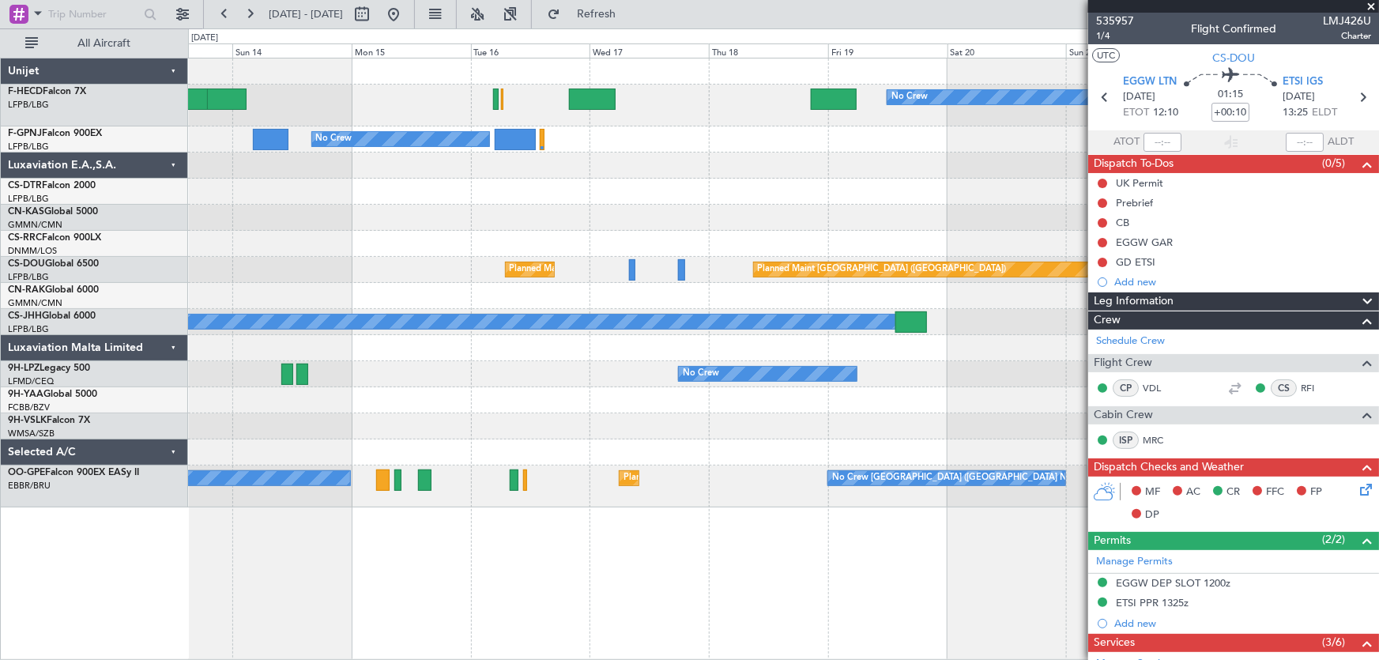
click at [573, 247] on div "No Crew No Crew No Crew No Crew No Crew Planned Maint [GEOGRAPHIC_DATA] ([GEOGR…" at bounding box center [783, 282] width 1191 height 449
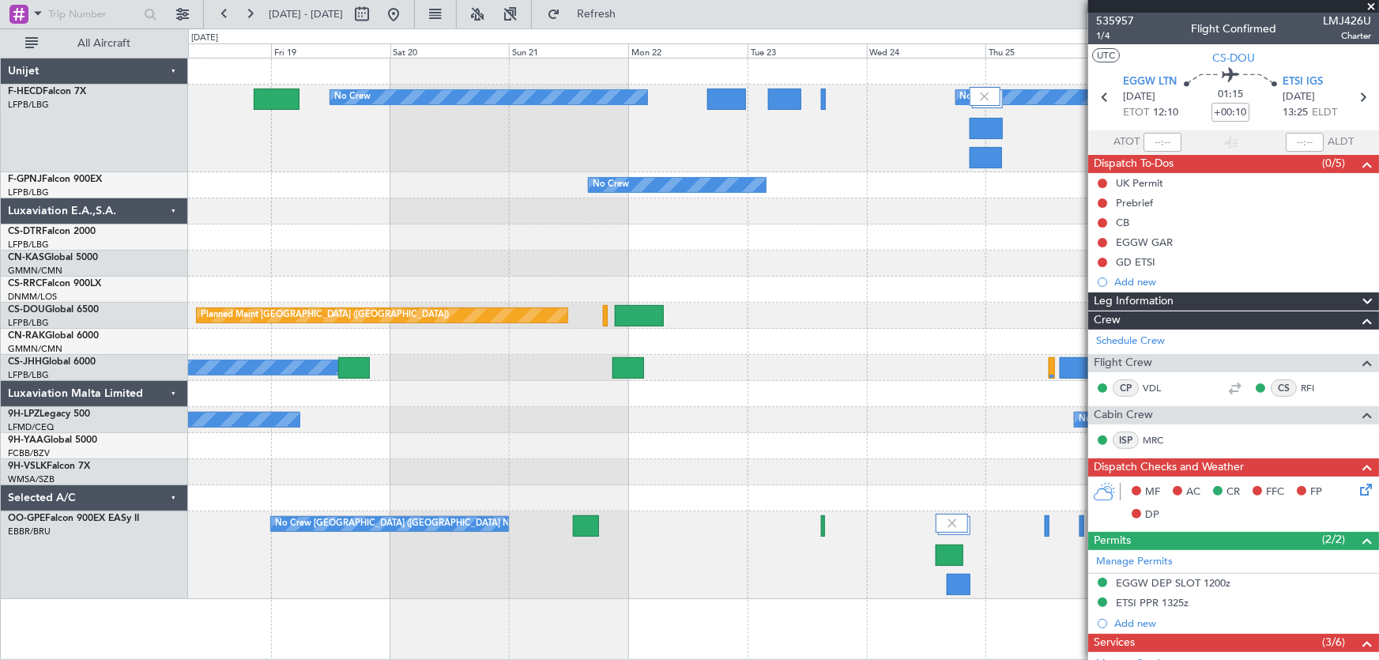
click at [837, 252] on div at bounding box center [783, 263] width 1191 height 26
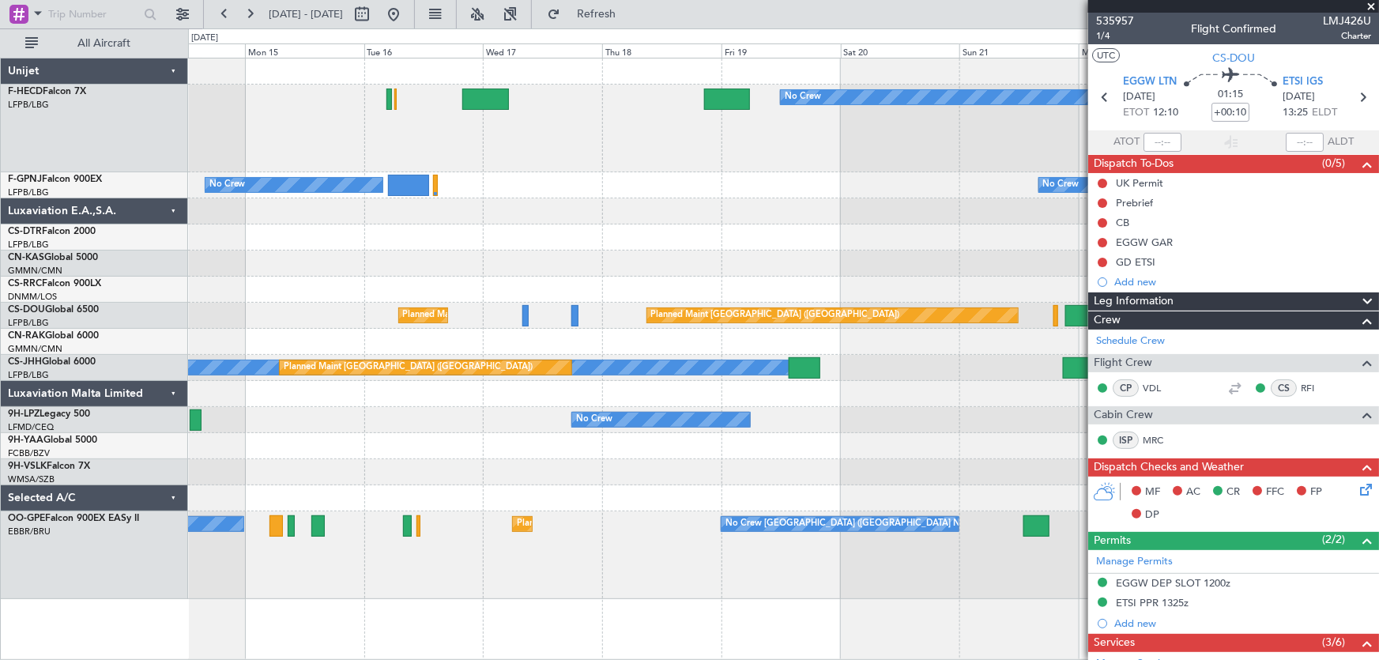
click at [669, 250] on div at bounding box center [783, 263] width 1191 height 26
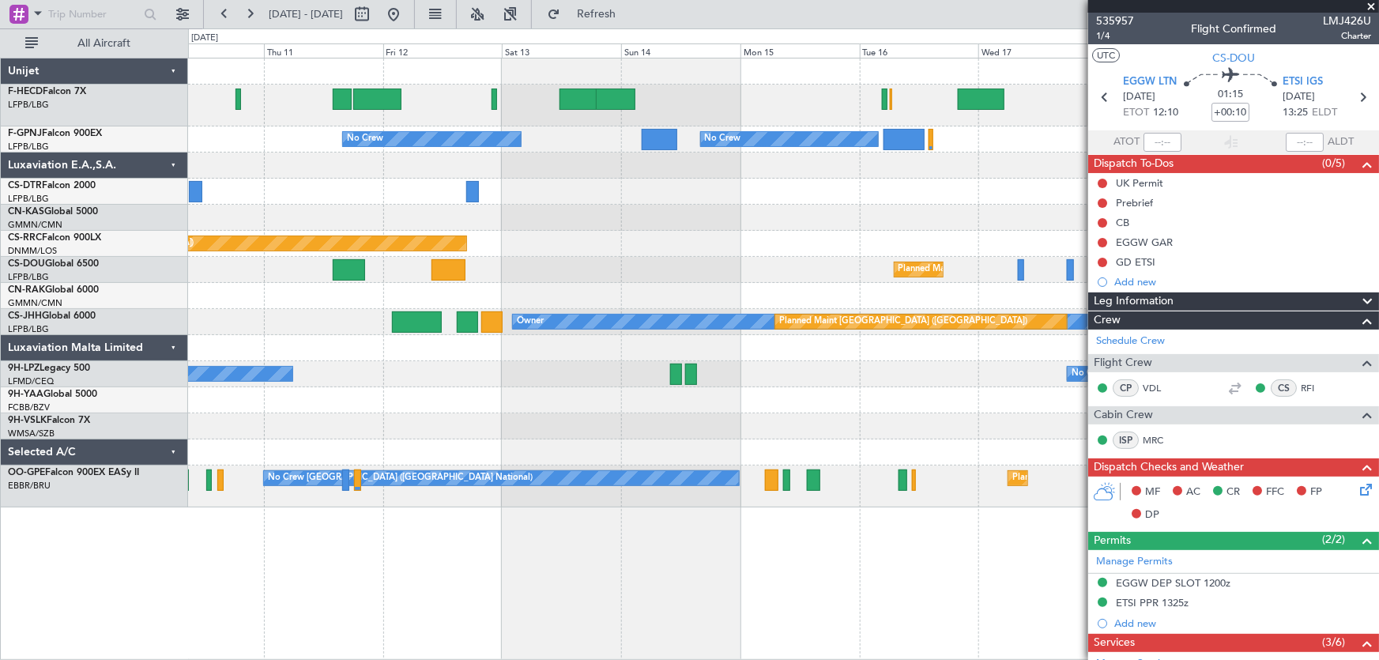
click at [691, 300] on div "No Crew Planned Maint [GEOGRAPHIC_DATA] ([GEOGRAPHIC_DATA]) No Crew No Crew No …" at bounding box center [783, 282] width 1191 height 449
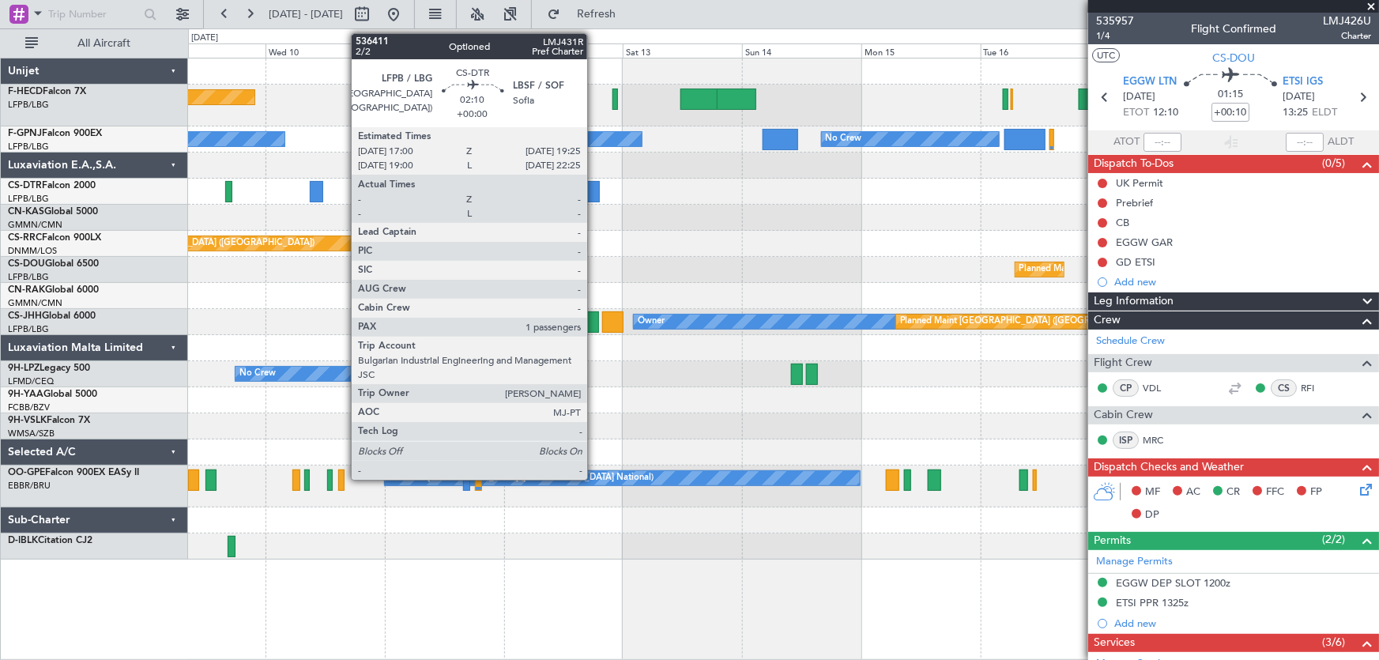
click at [594, 195] on div at bounding box center [593, 191] width 13 height 21
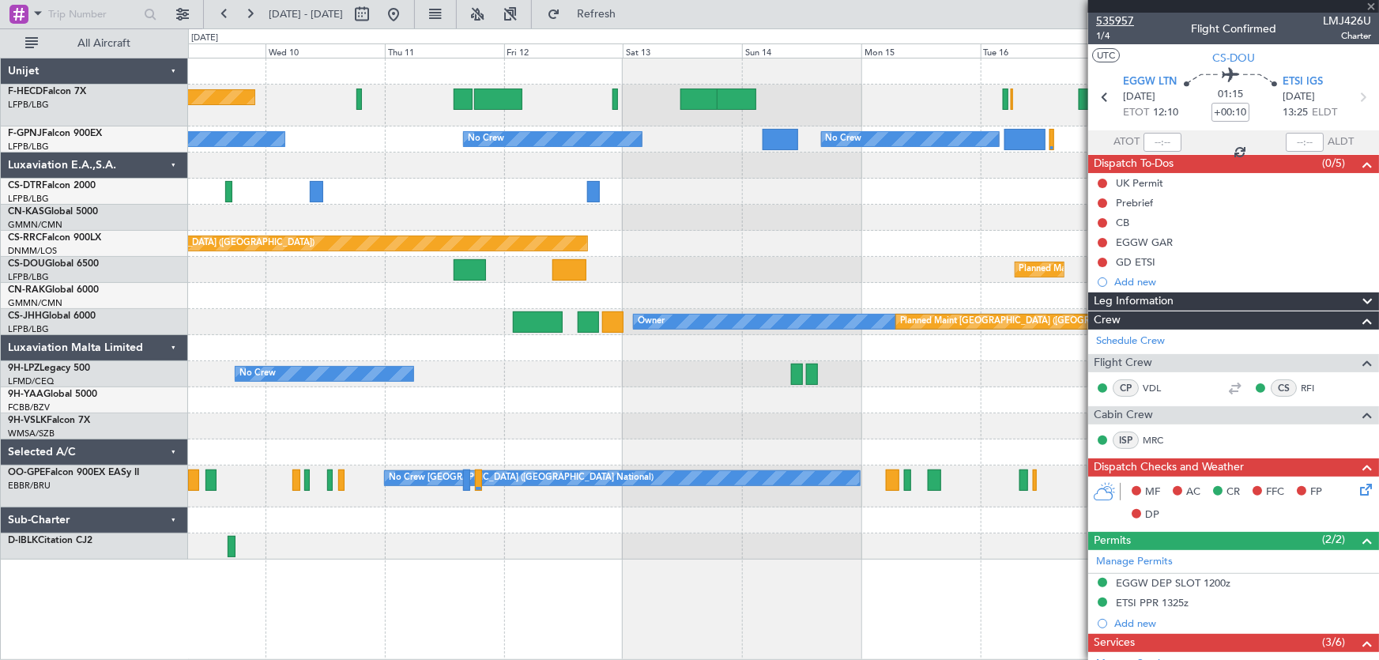
type input "1"
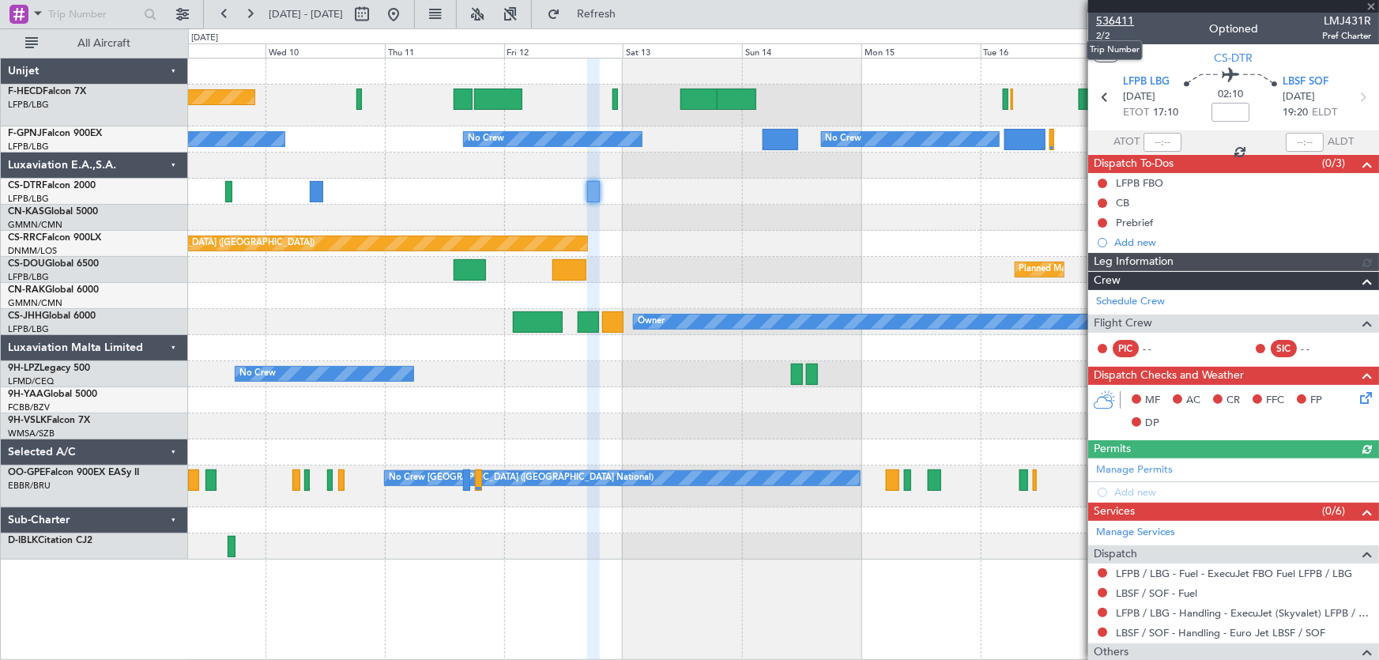
click at [1123, 15] on span "536411" at bounding box center [1115, 21] width 38 height 17
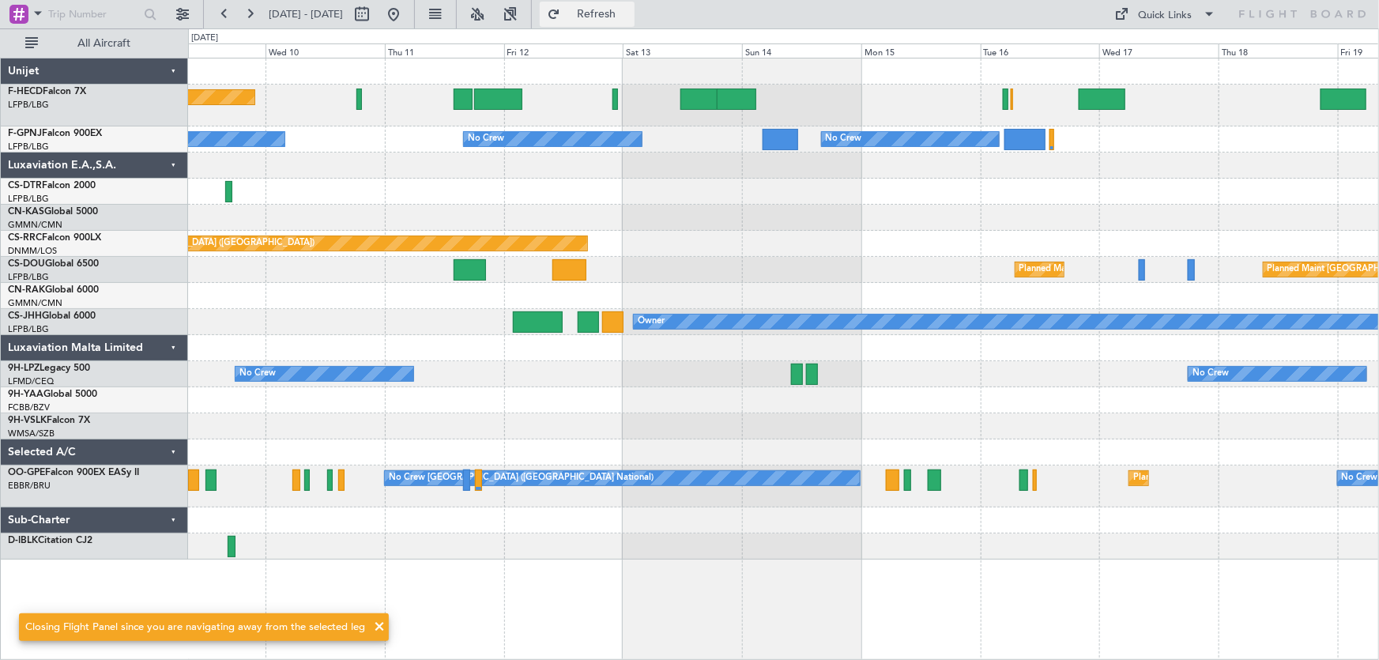
click at [630, 16] on span "Refresh" at bounding box center [596, 14] width 66 height 11
